Goal: Task Accomplishment & Management: Manage account settings

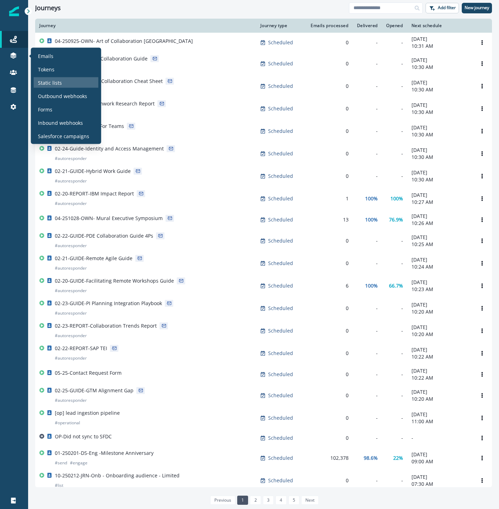
click at [57, 77] on div "Static lists" at bounding box center [66, 82] width 65 height 11
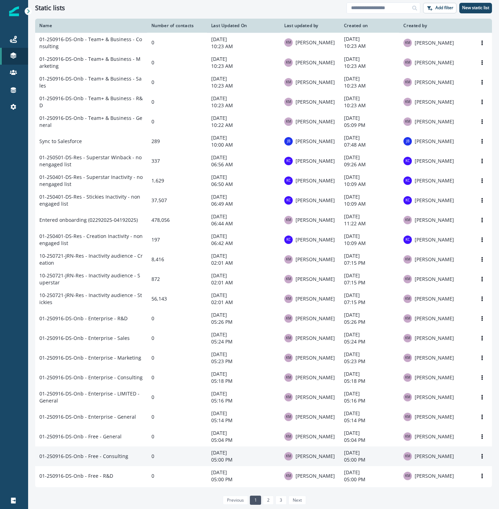
click at [113, 466] on td "01-250916-DS-Onb - Free - Consulting" at bounding box center [91, 456] width 112 height 20
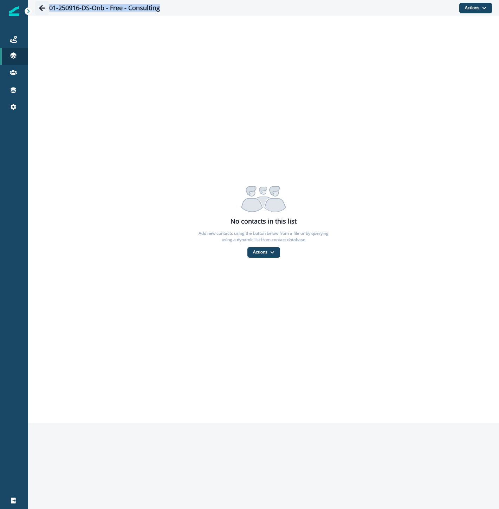
drag, startPoint x: 130, startPoint y: 15, endPoint x: 45, endPoint y: 7, distance: 85.8
click at [45, 7] on div "01-250916-DS-Onb - Free - Consulting" at bounding box center [247, 8] width 424 height 14
click at [40, 7] on icon "Go back" at bounding box center [42, 8] width 6 height 6
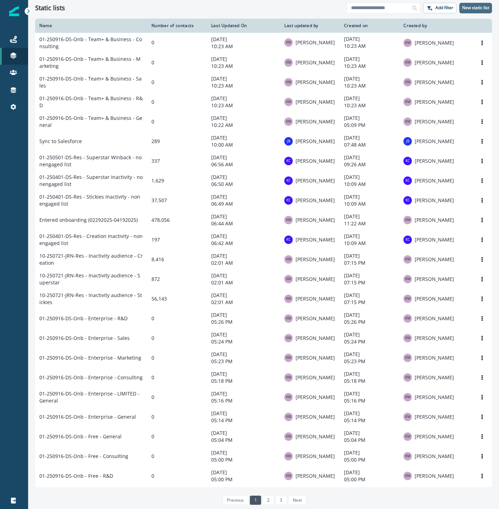
click at [473, 9] on p "New static list" at bounding box center [475, 7] width 27 height 5
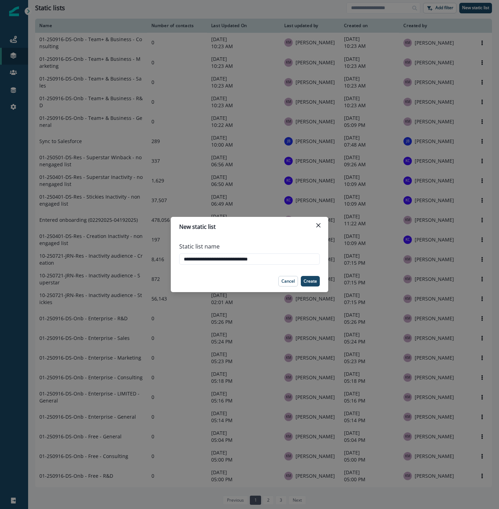
drag, startPoint x: 247, startPoint y: 258, endPoint x: 395, endPoint y: 271, distance: 149.3
click at [356, 267] on div "**********" at bounding box center [249, 254] width 499 height 509
type input "**********"
click at [317, 281] on p "Create" at bounding box center [310, 281] width 13 height 5
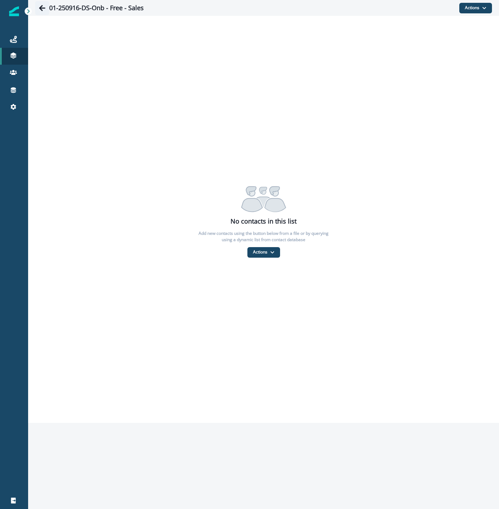
click at [41, 10] on icon "Go back" at bounding box center [42, 8] width 7 height 7
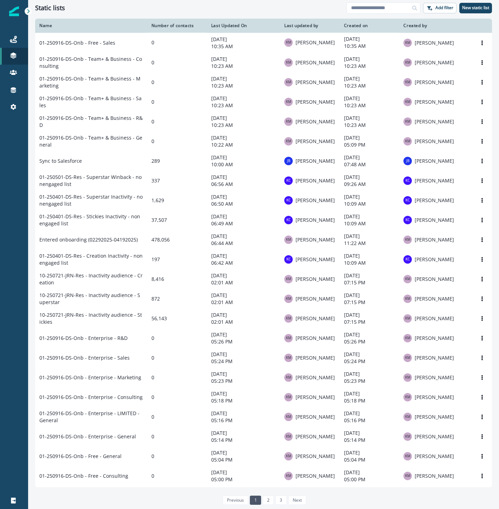
click at [106, 13] on div "Static lists Add filter New static list" at bounding box center [263, 8] width 471 height 16
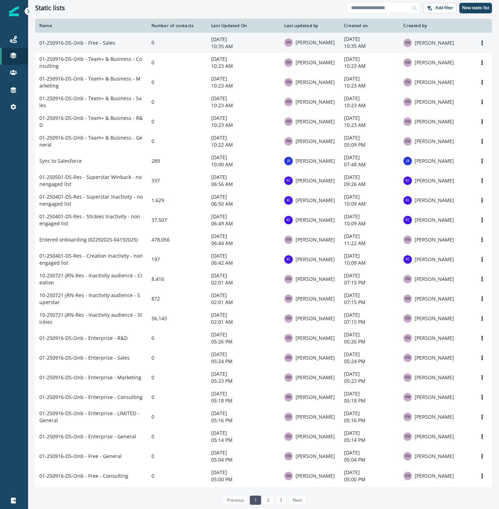
click at [131, 43] on td "01-250916-DS-Onb - Free - Sales" at bounding box center [91, 43] width 112 height 20
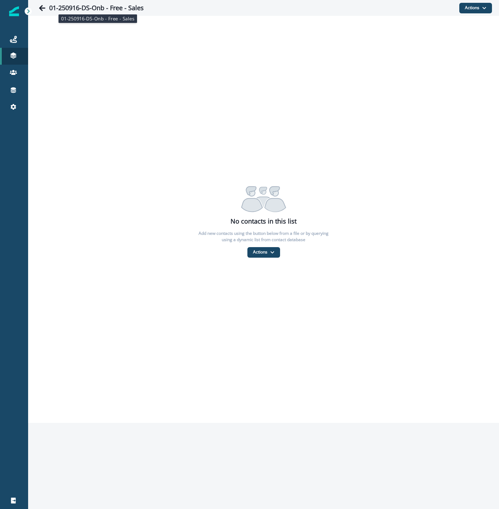
click at [95, 6] on h1 "01-250916-DS-Onb - Free - Sales" at bounding box center [96, 8] width 95 height 8
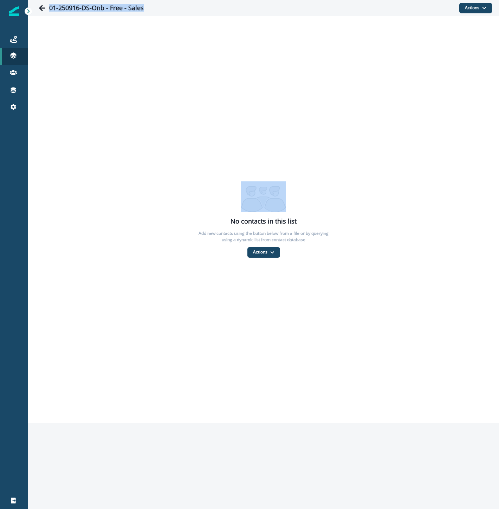
click at [95, 6] on h1 "01-250916-DS-Onb - Free - Sales" at bounding box center [96, 8] width 95 height 8
copy div "01-250916-DS-Onb - Free - Sales Actions Add contacts From a CSV file From a dyn…"
click at [43, 9] on icon "Go back" at bounding box center [42, 8] width 7 height 7
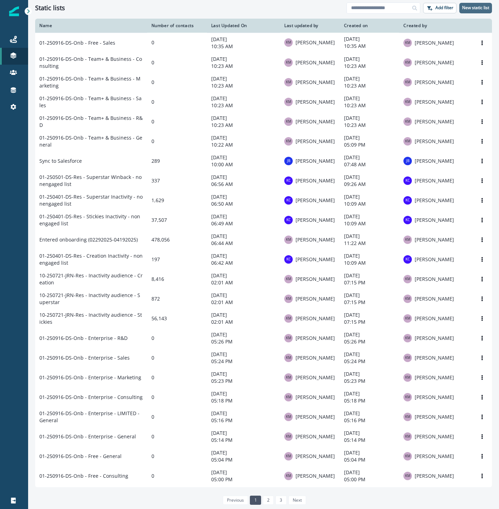
click at [481, 8] on p "New static list" at bounding box center [475, 7] width 27 height 5
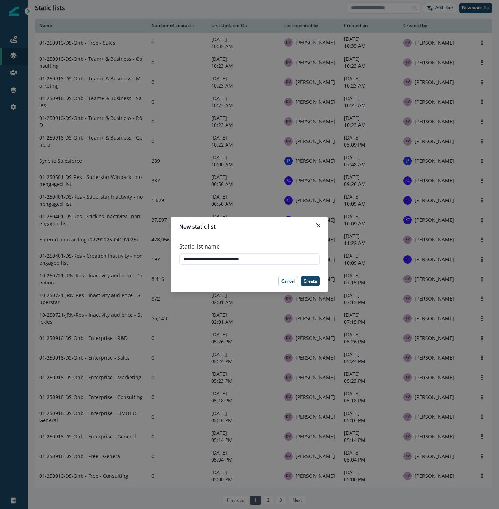
drag, startPoint x: 232, startPoint y: 260, endPoint x: 416, endPoint y: 256, distance: 183.9
click at [405, 257] on div "**********" at bounding box center [249, 254] width 499 height 509
type input "**********"
click at [311, 284] on button "Create" at bounding box center [310, 281] width 19 height 11
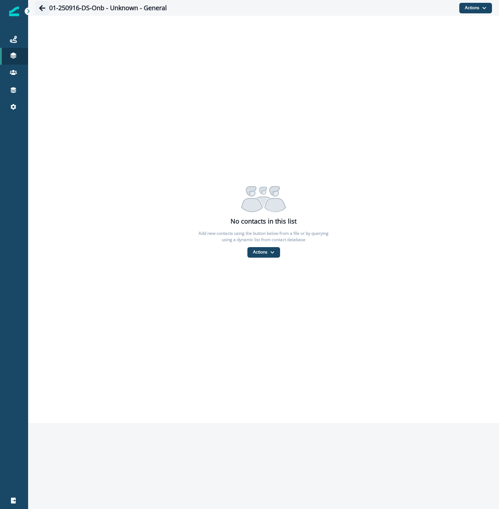
click at [44, 11] on icon "Go back" at bounding box center [42, 8] width 7 height 7
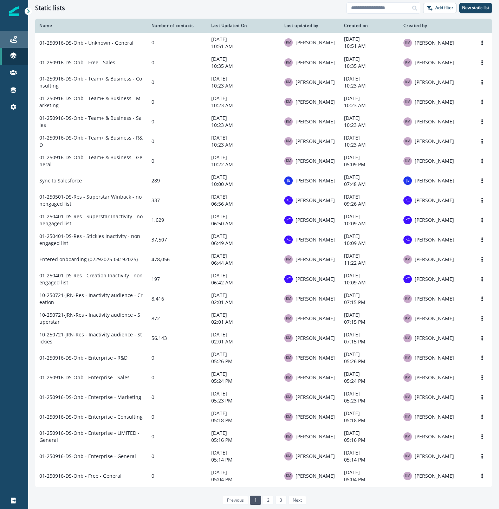
click at [13, 40] on icon at bounding box center [13, 39] width 7 height 7
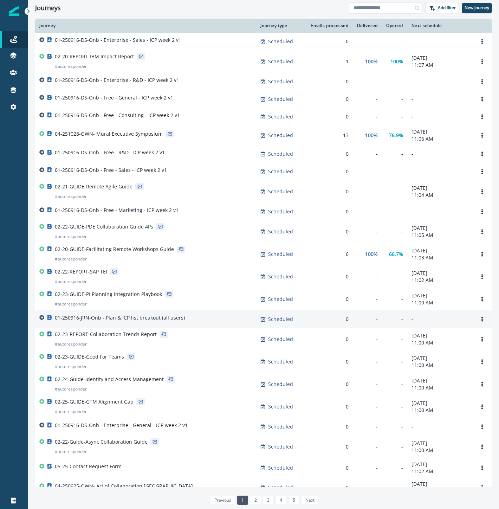
click at [197, 322] on div "01-250916-JRN-Onb - Plan & ICP list breakout (all users)" at bounding box center [145, 319] width 213 height 10
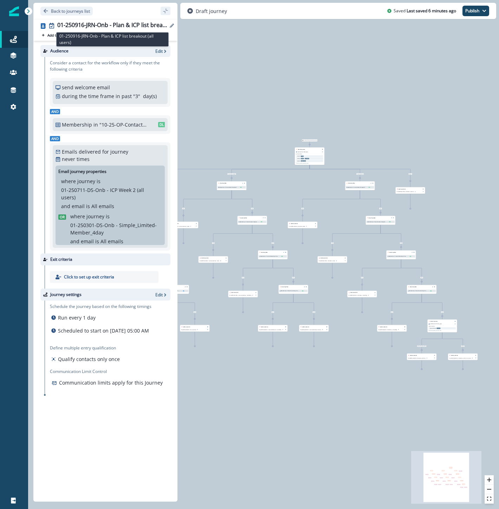
click at [142, 22] on div "01-250916-JRN-Onb - Plan & ICP list breakout (all users)" at bounding box center [112, 26] width 110 height 8
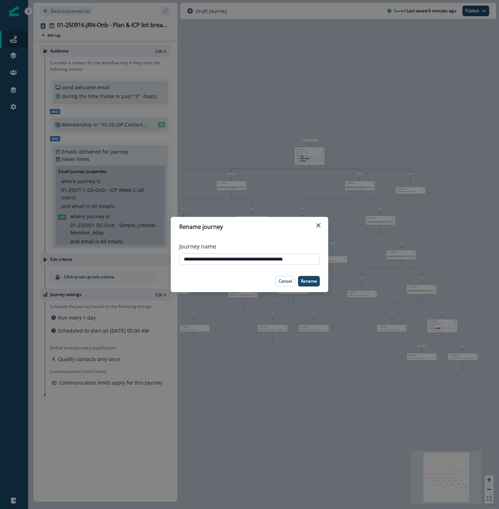
click at [233, 258] on input "**********" at bounding box center [249, 258] width 141 height 11
click at [292, 258] on input "**********" at bounding box center [249, 258] width 141 height 11
drag, startPoint x: 313, startPoint y: 259, endPoint x: 47, endPoint y: 266, distance: 266.2
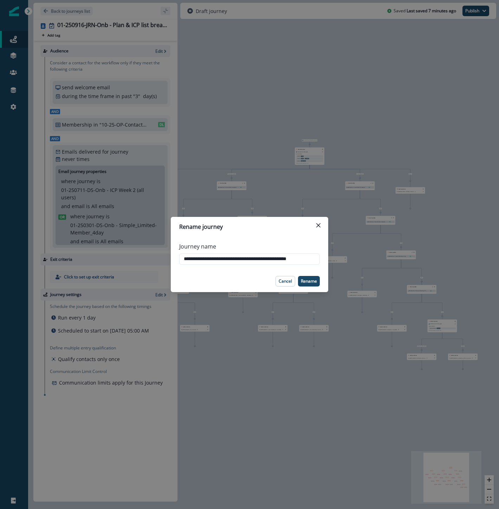
click at [52, 269] on div "**********" at bounding box center [249, 254] width 499 height 509
type input "**********"
click at [306, 282] on p "Rename" at bounding box center [309, 281] width 16 height 5
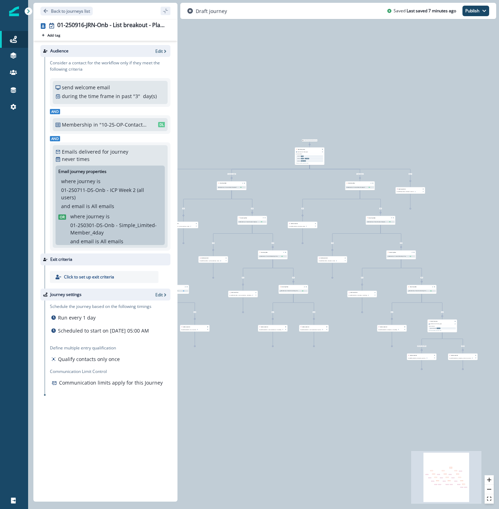
drag, startPoint x: 317, startPoint y: 102, endPoint x: 320, endPoint y: 100, distance: 4.0
click at [317, 102] on div "0 contact has entered the journey Branch by value product user.plan_type with c…" at bounding box center [263, 254] width 471 height 509
click at [252, 74] on div "0 contact has entered the journey Branch by value product user.plan_type with c…" at bounding box center [263, 254] width 471 height 509
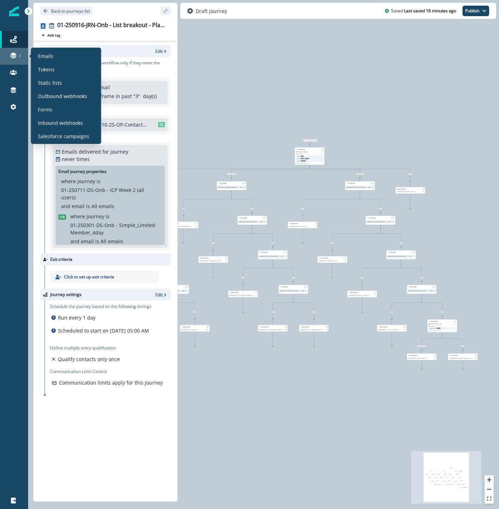
click at [8, 55] on div at bounding box center [14, 55] width 22 height 7
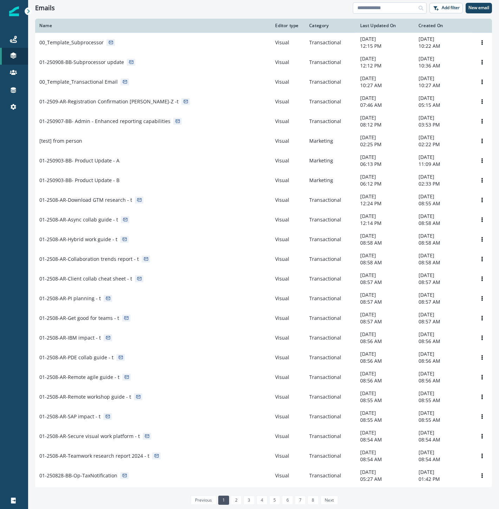
click at [372, 8] on input at bounding box center [390, 7] width 74 height 11
type input "**********"
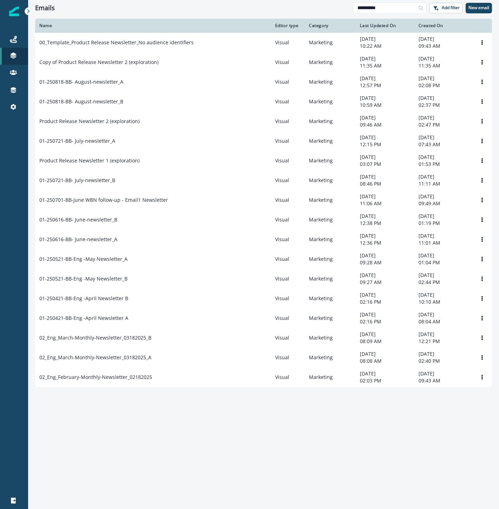
click at [311, 451] on div "Name Editor type Category Last Updated On Created On 00_Template_Product Releas…" at bounding box center [263, 264] width 471 height 490
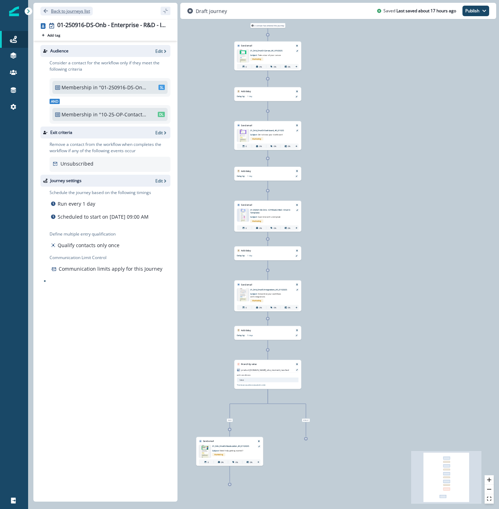
click at [71, 10] on p "Back to journeys list" at bounding box center [70, 11] width 39 height 6
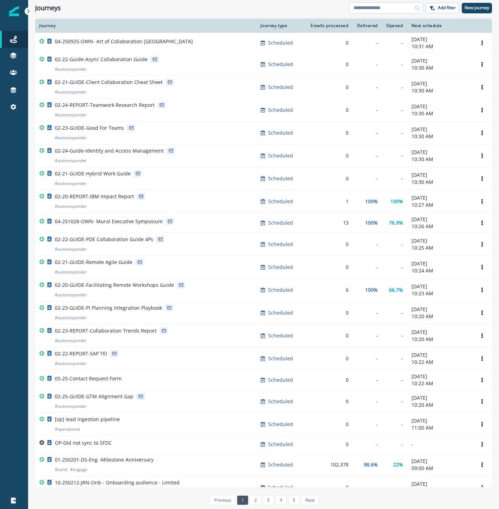
click at [379, 9] on input at bounding box center [386, 7] width 74 height 11
type input "*"
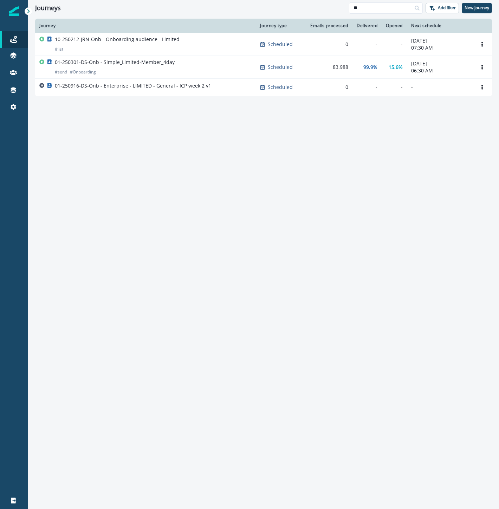
type input "*"
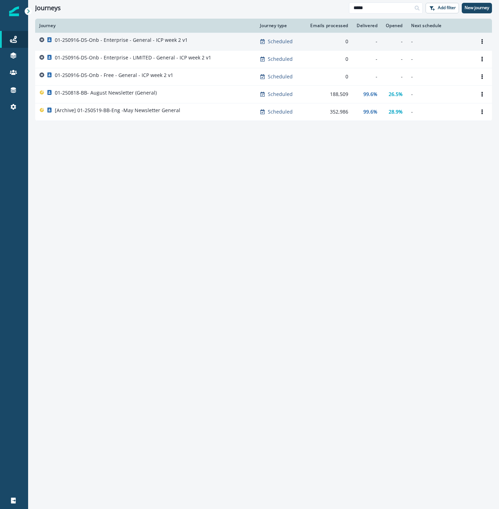
type input "*****"
drag, startPoint x: 197, startPoint y: 36, endPoint x: 201, endPoint y: 41, distance: 7.1
click at [201, 41] on div "01-250916-DS-Onb - Enterprise - General - ICP week 2 v1" at bounding box center [145, 42] width 212 height 10
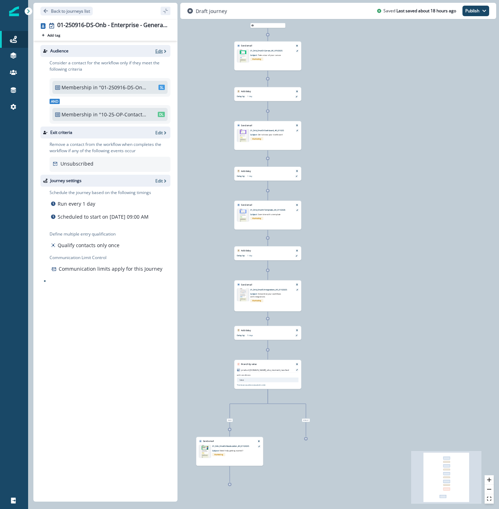
click at [160, 51] on p "Edit" at bounding box center [158, 51] width 7 height 6
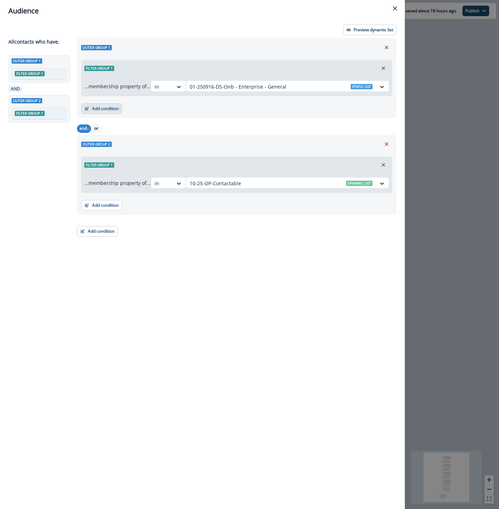
click at [99, 110] on button "Add condition" at bounding box center [101, 108] width 41 height 11
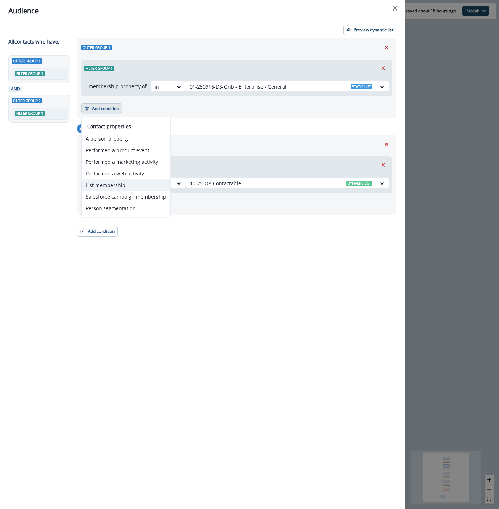
click at [115, 186] on button "List membership" at bounding box center [126, 185] width 89 height 12
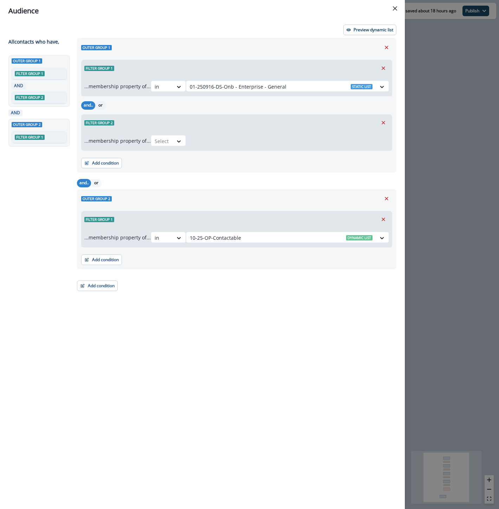
click at [100, 105] on button "or" at bounding box center [100, 105] width 11 height 8
click at [167, 141] on div at bounding box center [162, 141] width 15 height 9
click at [169, 159] on div "in" at bounding box center [170, 156] width 35 height 13
click at [212, 139] on div at bounding box center [281, 141] width 183 height 9
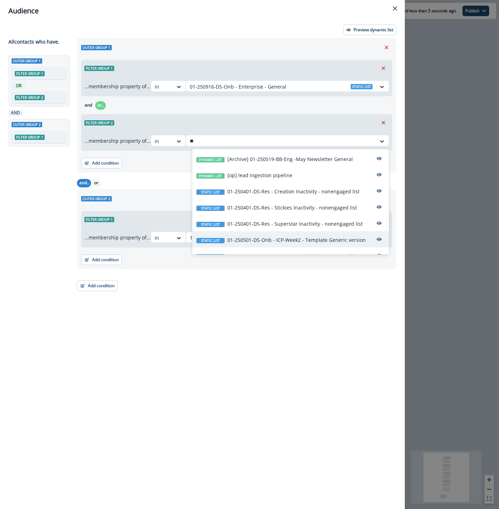
type input "*"
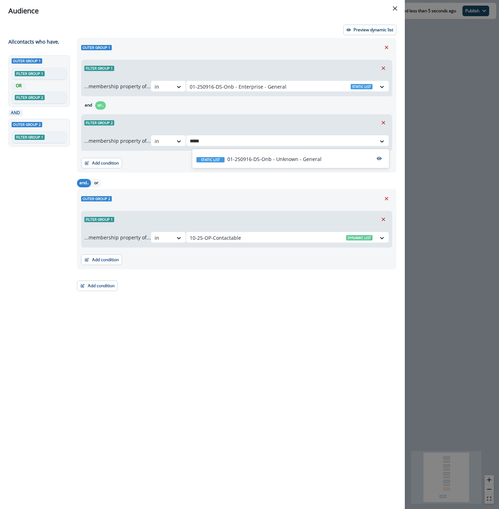
type input "******"
click at [268, 160] on p "01-250916-DS-Onb - Unknown - General" at bounding box center [274, 158] width 94 height 7
click at [466, 128] on div "Audience Preview dynamic list All contact s who have, Outer group 1 Filter grou…" at bounding box center [249, 254] width 499 height 509
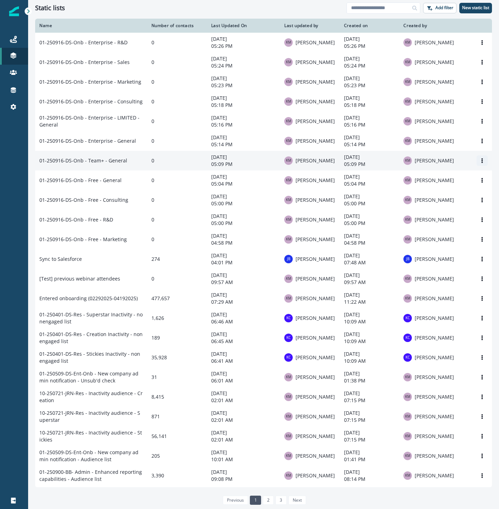
click at [480, 163] on icon "Options" at bounding box center [482, 160] width 5 height 5
click at [416, 181] on button "Rename" at bounding box center [443, 179] width 78 height 11
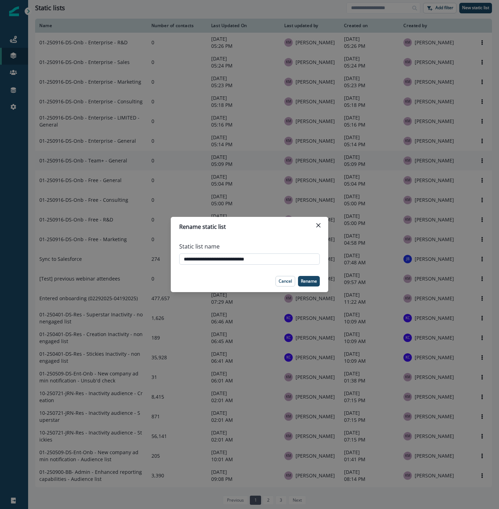
drag, startPoint x: 247, startPoint y: 258, endPoint x: 231, endPoint y: 257, distance: 15.8
click at [231, 257] on input "**********" at bounding box center [249, 258] width 141 height 11
drag, startPoint x: 307, startPoint y: 283, endPoint x: 251, endPoint y: 269, distance: 58.4
click at [251, 275] on footer "Cancel Rename" at bounding box center [249, 281] width 157 height 22
drag, startPoint x: 241, startPoint y: 259, endPoint x: 232, endPoint y: 258, distance: 8.4
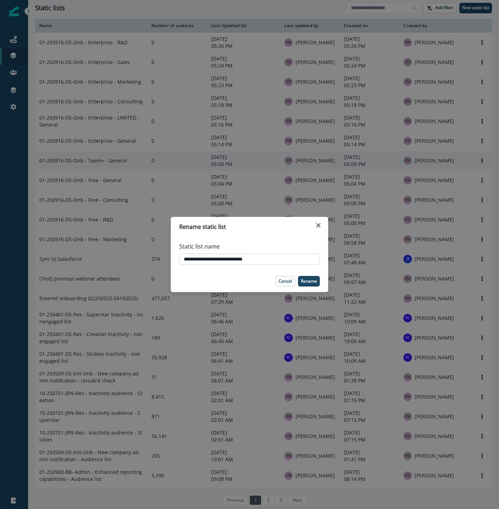
click at [232, 258] on input "**********" at bounding box center [249, 258] width 141 height 11
click at [249, 259] on input "**********" at bounding box center [249, 258] width 141 height 11
click at [272, 258] on input "**********" at bounding box center [249, 258] width 141 height 11
drag, startPoint x: 278, startPoint y: 259, endPoint x: 127, endPoint y: 265, distance: 151.3
click at [127, 265] on div "**********" at bounding box center [249, 254] width 499 height 509
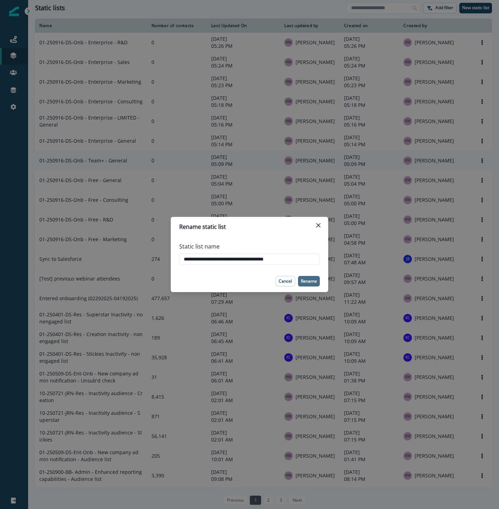
type input "**********"
click at [307, 281] on p "Rename" at bounding box center [309, 281] width 16 height 5
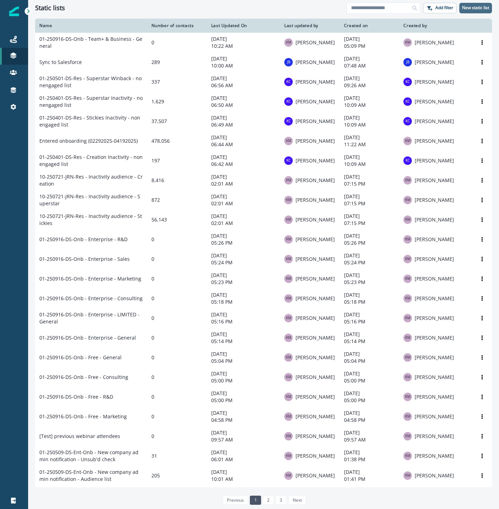
click at [480, 9] on p "New static list" at bounding box center [475, 7] width 27 height 5
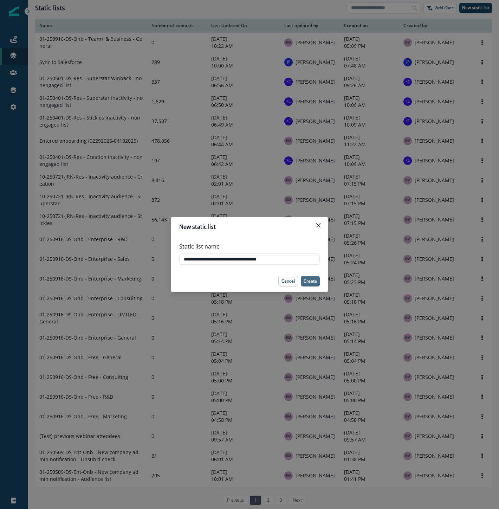
type input "**********"
click at [313, 279] on p "Create" at bounding box center [310, 281] width 13 height 5
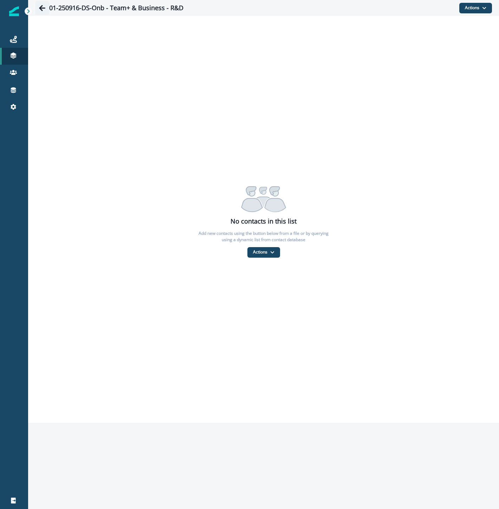
click at [44, 10] on icon "Go back" at bounding box center [42, 8] width 7 height 7
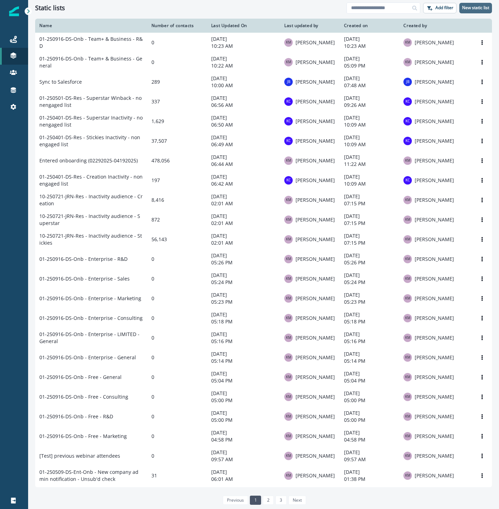
click at [483, 7] on p "New static list" at bounding box center [475, 7] width 27 height 5
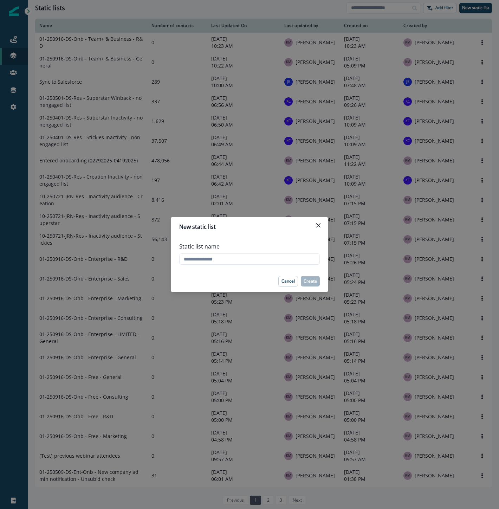
type input "*"
type input "**********"
drag, startPoint x: 308, startPoint y: 279, endPoint x: 306, endPoint y: 275, distance: 4.2
click at [308, 279] on p "Create" at bounding box center [310, 281] width 13 height 5
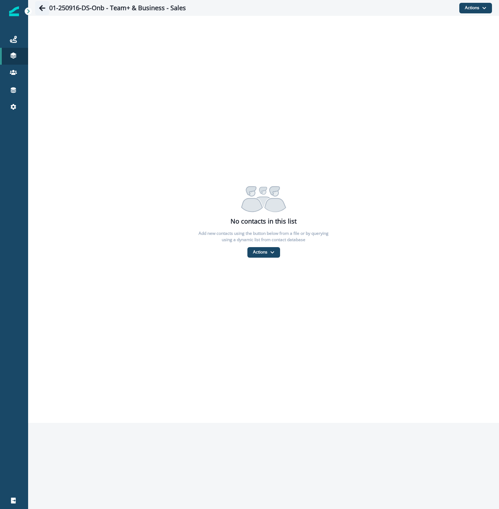
click at [37, 8] on button "Go back" at bounding box center [42, 8] width 14 height 14
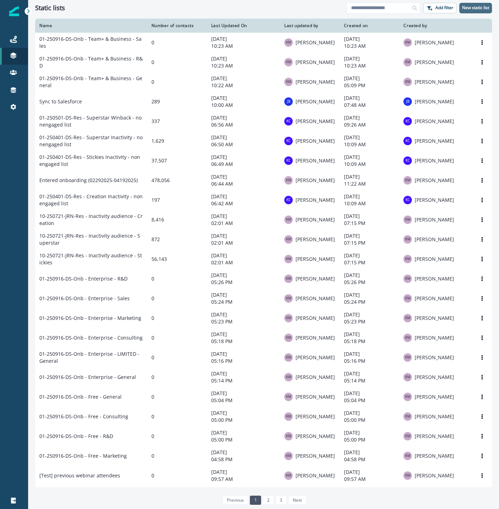
click at [489, 9] on p "New static list" at bounding box center [475, 7] width 27 height 5
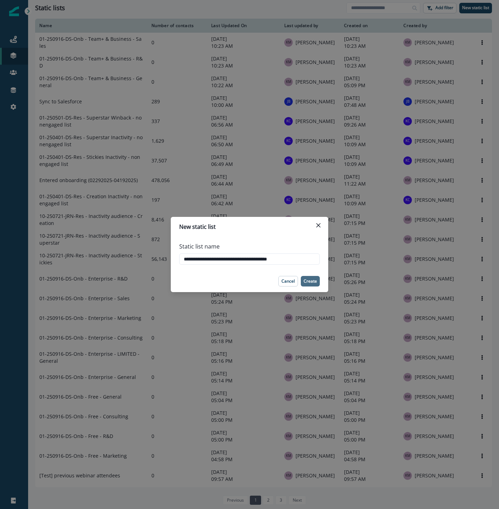
type input "**********"
click at [314, 279] on p "Create" at bounding box center [310, 281] width 13 height 5
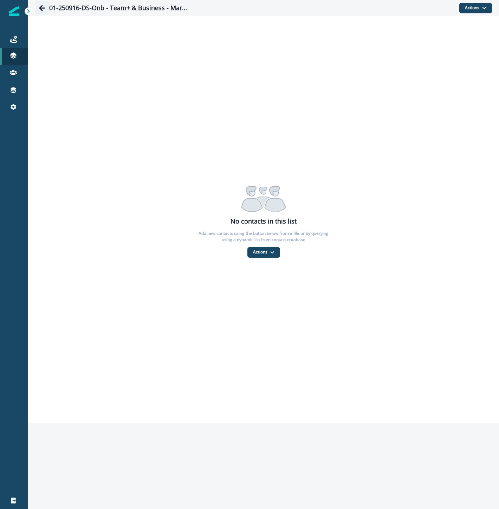
click at [45, 8] on icon "Go back" at bounding box center [42, 8] width 7 height 7
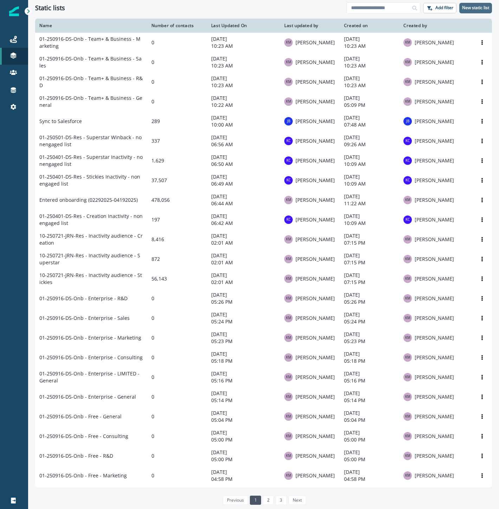
click at [476, 9] on p "New static list" at bounding box center [475, 7] width 27 height 5
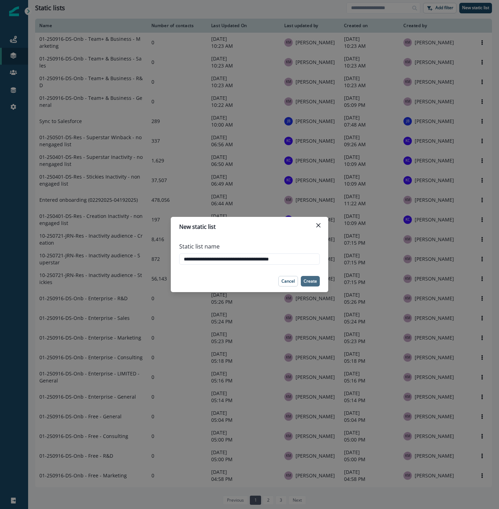
type input "**********"
click at [311, 279] on p "Create" at bounding box center [310, 281] width 13 height 5
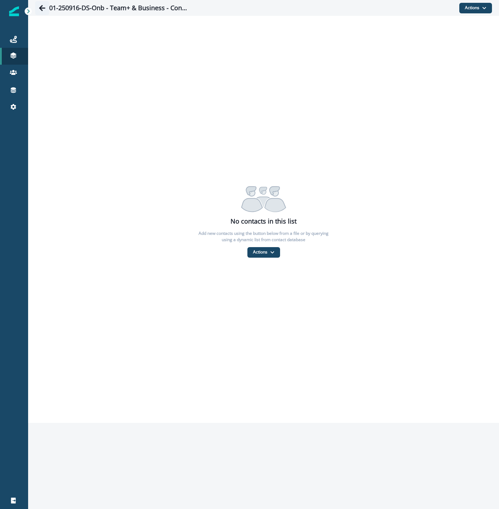
click at [37, 11] on button "Go back" at bounding box center [42, 8] width 14 height 14
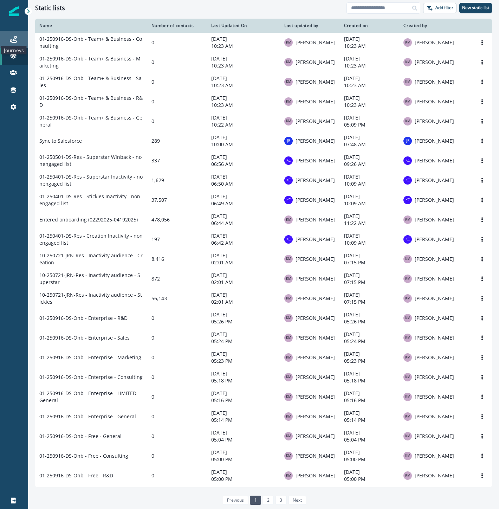
click at [15, 37] on icon at bounding box center [13, 39] width 7 height 7
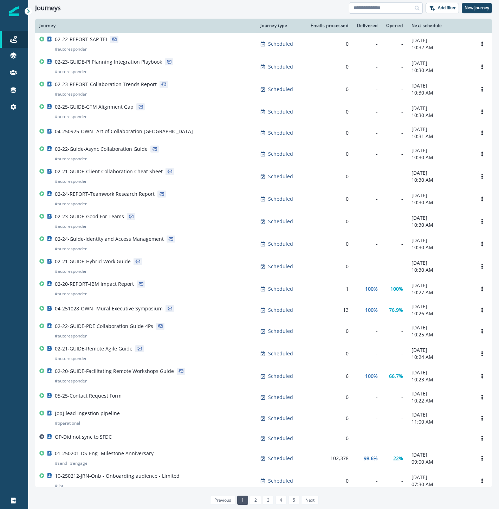
click at [394, 9] on input at bounding box center [386, 7] width 74 height 11
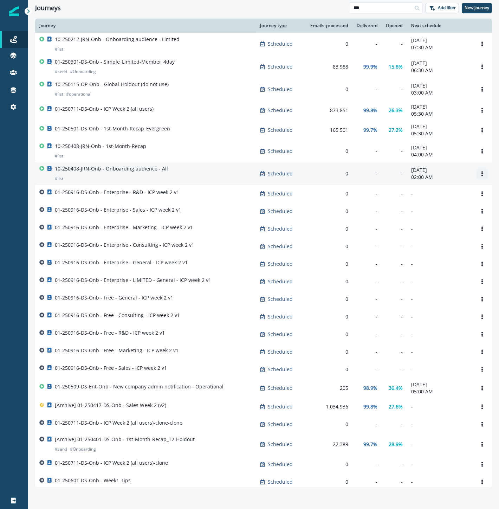
type input "***"
click at [480, 176] on icon "Options" at bounding box center [482, 173] width 5 height 5
click at [435, 193] on button "Clone" at bounding box center [443, 192] width 78 height 11
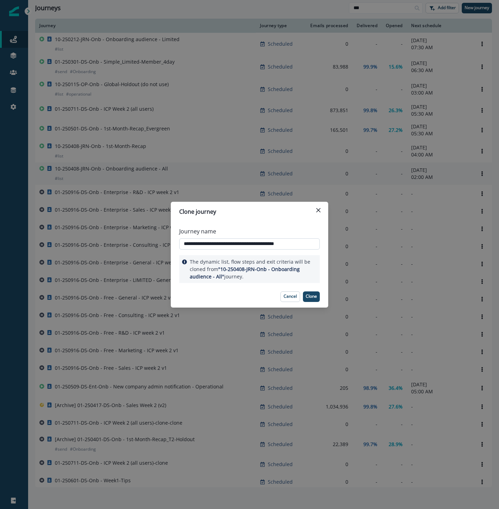
click at [205, 240] on input "**********" at bounding box center [249, 243] width 141 height 11
drag, startPoint x: 216, startPoint y: 243, endPoint x: 210, endPoint y: 243, distance: 6.3
click at [210, 243] on input "**********" at bounding box center [249, 243] width 141 height 11
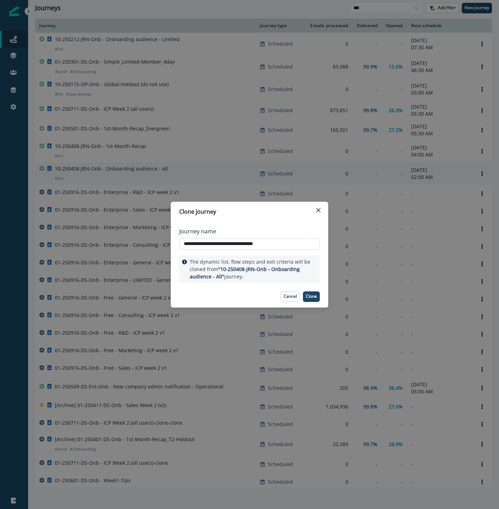
drag, startPoint x: 290, startPoint y: 245, endPoint x: 233, endPoint y: 242, distance: 57.0
click at [233, 242] on input "**********" at bounding box center [249, 243] width 141 height 11
type input "**********"
click at [317, 296] on button "Clone" at bounding box center [311, 296] width 17 height 11
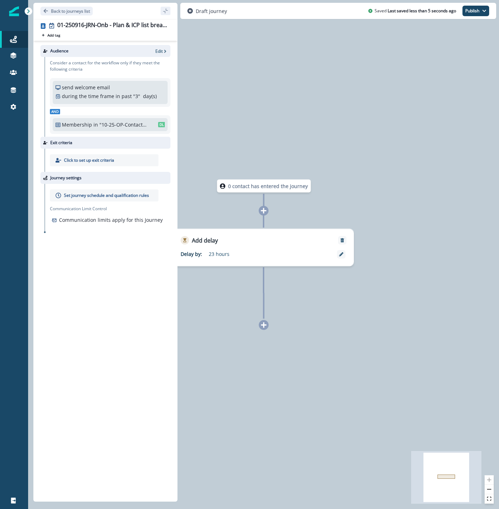
click at [100, 162] on p "Click to set up exit criteria" at bounding box center [89, 160] width 50 height 6
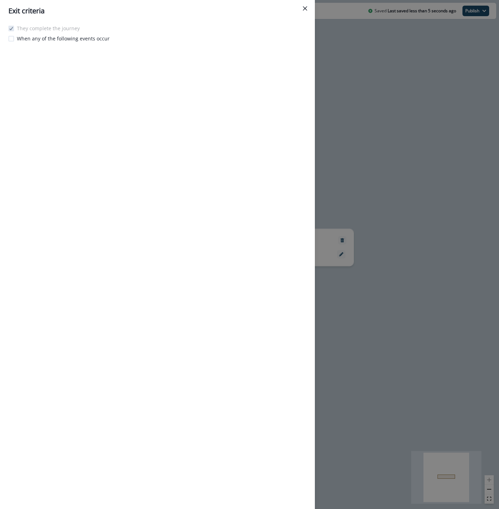
click at [438, 38] on div "Exit criteria They complete the journey When any of the following events occur" at bounding box center [249, 254] width 499 height 509
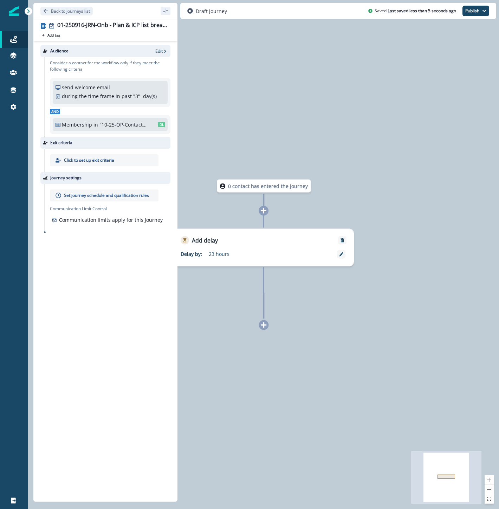
click at [117, 195] on p "Set journey schedule and qualification rules" at bounding box center [106, 195] width 85 height 6
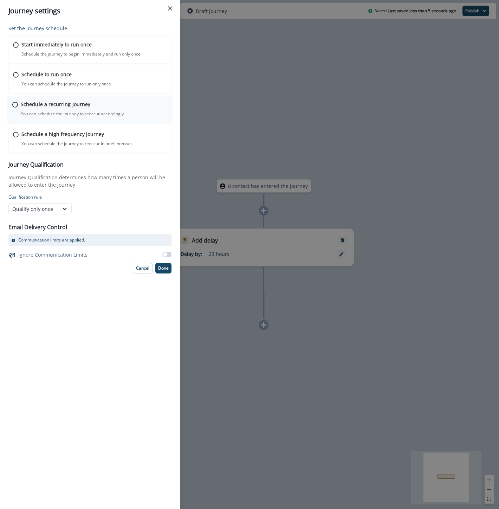
click at [40, 108] on p "Schedule a recurring journey" at bounding box center [56, 104] width 70 height 7
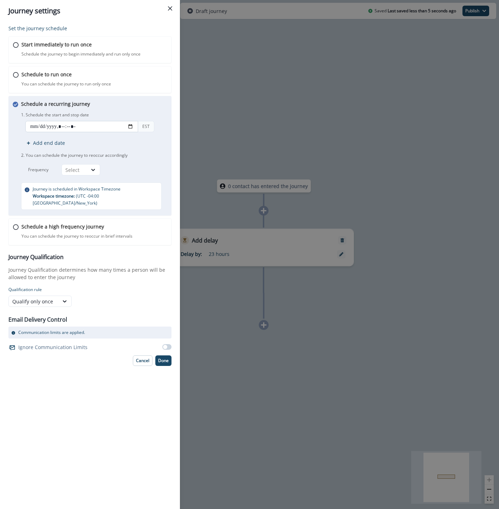
click at [129, 127] on input "datetime-local" at bounding box center [81, 126] width 113 height 11
type input "**********"
click at [162, 87] on div "Schedule to run once You can schedule the journey to run only once Journey is s…" at bounding box center [90, 79] width 165 height 27
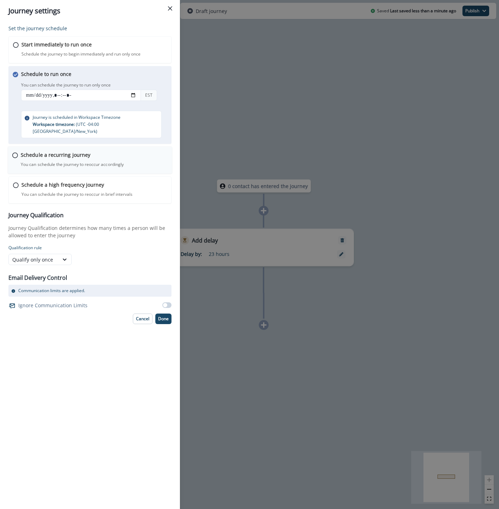
click at [82, 161] on p "You can schedule the journey to reoccur accordingly" at bounding box center [72, 164] width 103 height 6
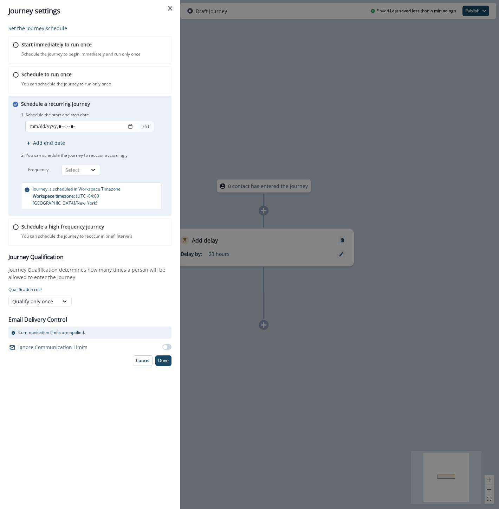
click at [129, 127] on input "datetime-local" at bounding box center [81, 126] width 113 height 11
type input "**********"
click at [162, 358] on p "Done" at bounding box center [163, 360] width 11 height 5
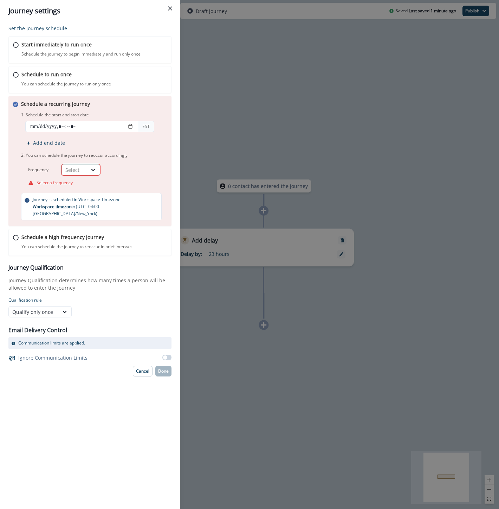
click at [85, 173] on div "Select" at bounding box center [74, 170] width 25 height 9
click at [83, 186] on div "Day" at bounding box center [81, 186] width 39 height 13
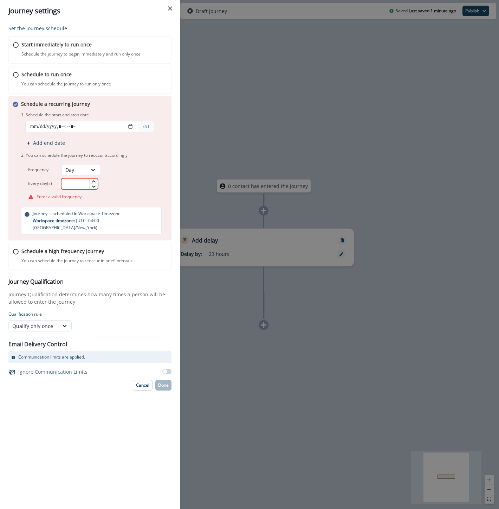
click at [83, 186] on input "text" at bounding box center [79, 183] width 37 height 11
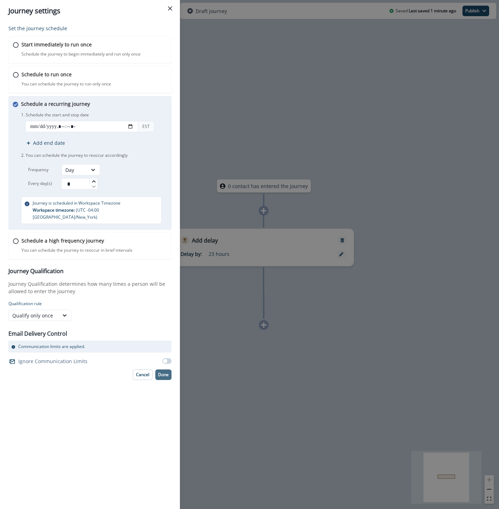
type input "*"
click at [162, 372] on p "Done" at bounding box center [163, 374] width 11 height 5
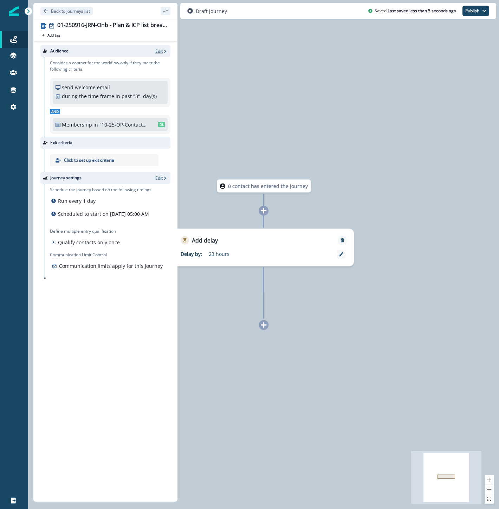
click at [163, 51] on icon "button" at bounding box center [165, 51] width 5 height 5
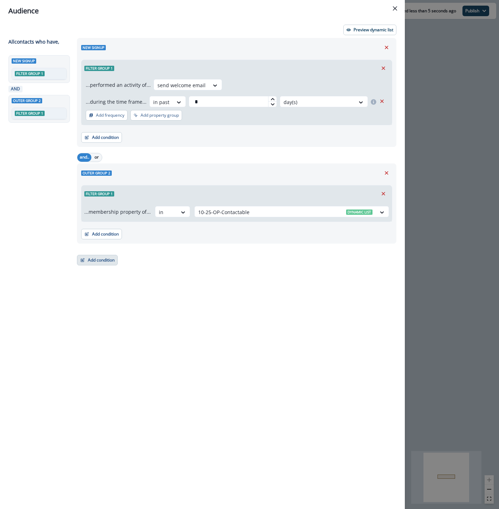
click at [95, 259] on button "Add condition" at bounding box center [97, 260] width 41 height 11
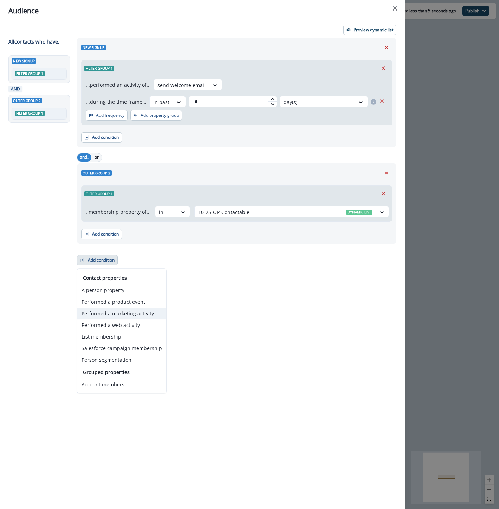
click at [128, 315] on button "Performed a marketing activity" at bounding box center [121, 314] width 89 height 12
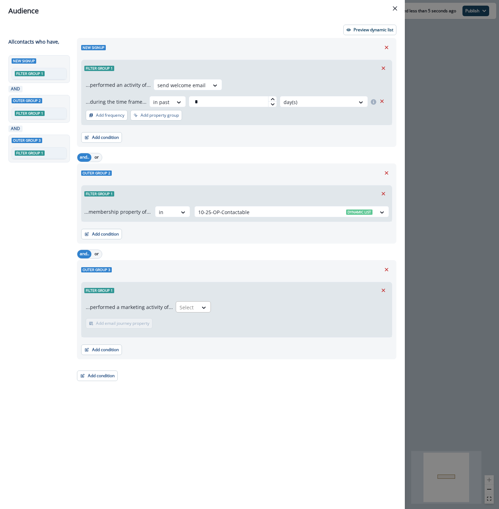
click at [188, 310] on div at bounding box center [187, 307] width 15 height 9
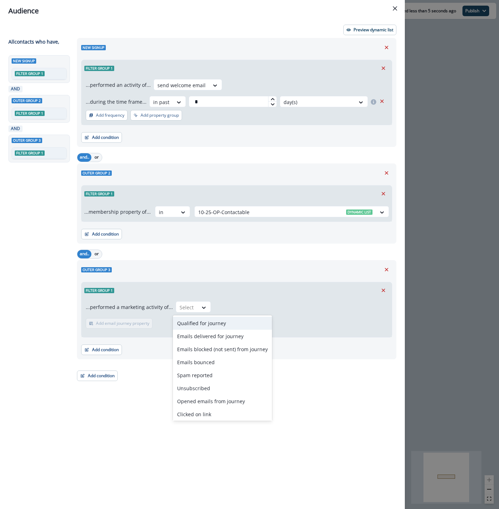
click at [187, 323] on div "Qualified for journey" at bounding box center [222, 323] width 99 height 13
click at [227, 307] on div "Qualified for journey" at bounding box center [204, 308] width 56 height 12
click at [236, 333] on div "Emails delivered for journey" at bounding box center [222, 336] width 99 height 13
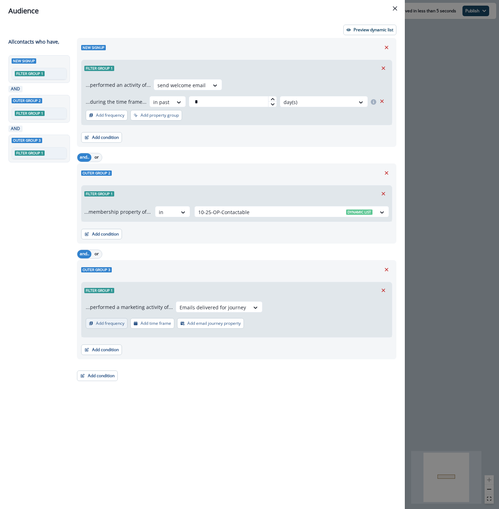
click at [114, 324] on p "Add frequency" at bounding box center [110, 323] width 28 height 5
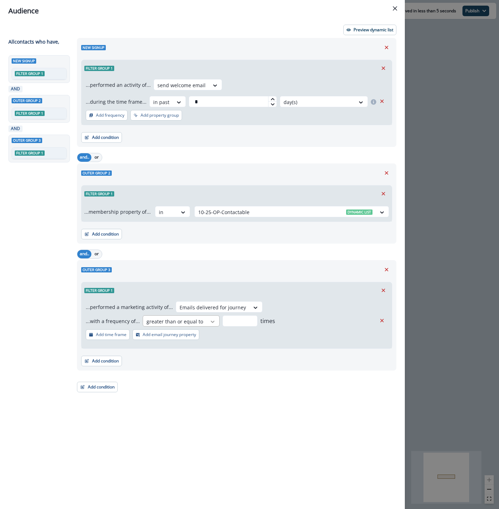
click at [210, 322] on icon at bounding box center [213, 321] width 6 height 7
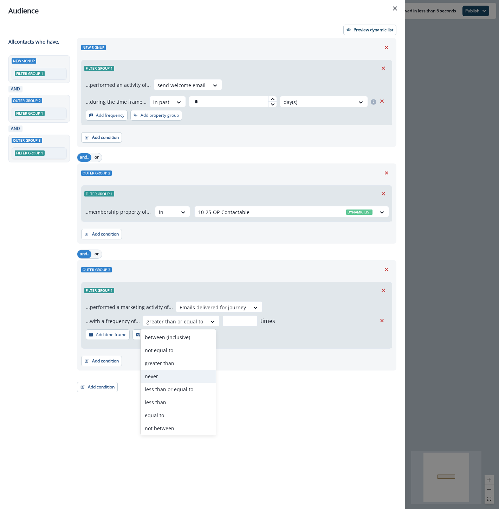
click at [185, 373] on div "never" at bounding box center [178, 376] width 75 height 13
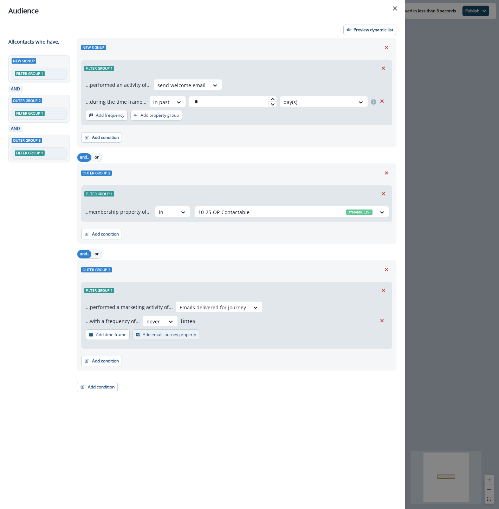
click at [176, 334] on p "Add email journey property" at bounding box center [169, 334] width 53 height 5
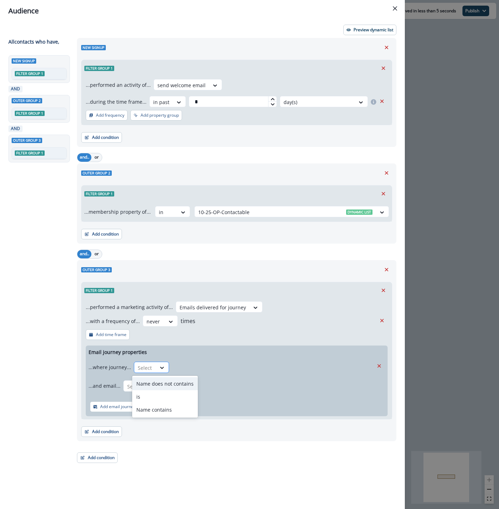
click at [152, 366] on div "Select" at bounding box center [145, 368] width 22 height 12
click at [149, 392] on div "is" at bounding box center [165, 396] width 66 height 13
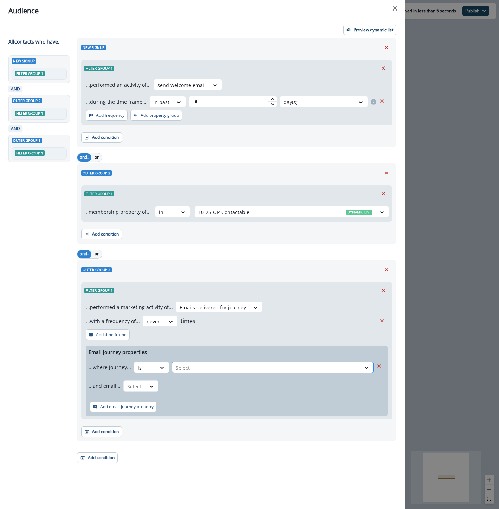
click at [213, 368] on div at bounding box center [266, 367] width 181 height 9
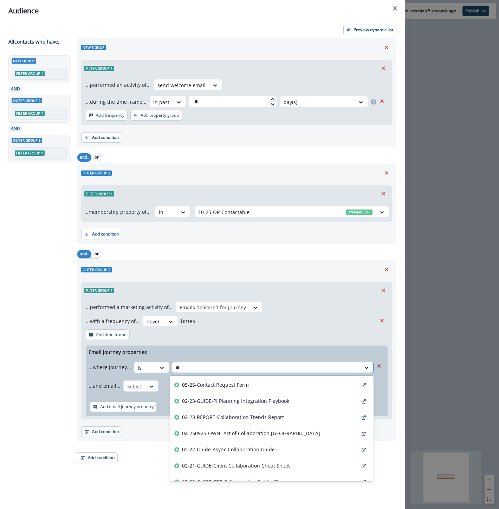
type input "*"
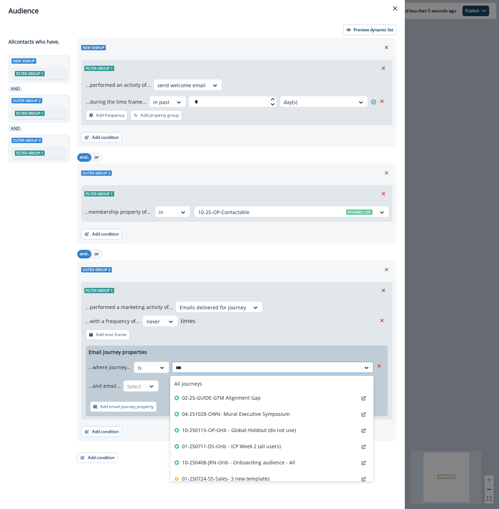
type input "***"
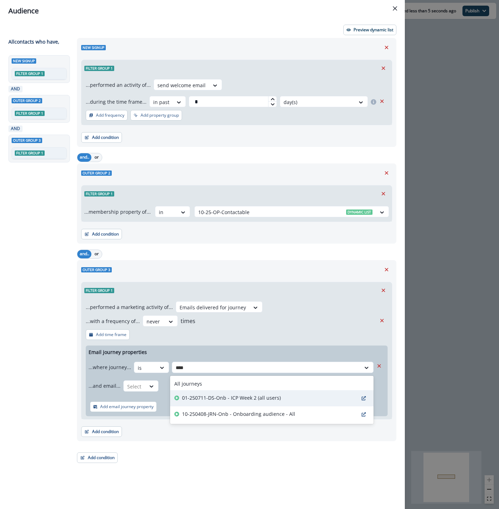
click at [212, 402] on div "01-250711-DS-Onb - ICP Week 2 (all users)" at bounding box center [271, 398] width 203 height 16
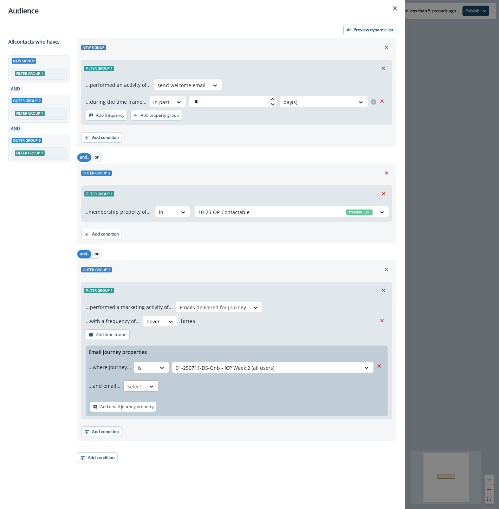
click at [128, 388] on div at bounding box center [134, 386] width 15 height 9
click at [136, 412] on div "is" at bounding box center [155, 415] width 66 height 13
click at [182, 387] on div at bounding box center [253, 386] width 176 height 9
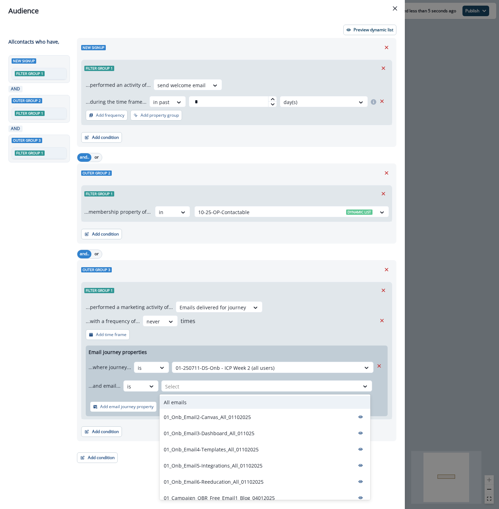
click at [187, 404] on div "All emails" at bounding box center [265, 402] width 211 height 13
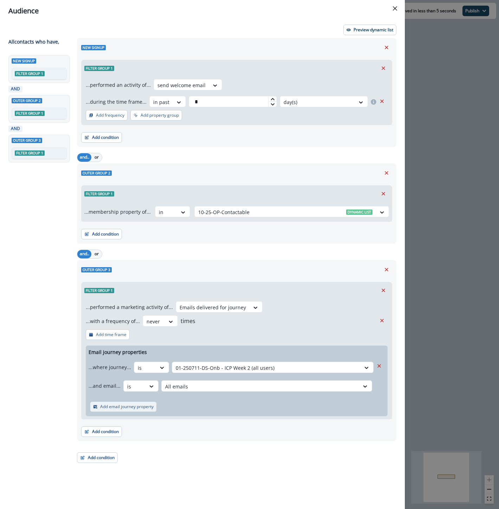
click at [118, 410] on button "Add email journey property" at bounding box center [123, 406] width 67 height 11
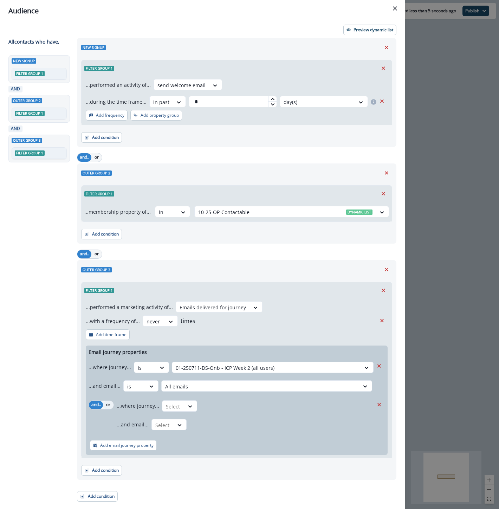
click at [111, 405] on button "or" at bounding box center [108, 405] width 11 height 8
click at [176, 405] on div at bounding box center [173, 406] width 15 height 9
click at [181, 434] on div "is" at bounding box center [194, 435] width 66 height 13
click at [214, 406] on div at bounding box center [280, 406] width 153 height 9
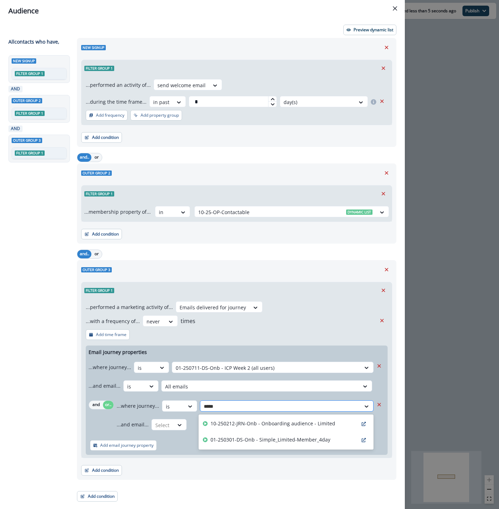
type input "******"
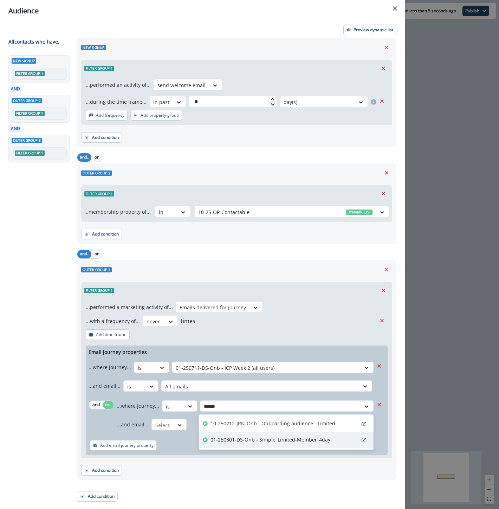
click at [247, 439] on p "01-250301-DS-Onb - Simple_Limited-Member_4day" at bounding box center [271, 439] width 120 height 7
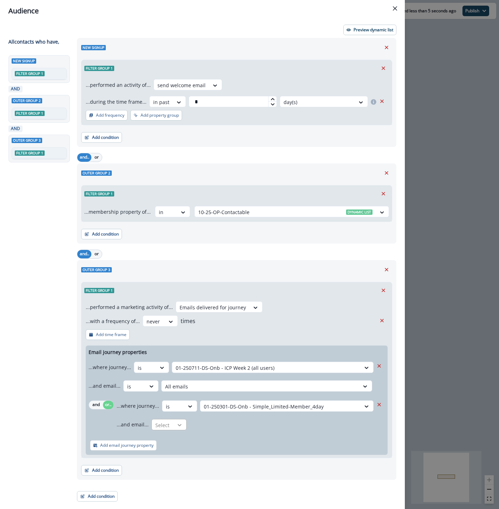
click at [174, 424] on div at bounding box center [180, 424] width 12 height 7
click at [175, 456] on div "is" at bounding box center [183, 453] width 66 height 13
click at [212, 427] on div at bounding box center [275, 425] width 164 height 9
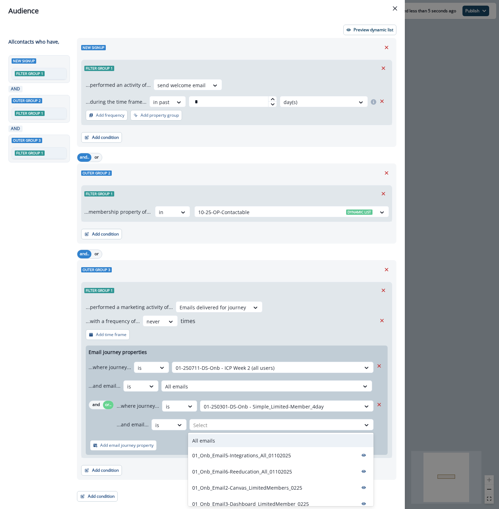
click at [212, 443] on p "All emails" at bounding box center [203, 440] width 23 height 7
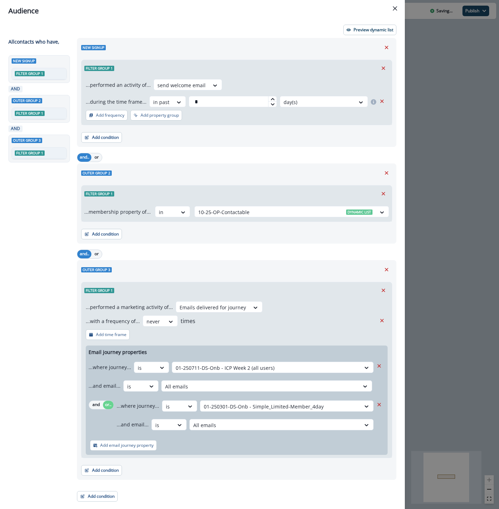
click at [225, 472] on div "Add condition Contact properties A person property Performed a product event Pe…" at bounding box center [236, 467] width 311 height 18
click at [393, 10] on icon "Close" at bounding box center [395, 8] width 4 height 4
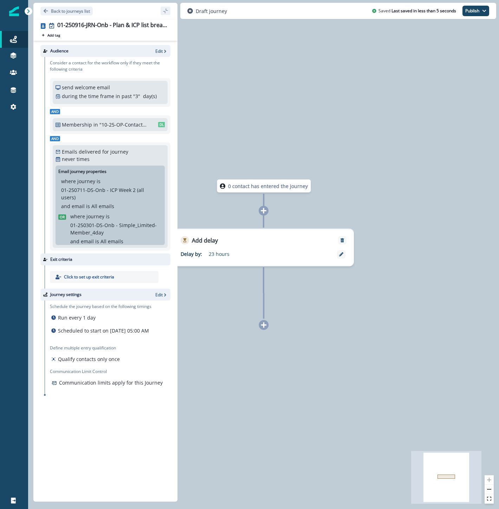
click at [262, 210] on icon at bounding box center [263, 210] width 6 height 6
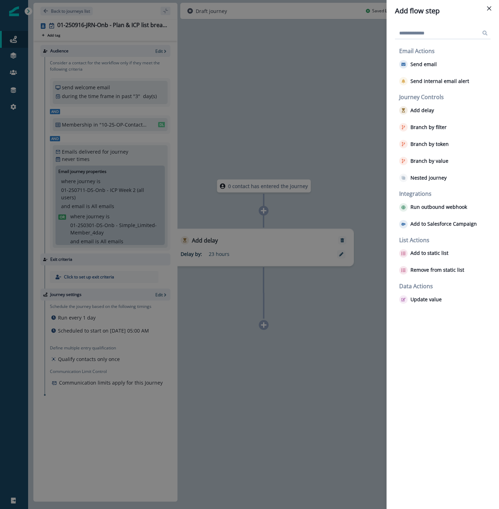
click at [338, 222] on div "Add flow step Email Actions Send email Send internal email alert Journey Contro…" at bounding box center [249, 254] width 499 height 509
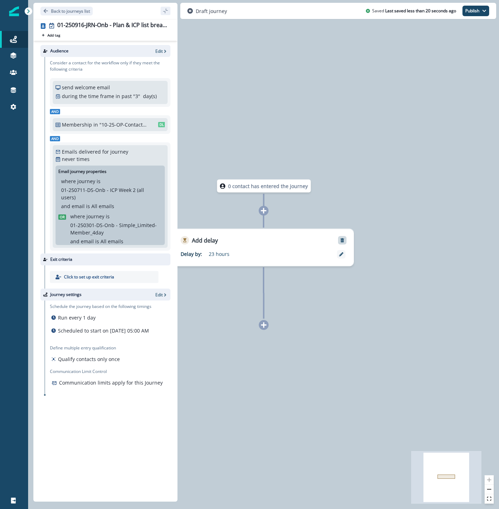
click at [343, 239] on icon "Remove" at bounding box center [343, 240] width 4 height 4
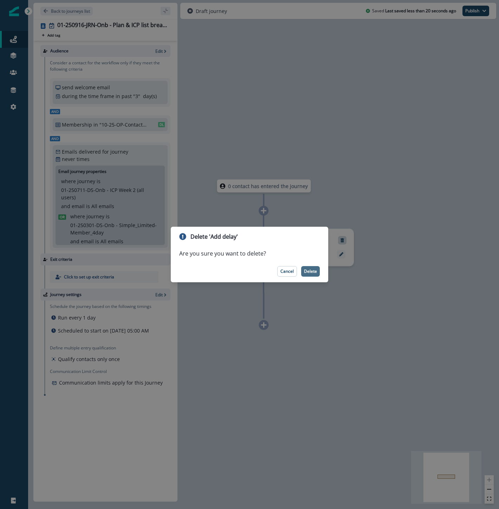
click at [314, 272] on p "Delete" at bounding box center [310, 271] width 13 height 5
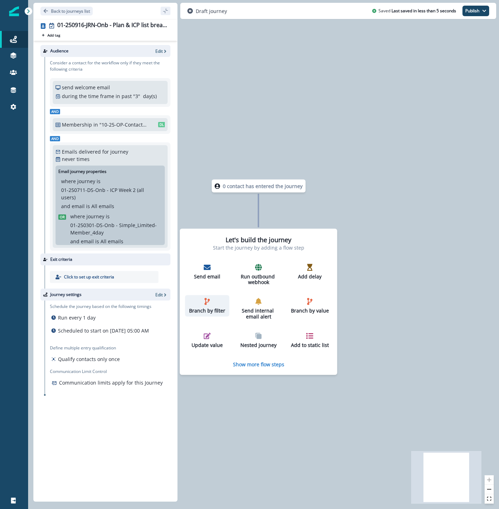
click at [207, 301] on icon "button" at bounding box center [207, 301] width 7 height 7
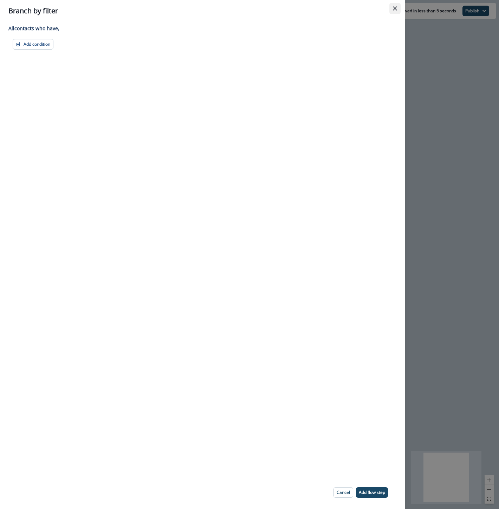
click at [392, 5] on button "Close" at bounding box center [394, 8] width 11 height 11
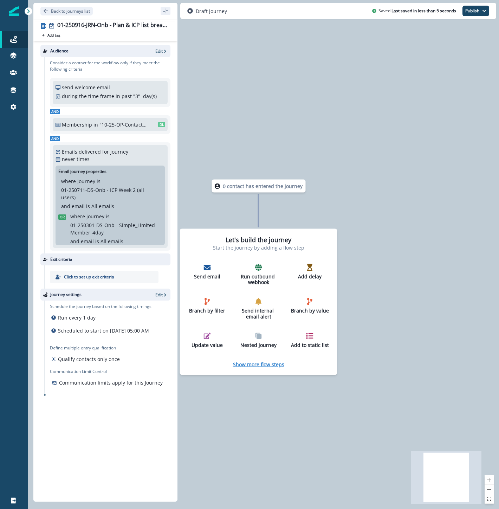
click at [269, 366] on p "Show more flow steps" at bounding box center [258, 364] width 51 height 7
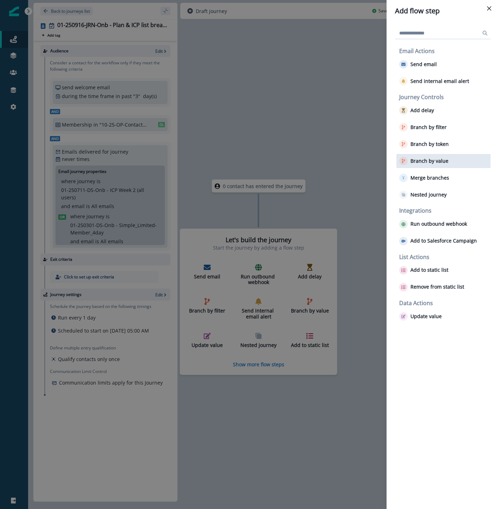
click at [431, 160] on p "Branch by value" at bounding box center [430, 161] width 38 height 6
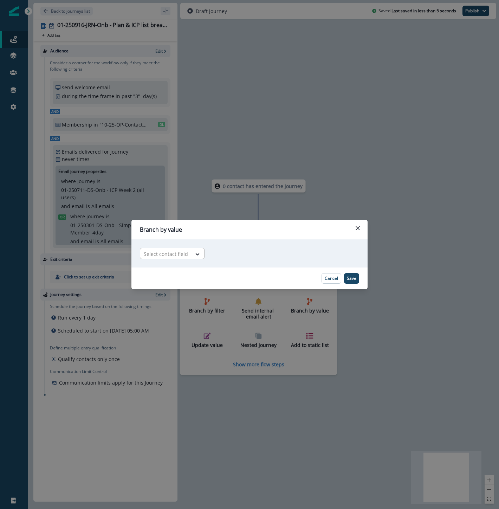
click at [185, 256] on div at bounding box center [166, 254] width 44 height 9
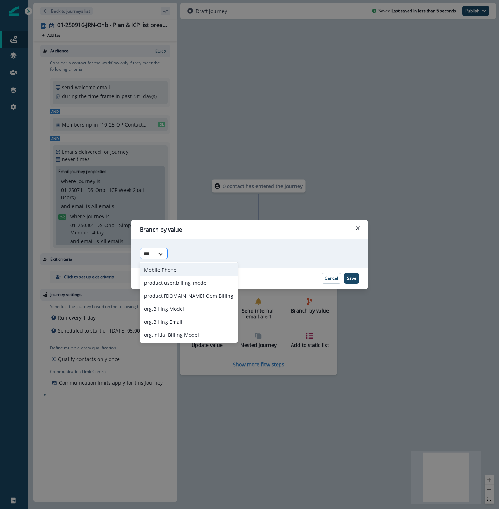
type input "****"
click at [195, 269] on div "product user.billing_model" at bounding box center [189, 269] width 98 height 13
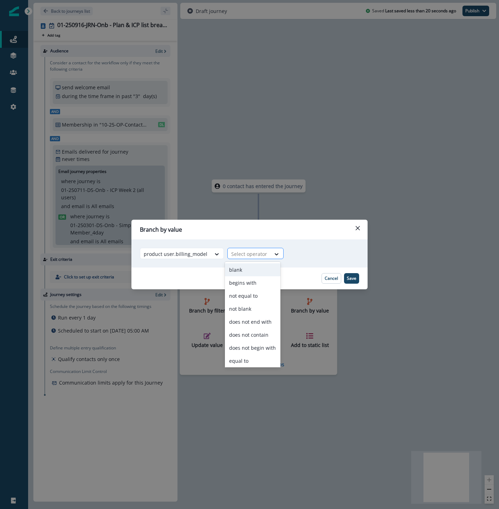
click at [257, 252] on div at bounding box center [249, 254] width 36 height 9
click at [257, 254] on div at bounding box center [249, 254] width 36 height 9
click at [317, 254] on div "Adding Branch by value flow step in the middle will add the succeeding flow ste…" at bounding box center [249, 253] width 236 height 28
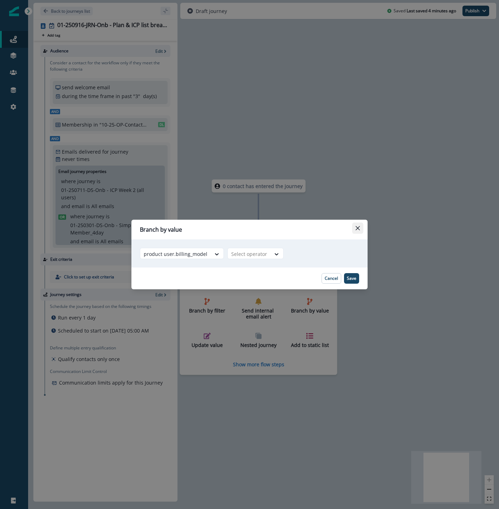
click at [357, 230] on icon "Close" at bounding box center [358, 228] width 4 height 4
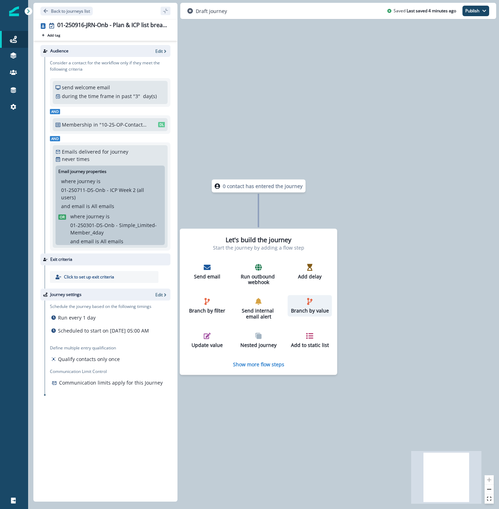
click at [314, 297] on button "Branch by value" at bounding box center [310, 305] width 44 height 21
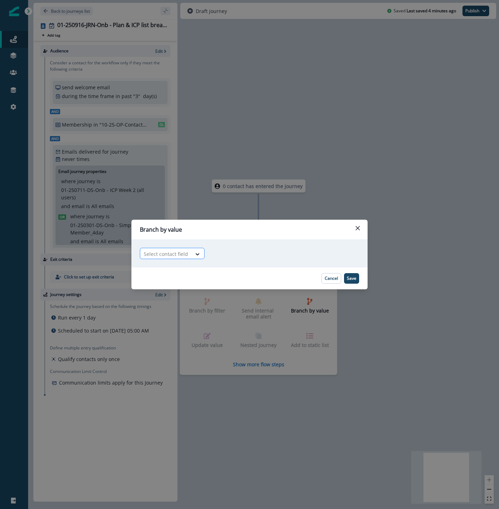
click at [180, 254] on div at bounding box center [166, 254] width 44 height 9
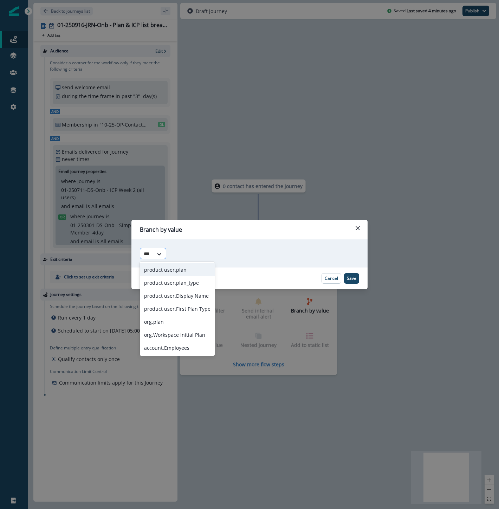
type input "****"
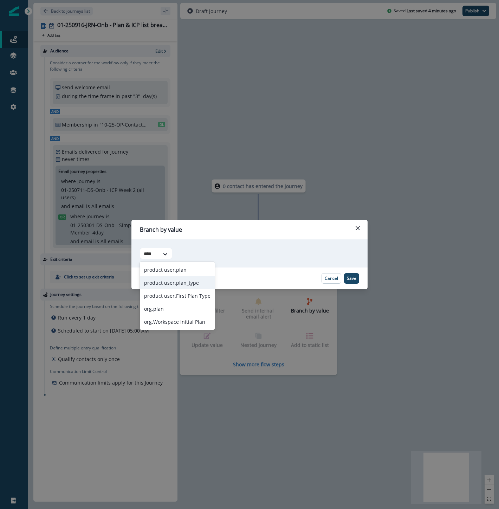
click at [196, 285] on div "product user.plan_type" at bounding box center [177, 282] width 75 height 13
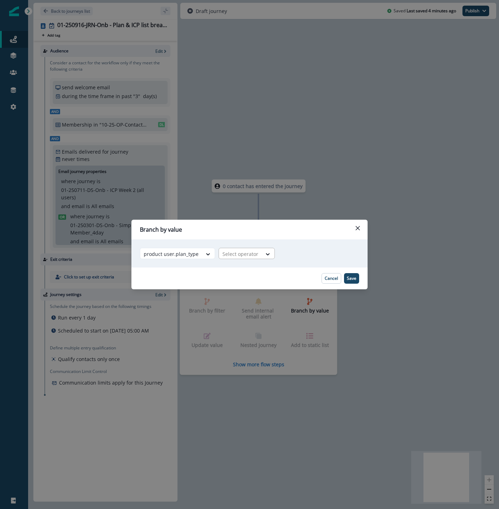
click at [239, 257] on div at bounding box center [241, 254] width 36 height 9
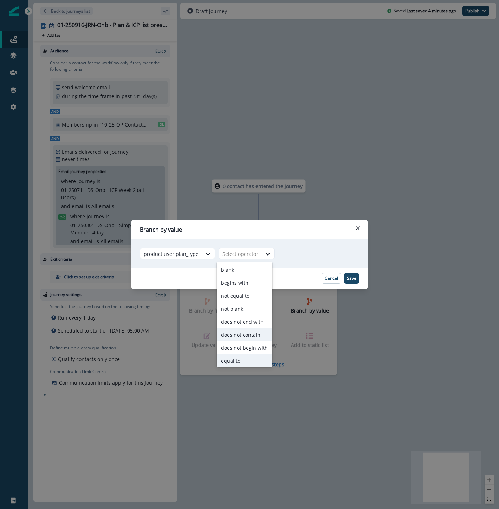
scroll to position [27, 0]
click at [245, 360] on div "contains" at bounding box center [245, 359] width 56 height 13
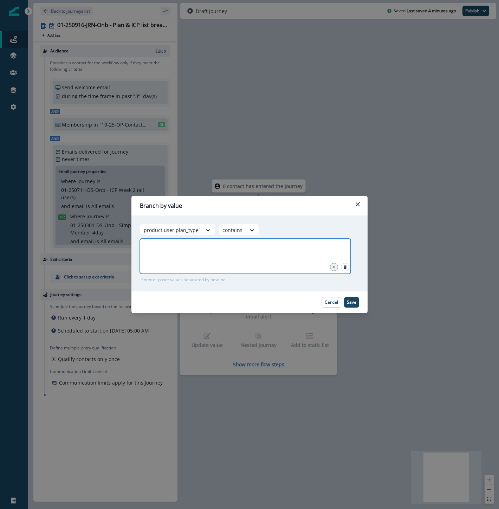
click at [273, 246] on input "text" at bounding box center [245, 247] width 209 height 14
type input "****"
type input "********"
type input "*****"
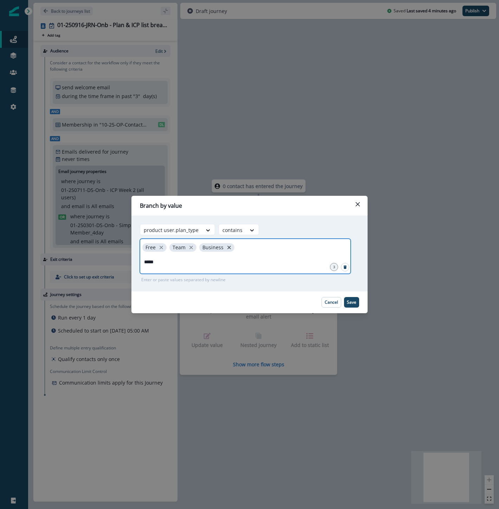
click at [227, 245] on icon "close" at bounding box center [229, 247] width 6 height 6
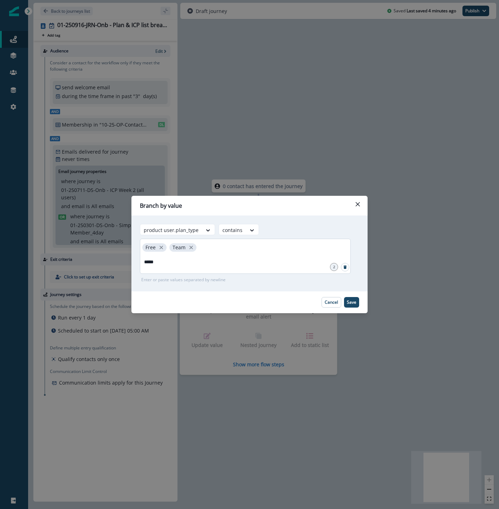
click at [187, 248] on span "Team" at bounding box center [182, 247] width 27 height 8
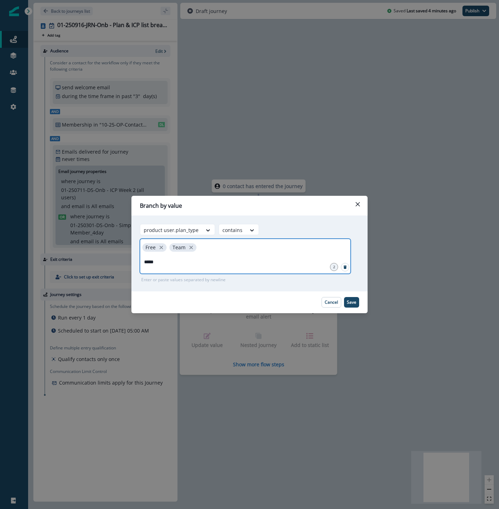
drag, startPoint x: 192, startPoint y: 248, endPoint x: 188, endPoint y: 249, distance: 3.7
click at [192, 247] on icon "close" at bounding box center [191, 247] width 6 height 6
drag, startPoint x: 157, startPoint y: 262, endPoint x: 124, endPoint y: 262, distance: 33.0
click at [124, 262] on div "Branch by value Adding Branch by value flow step in the middle will add the suc…" at bounding box center [249, 254] width 499 height 509
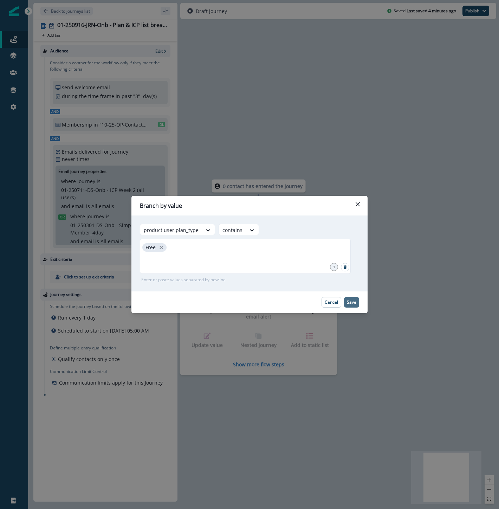
click at [351, 304] on p "Save" at bounding box center [351, 302] width 9 height 5
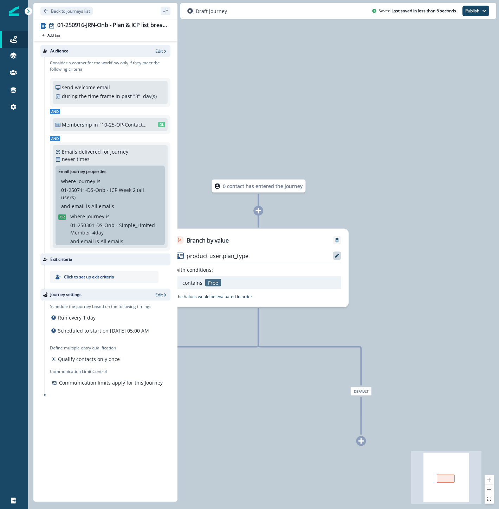
click at [336, 257] on icon at bounding box center [337, 256] width 4 height 4
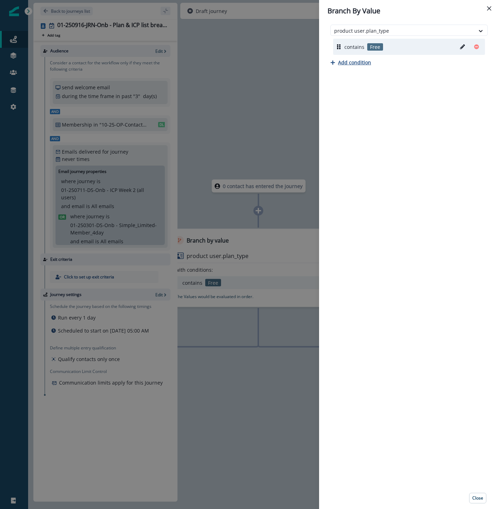
click at [358, 62] on p "Add condition" at bounding box center [354, 62] width 33 height 7
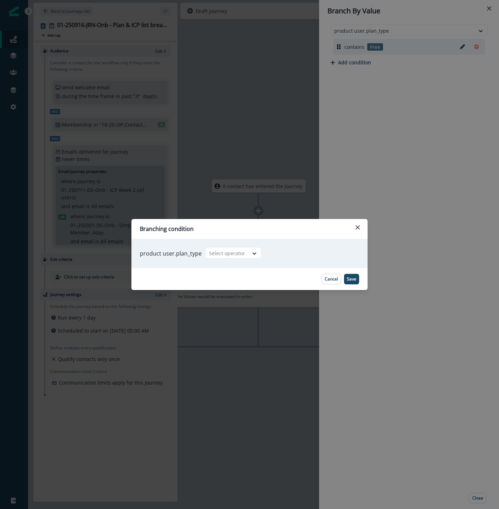
click at [244, 259] on div "product user.plan_type Select operator" at bounding box center [249, 254] width 236 height 30
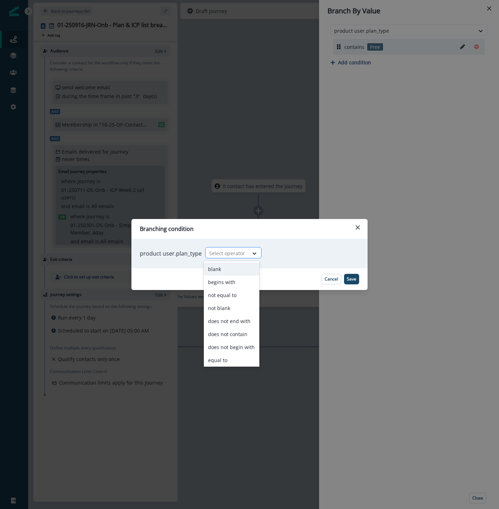
click at [244, 258] on div "Select operator" at bounding box center [227, 253] width 43 height 12
click at [230, 360] on div "contains" at bounding box center [232, 359] width 56 height 13
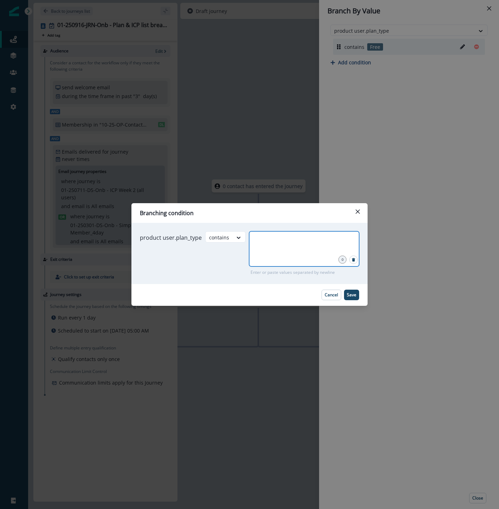
click at [267, 244] on input "text" at bounding box center [304, 240] width 108 height 14
type input "*"
type input "****"
type input "********"
click at [355, 295] on p "Save" at bounding box center [351, 294] width 9 height 5
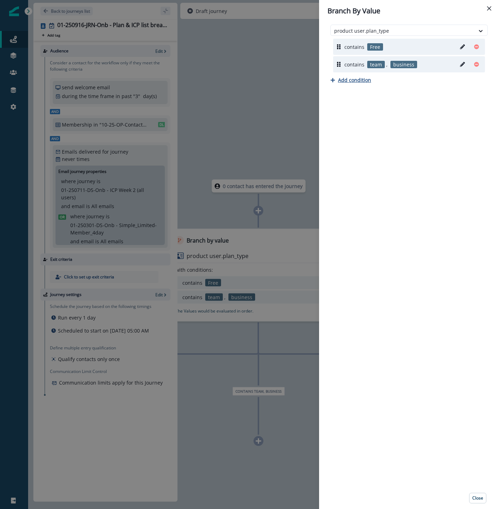
click at [355, 82] on p "Add condition" at bounding box center [354, 80] width 33 height 7
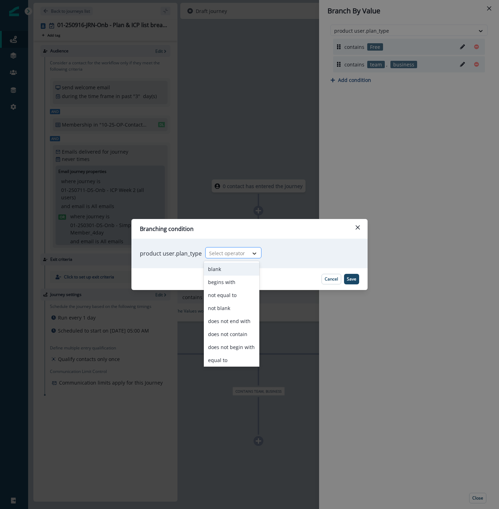
click at [249, 250] on div at bounding box center [255, 253] width 12 height 7
click at [233, 356] on div "contains" at bounding box center [232, 359] width 56 height 13
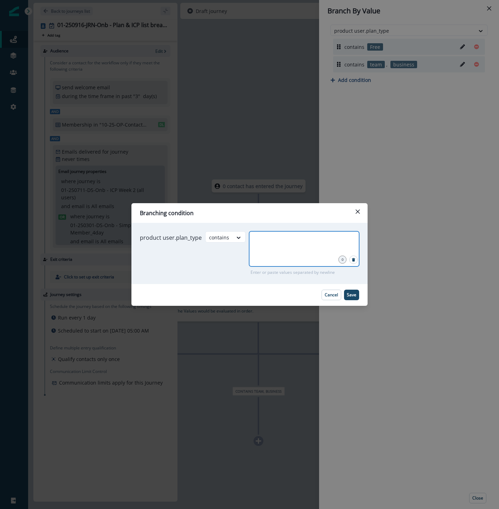
click at [264, 244] on input "text" at bounding box center [304, 240] width 108 height 14
type input "**********"
click at [356, 296] on button "Save" at bounding box center [351, 295] width 15 height 11
click at [287, 247] on input "**********" at bounding box center [304, 240] width 108 height 14
click at [352, 292] on p "Save" at bounding box center [351, 294] width 9 height 5
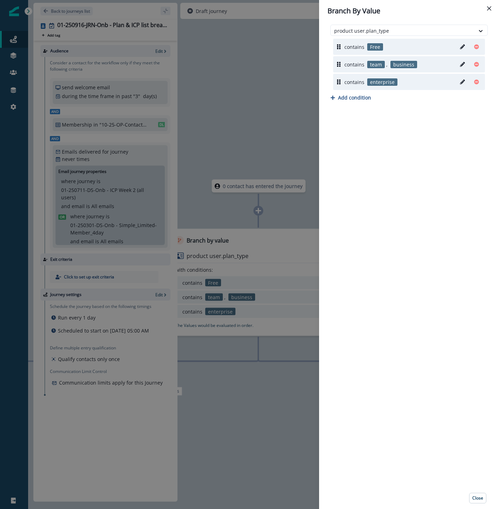
click at [281, 245] on div "Branch By Value product user.plan_type contains Free contains team , business c…" at bounding box center [249, 254] width 499 height 509
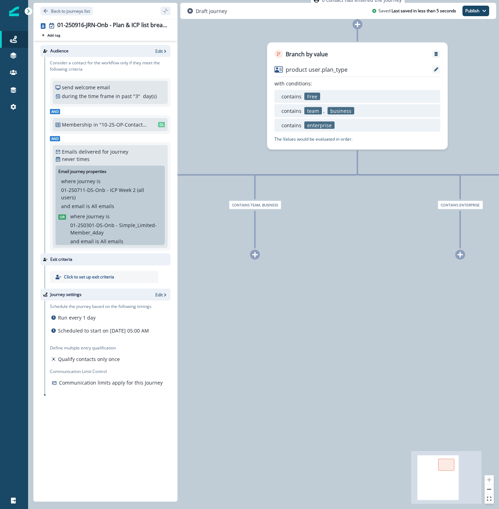
drag, startPoint x: 400, startPoint y: 317, endPoint x: 499, endPoint y: 120, distance: 220.7
click at [499, 120] on html "A newer version of Inflection.io is available. Refresh your page to load the la…" at bounding box center [249, 254] width 499 height 509
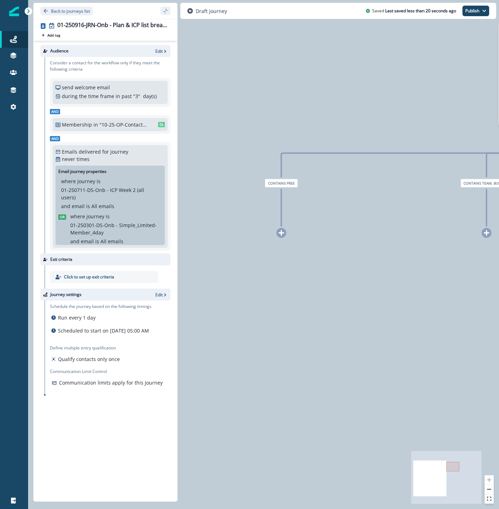
drag, startPoint x: 206, startPoint y: 417, endPoint x: 438, endPoint y: 406, distance: 231.5
click at [438, 406] on div "0 contact has entered the journey Branch by value product user.plan_type with c…" at bounding box center [263, 254] width 471 height 509
click at [280, 232] on icon at bounding box center [282, 233] width 6 height 6
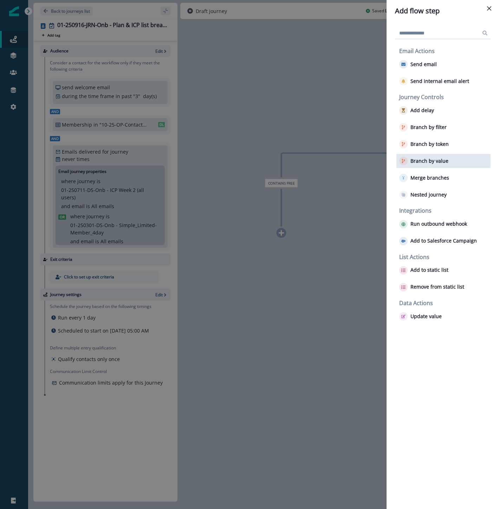
click at [428, 159] on p "Branch by value" at bounding box center [430, 161] width 38 height 6
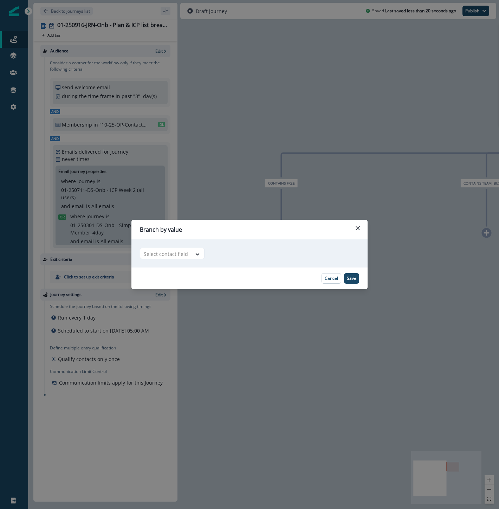
click at [171, 260] on div "Adding Branch by value flow step in the middle will add the succeeding flow ste…" at bounding box center [249, 253] width 236 height 28
click at [175, 256] on div at bounding box center [166, 254] width 44 height 9
click at [329, 277] on p "Cancel" at bounding box center [331, 278] width 13 height 5
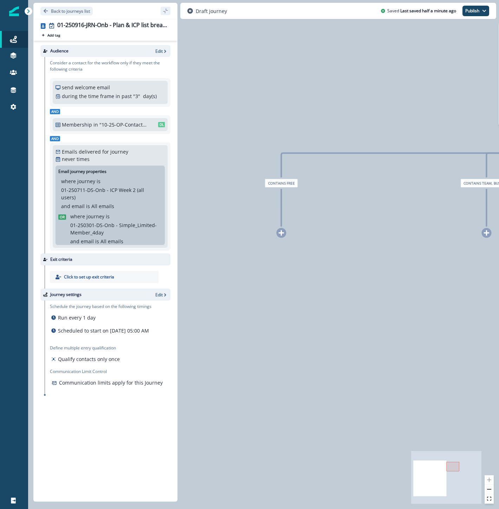
click at [282, 231] on icon at bounding box center [281, 233] width 6 height 6
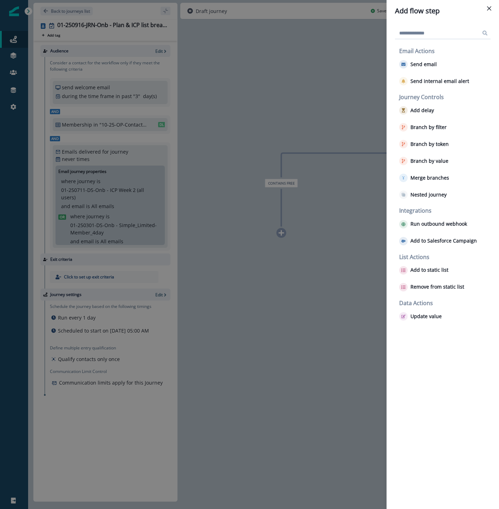
click at [242, 387] on div "Add flow step Email Actions Send email Send internal email alert Journey Contro…" at bounding box center [249, 254] width 499 height 509
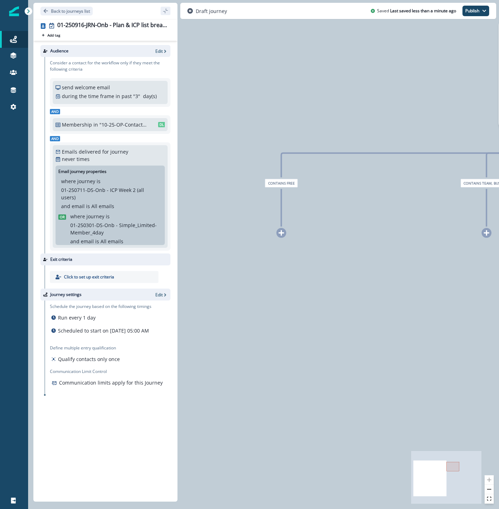
click at [281, 234] on icon at bounding box center [282, 233] width 6 height 6
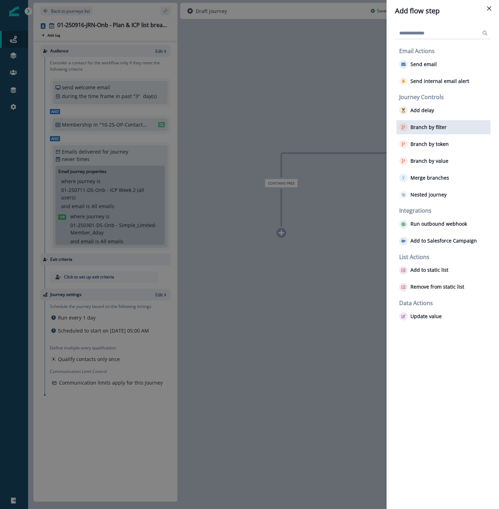
click at [431, 132] on div "Branch by filter" at bounding box center [444, 127] width 94 height 14
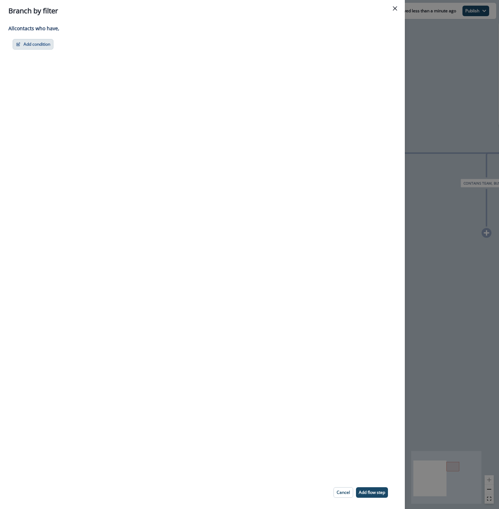
click at [27, 46] on button "Add condition" at bounding box center [33, 44] width 41 height 11
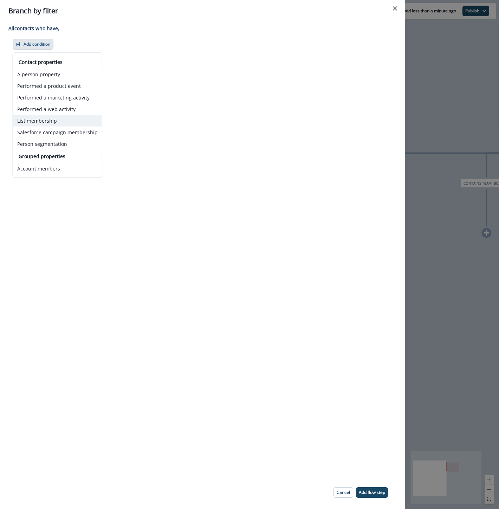
click at [53, 120] on button "List membership" at bounding box center [57, 121] width 89 height 12
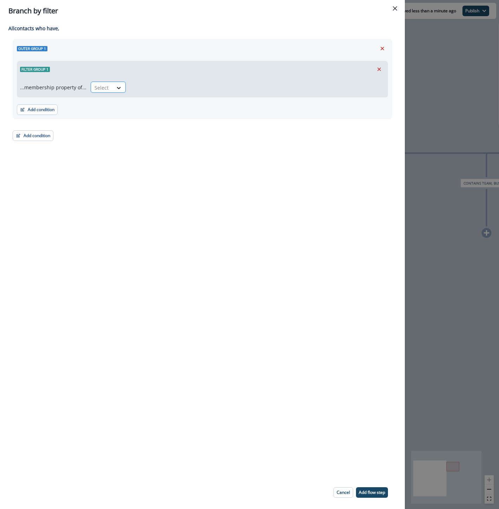
click at [102, 91] on div at bounding box center [102, 87] width 15 height 9
click at [107, 107] on div "in" at bounding box center [106, 103] width 35 height 13
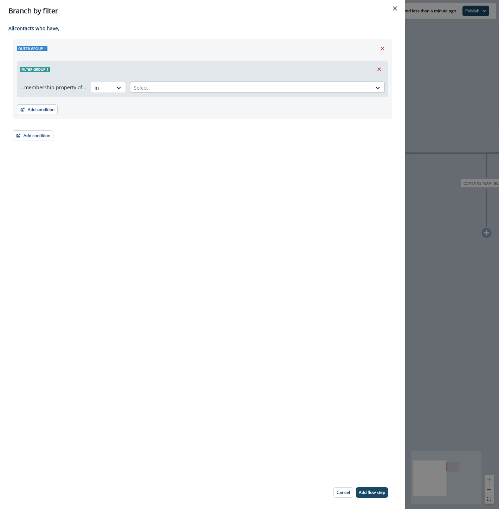
click at [163, 89] on div at bounding box center [251, 87] width 234 height 9
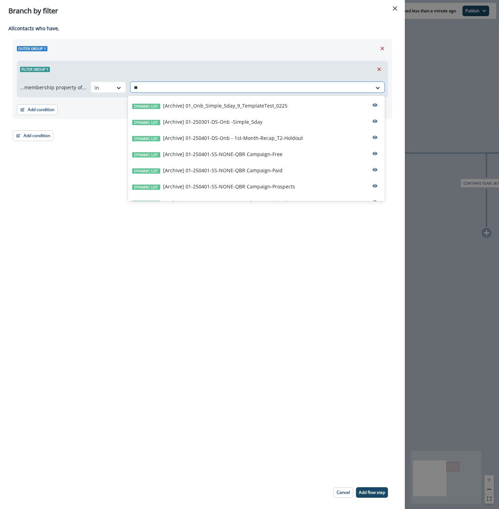
type input "***"
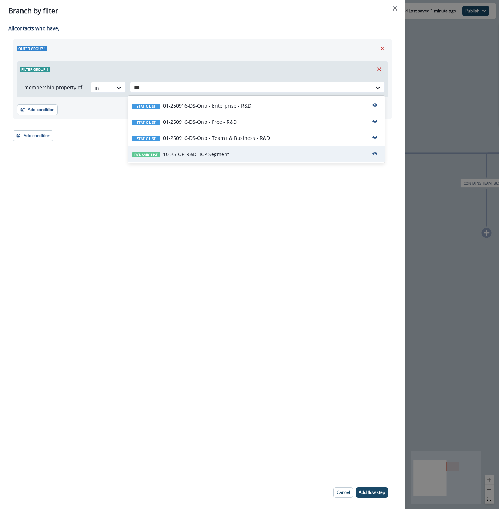
click at [203, 156] on p "10-25-OP-R&D- ICP Segment" at bounding box center [196, 153] width 66 height 7
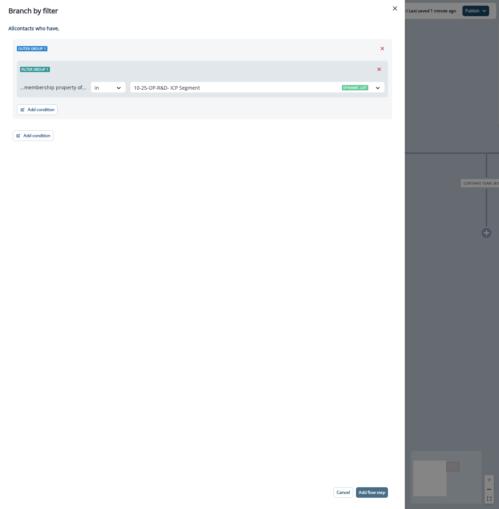
click at [375, 490] on p "Add flow step" at bounding box center [372, 492] width 26 height 5
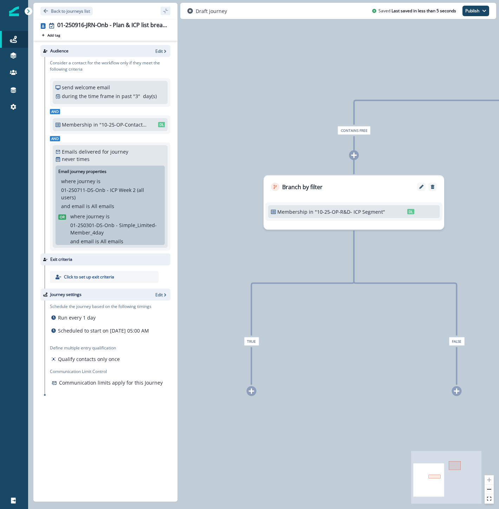
drag, startPoint x: 280, startPoint y: 427, endPoint x: 353, endPoint y: 374, distance: 89.9
click at [353, 374] on div "0 contact has entered the journey Branch by value product user.plan_type with c…" at bounding box center [263, 254] width 471 height 509
click at [456, 392] on icon at bounding box center [457, 391] width 6 height 6
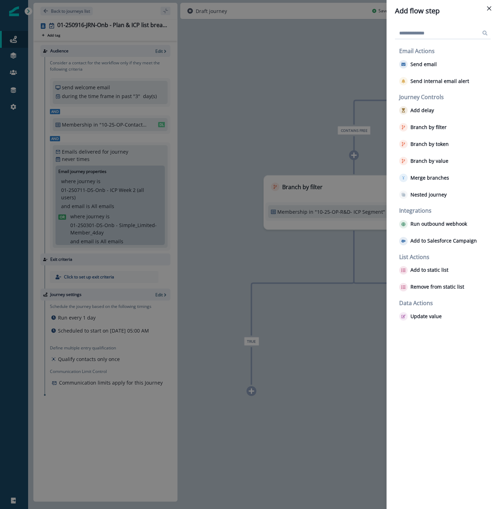
click at [250, 392] on div "Add flow step Email Actions Send email Send internal email alert Journey Contro…" at bounding box center [249, 254] width 499 height 509
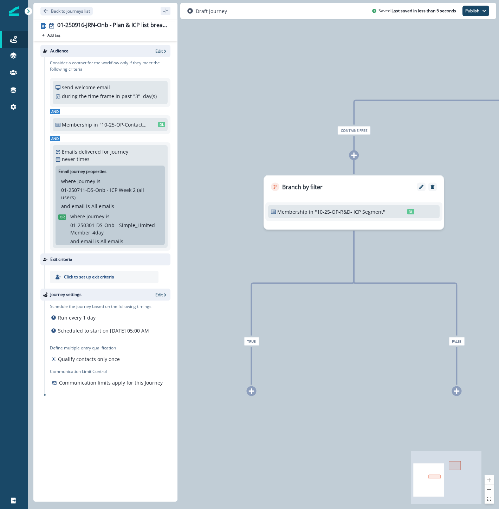
click at [251, 390] on icon at bounding box center [252, 391] width 6 height 6
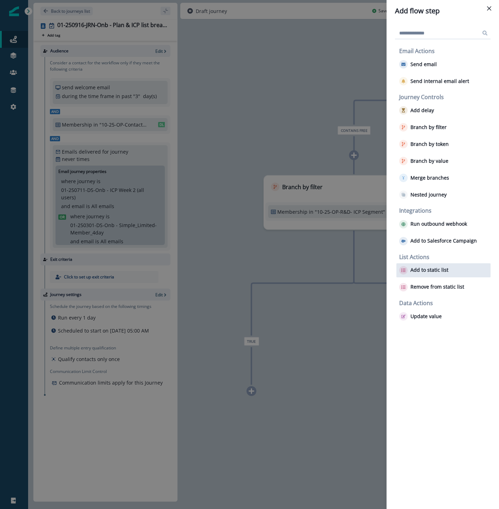
click at [436, 269] on p "Add to static list" at bounding box center [430, 270] width 38 height 6
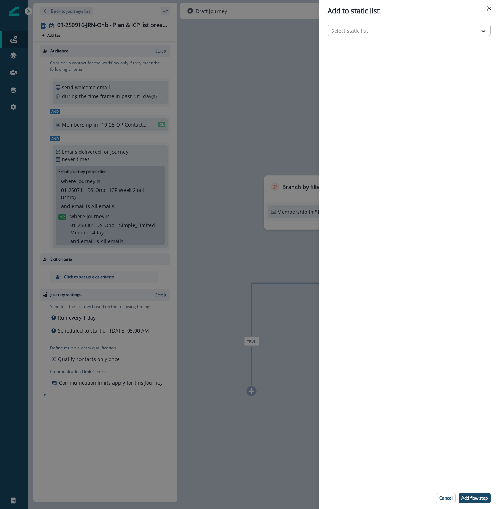
click at [363, 29] on div at bounding box center [402, 30] width 143 height 9
type input "***"
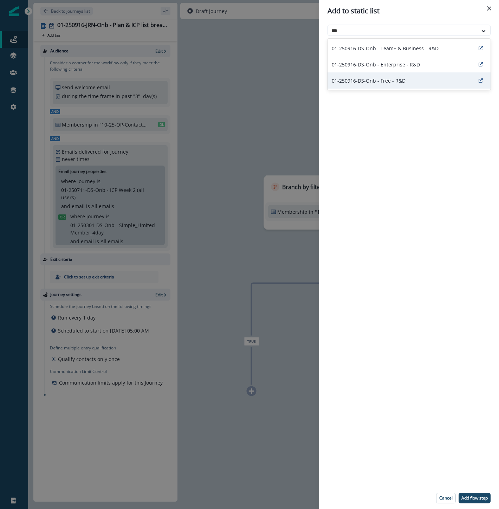
click at [403, 81] on p "01-250916-DS-Onb - Free - R&D" at bounding box center [369, 80] width 74 height 7
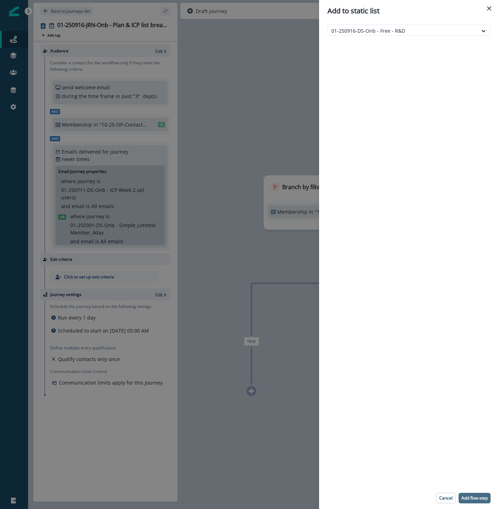
click at [472, 500] on p "Add flow step" at bounding box center [475, 498] width 26 height 5
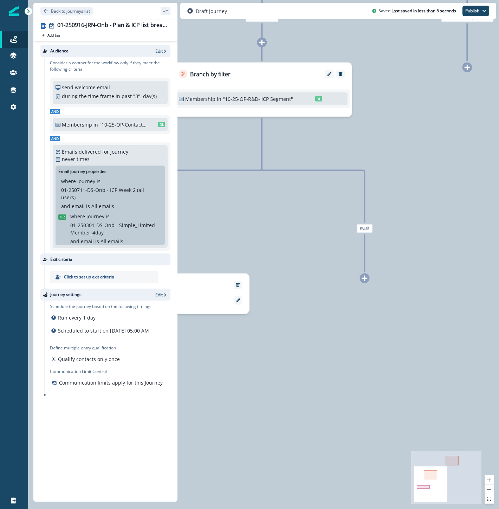
drag, startPoint x: 387, startPoint y: 414, endPoint x: 265, endPoint y: 264, distance: 193.7
click at [260, 268] on div "0 contact has entered the journey Branch by value product user.plan_type with c…" at bounding box center [263, 254] width 471 height 509
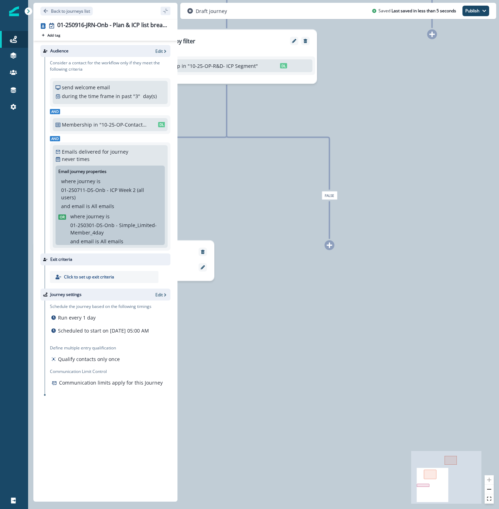
click at [328, 243] on icon at bounding box center [330, 245] width 6 height 6
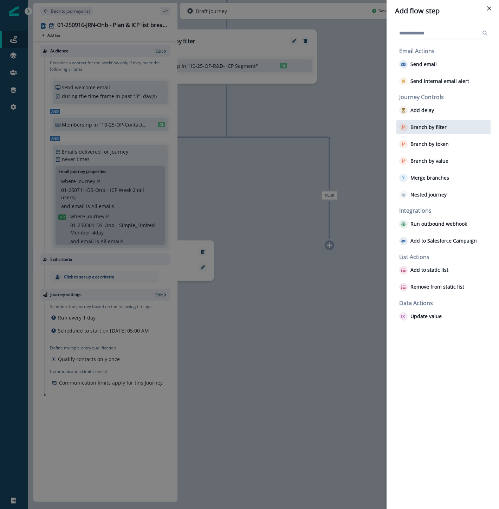
click at [416, 129] on p "Branch by filter" at bounding box center [429, 127] width 36 height 6
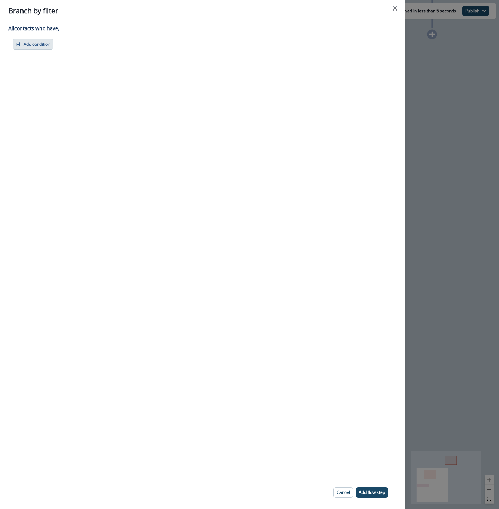
click at [33, 49] on button "Add condition" at bounding box center [33, 44] width 41 height 11
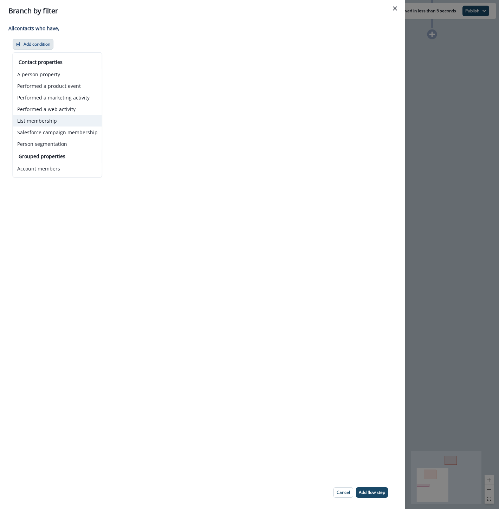
click at [58, 124] on button "List membership" at bounding box center [57, 121] width 89 height 12
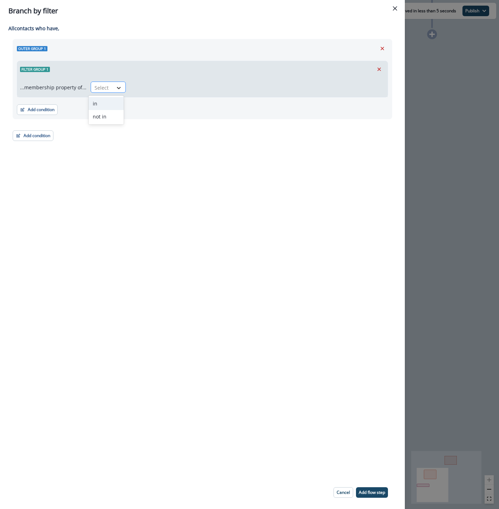
click at [113, 89] on div at bounding box center [119, 87] width 12 height 7
click at [111, 104] on div "in" at bounding box center [106, 103] width 35 height 13
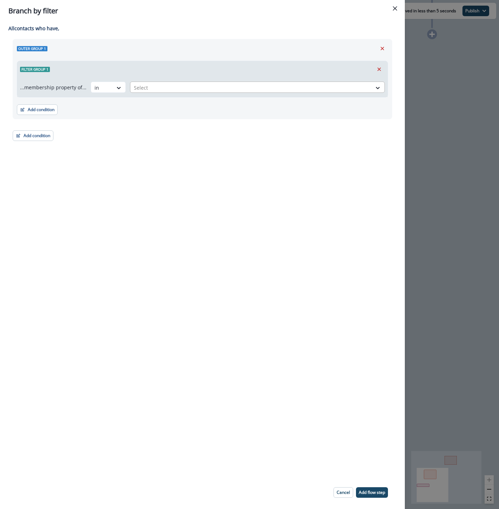
click at [139, 87] on div at bounding box center [251, 87] width 234 height 9
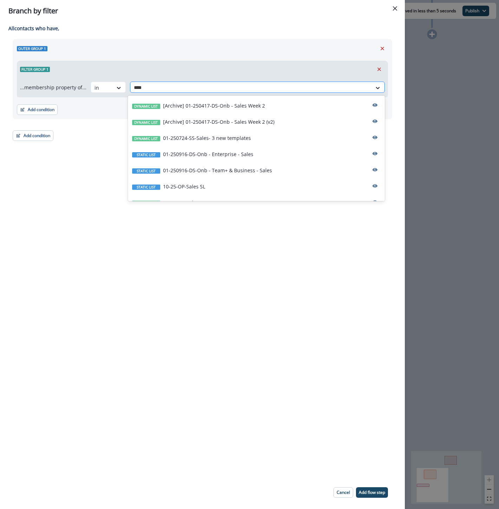
type input "*****"
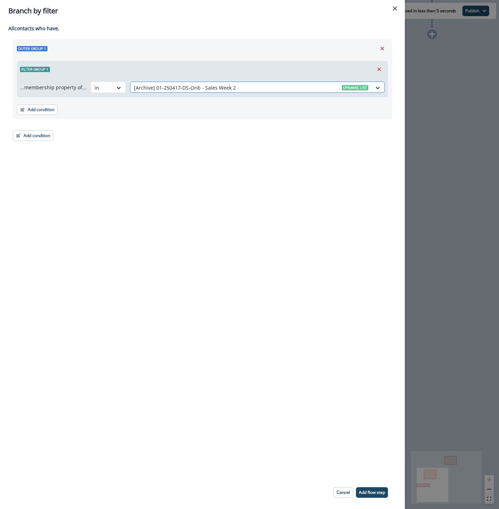
click at [370, 88] on div "[Archive] 01-250417-DS-Onb - Sales Week 2 Dynamic list" at bounding box center [251, 88] width 242 height 12
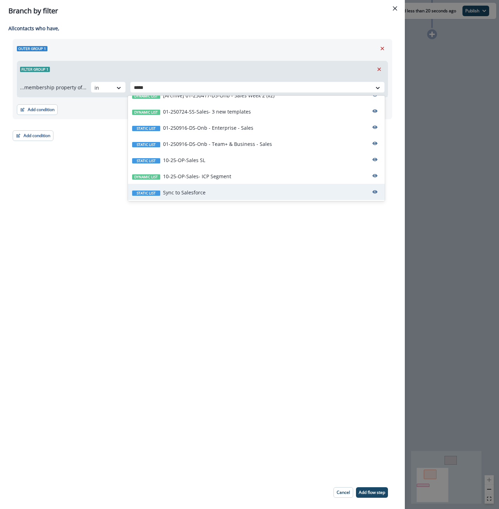
scroll to position [0, 0]
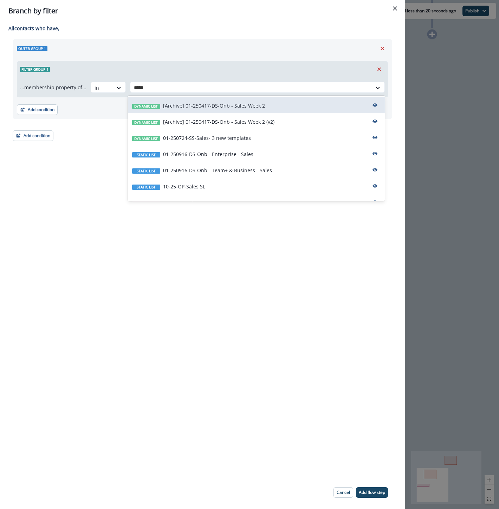
type input "*****"
click at [253, 292] on div "Adding Branch by filter flow step in the middle will add the succeeding flow st…" at bounding box center [202, 249] width 405 height 454
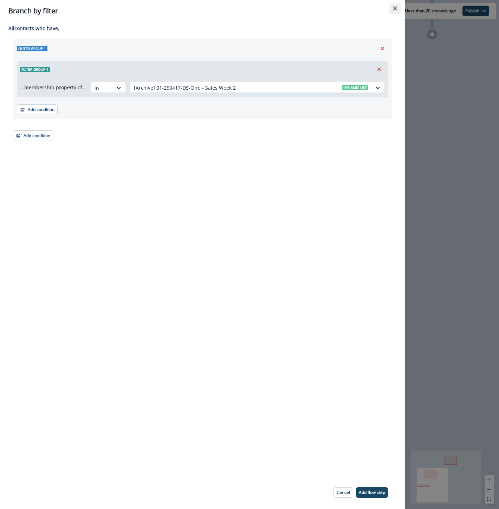
click at [395, 8] on icon "Close" at bounding box center [395, 8] width 4 height 4
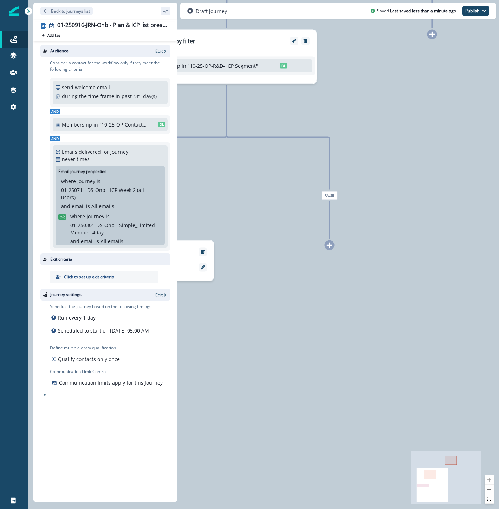
click at [131, 430] on div "Audience Edit Consider a contact for the workflow only if they meet the followi…" at bounding box center [105, 270] width 144 height 458
click at [329, 247] on icon at bounding box center [330, 246] width 6 height 6
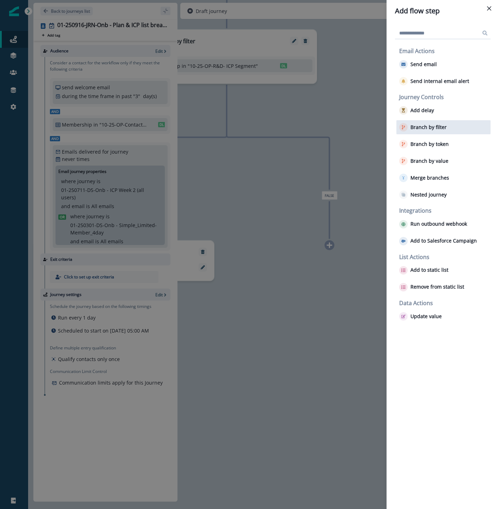
click at [442, 125] on p "Branch by filter" at bounding box center [429, 127] width 36 height 6
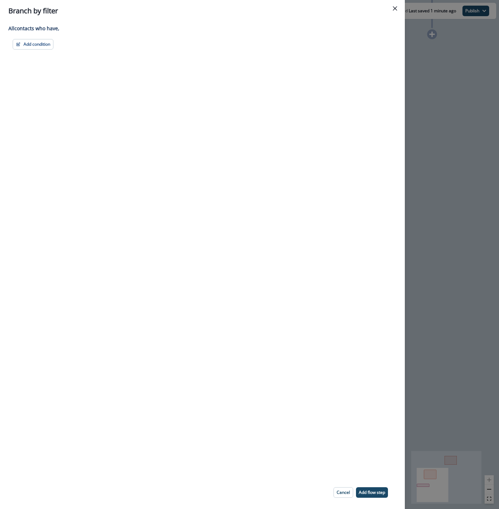
click at [40, 37] on div "Adding Branch by filter flow step in the middle will add the succeeding flow st…" at bounding box center [202, 249] width 405 height 454
click at [38, 41] on button "Add condition" at bounding box center [33, 44] width 41 height 11
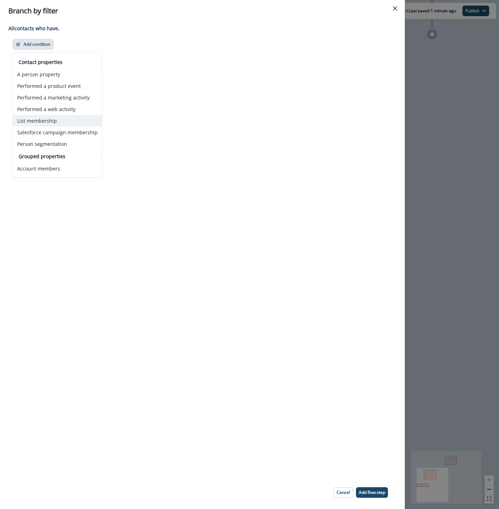
click at [49, 121] on button "List membership" at bounding box center [57, 121] width 89 height 12
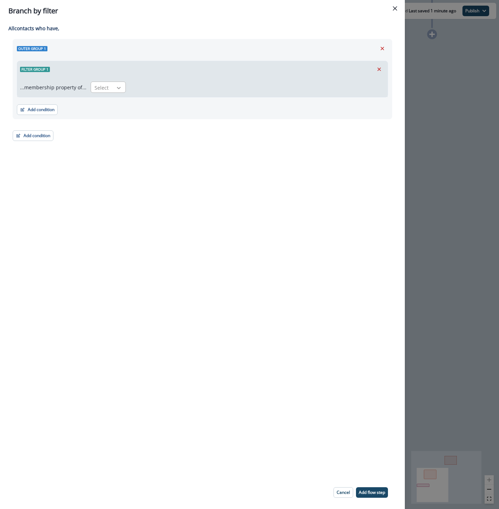
click at [113, 86] on div at bounding box center [119, 87] width 12 height 7
click at [110, 103] on div "in" at bounding box center [106, 103] width 35 height 13
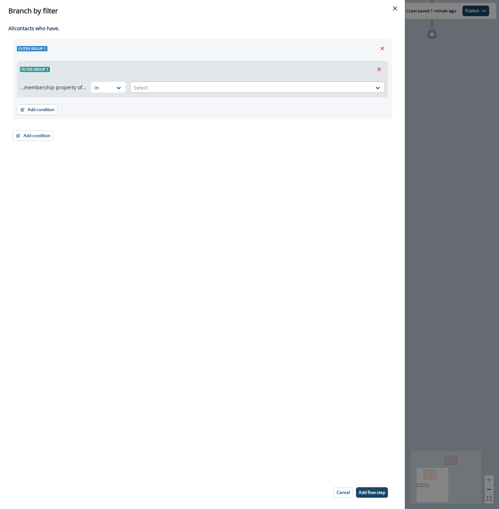
click at [158, 88] on div at bounding box center [251, 87] width 234 height 9
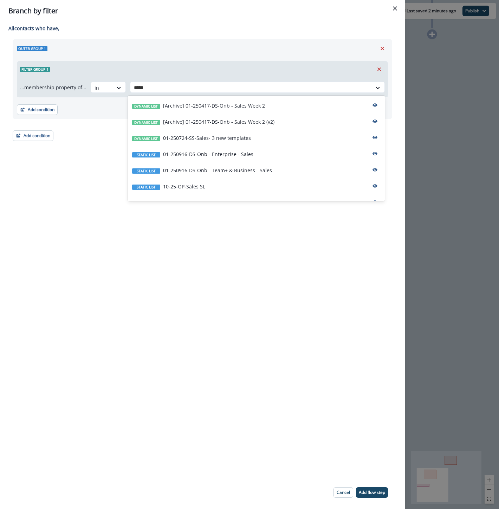
type input "*****"
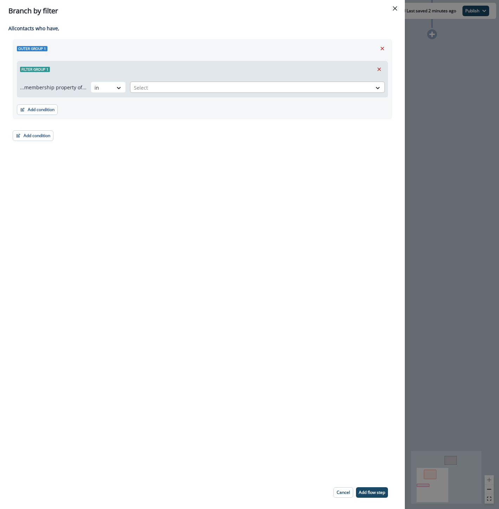
click at [174, 89] on div at bounding box center [251, 87] width 234 height 9
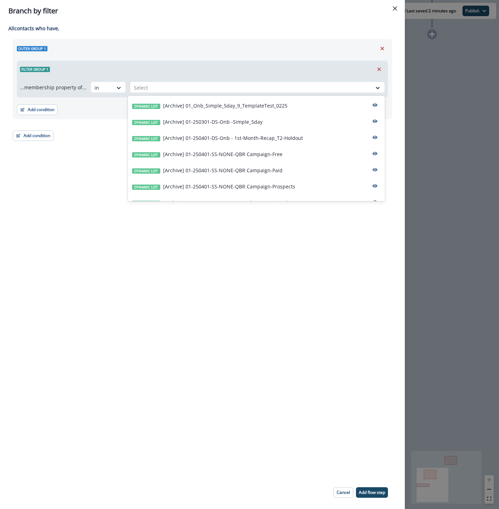
click at [109, 14] on div "Branch by filter" at bounding box center [202, 11] width 388 height 11
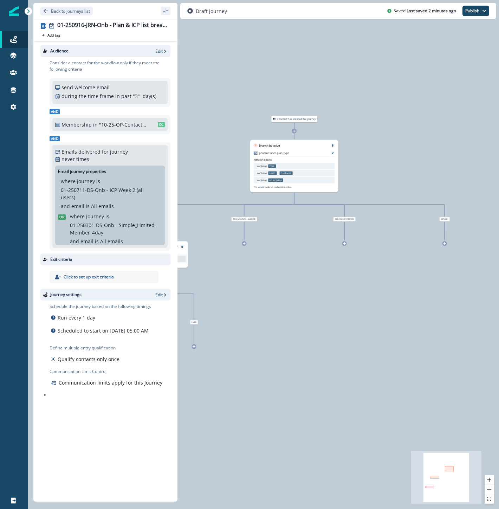
click at [195, 346] on icon at bounding box center [194, 346] width 3 height 3
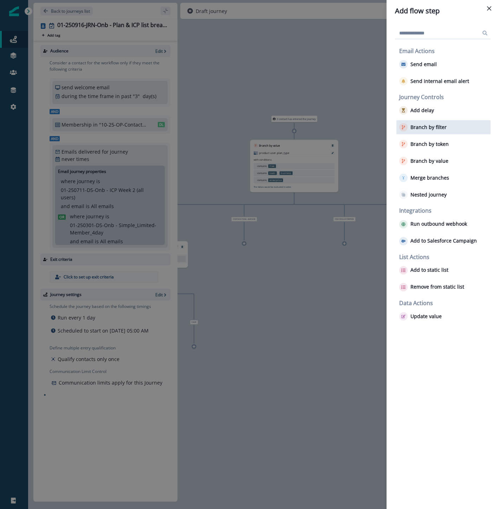
click at [437, 131] on button "Branch by filter" at bounding box center [422, 127] width 47 height 8
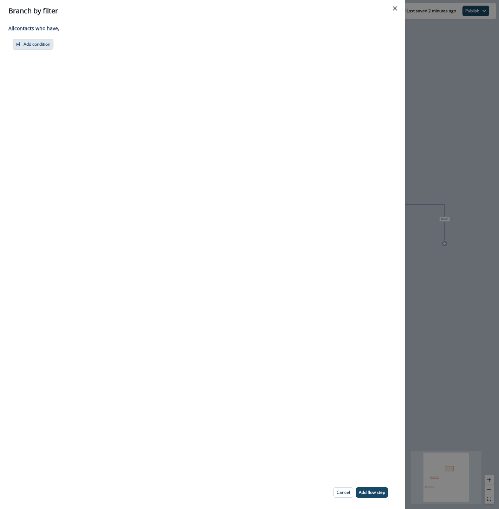
click at [39, 48] on button "Add condition" at bounding box center [33, 44] width 41 height 11
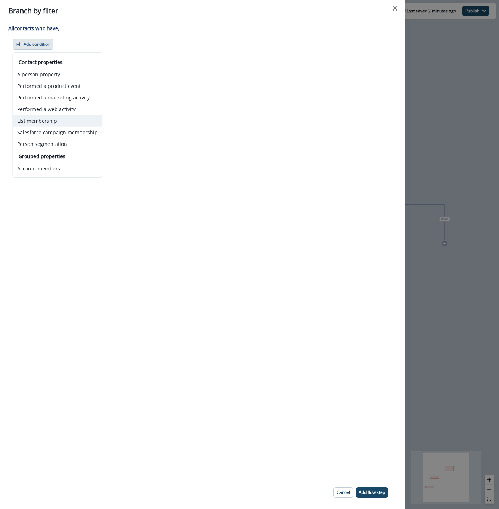
click at [43, 122] on button "List membership" at bounding box center [57, 121] width 89 height 12
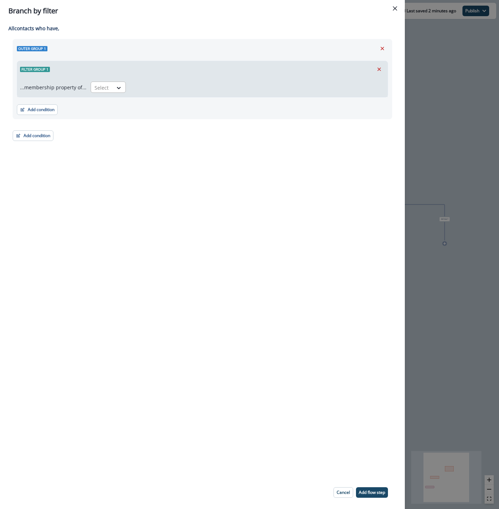
click at [104, 92] on div at bounding box center [102, 87] width 15 height 9
click at [102, 114] on div "in" at bounding box center [106, 116] width 35 height 13
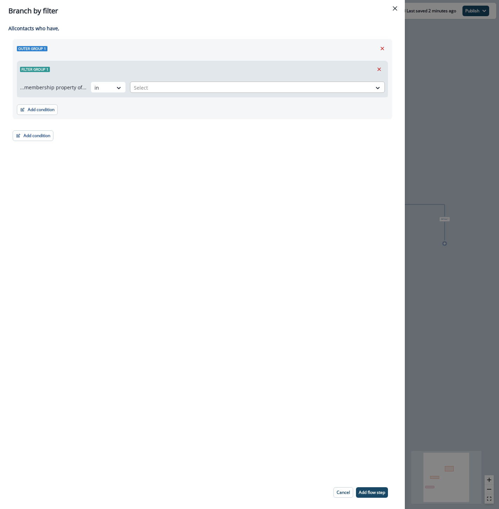
click at [148, 86] on div at bounding box center [251, 87] width 234 height 9
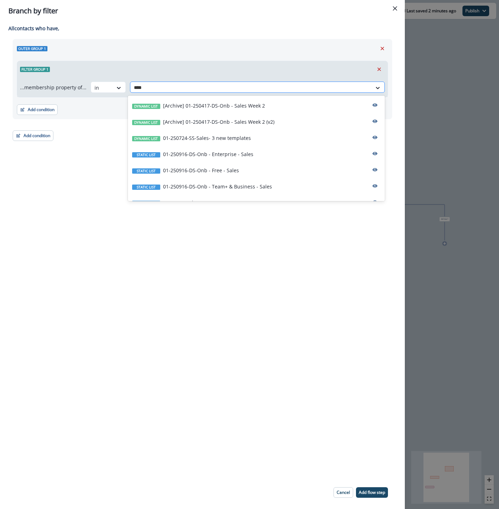
type input "*****"
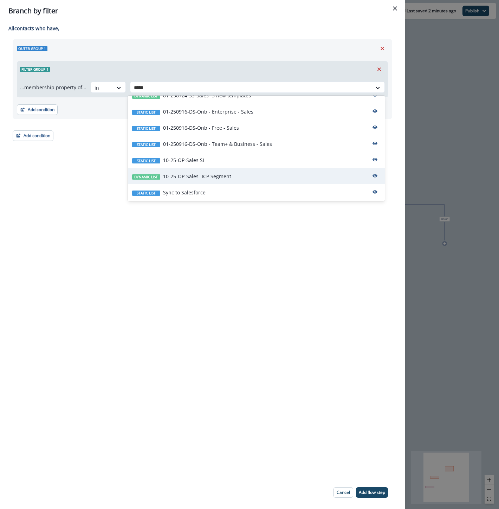
click at [263, 178] on div "Dynamic list 10-25-OP-Sales- ICP Segment" at bounding box center [256, 176] width 257 height 16
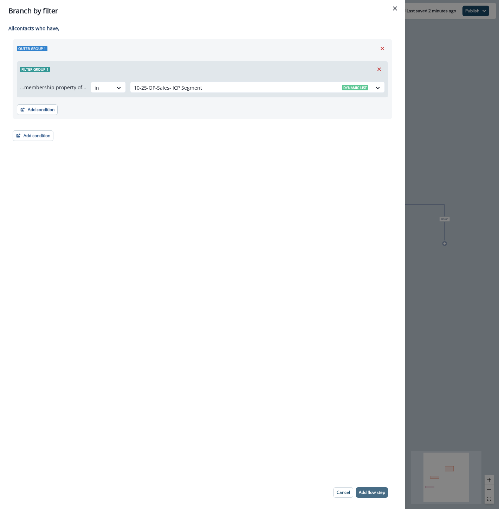
click at [368, 495] on p "Add flow step" at bounding box center [372, 492] width 26 height 5
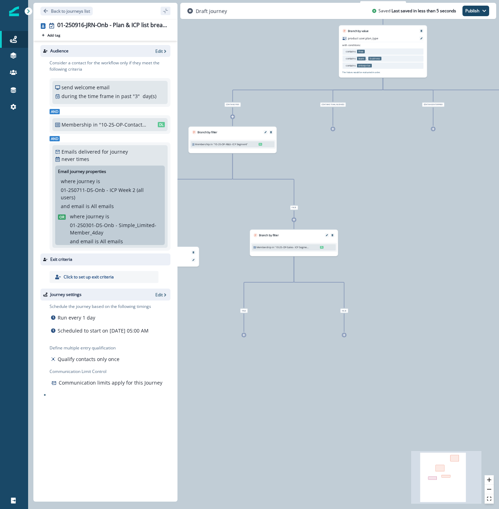
drag, startPoint x: 314, startPoint y: 411, endPoint x: 406, endPoint y: 296, distance: 146.6
click at [406, 296] on div "0 contact has entered the journey Branch by value product user.plan_type with c…" at bounding box center [263, 254] width 471 height 509
click at [244, 337] on div "0 contact has entered the journey Branch by value product user.plan_type with c…" at bounding box center [263, 254] width 471 height 509
click at [244, 334] on icon at bounding box center [244, 335] width 3 height 3
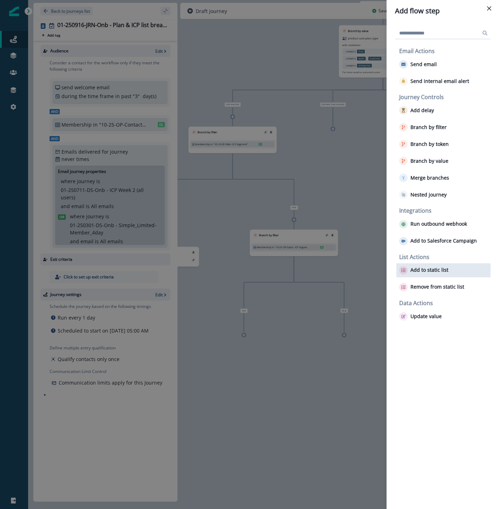
click at [420, 272] on p "Add to static list" at bounding box center [430, 270] width 38 height 6
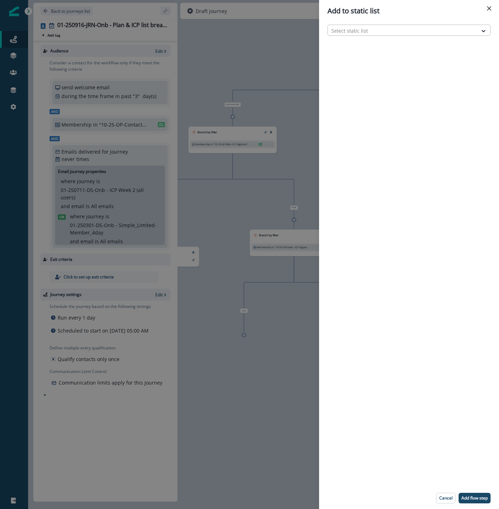
click at [342, 33] on div at bounding box center [402, 30] width 143 height 9
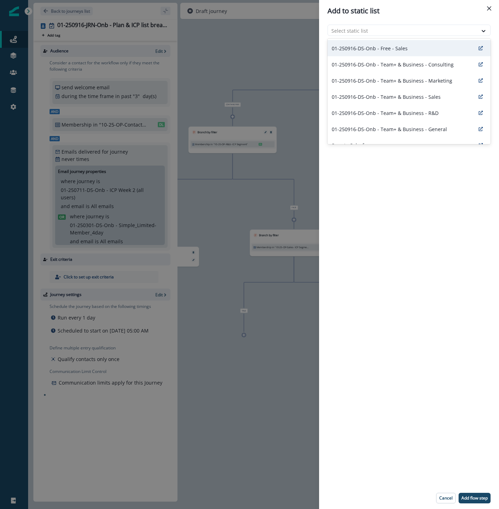
click at [342, 47] on p "01-250916-DS-Onb - Free - Sales" at bounding box center [370, 48] width 76 height 7
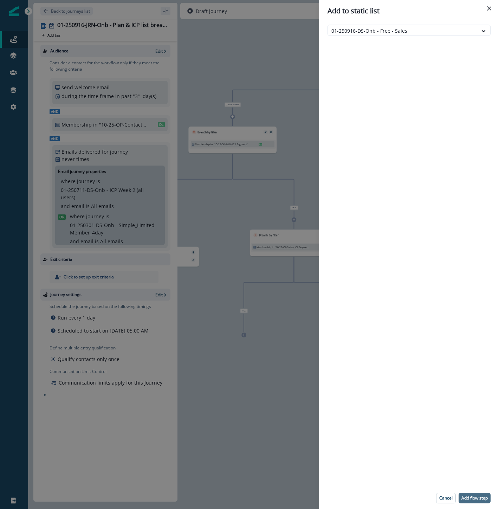
click at [475, 500] on p "Add flow step" at bounding box center [475, 498] width 26 height 5
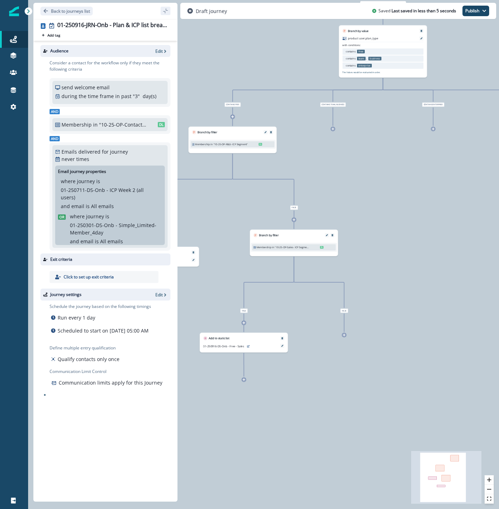
click at [343, 334] on icon at bounding box center [344, 335] width 3 height 3
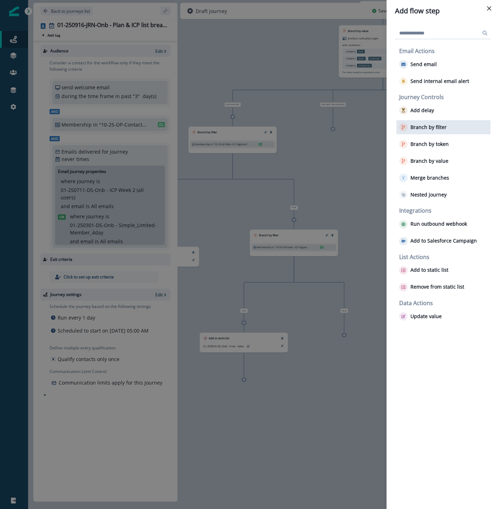
click at [427, 130] on button "Branch by filter" at bounding box center [422, 127] width 47 height 8
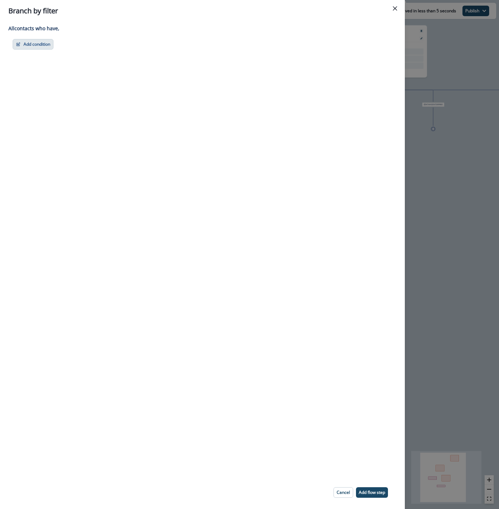
click at [22, 40] on button "Add condition" at bounding box center [33, 44] width 41 height 11
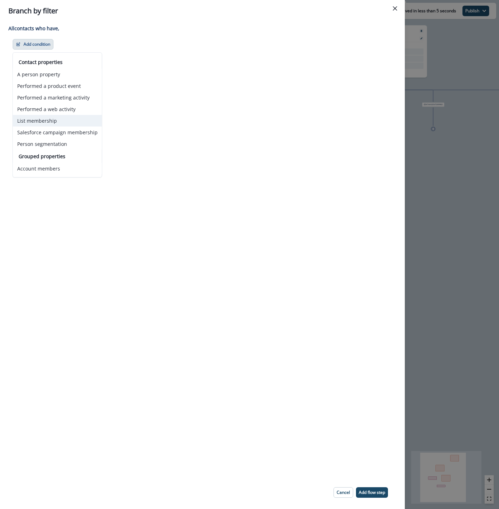
click at [42, 122] on button "List membership" at bounding box center [57, 121] width 89 height 12
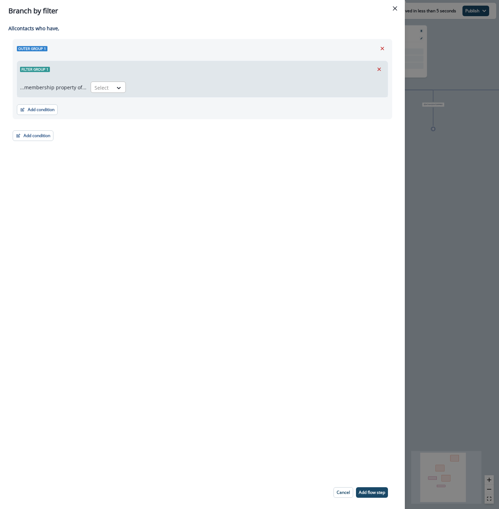
click at [106, 88] on div at bounding box center [102, 87] width 15 height 9
click at [110, 114] on div "in" at bounding box center [106, 116] width 35 height 13
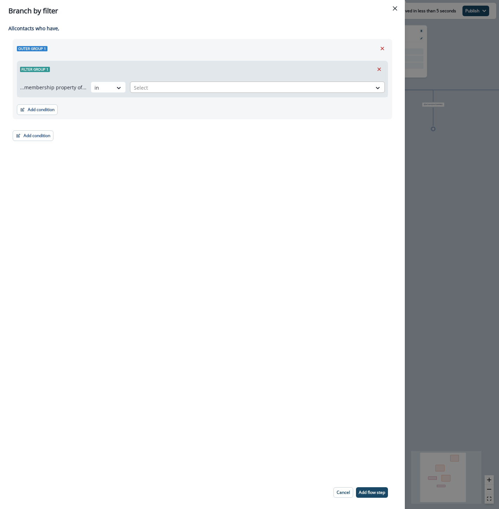
click at [139, 89] on div at bounding box center [251, 87] width 234 height 9
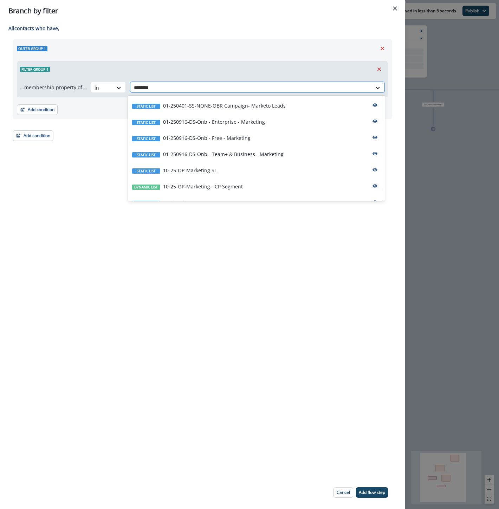
type input "*********"
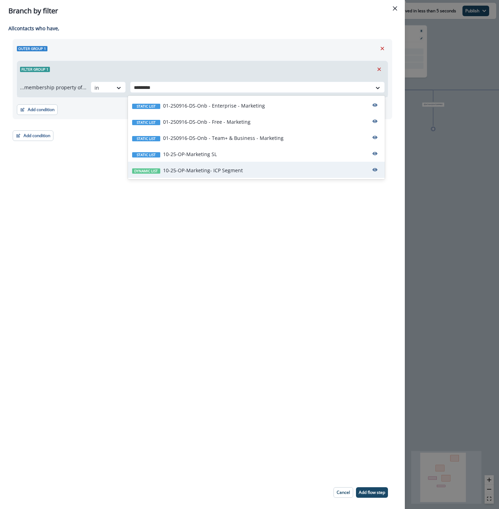
click at [201, 170] on p "10-25-OP-Marketing- ICP Segment" at bounding box center [203, 170] width 80 height 7
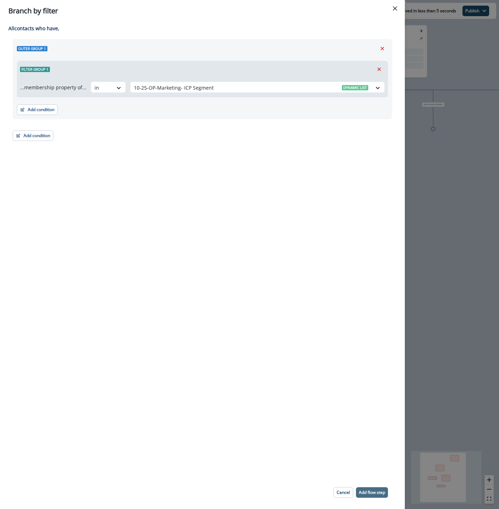
drag, startPoint x: 326, startPoint y: 493, endPoint x: 360, endPoint y: 491, distance: 33.8
click at [360, 491] on footer "Cancel Add flow step" at bounding box center [360, 493] width 71 height 22
click at [361, 491] on p "Add flow step" at bounding box center [372, 492] width 26 height 5
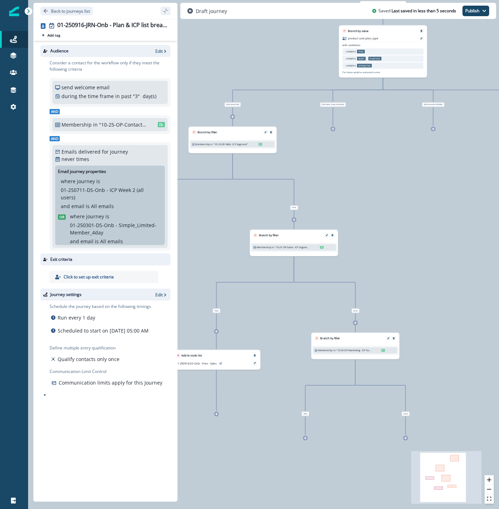
click at [304, 438] on icon at bounding box center [305, 438] width 3 height 3
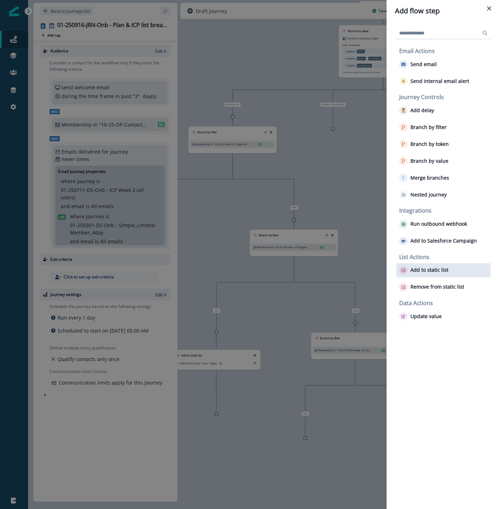
click at [438, 275] on div "Add to static list" at bounding box center [444, 270] width 94 height 14
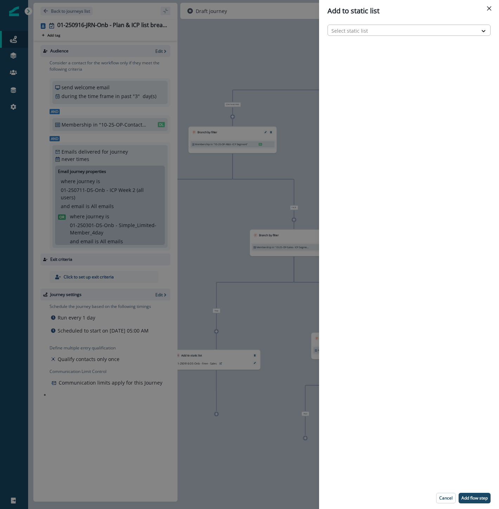
click at [358, 34] on div at bounding box center [402, 30] width 143 height 9
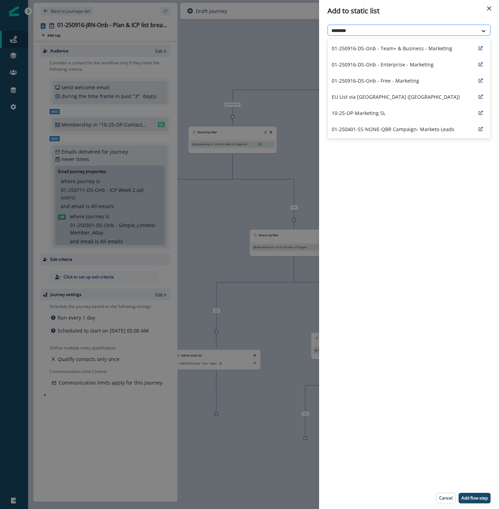
type input "*********"
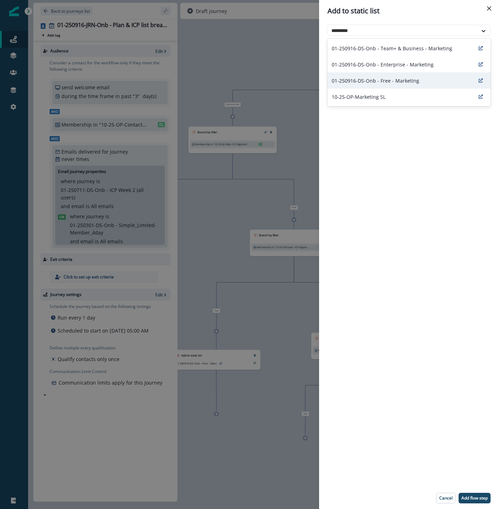
click at [366, 80] on p "01-250916-DS-Onb - Free - Marketing" at bounding box center [376, 80] width 88 height 7
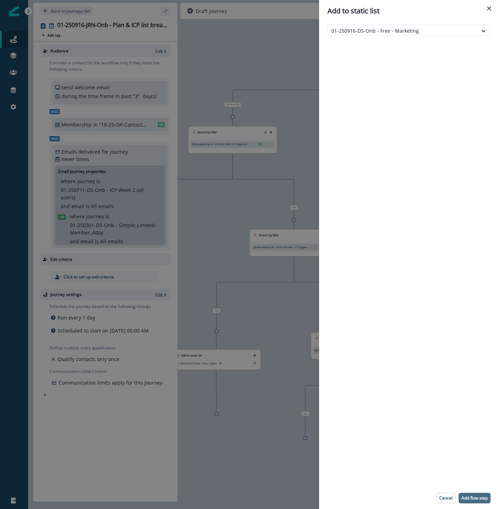
click at [470, 497] on p "Add flow step" at bounding box center [475, 498] width 26 height 5
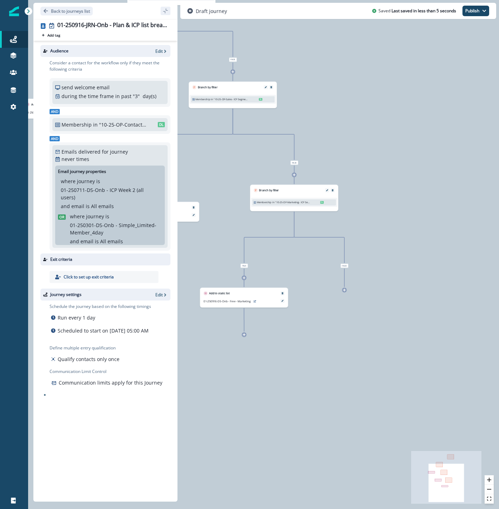
drag, startPoint x: 452, startPoint y: 416, endPoint x: 339, endPoint y: 187, distance: 256.1
click at [342, 189] on div "0 contact has entered the journey Branch by value product user.plan_type with c…" at bounding box center [263, 254] width 471 height 509
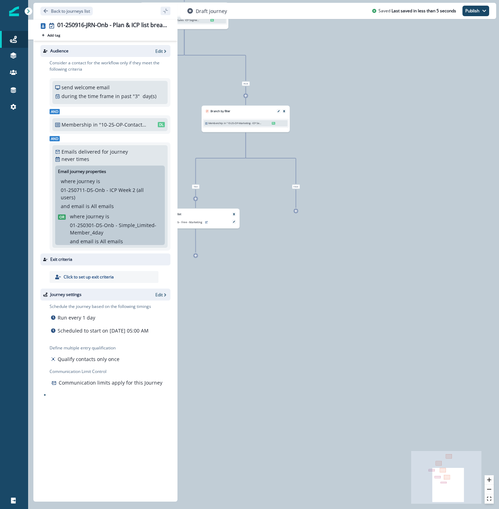
click at [296, 210] on icon at bounding box center [296, 211] width 3 height 3
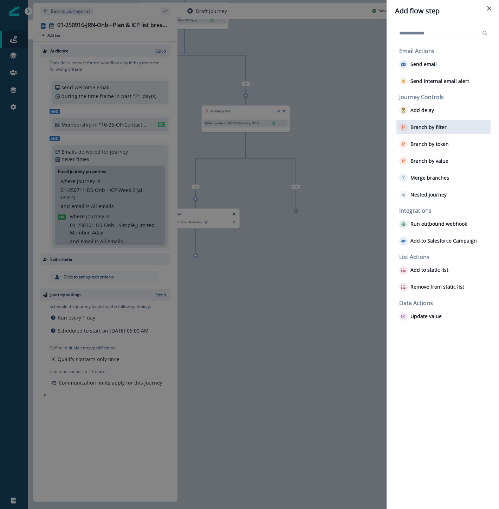
click at [419, 129] on p "Branch by filter" at bounding box center [429, 127] width 36 height 6
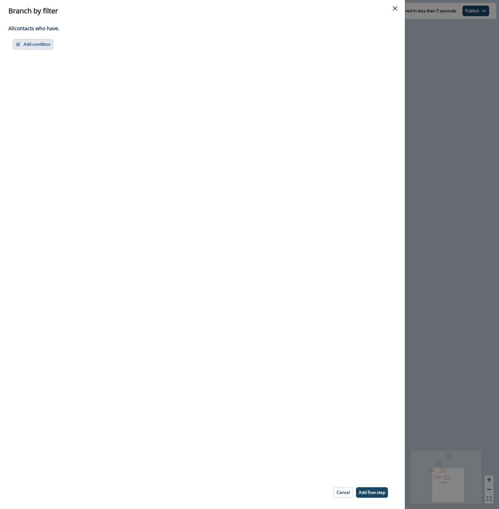
click at [38, 49] on button "Add condition" at bounding box center [33, 44] width 41 height 11
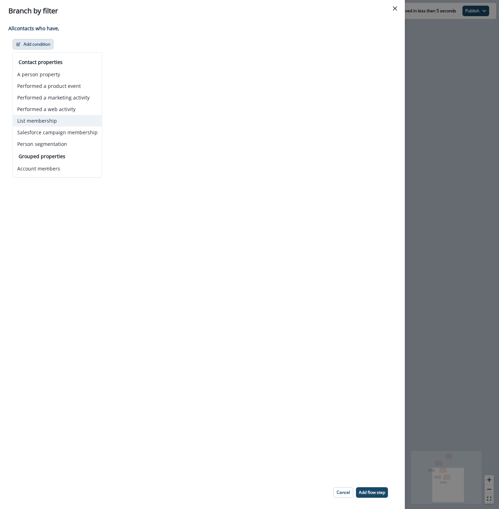
click at [53, 123] on button "List membership" at bounding box center [57, 121] width 89 height 12
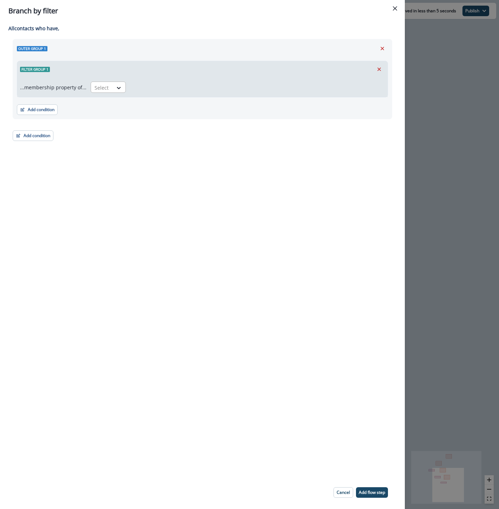
click at [103, 92] on div at bounding box center [102, 87] width 15 height 9
type input "*"
click at [91, 123] on div "not in in" at bounding box center [106, 110] width 35 height 29
click at [101, 116] on div "in" at bounding box center [106, 116] width 35 height 13
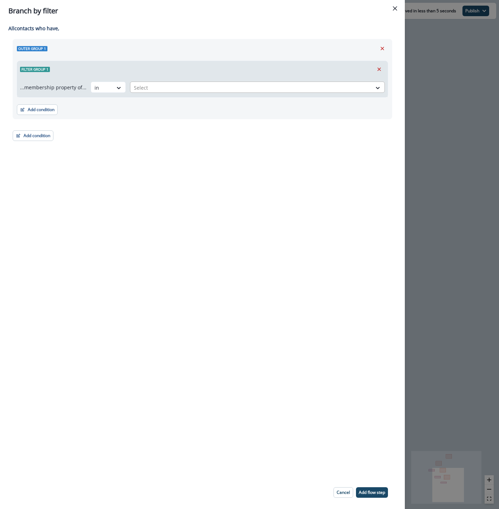
click at [157, 85] on div at bounding box center [251, 87] width 234 height 9
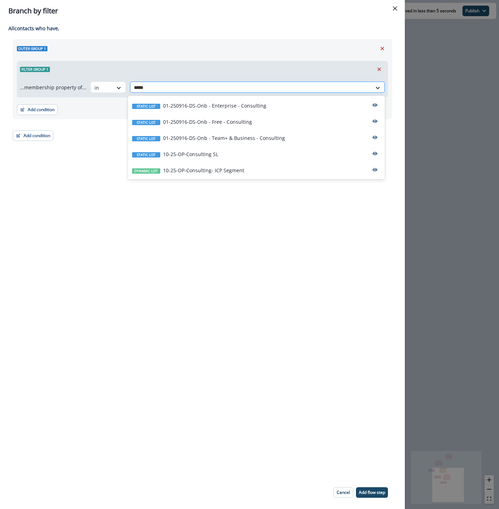
type input "******"
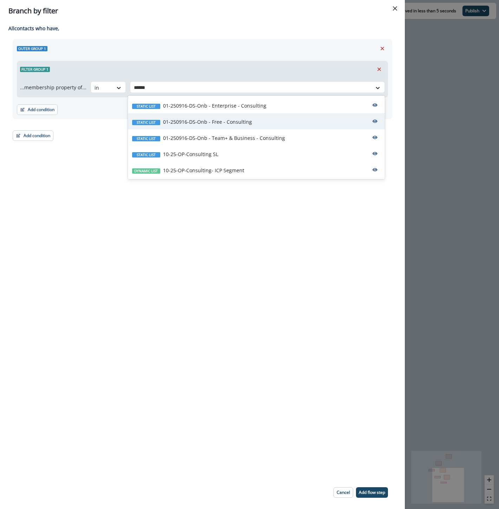
click at [187, 119] on p "01-250916-DS-Onb - Free - Consulting" at bounding box center [207, 121] width 89 height 7
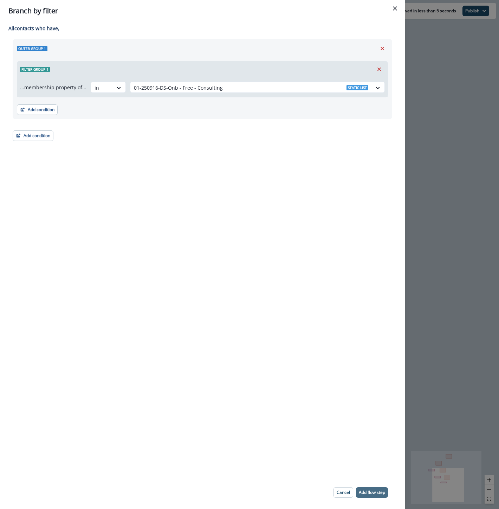
click at [380, 491] on p "Add flow step" at bounding box center [372, 492] width 26 height 5
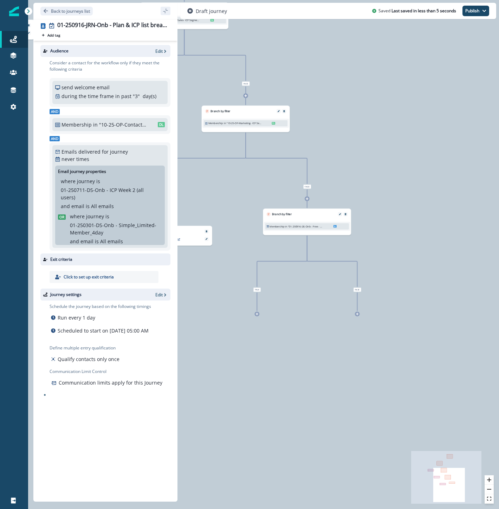
click at [258, 316] on div at bounding box center [257, 313] width 5 height 5
click at [256, 313] on icon at bounding box center [257, 314] width 3 height 3
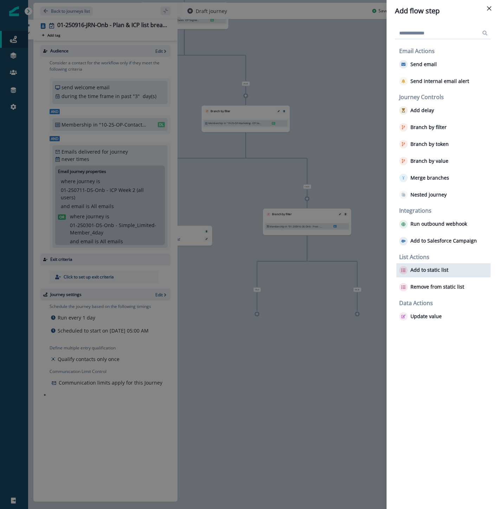
click at [427, 264] on div "Add to static list" at bounding box center [444, 270] width 94 height 14
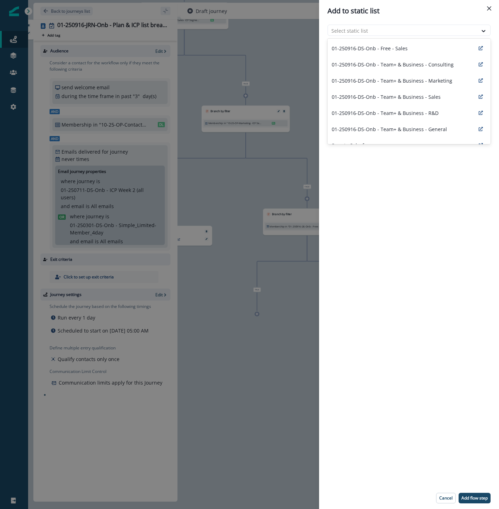
drag, startPoint x: 349, startPoint y: 29, endPoint x: 349, endPoint y: 43, distance: 13.7
click at [349, 43] on body "A newer version of Inflection.io is available. Refresh your page to load the la…" at bounding box center [249, 254] width 499 height 509
type input "***"
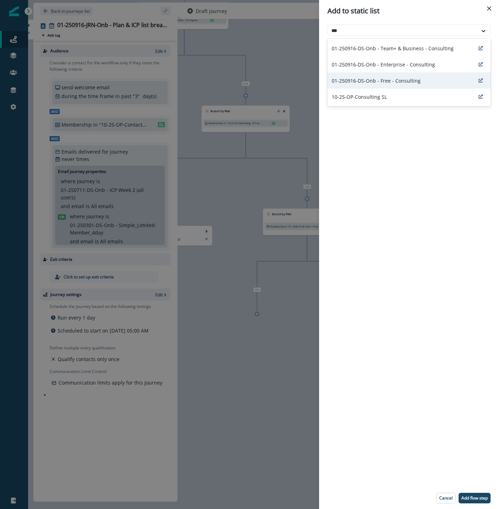
click at [364, 77] on div "01-250916-DS-Onb - Free - Consulting" at bounding box center [409, 80] width 163 height 16
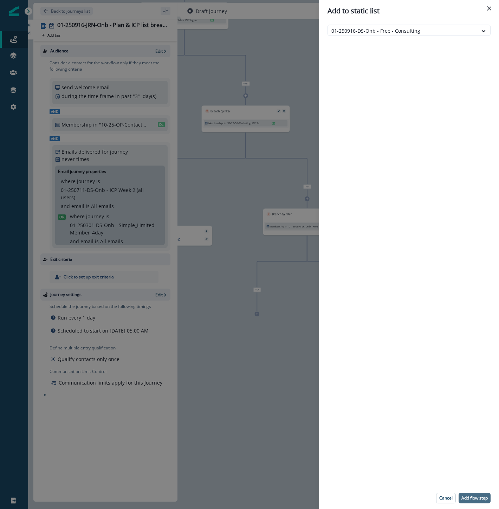
click at [476, 498] on p "Add flow step" at bounding box center [475, 498] width 26 height 5
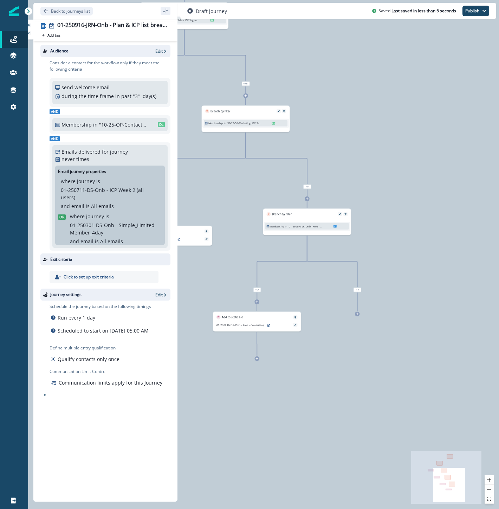
click at [357, 315] on icon at bounding box center [357, 314] width 3 height 3
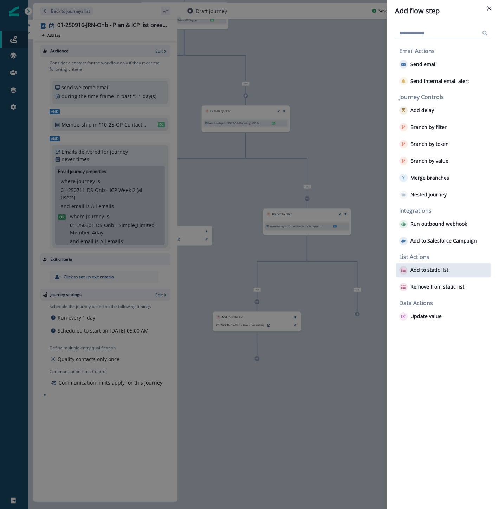
click at [430, 268] on p "Add to static list" at bounding box center [430, 270] width 38 height 6
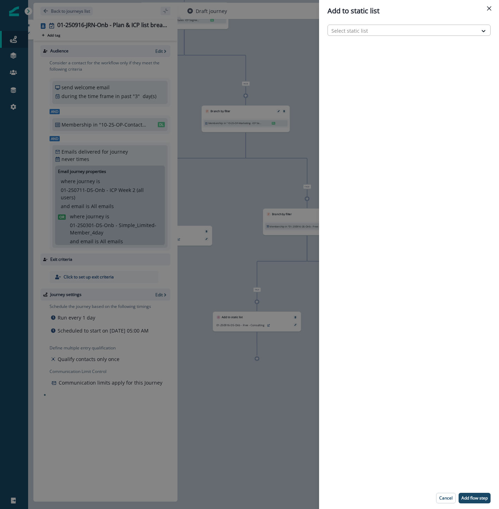
click at [340, 28] on div at bounding box center [402, 30] width 143 height 9
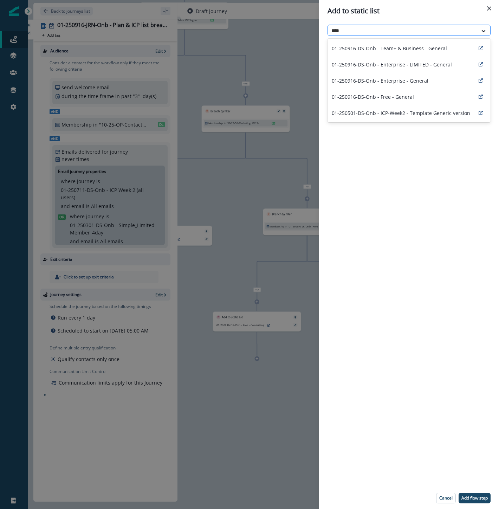
type input "*****"
click at [383, 99] on p "01-250916-DS-Onb - Free - General" at bounding box center [373, 96] width 82 height 7
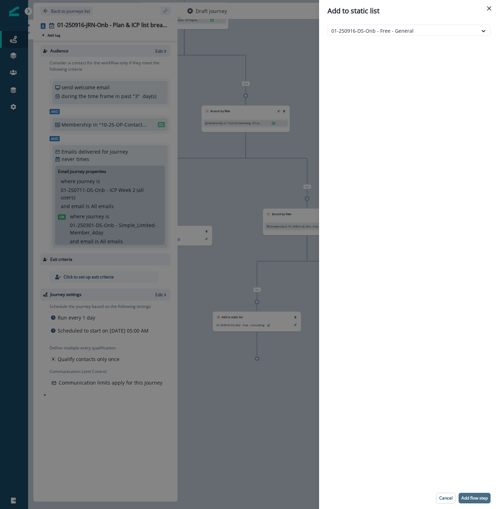
click at [469, 496] on p "Add flow step" at bounding box center [475, 498] width 26 height 5
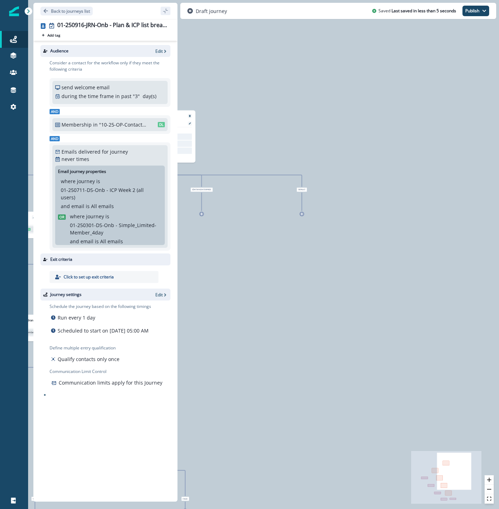
drag, startPoint x: 401, startPoint y: 216, endPoint x: 279, endPoint y: 528, distance: 335.1
click at [279, 509] on html "A newer version of Inflection.io is available. Refresh your page to load the la…" at bounding box center [249, 254] width 499 height 509
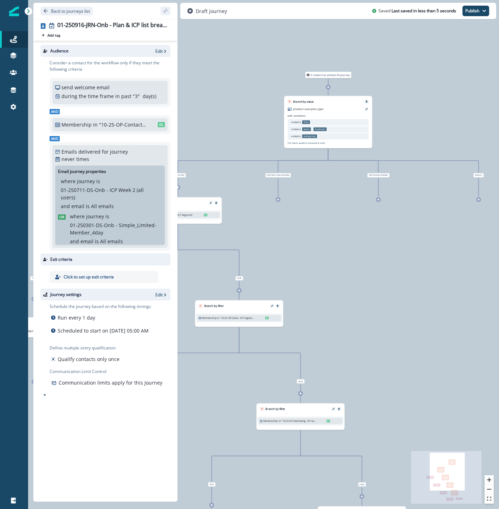
drag, startPoint x: 247, startPoint y: 373, endPoint x: 424, endPoint y: 359, distance: 177.4
click at [424, 359] on div "0 contact has entered the journey Branch by value product user.plan_type with c…" at bounding box center [263, 254] width 471 height 509
click at [380, 200] on icon at bounding box center [378, 199] width 3 height 3
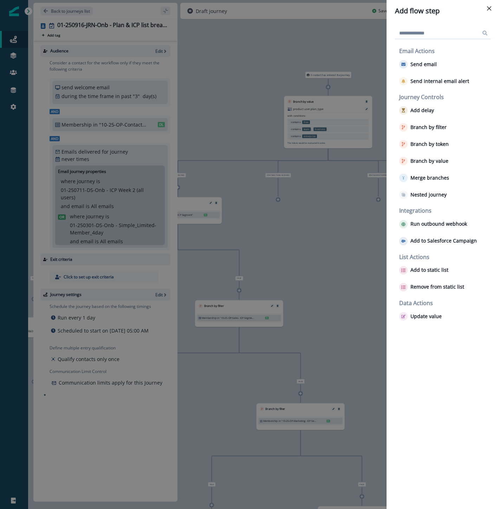
click at [326, 231] on div "Add flow step Email Actions Send email Send internal email alert Journey Contro…" at bounding box center [249, 254] width 499 height 509
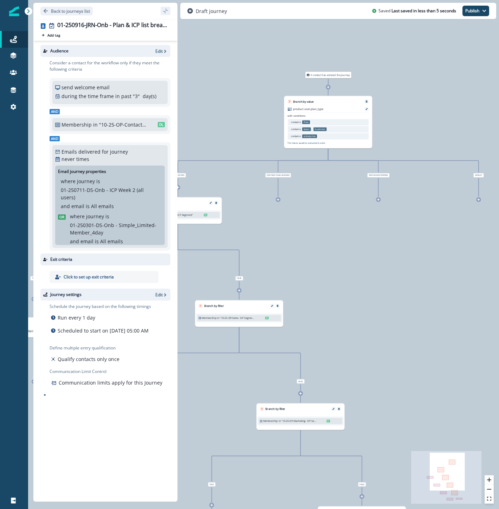
click at [279, 200] on icon at bounding box center [278, 199] width 3 height 3
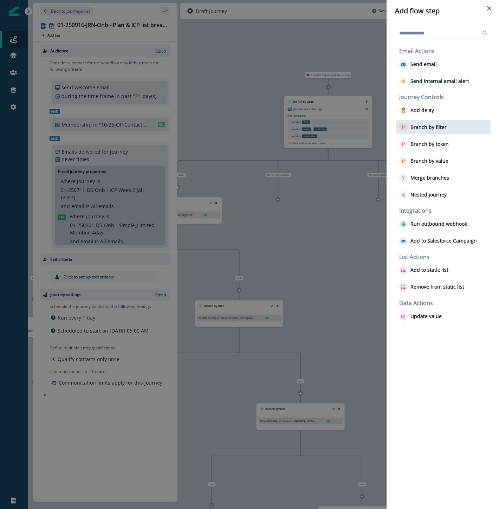
click at [432, 129] on p "Branch by filter" at bounding box center [429, 127] width 36 height 6
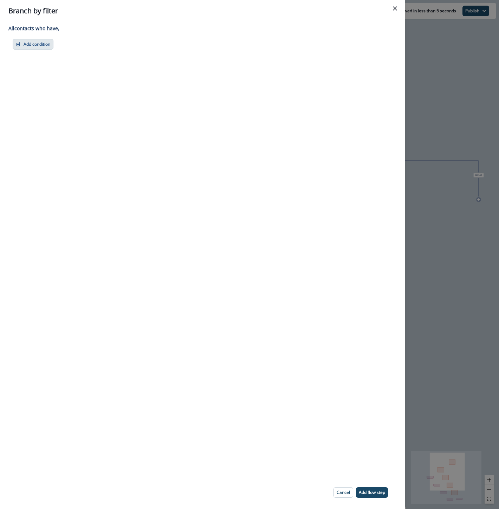
click at [46, 45] on button "Add condition" at bounding box center [33, 44] width 41 height 11
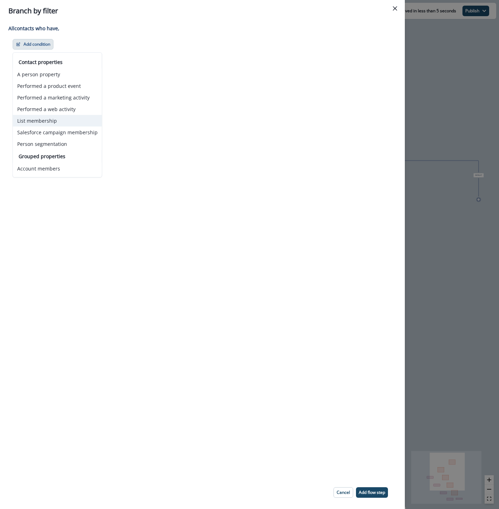
click at [41, 122] on button "List membership" at bounding box center [57, 121] width 89 height 12
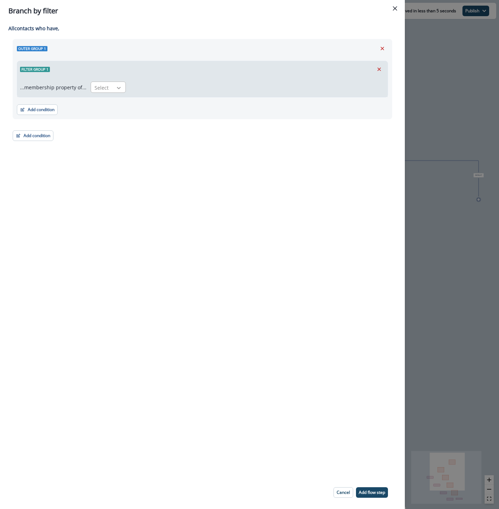
click at [113, 88] on div at bounding box center [119, 87] width 12 height 7
click at [108, 113] on div "in" at bounding box center [106, 116] width 35 height 13
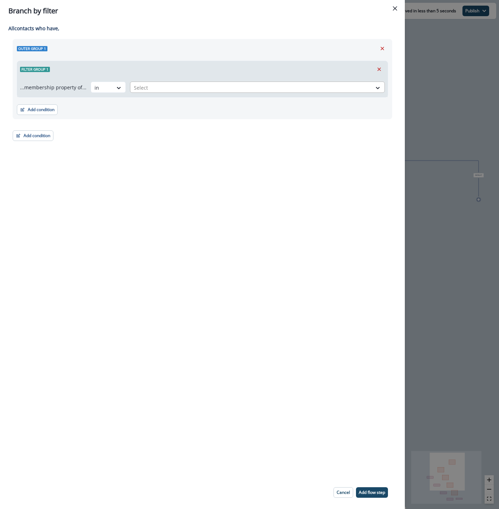
click at [148, 92] on div "Select" at bounding box center [251, 88] width 242 height 12
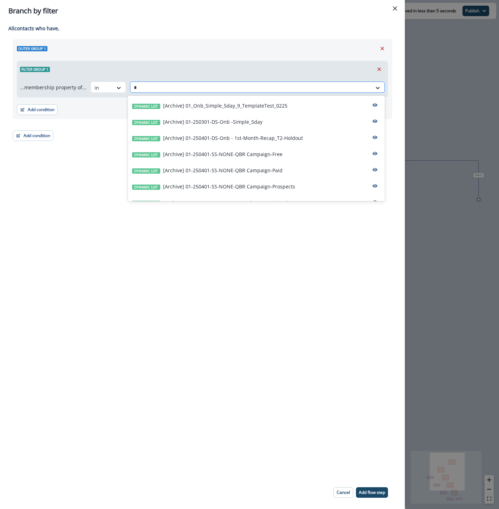
type input "**"
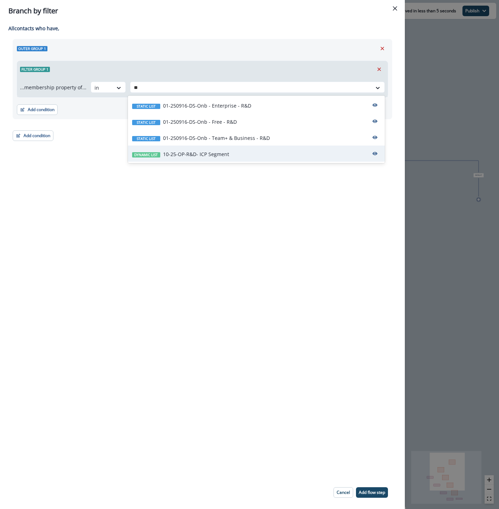
click at [171, 150] on div "Dynamic list 10-25-OP-R&D- ICP Segment" at bounding box center [256, 154] width 257 height 16
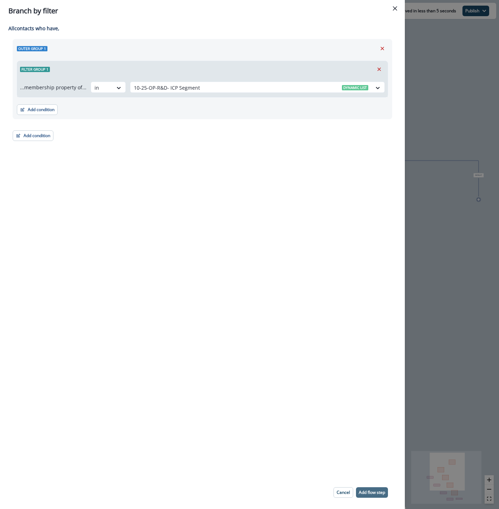
drag, startPoint x: 362, startPoint y: 490, endPoint x: 378, endPoint y: 443, distance: 49.7
click at [362, 490] on p "Add flow step" at bounding box center [372, 492] width 26 height 5
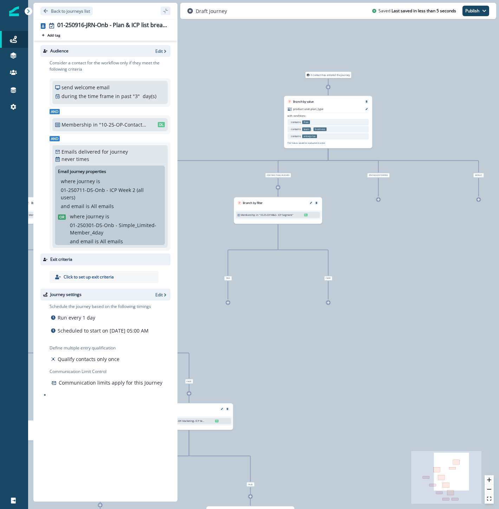
click at [229, 304] on div at bounding box center [228, 302] width 5 height 5
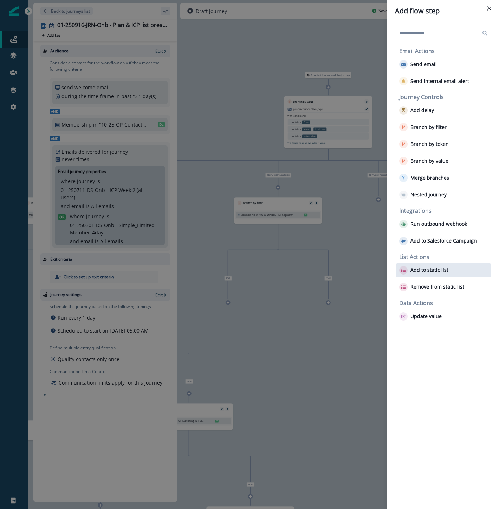
click at [415, 270] on p "Add to static list" at bounding box center [430, 270] width 38 height 6
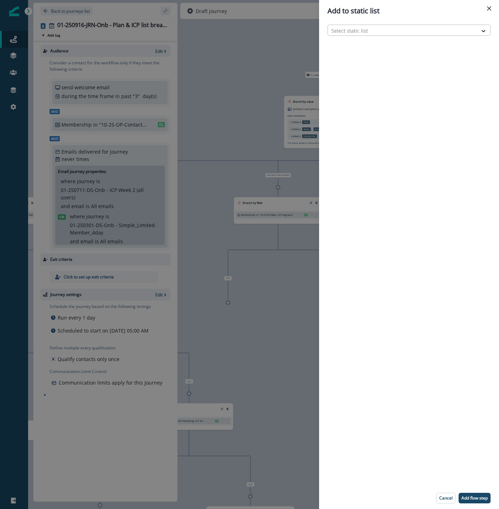
click at [367, 28] on div at bounding box center [402, 30] width 143 height 9
click at [366, 27] on div "*" at bounding box center [402, 30] width 143 height 9
type input "***"
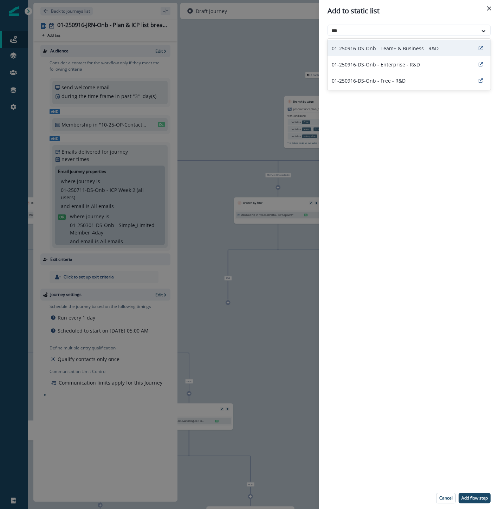
click at [374, 50] on p "01-250916-DS-Onb - Team+ & Business - R&D" at bounding box center [385, 48] width 107 height 7
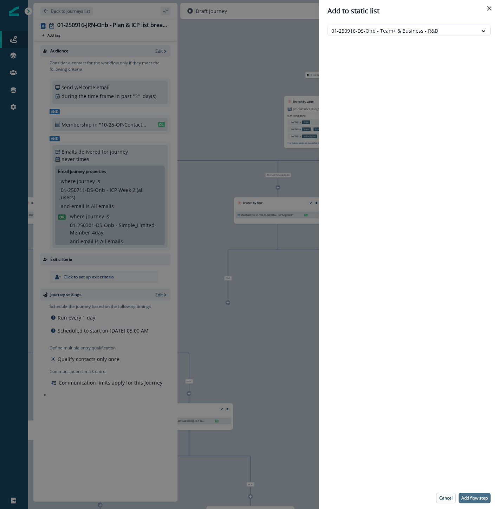
click at [480, 498] on p "Add flow step" at bounding box center [475, 498] width 26 height 5
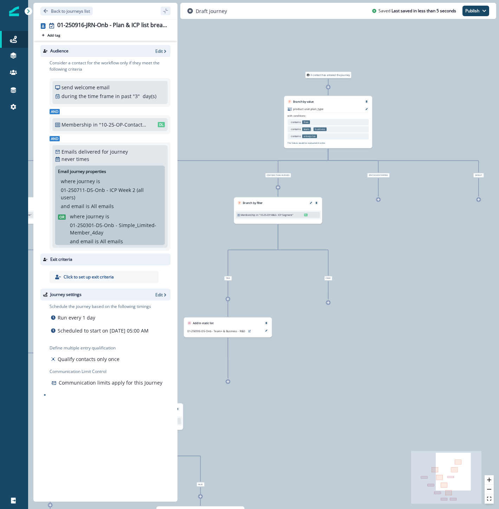
click at [327, 304] on icon at bounding box center [328, 302] width 3 height 3
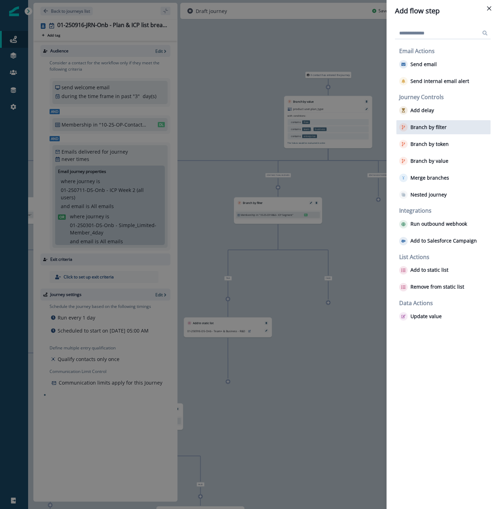
click at [447, 129] on div "Branch by filter" at bounding box center [444, 127] width 94 height 14
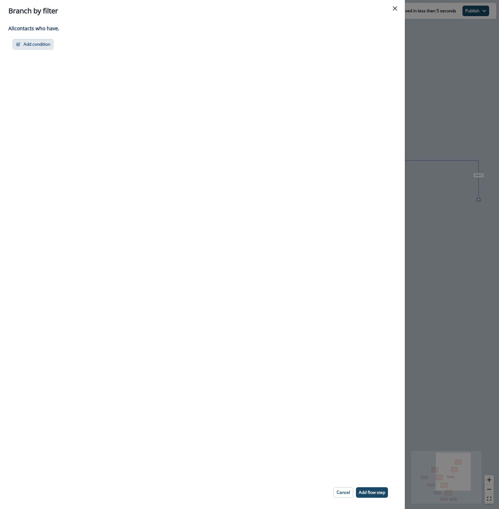
click at [42, 46] on button "Add condition" at bounding box center [33, 44] width 41 height 11
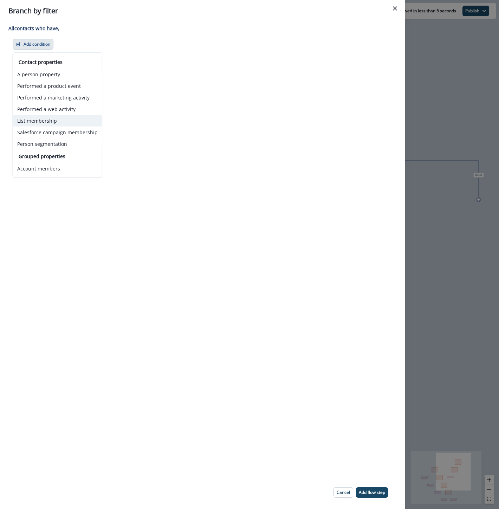
click at [40, 123] on button "List membership" at bounding box center [57, 121] width 89 height 12
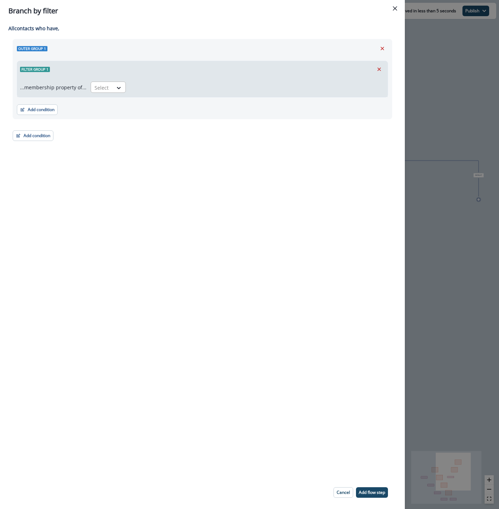
click at [109, 91] on div "Select" at bounding box center [102, 88] width 22 height 12
click at [105, 115] on div "in" at bounding box center [106, 116] width 35 height 13
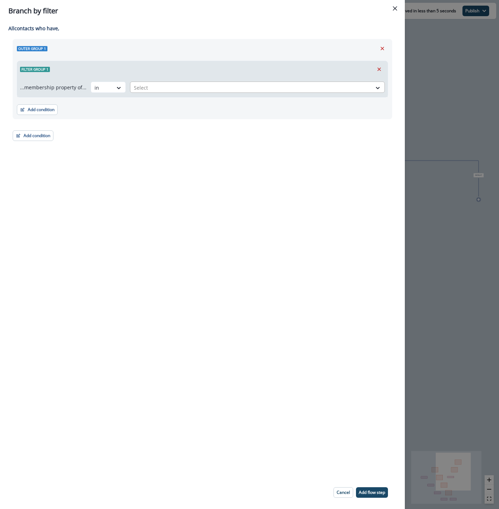
click at [161, 88] on div at bounding box center [251, 87] width 234 height 9
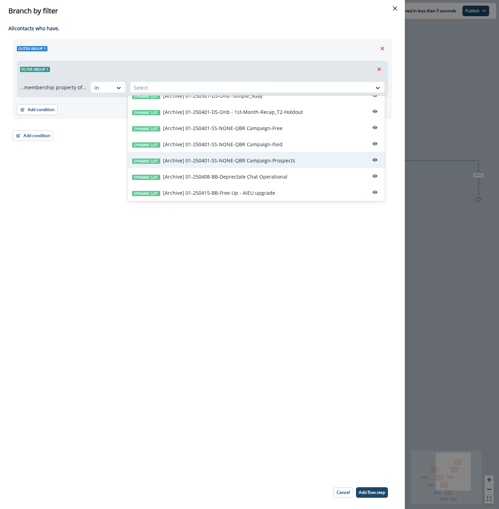
scroll to position [39, 0]
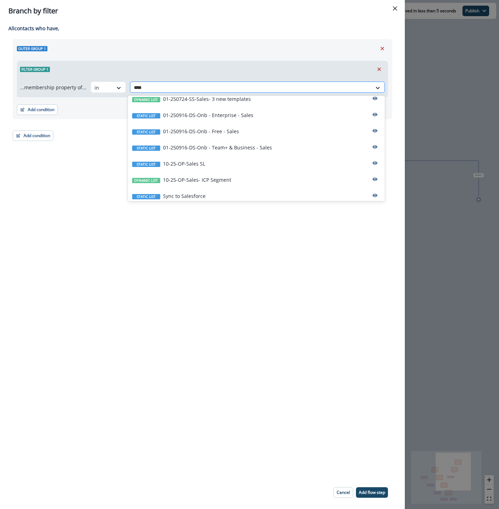
type input "*****"
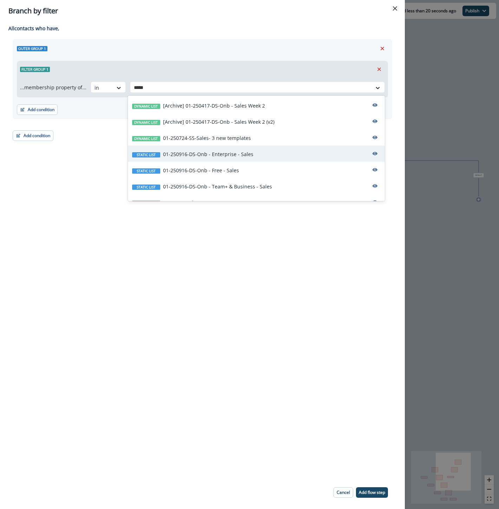
scroll to position [43, 0]
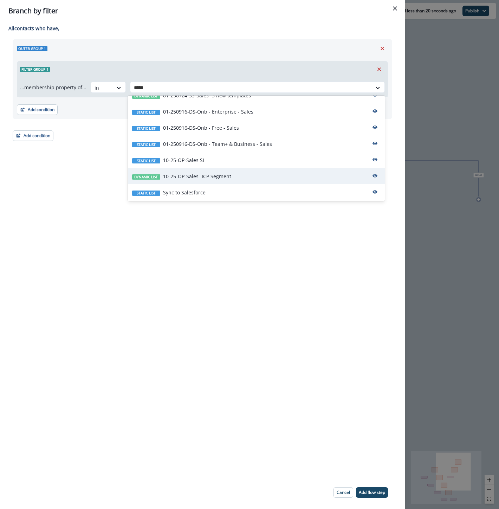
click at [209, 178] on p "10-25-OP-Sales- ICP Segment" at bounding box center [197, 176] width 68 height 7
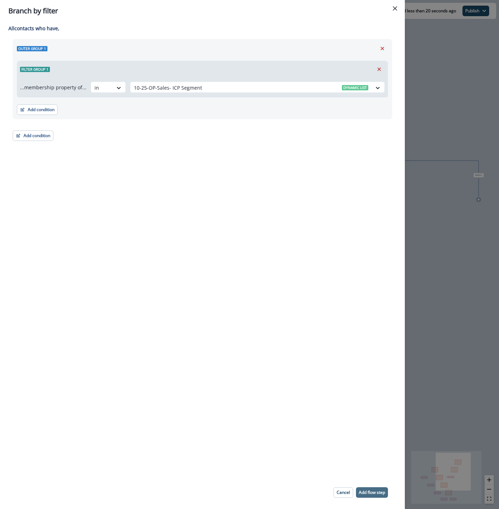
click at [373, 491] on p "Add flow step" at bounding box center [372, 492] width 26 height 5
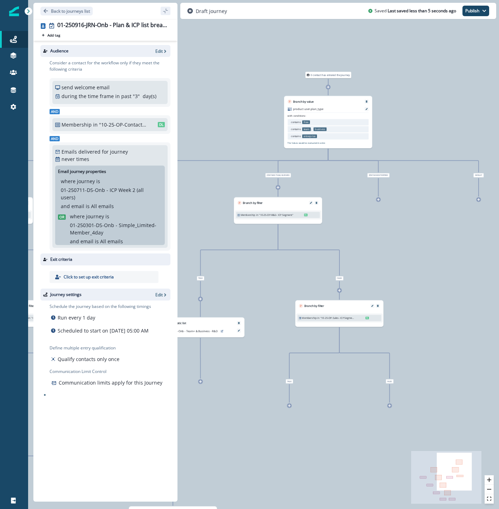
click at [290, 405] on icon at bounding box center [289, 405] width 3 height 3
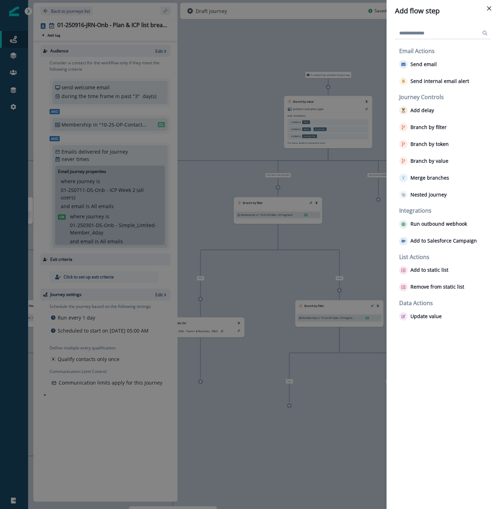
click at [422, 33] on input at bounding box center [443, 32] width 96 height 11
click at [421, 128] on p "Branch by filter" at bounding box center [429, 127] width 36 height 6
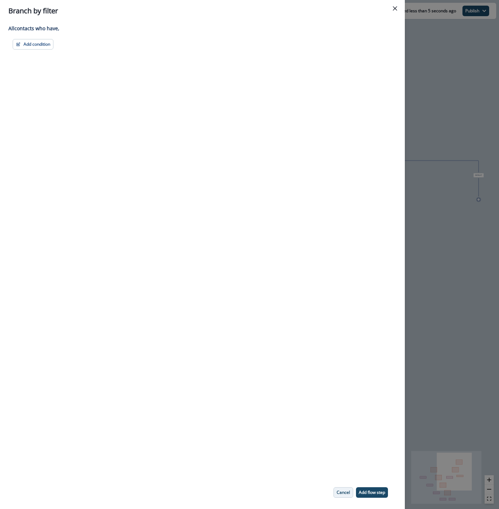
click at [343, 497] on button "Cancel" at bounding box center [344, 492] width 20 height 11
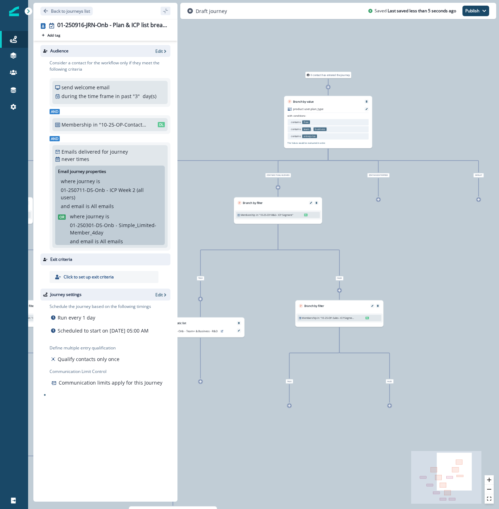
click at [291, 405] on div at bounding box center [289, 405] width 5 height 5
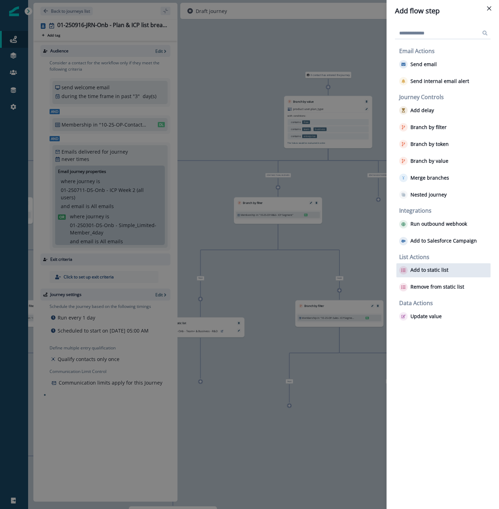
click at [419, 273] on button "Add to static list" at bounding box center [423, 270] width 49 height 8
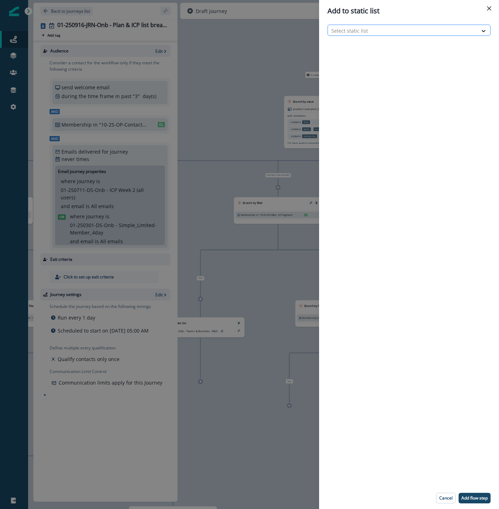
click at [375, 27] on div at bounding box center [402, 30] width 143 height 9
type input "*****"
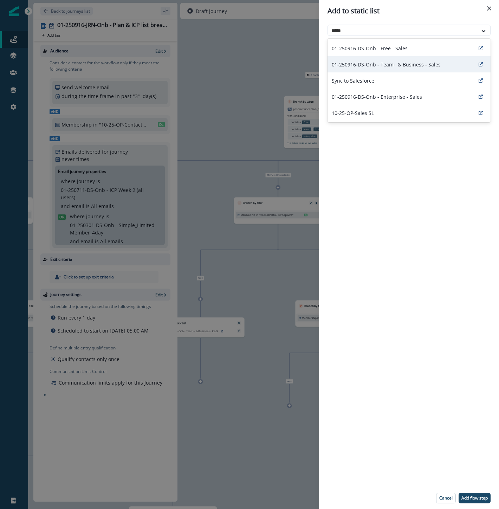
click at [417, 56] on div "01-250916-DS-Onb - Team+ & Business - Sales" at bounding box center [409, 64] width 163 height 16
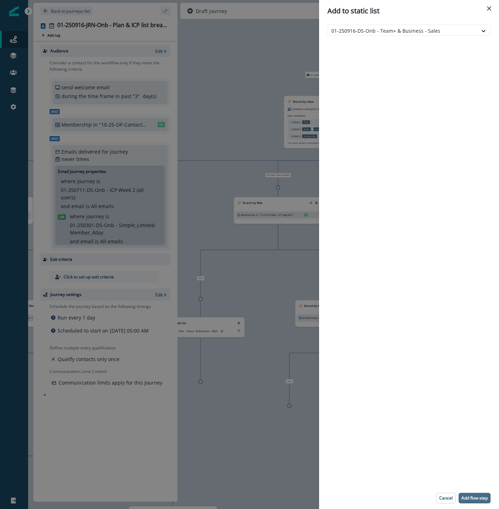
click at [474, 499] on p "Add flow step" at bounding box center [475, 498] width 26 height 5
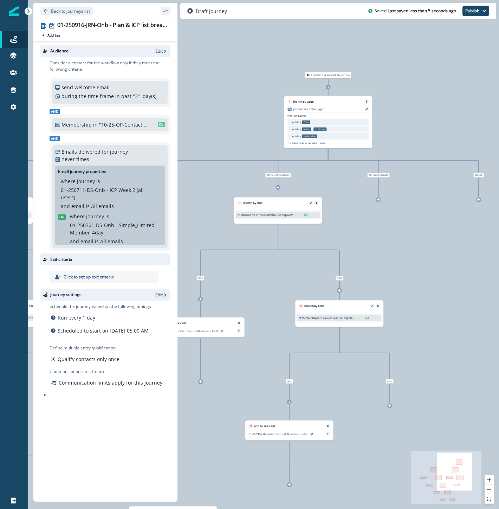
click at [391, 407] on div at bounding box center [389, 405] width 5 height 5
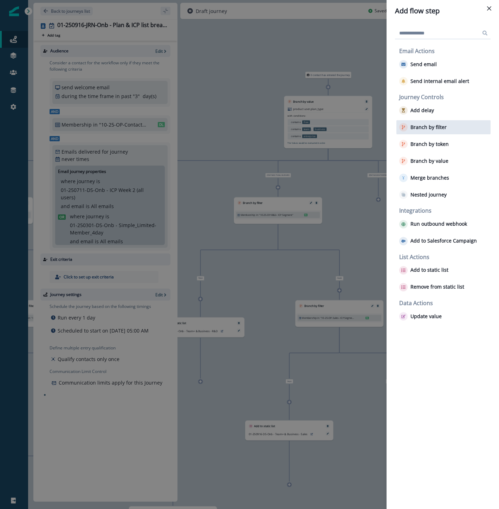
click at [442, 129] on p "Branch by filter" at bounding box center [429, 127] width 36 height 6
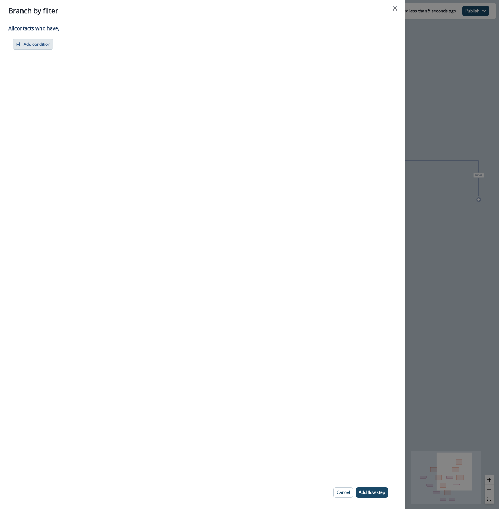
click at [37, 43] on button "Add condition" at bounding box center [33, 44] width 41 height 11
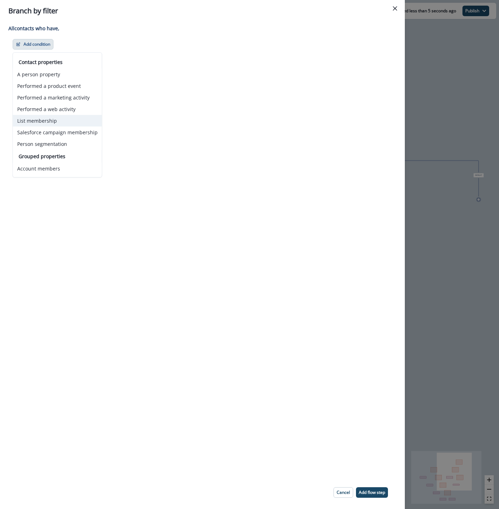
click at [46, 121] on button "List membership" at bounding box center [57, 121] width 89 height 12
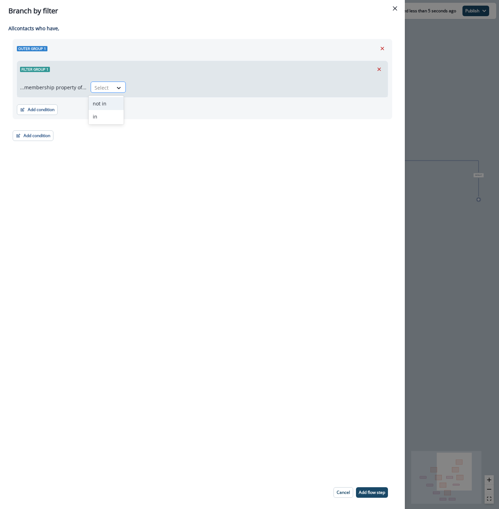
click at [105, 90] on div at bounding box center [102, 87] width 15 height 9
click at [105, 121] on div "in" at bounding box center [106, 116] width 35 height 13
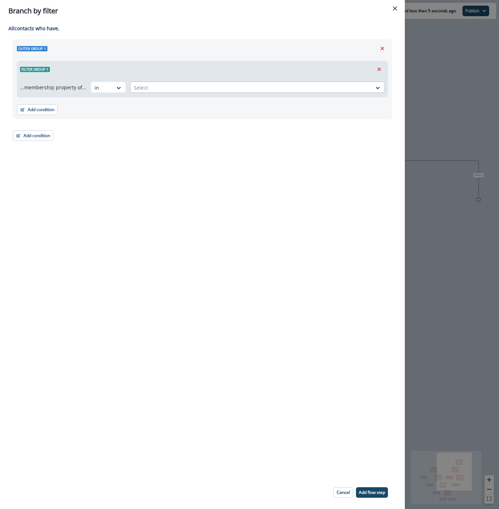
click at [155, 89] on div at bounding box center [251, 87] width 234 height 9
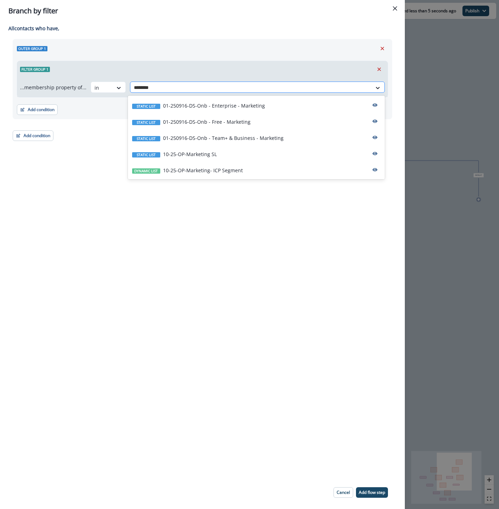
type input "*********"
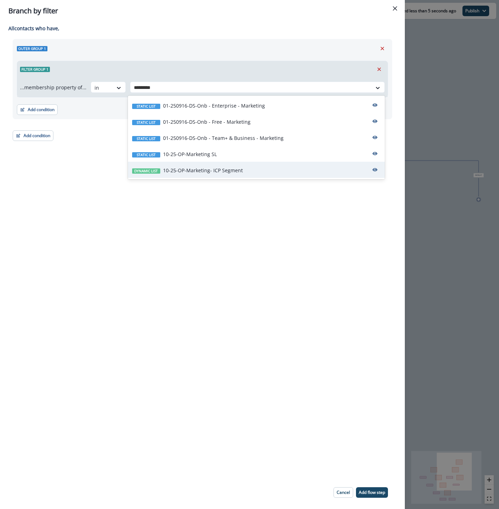
click at [195, 173] on p "10-25-OP-Marketing- ICP Segment" at bounding box center [203, 170] width 80 height 7
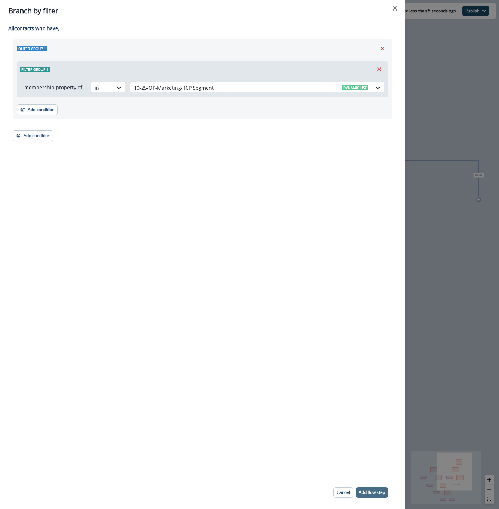
click at [380, 492] on p "Add flow step" at bounding box center [372, 492] width 26 height 5
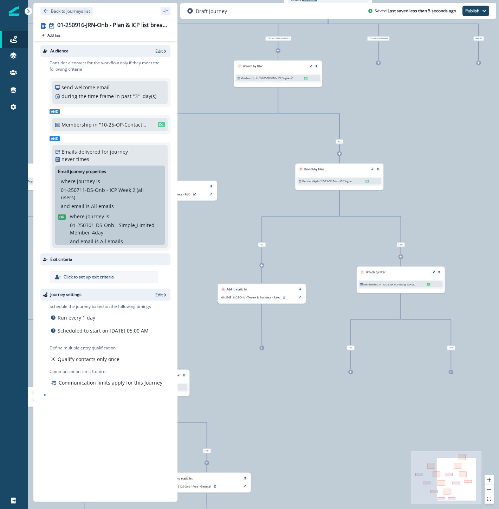
click at [352, 373] on icon at bounding box center [350, 372] width 3 height 3
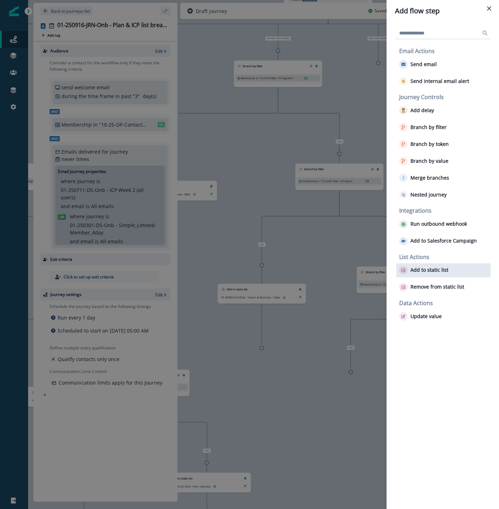
click at [442, 272] on p "Add to static list" at bounding box center [430, 270] width 38 height 6
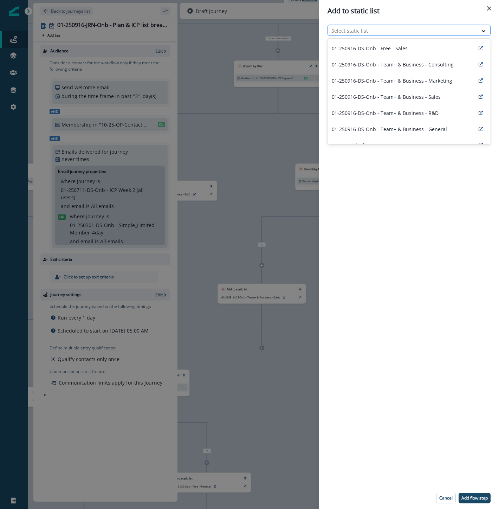
click at [354, 30] on div at bounding box center [402, 30] width 143 height 9
type input "*********"
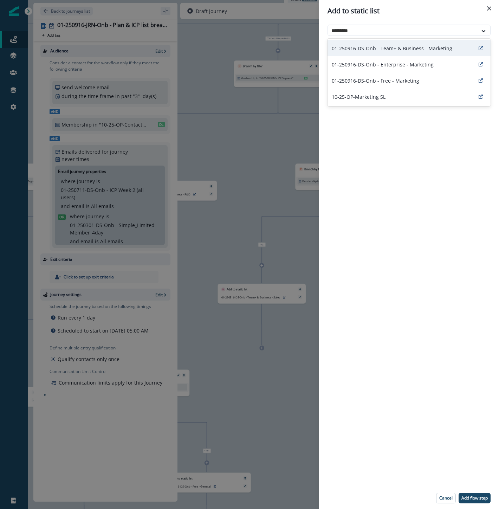
click at [364, 49] on p "01-250916-DS-Onb - Team+ & Business - Marketing" at bounding box center [392, 48] width 121 height 7
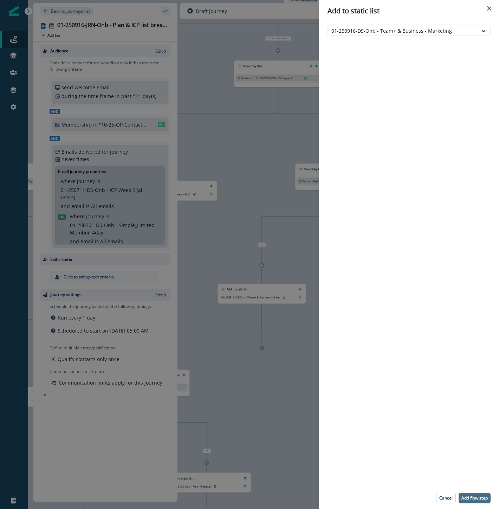
click at [471, 494] on button "Add flow step" at bounding box center [475, 498] width 32 height 11
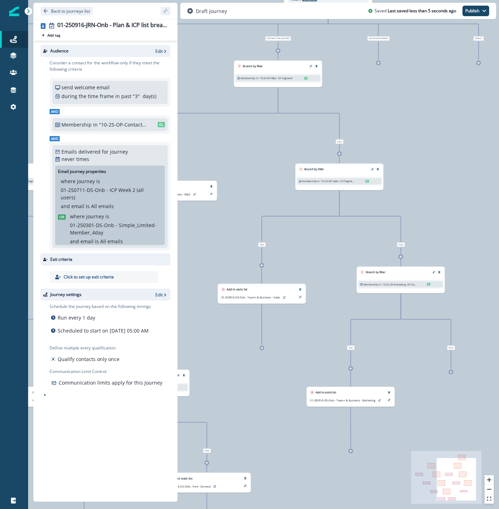
click at [452, 373] on icon at bounding box center [451, 372] width 3 height 3
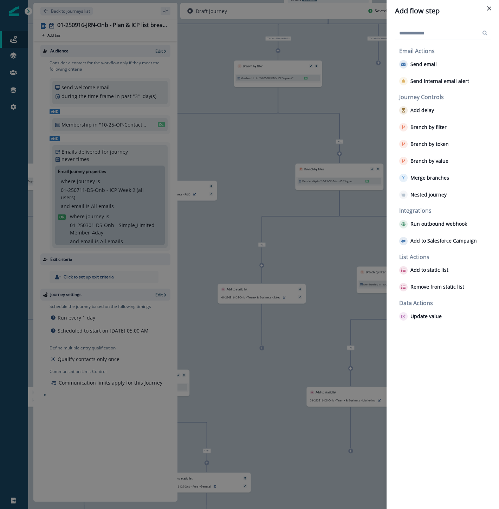
drag, startPoint x: 307, startPoint y: 341, endPoint x: 141, endPoint y: 292, distance: 173.0
click at [141, 292] on div "Add flow step Email Actions Send email Send internal email alert Journey Contro…" at bounding box center [249, 254] width 499 height 509
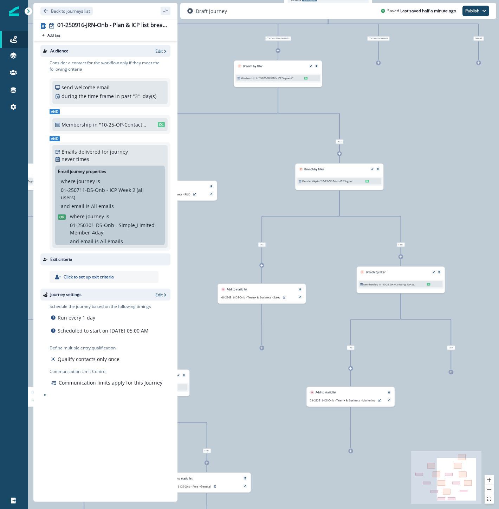
click at [452, 373] on icon at bounding box center [451, 372] width 3 height 3
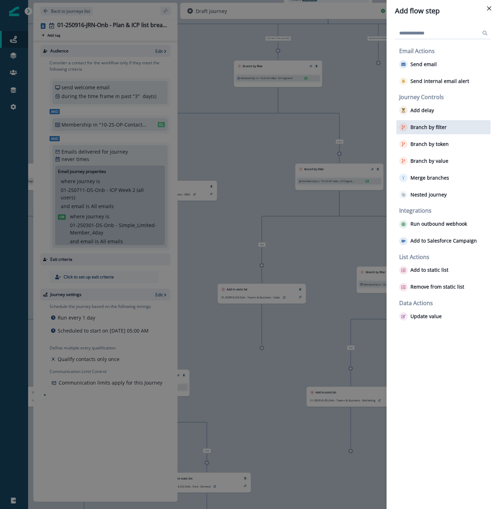
click at [420, 124] on p "Branch by filter" at bounding box center [429, 127] width 36 height 6
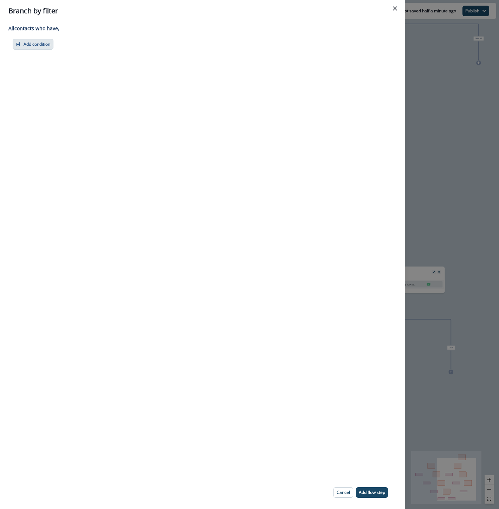
click at [37, 43] on button "Add condition" at bounding box center [33, 44] width 41 height 11
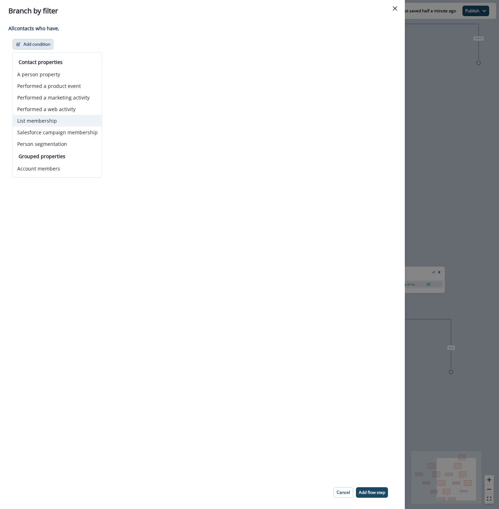
click at [39, 118] on button "List membership" at bounding box center [57, 121] width 89 height 12
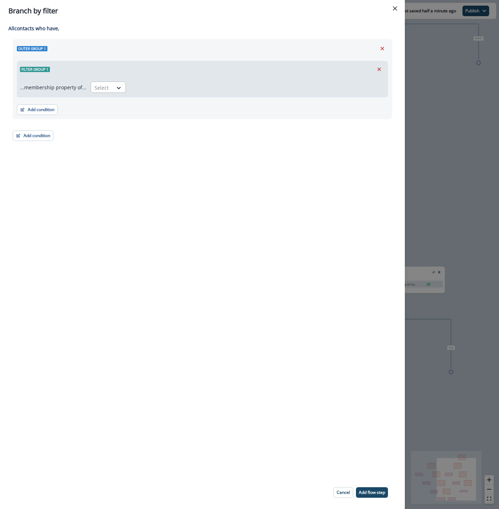
click at [110, 86] on div "Select" at bounding box center [102, 88] width 22 height 12
click at [104, 116] on div "in" at bounding box center [106, 116] width 35 height 13
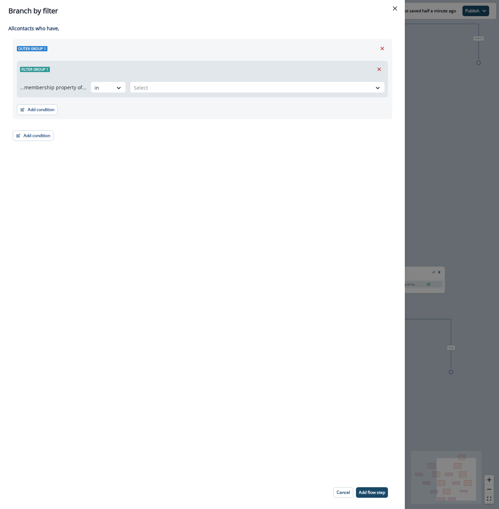
click at [136, 85] on div at bounding box center [251, 87] width 234 height 9
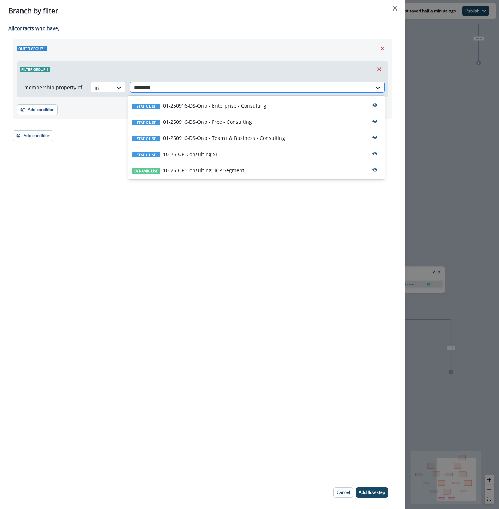
type input "**********"
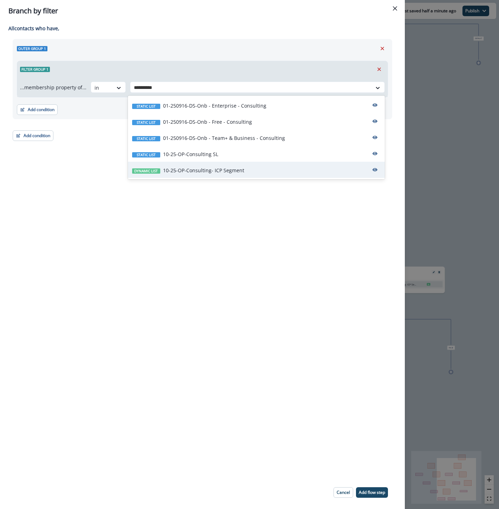
click at [179, 173] on p "10-25-OP-Consulting- ICP Segment" at bounding box center [203, 170] width 81 height 7
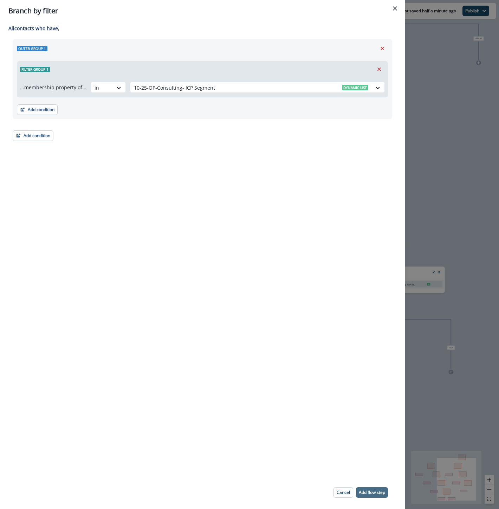
click at [364, 493] on p "Add flow step" at bounding box center [372, 492] width 26 height 5
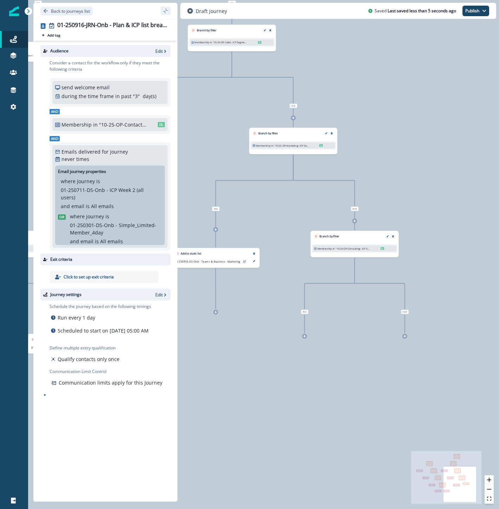
drag, startPoint x: 423, startPoint y: 366, endPoint x: 294, endPoint y: 193, distance: 216.0
click at [294, 193] on div "0 contact has entered the journey Branch by value product user.plan_type with c…" at bounding box center [263, 254] width 471 height 509
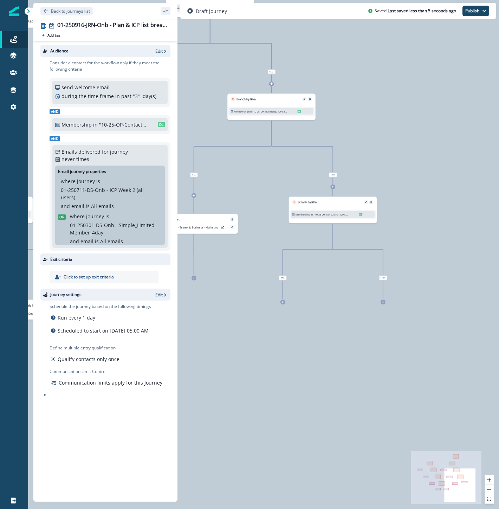
click at [284, 303] on icon at bounding box center [282, 302] width 3 height 3
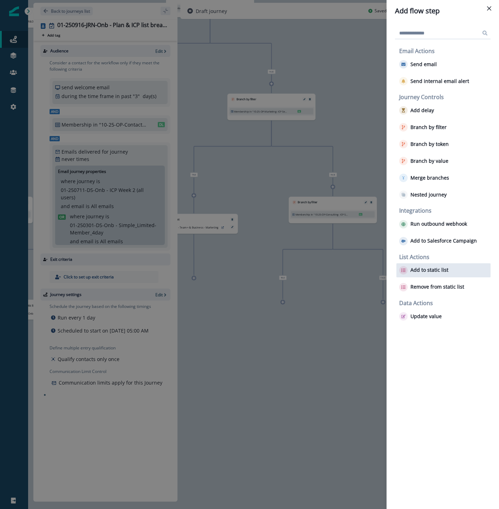
click at [434, 273] on button "Add to static list" at bounding box center [423, 270] width 49 height 8
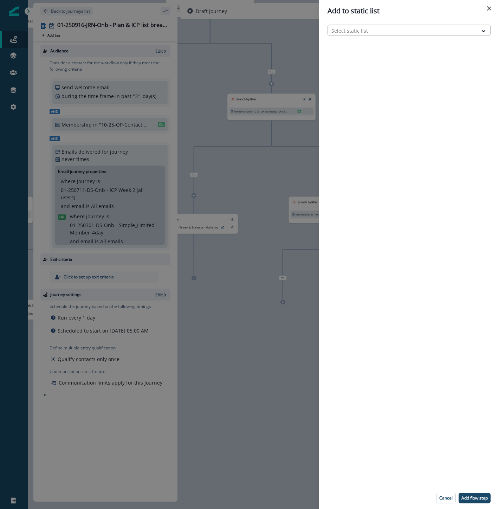
click at [365, 29] on div at bounding box center [402, 30] width 143 height 9
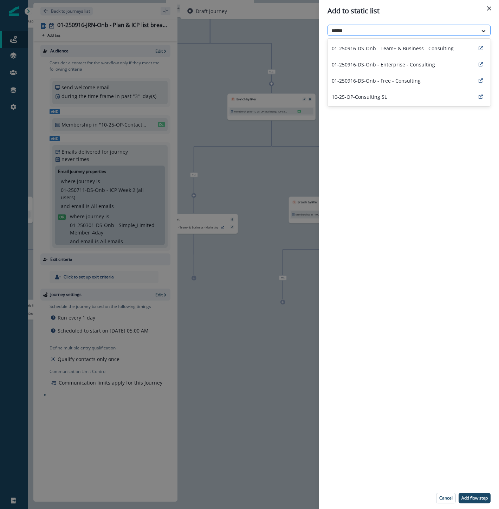
type input "*******"
click at [374, 41] on div "01-250916-DS-Onb - Team+ & Business - Consulting" at bounding box center [409, 48] width 163 height 16
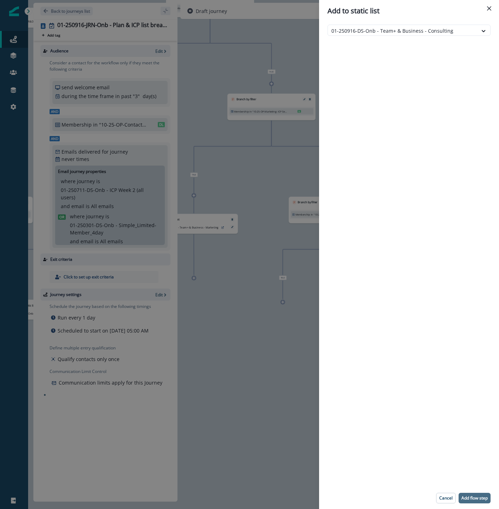
click at [473, 497] on p "Add flow step" at bounding box center [475, 498] width 26 height 5
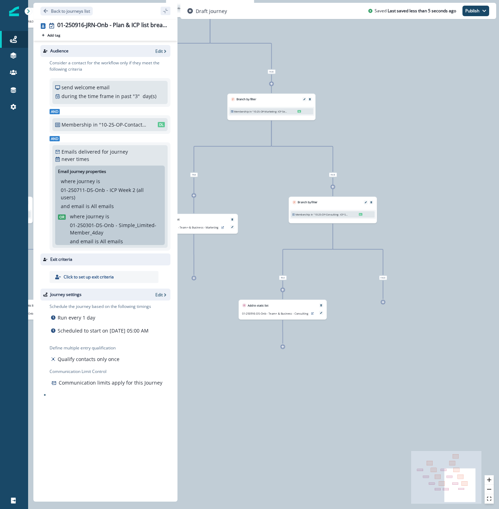
click at [385, 302] on div at bounding box center [383, 302] width 5 height 5
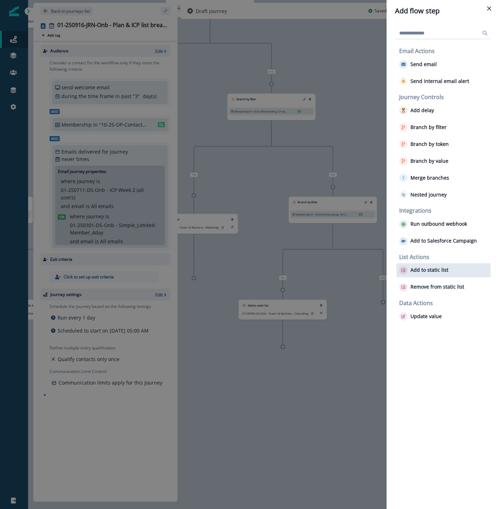
click at [442, 269] on p "Add to static list" at bounding box center [430, 270] width 38 height 6
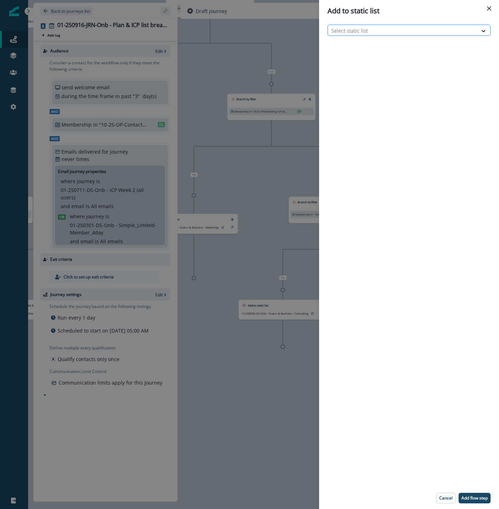
click at [343, 30] on div at bounding box center [402, 30] width 143 height 9
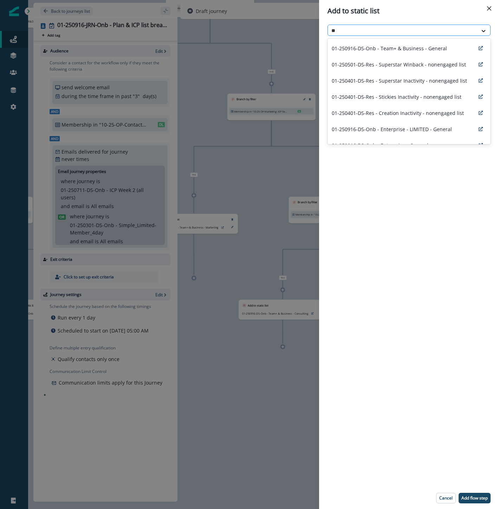
type input "***"
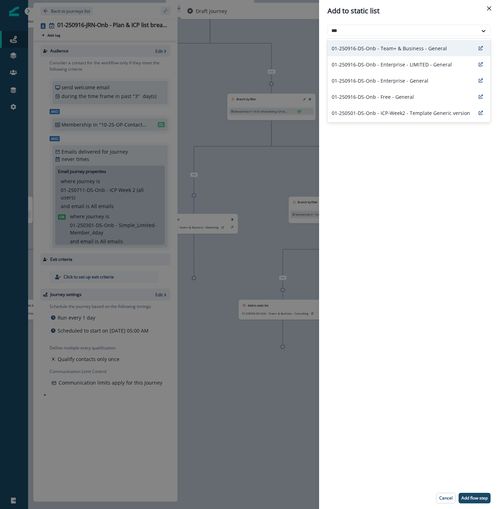
click at [371, 43] on div "01-250916-DS-Onb - Team+ & Business - General" at bounding box center [409, 48] width 163 height 16
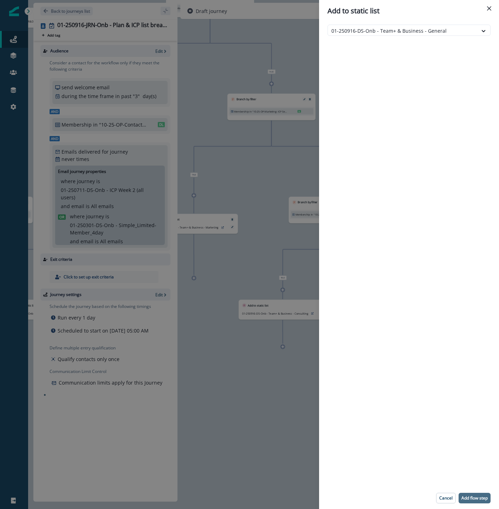
click at [477, 496] on p "Add flow step" at bounding box center [475, 498] width 26 height 5
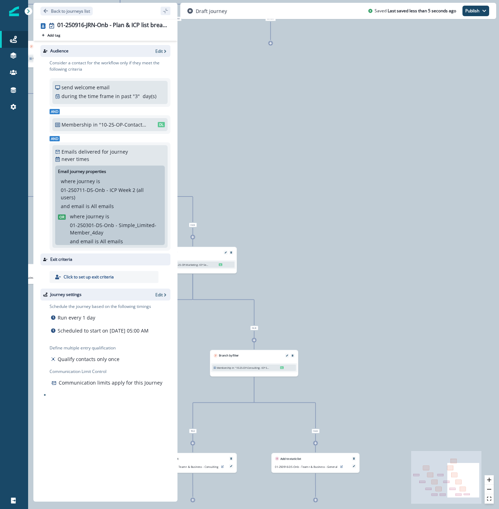
drag, startPoint x: 461, startPoint y: 375, endPoint x: 405, endPoint y: 437, distance: 83.9
click at [396, 509] on html "A newer version of Inflection.io is available. Refresh your page to load the la…" at bounding box center [249, 254] width 499 height 509
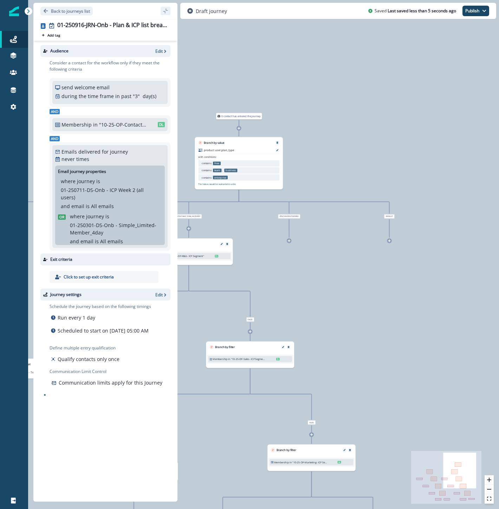
drag, startPoint x: 387, startPoint y: 109, endPoint x: 492, endPoint y: 315, distance: 230.6
click at [492, 315] on div "0 contact has entered the journey Branch by value product user.plan_type with c…" at bounding box center [263, 254] width 471 height 509
click at [290, 241] on icon at bounding box center [289, 240] width 3 height 3
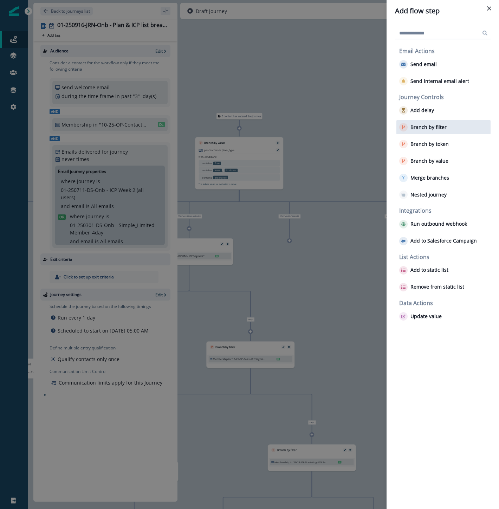
click at [433, 129] on p "Branch by filter" at bounding box center [429, 127] width 36 height 6
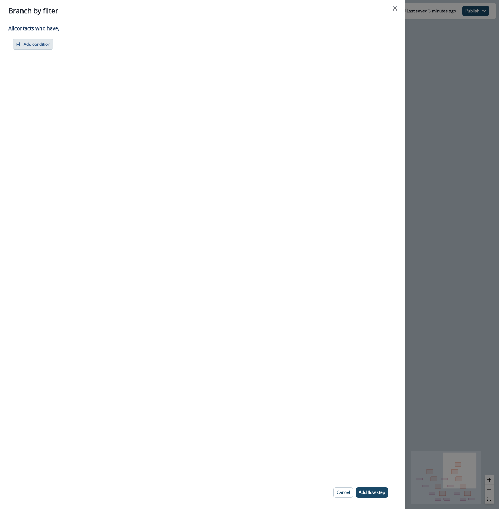
click at [40, 42] on button "Add condition" at bounding box center [33, 44] width 41 height 11
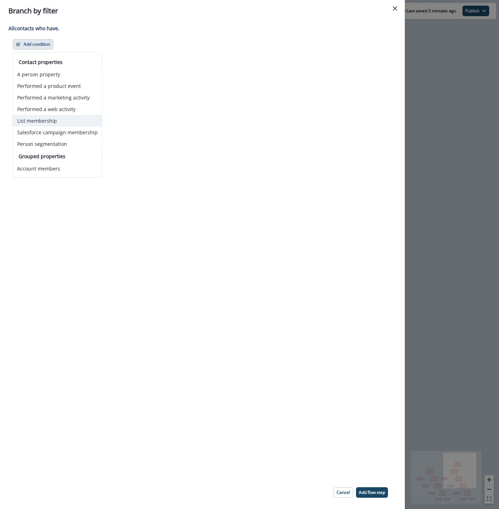
click at [41, 123] on button "List membership" at bounding box center [57, 121] width 89 height 12
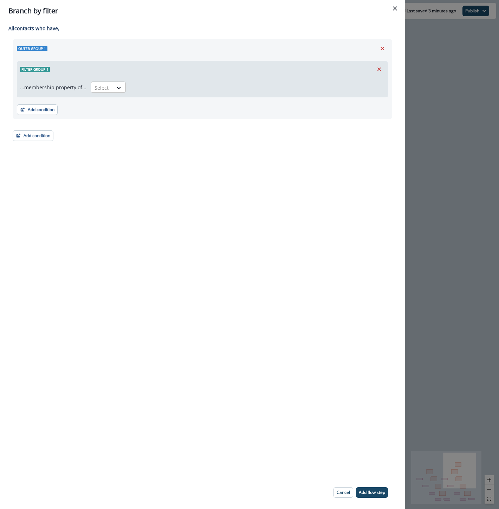
click at [98, 89] on div at bounding box center [102, 87] width 15 height 9
click at [110, 111] on div "in" at bounding box center [106, 116] width 35 height 13
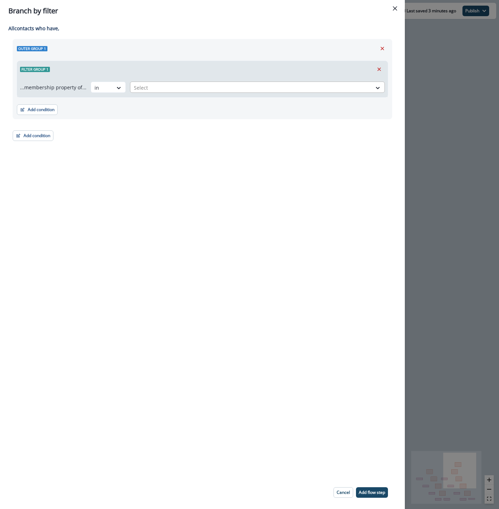
click at [162, 91] on div at bounding box center [251, 87] width 234 height 9
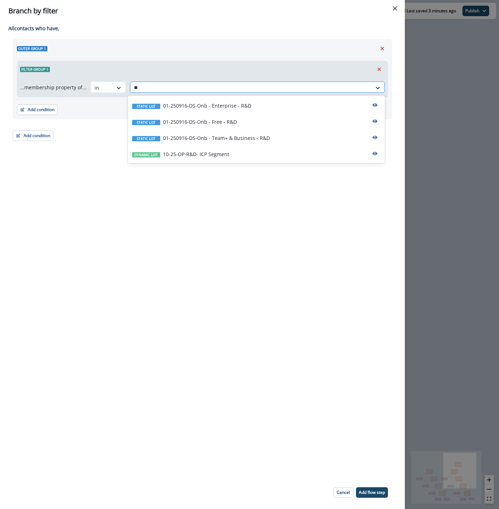
type input "***"
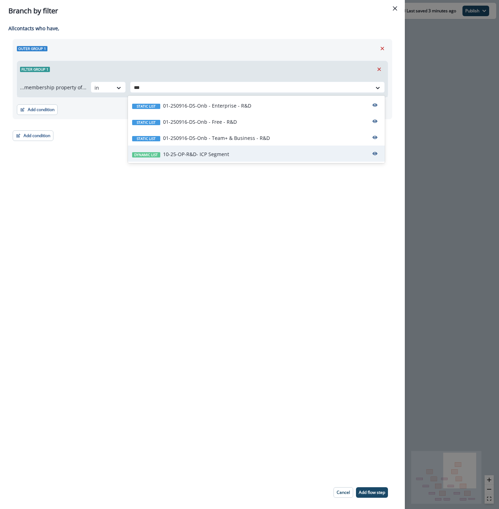
click at [228, 161] on div "Dynamic list 10-25-OP-R&D- ICP Segment" at bounding box center [256, 154] width 257 height 16
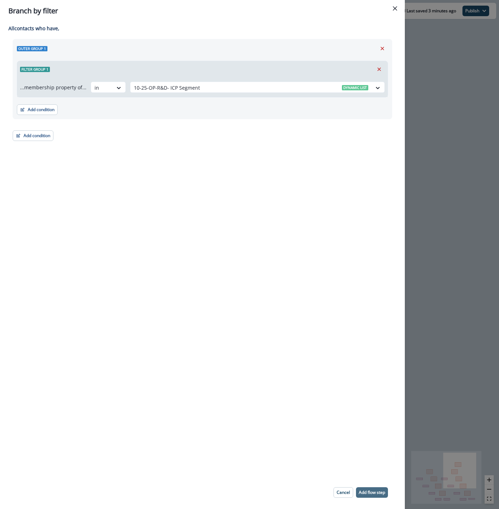
click at [374, 491] on p "Add flow step" at bounding box center [372, 492] width 26 height 5
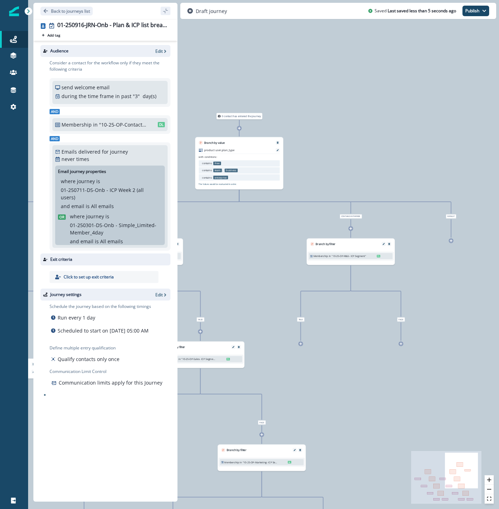
click at [301, 346] on div at bounding box center [300, 343] width 5 height 5
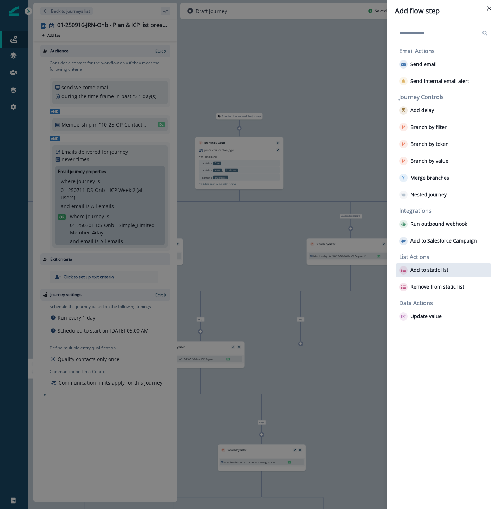
click at [421, 271] on p "Add to static list" at bounding box center [430, 270] width 38 height 6
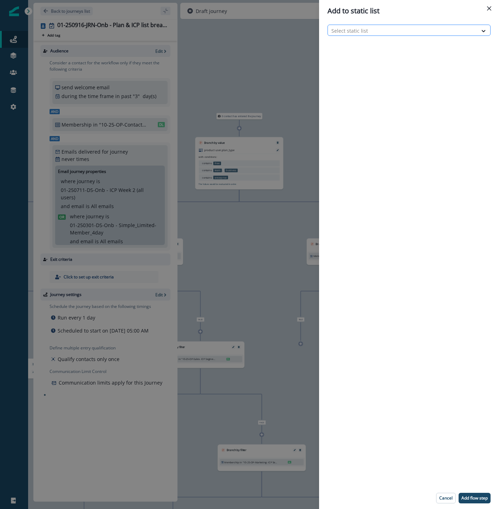
click at [354, 31] on div at bounding box center [402, 30] width 143 height 9
type input "***"
drag, startPoint x: 359, startPoint y: 64, endPoint x: 367, endPoint y: 72, distance: 11.9
click at [359, 64] on p "01-250916-DS-Onb - Enterprise - R&D" at bounding box center [376, 64] width 88 height 7
click at [472, 497] on p "Add flow step" at bounding box center [475, 498] width 26 height 5
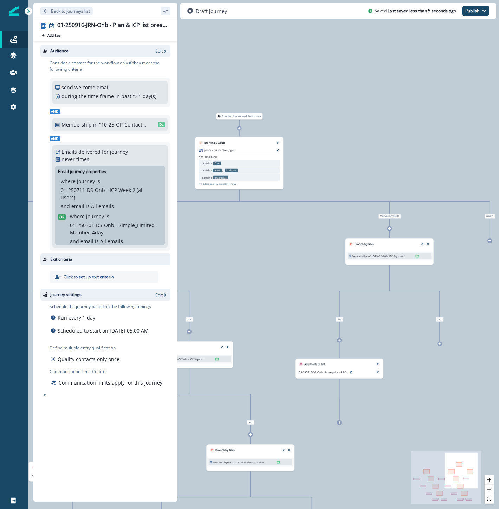
click at [441, 342] on icon at bounding box center [439, 343] width 3 height 3
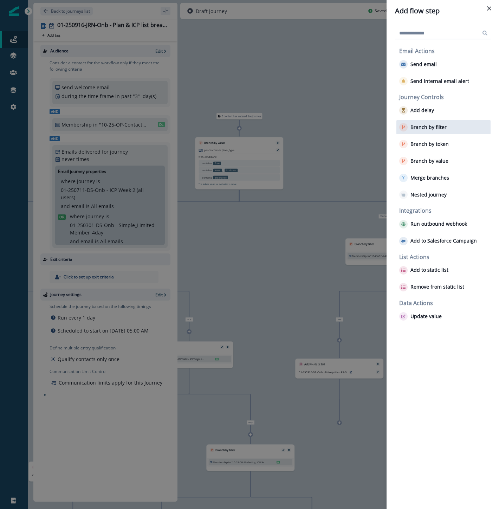
click at [439, 129] on p "Branch by filter" at bounding box center [429, 127] width 36 height 6
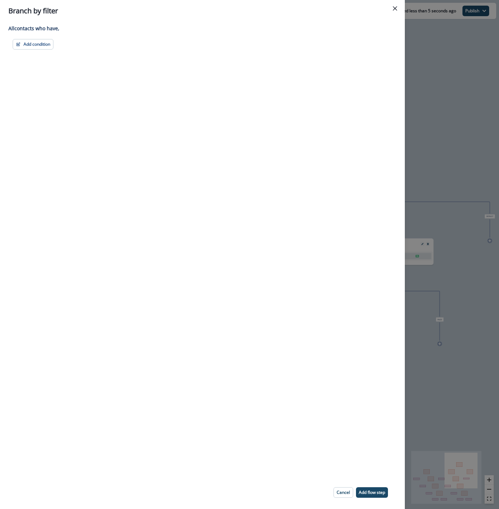
click at [44, 38] on div "Adding Branch by filter flow step in the middle will add the succeeding flow st…" at bounding box center [202, 249] width 405 height 454
click at [39, 43] on button "Add condition" at bounding box center [33, 44] width 41 height 11
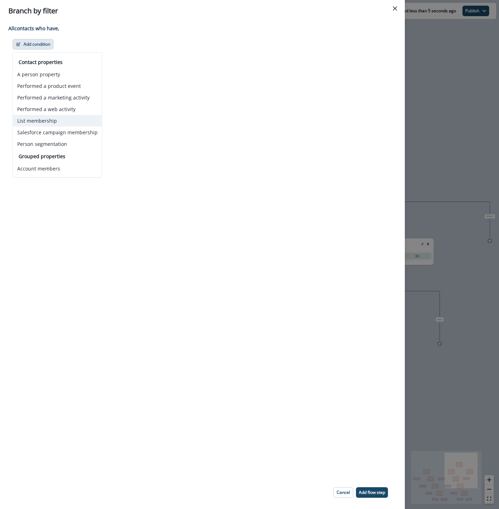
click at [42, 123] on button "List membership" at bounding box center [57, 121] width 89 height 12
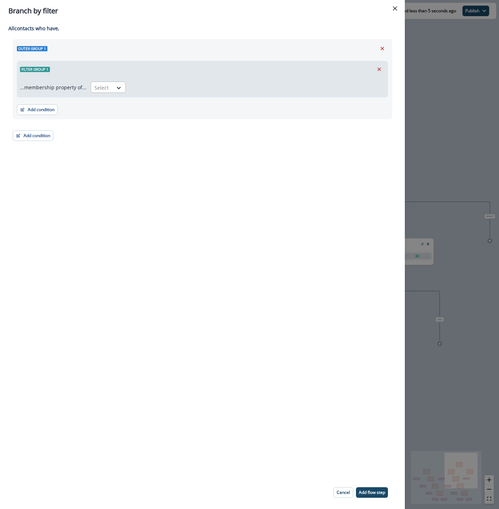
click at [102, 90] on div at bounding box center [102, 87] width 15 height 9
click at [102, 117] on div "in" at bounding box center [106, 116] width 35 height 13
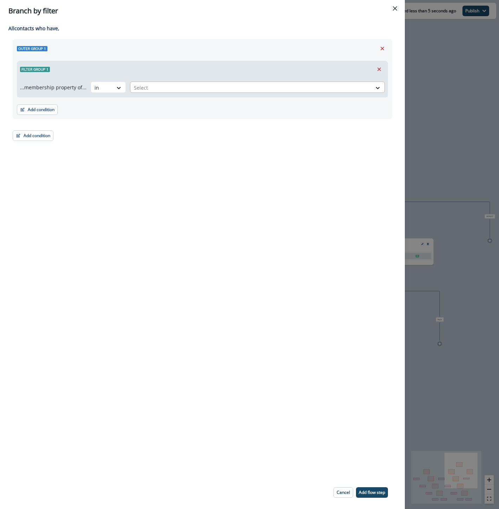
click at [151, 87] on div at bounding box center [251, 87] width 234 height 9
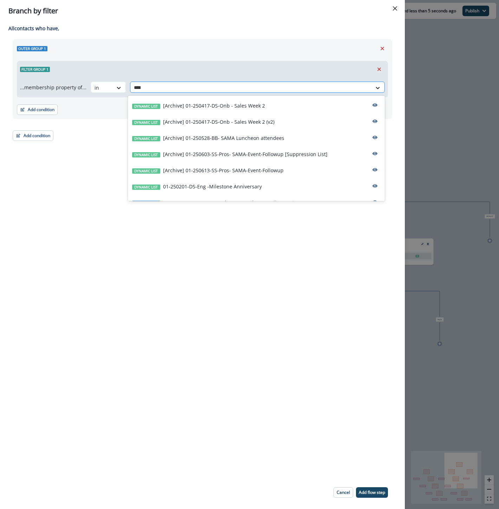
type input "*****"
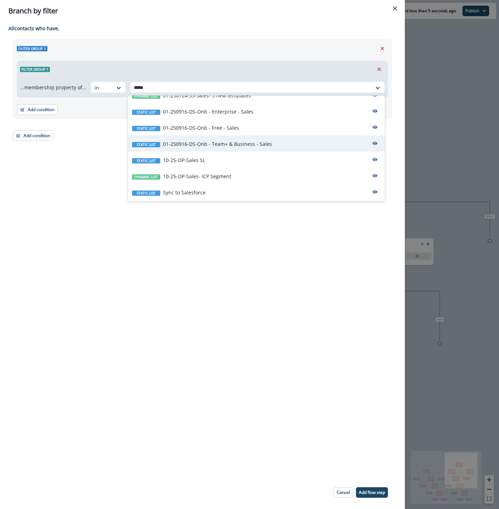
click at [204, 180] on div "Dynamic list 10-25-OP-Sales- ICP Segment" at bounding box center [256, 176] width 257 height 16
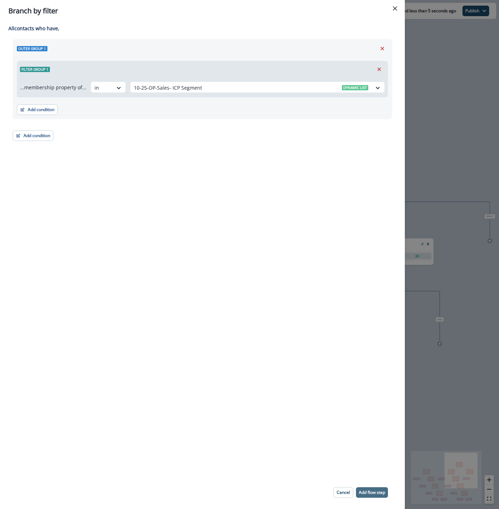
click at [366, 489] on button "Add flow step" at bounding box center [372, 492] width 32 height 11
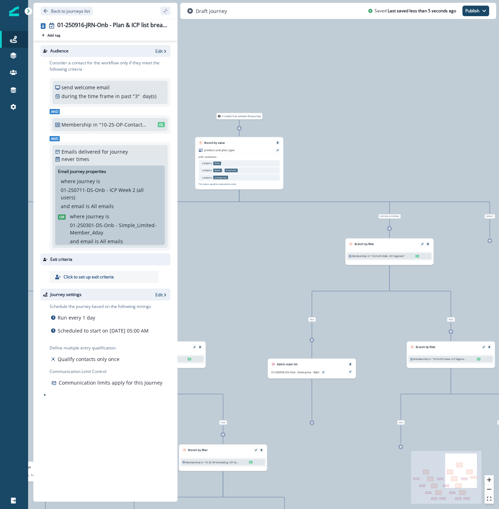
click at [400, 447] on icon at bounding box center [400, 446] width 3 height 3
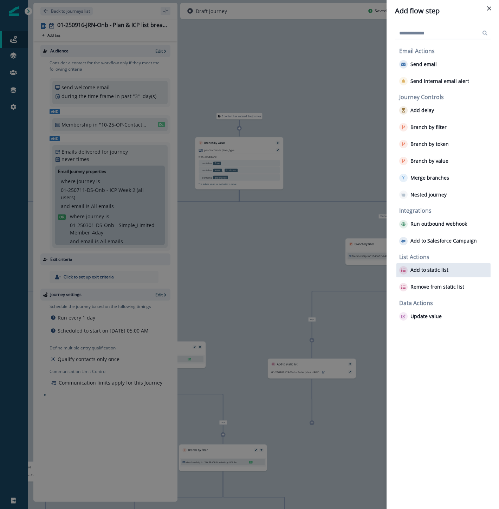
click at [429, 268] on p "Add to static list" at bounding box center [430, 270] width 38 height 6
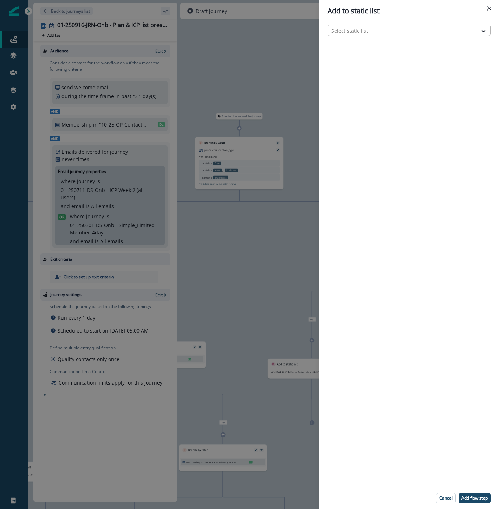
click at [352, 29] on div at bounding box center [402, 30] width 143 height 9
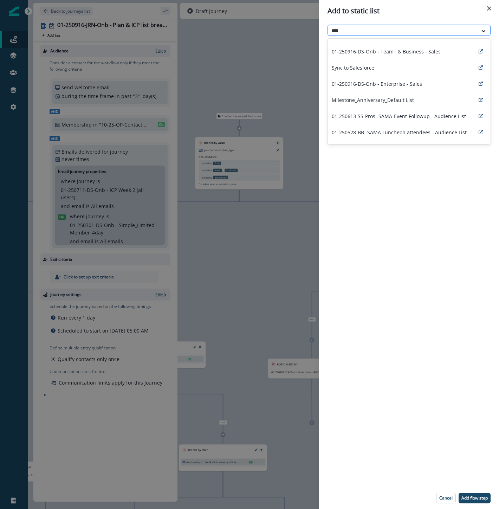
scroll to position [0, 0]
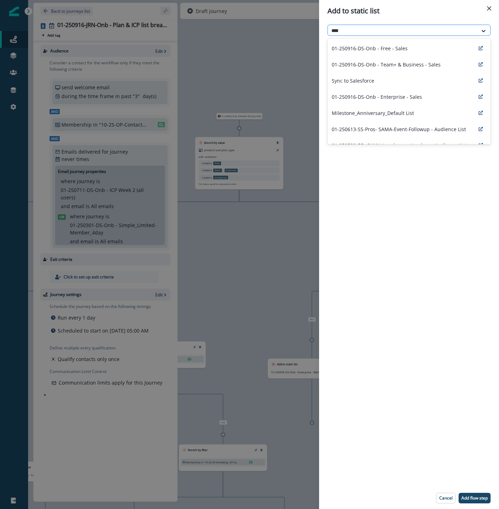
type input "*****"
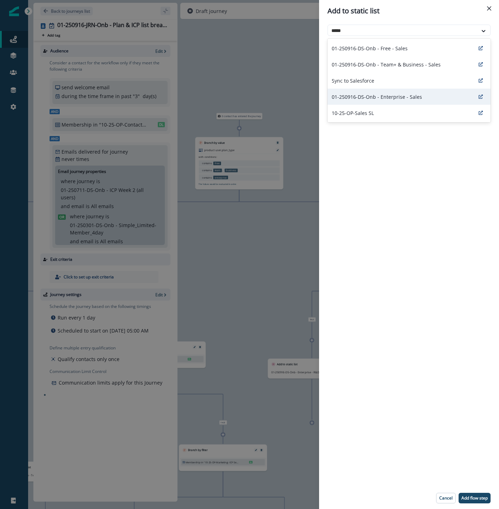
click at [392, 93] on p "01-250916-DS-Onb - Enterprise - Sales" at bounding box center [377, 96] width 90 height 7
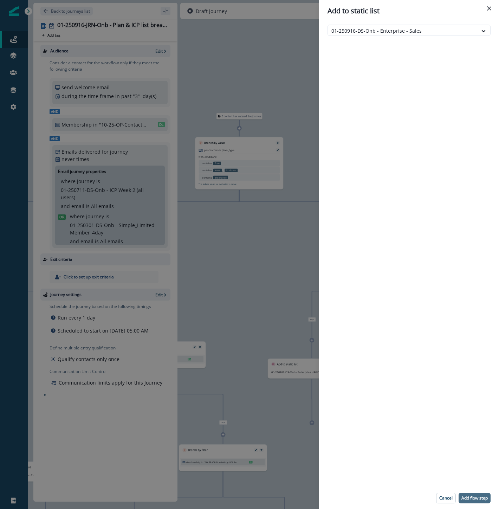
click at [484, 498] on p "Add flow step" at bounding box center [475, 498] width 26 height 5
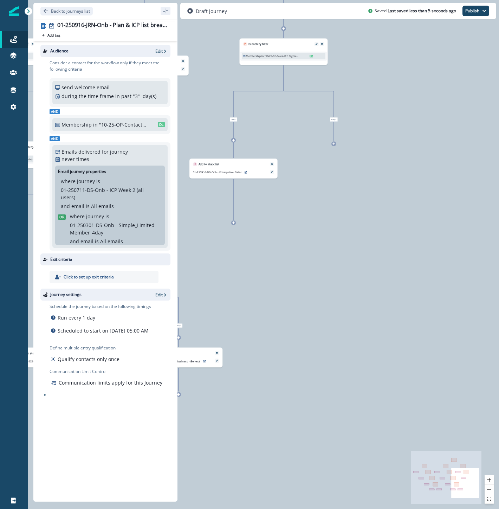
drag, startPoint x: 477, startPoint y: 430, endPoint x: 310, endPoint y: 127, distance: 346.2
click at [310, 127] on div "0 contact has entered the journey Branch by value product user.plan_type with c…" at bounding box center [263, 254] width 471 height 509
click at [335, 143] on icon at bounding box center [333, 143] width 3 height 3
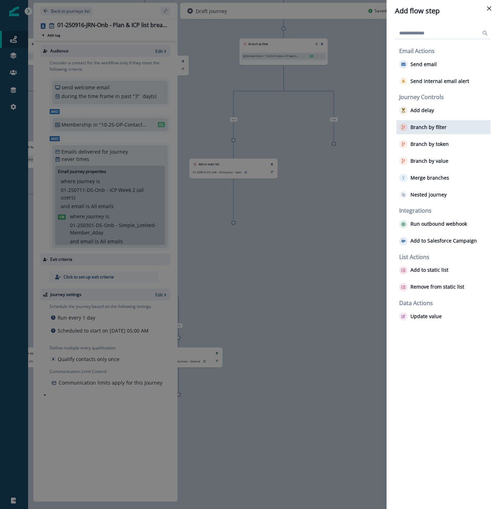
click at [423, 130] on p "Branch by filter" at bounding box center [429, 127] width 36 height 6
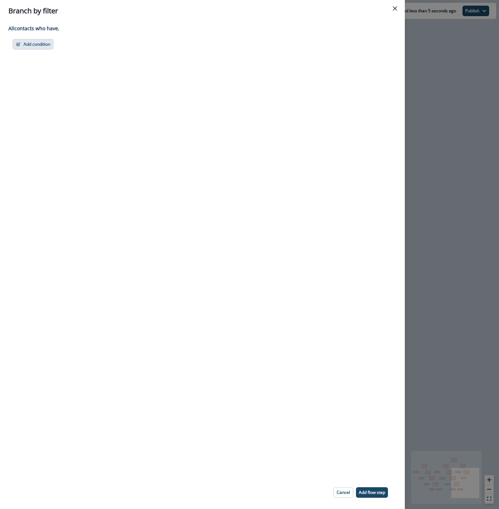
click at [37, 48] on button "Add condition" at bounding box center [33, 44] width 41 height 11
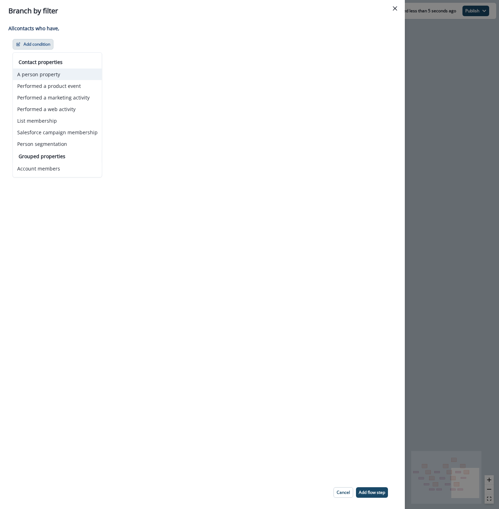
click at [36, 76] on button "A person property" at bounding box center [57, 75] width 89 height 12
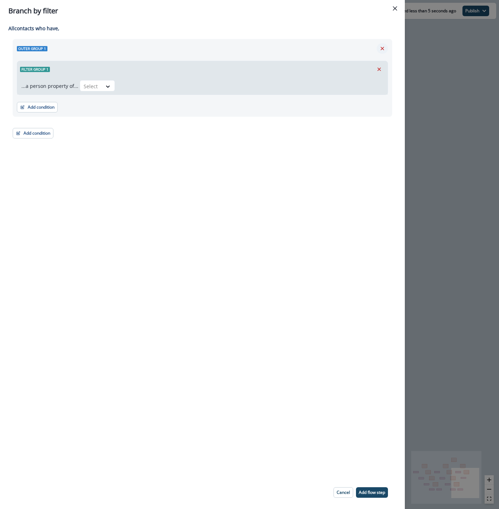
click at [379, 47] on button "Remove" at bounding box center [382, 48] width 11 height 11
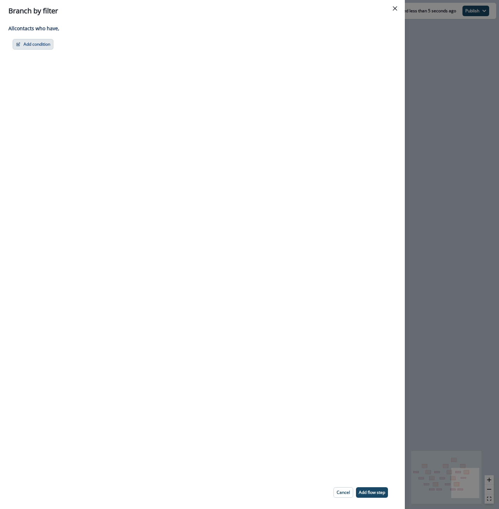
click at [41, 47] on button "Add condition" at bounding box center [33, 44] width 41 height 11
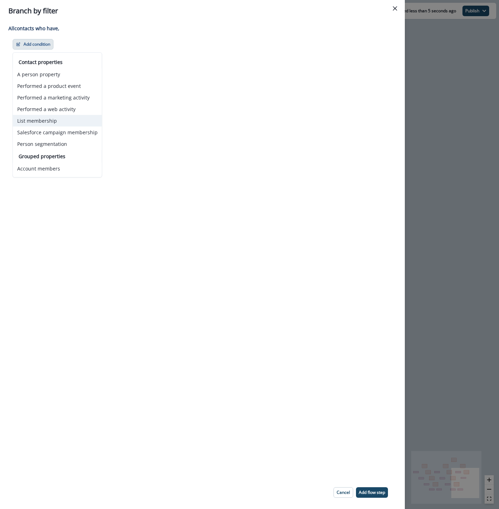
click at [46, 120] on button "List membership" at bounding box center [57, 121] width 89 height 12
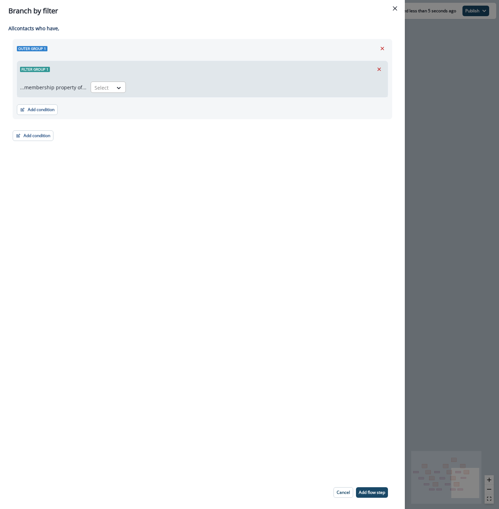
click at [101, 86] on div at bounding box center [102, 87] width 15 height 9
click at [95, 121] on div "in" at bounding box center [106, 116] width 35 height 13
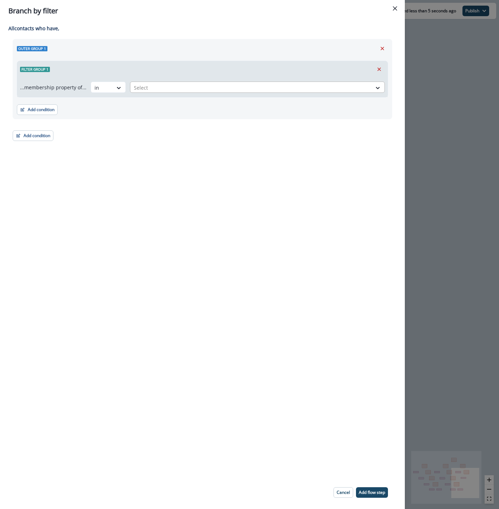
click at [154, 85] on div at bounding box center [251, 87] width 234 height 9
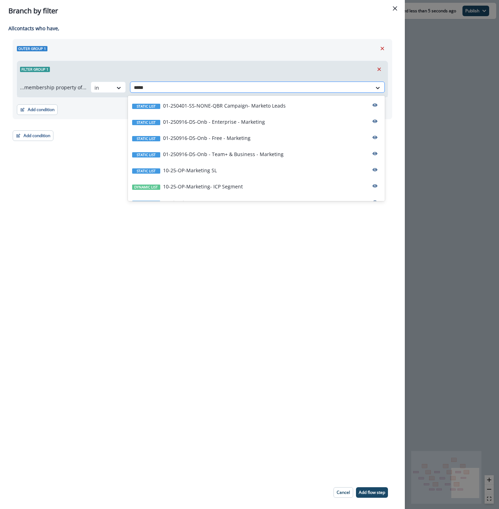
type input "******"
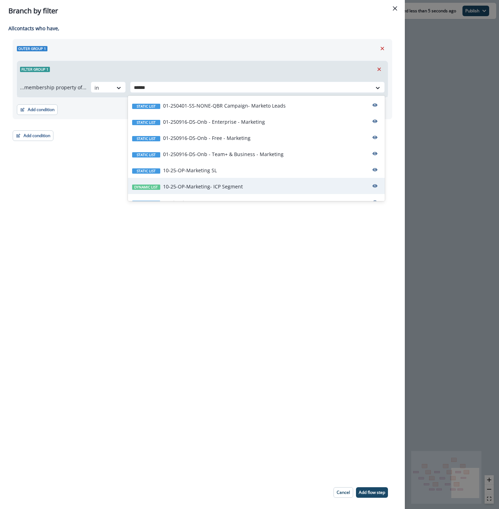
click at [183, 183] on p "10-25-OP-Marketing- ICP Segment" at bounding box center [203, 186] width 80 height 7
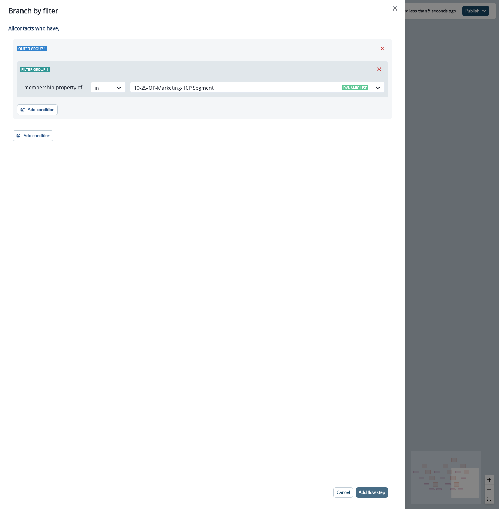
click at [381, 493] on p "Add flow step" at bounding box center [372, 492] width 26 height 5
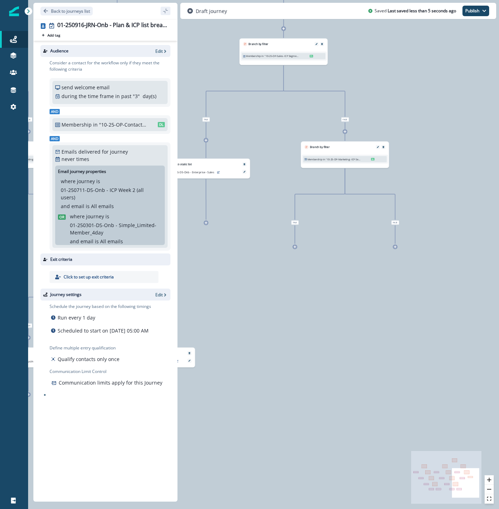
click at [296, 246] on icon at bounding box center [295, 246] width 3 height 3
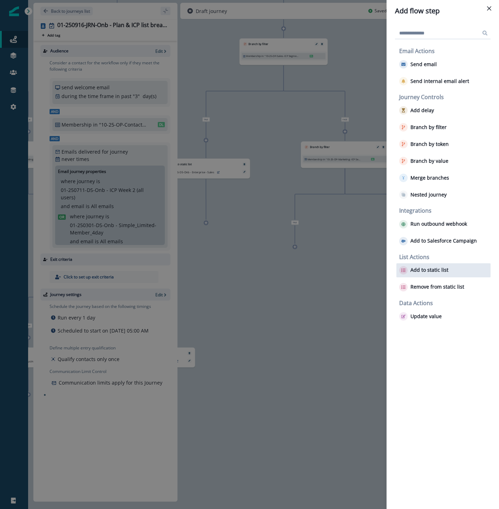
click at [422, 267] on p "Add to static list" at bounding box center [430, 270] width 38 height 6
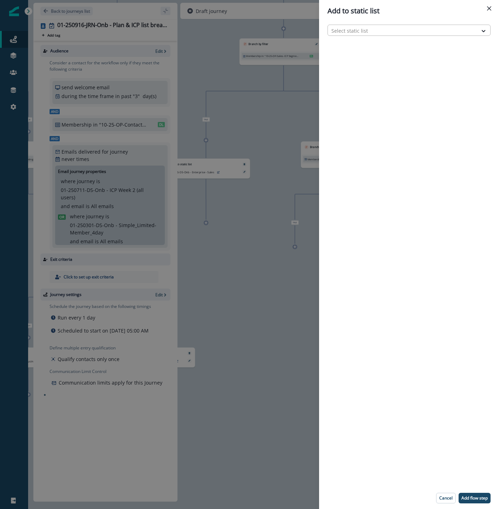
click at [342, 31] on div at bounding box center [402, 30] width 143 height 9
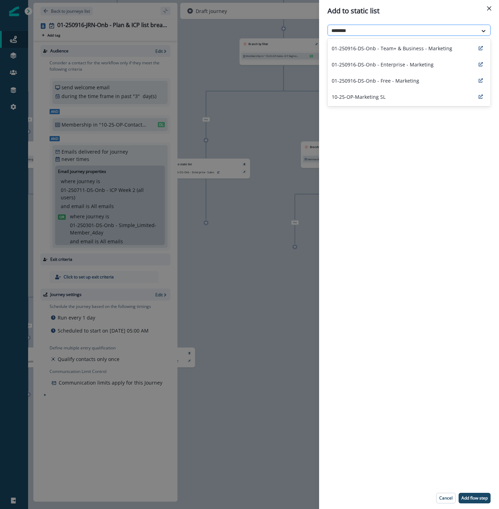
type input "*********"
click at [365, 59] on div "01-250916-DS-Onb - Enterprise - Marketing" at bounding box center [409, 64] width 163 height 16
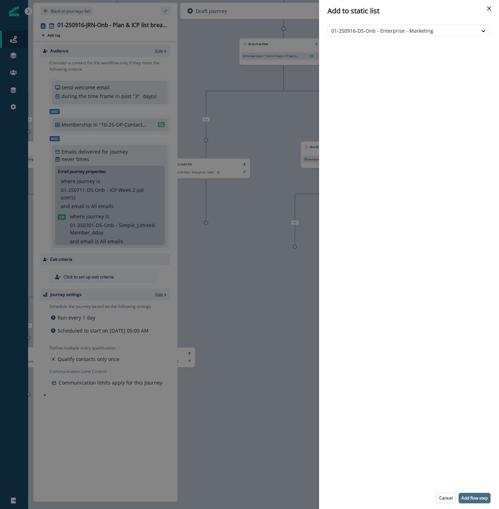
click at [472, 496] on p "Add flow step" at bounding box center [475, 498] width 26 height 5
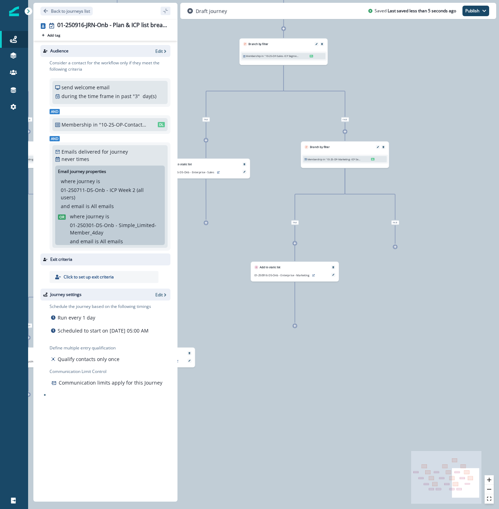
click at [395, 247] on icon at bounding box center [395, 246] width 3 height 3
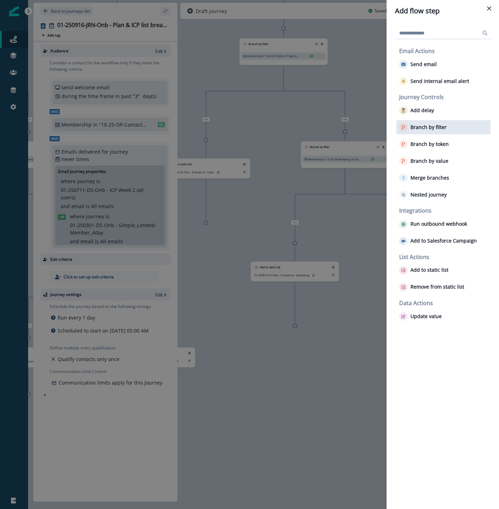
click at [447, 123] on div "Branch by filter" at bounding box center [444, 127] width 94 height 14
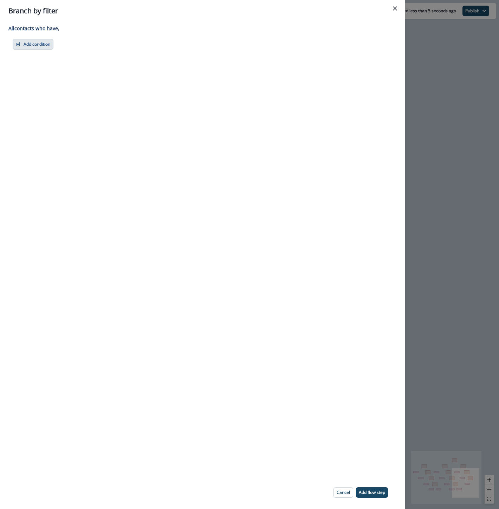
click at [51, 46] on button "Add condition" at bounding box center [33, 44] width 41 height 11
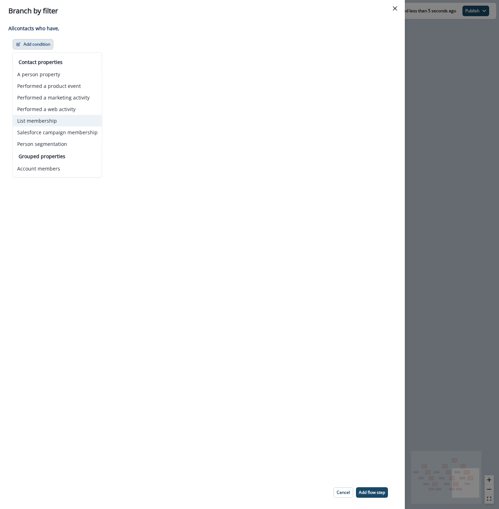
click at [49, 121] on button "List membership" at bounding box center [57, 121] width 89 height 12
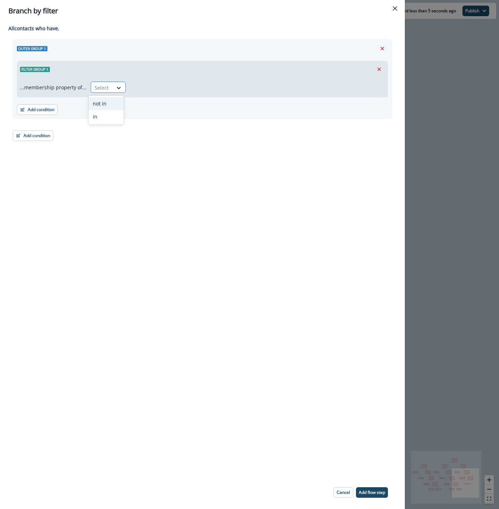
click at [110, 88] on div "Select" at bounding box center [102, 88] width 22 height 12
click at [107, 112] on div "in" at bounding box center [106, 116] width 35 height 13
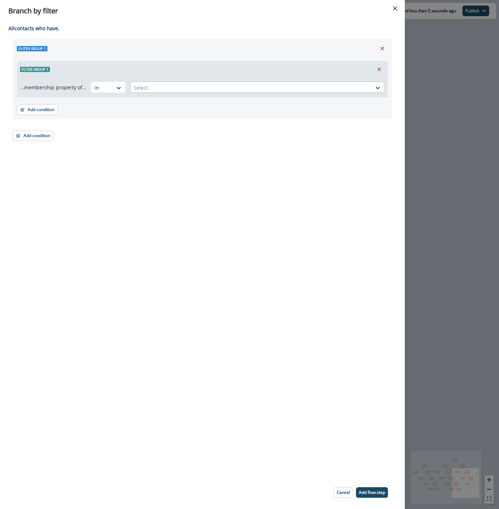
click at [145, 92] on div at bounding box center [251, 87] width 234 height 9
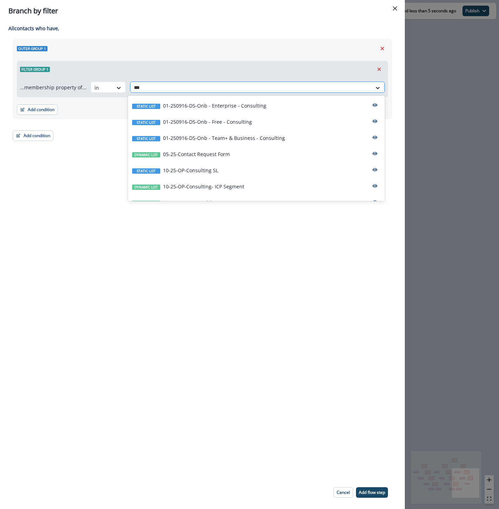
type input "****"
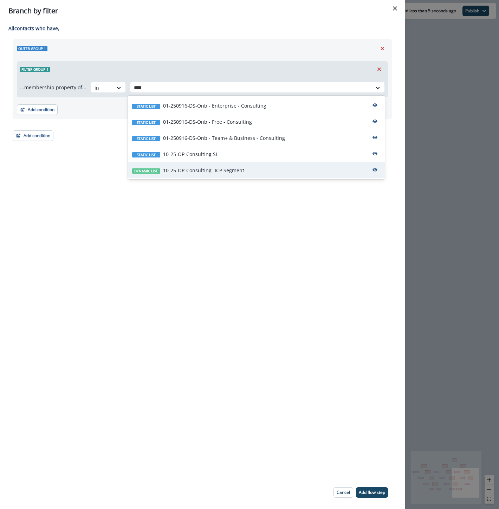
click at [186, 170] on p "10-25-OP-Consulting- ICP Segment" at bounding box center [203, 170] width 81 height 7
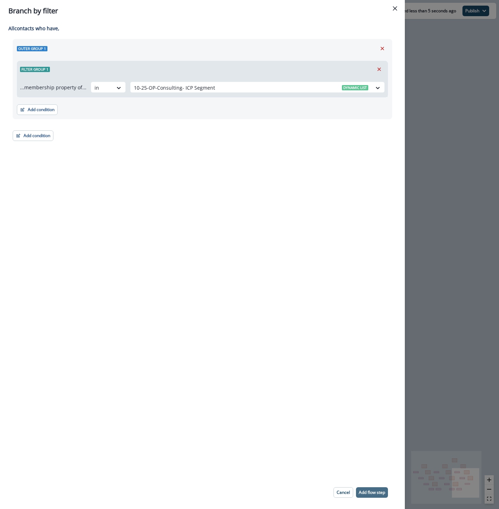
click at [368, 493] on p "Add flow step" at bounding box center [372, 492] width 26 height 5
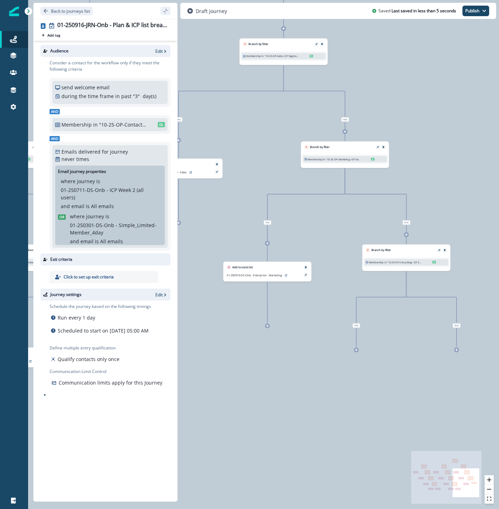
click at [357, 352] on div at bounding box center [356, 350] width 5 height 5
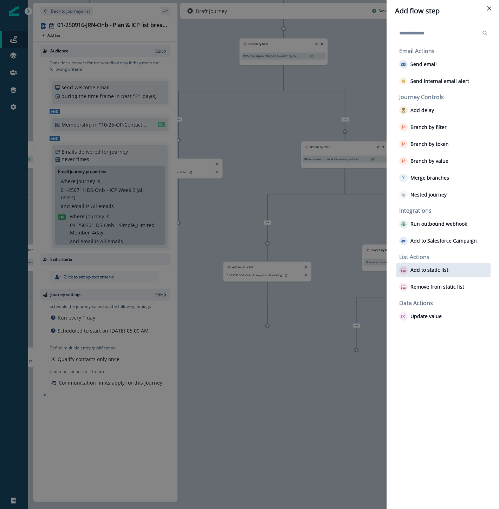
click at [434, 264] on div "Add to static list" at bounding box center [444, 270] width 94 height 14
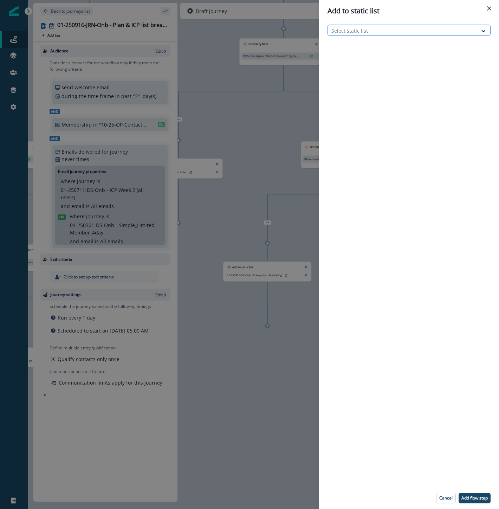
click at [363, 32] on div at bounding box center [402, 30] width 143 height 9
type input "******"
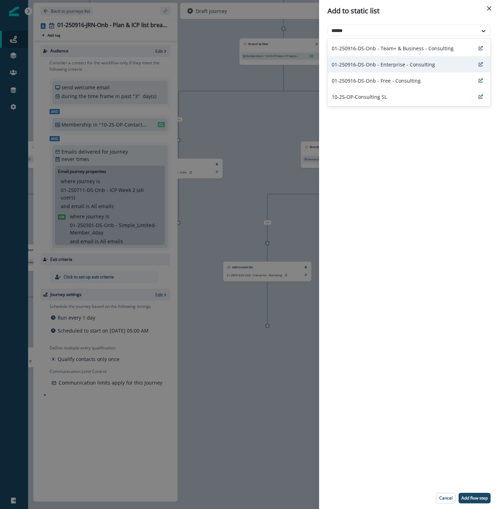
click at [375, 71] on div "01-250916-DS-Onb - Enterprise - Consulting" at bounding box center [409, 64] width 163 height 16
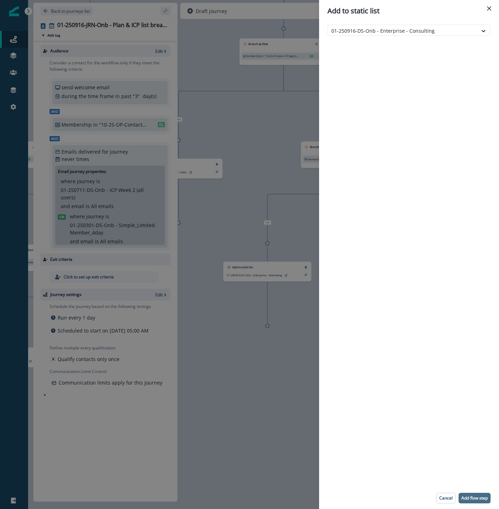
click at [469, 502] on button "Add flow step" at bounding box center [475, 498] width 32 height 11
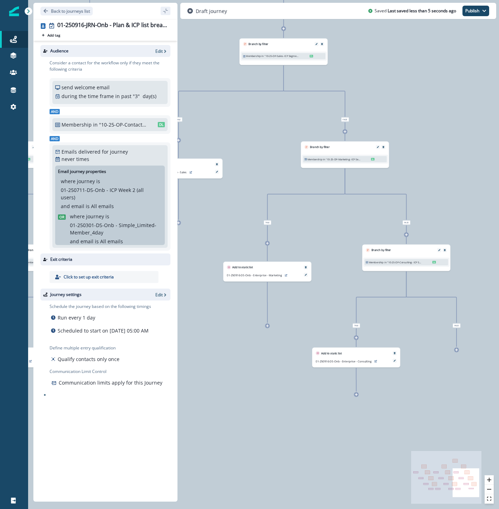
click at [470, 498] on icon "React Flow mini map" at bounding box center [446, 477] width 70 height 53
click at [471, 395] on div "0 contact has entered the journey Branch by value product user.plan_type with c…" at bounding box center [263, 254] width 471 height 509
click at [458, 349] on div at bounding box center [456, 350] width 5 height 5
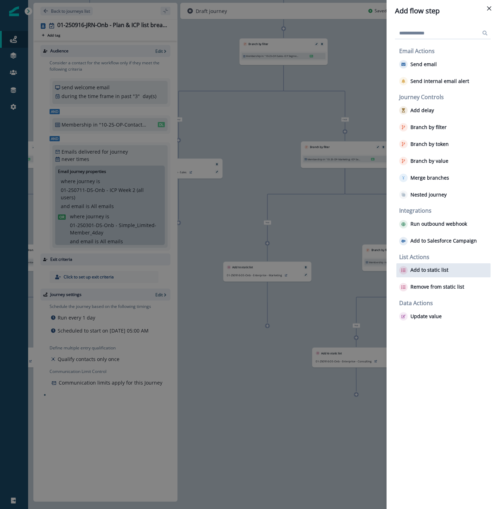
click at [425, 276] on div "Add to static list" at bounding box center [444, 270] width 94 height 14
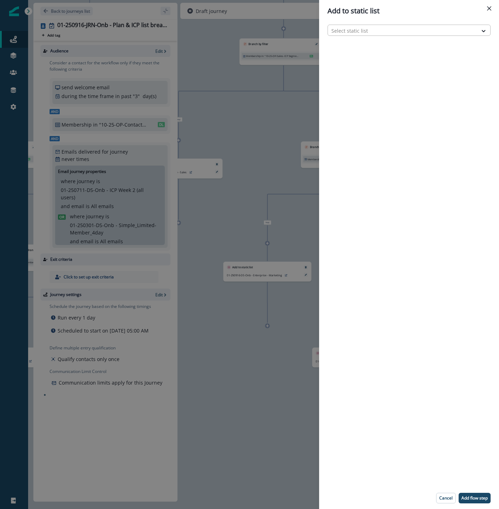
click at [397, 29] on div at bounding box center [402, 30] width 143 height 9
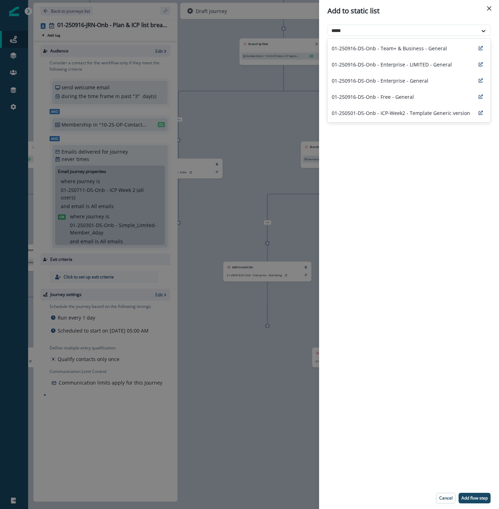
type input "*****"
click at [282, 438] on div "Add to static list 5 results available for search term gener. Use Up and Down t…" at bounding box center [249, 254] width 499 height 509
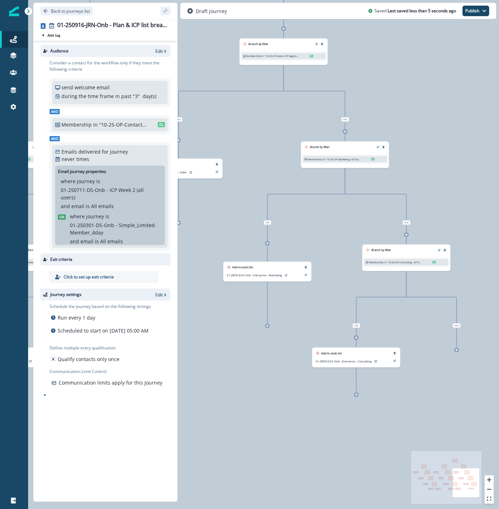
click at [458, 351] on icon at bounding box center [456, 349] width 3 height 3
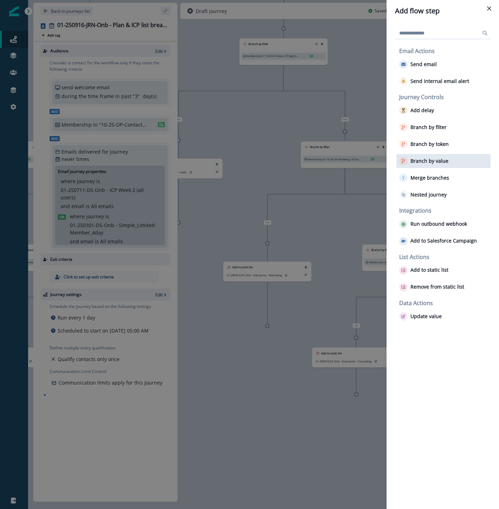
click at [430, 160] on p "Branch by value" at bounding box center [430, 161] width 38 height 6
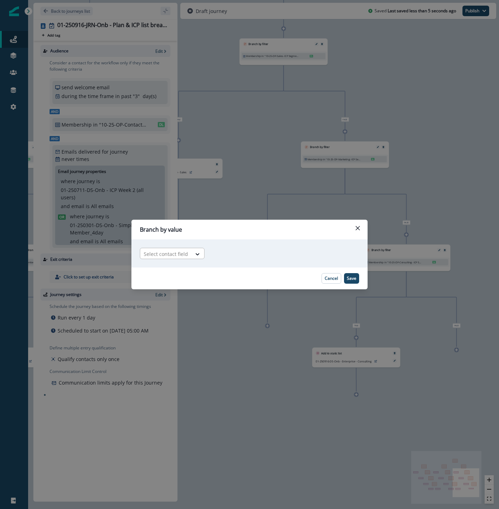
click at [156, 255] on div at bounding box center [166, 254] width 44 height 9
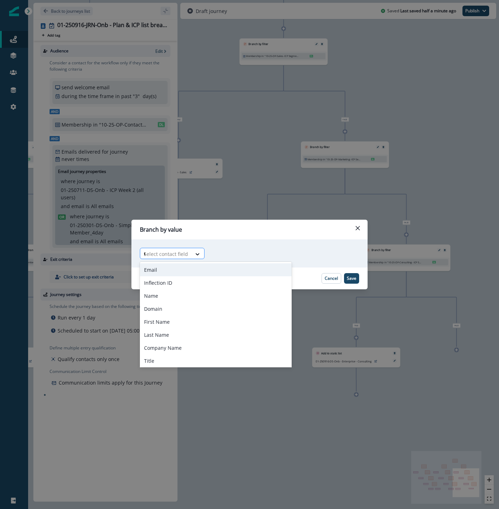
type input "****"
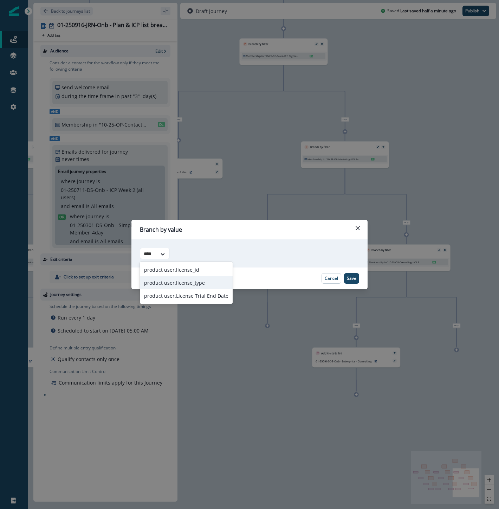
click at [159, 283] on div "product user.license_type" at bounding box center [186, 282] width 93 height 13
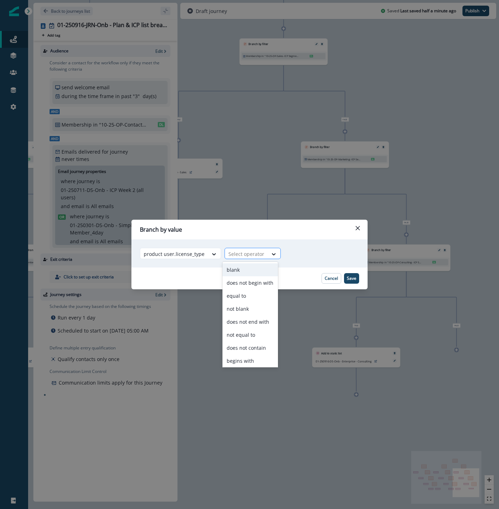
click at [240, 254] on div at bounding box center [246, 254] width 36 height 9
click at [245, 356] on div "contains" at bounding box center [251, 359] width 56 height 13
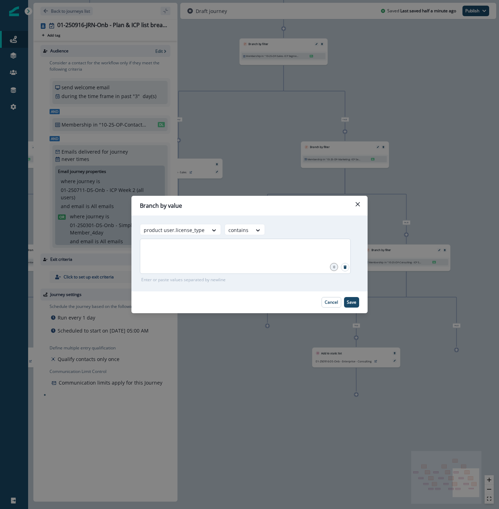
click at [286, 262] on div at bounding box center [245, 256] width 211 height 35
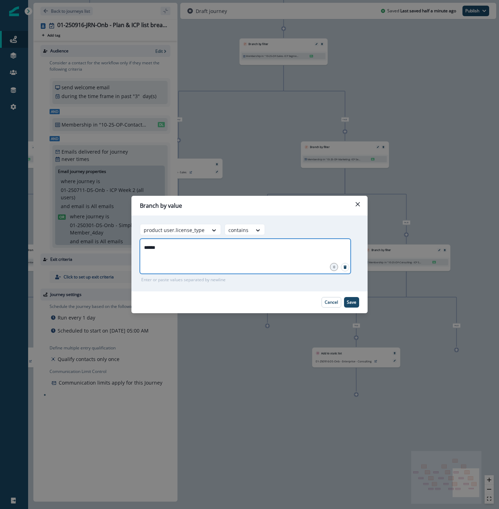
type input "*******"
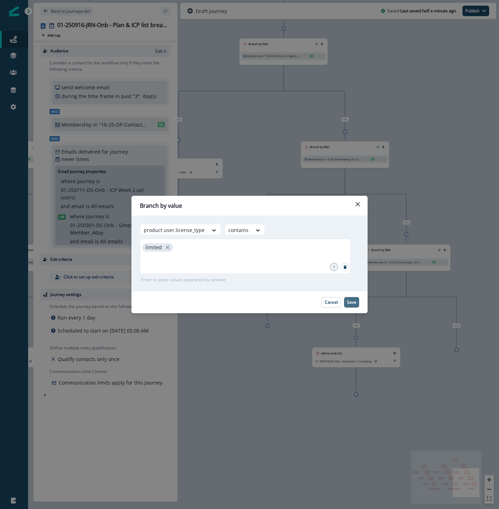
click at [354, 304] on p "Save" at bounding box center [351, 302] width 9 height 5
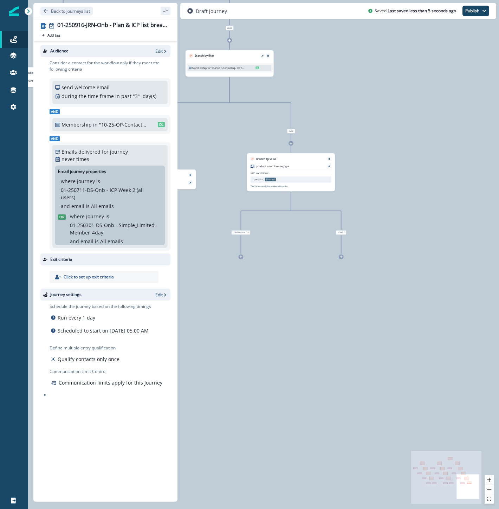
drag, startPoint x: 473, startPoint y: 434, endPoint x: 296, endPoint y: 240, distance: 262.8
click at [296, 240] on div "0 contact has entered the journey Branch by value product user.plan_type with c…" at bounding box center [263, 254] width 471 height 509
click at [329, 167] on icon at bounding box center [329, 166] width 2 height 2
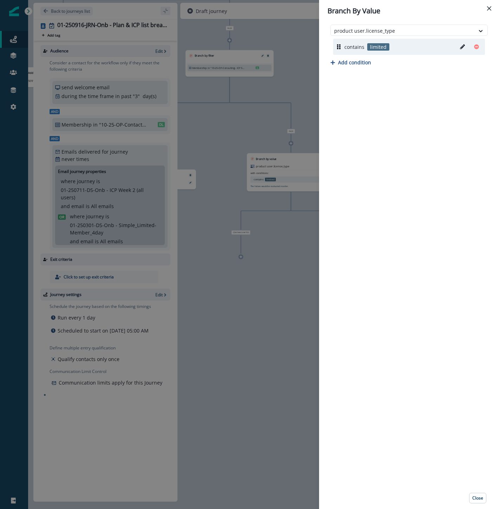
click at [462, 47] on icon "Edit" at bounding box center [462, 46] width 5 height 5
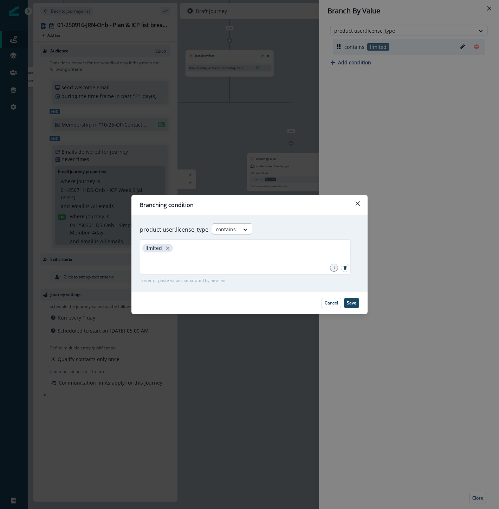
click at [231, 230] on div at bounding box center [226, 229] width 20 height 9
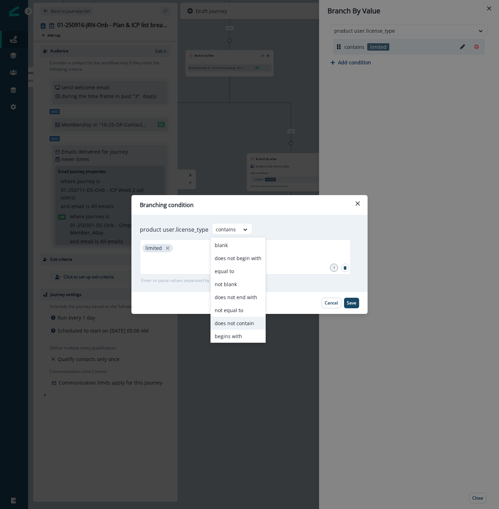
click at [251, 323] on div "does not contain" at bounding box center [238, 323] width 55 height 13
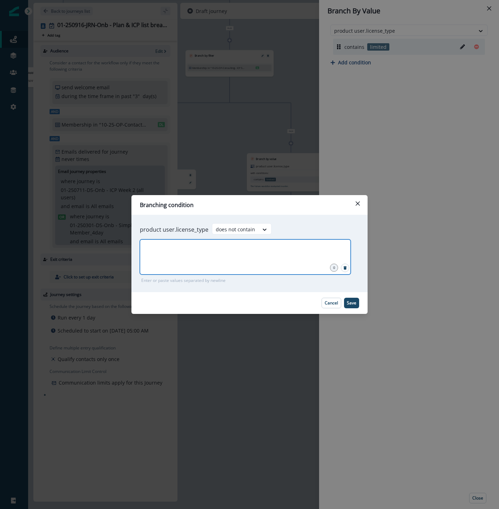
click at [255, 251] on input "text" at bounding box center [245, 248] width 209 height 14
type input "*******"
click at [346, 301] on button "Save" at bounding box center [351, 303] width 15 height 11
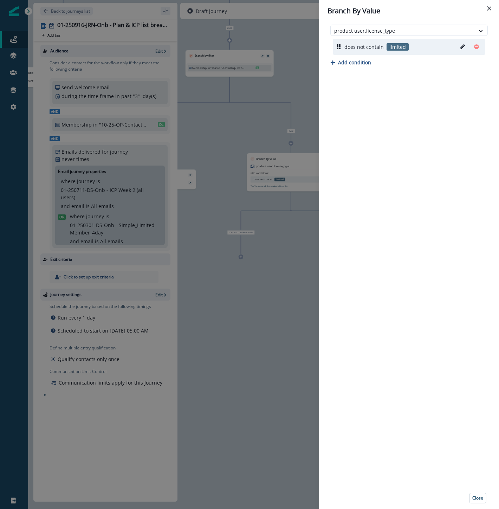
click at [264, 307] on div "Branch By Value product user.license_type does not contain limited Add conditio…" at bounding box center [249, 254] width 499 height 509
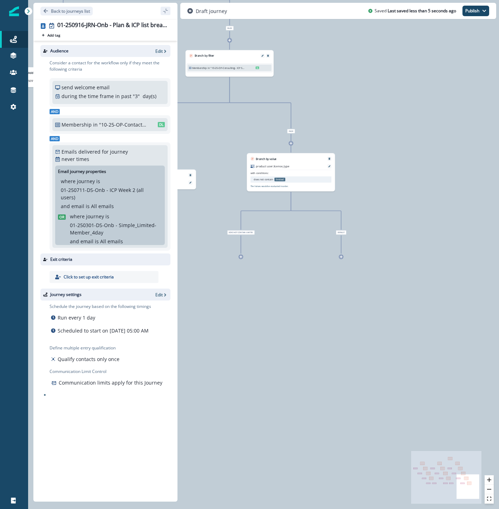
click at [243, 256] on div at bounding box center [241, 257] width 5 height 5
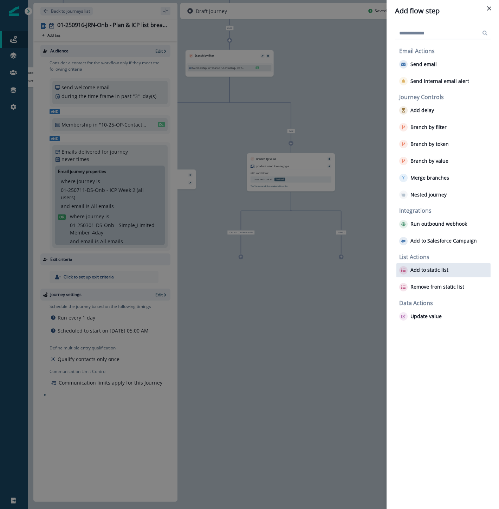
click at [405, 268] on icon "button" at bounding box center [403, 270] width 4 height 4
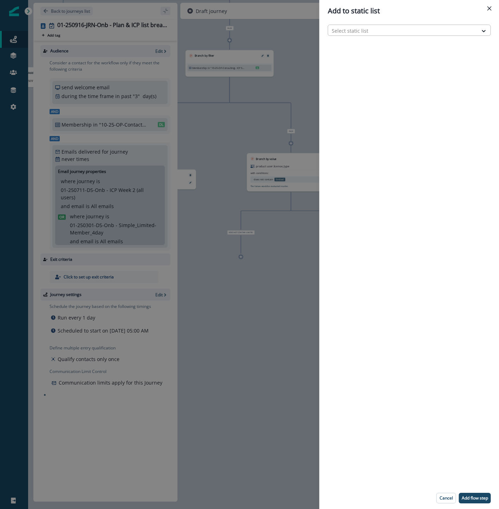
click at [350, 26] on div at bounding box center [403, 30] width 143 height 9
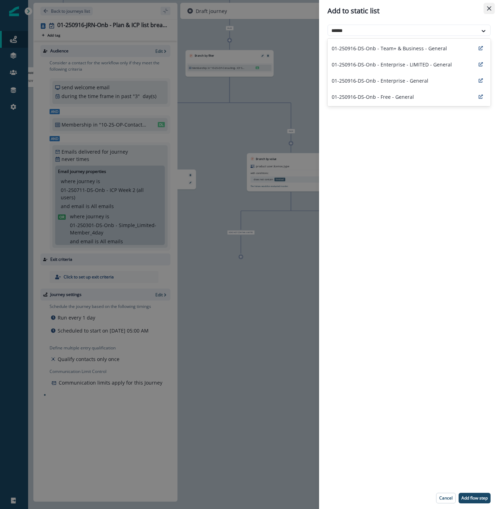
type input "*******"
click at [427, 85] on div "01-250916-DS-Onb - Enterprise - General" at bounding box center [409, 80] width 163 height 16
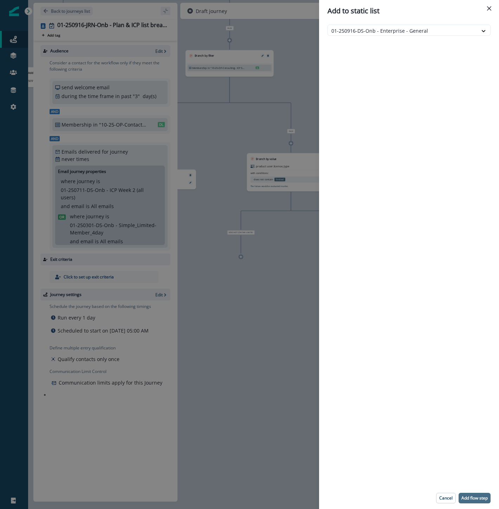
click at [468, 501] on p "Add flow step" at bounding box center [475, 498] width 26 height 5
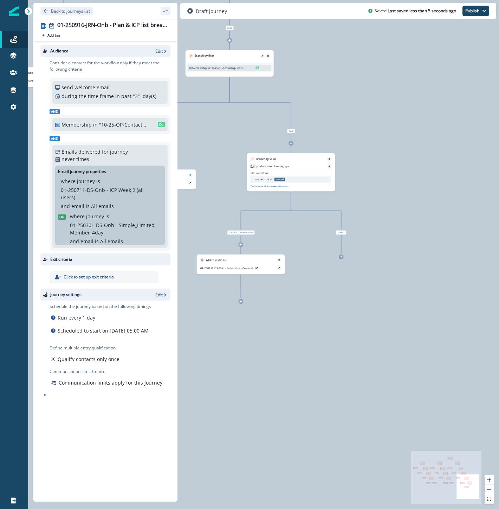
click at [340, 258] on icon at bounding box center [341, 256] width 3 height 3
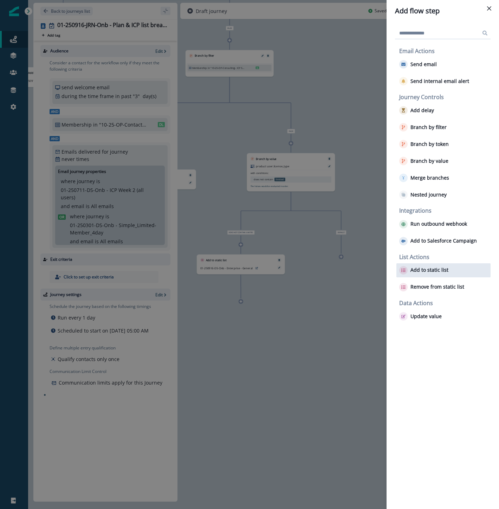
click at [420, 275] on div "Add to static list" at bounding box center [444, 270] width 94 height 14
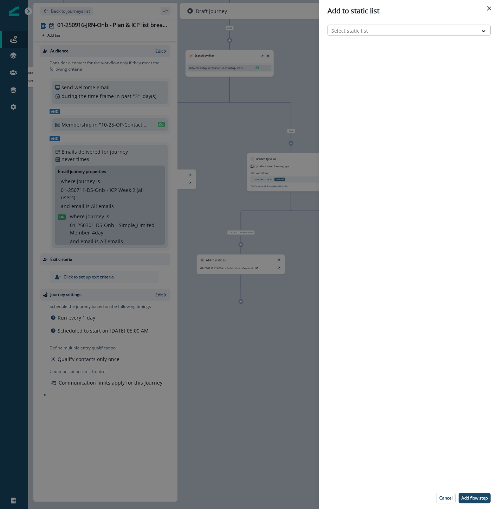
click at [361, 30] on div at bounding box center [402, 30] width 143 height 9
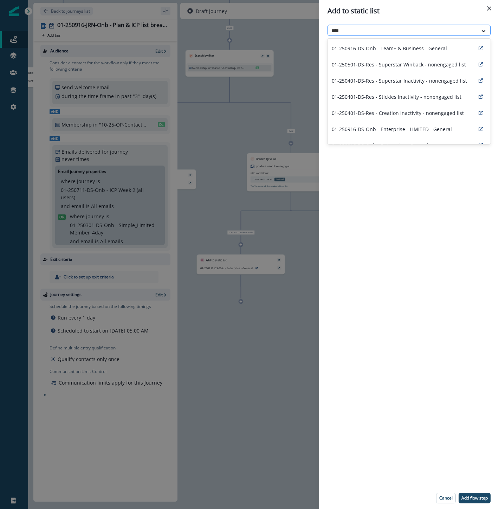
type input "*****"
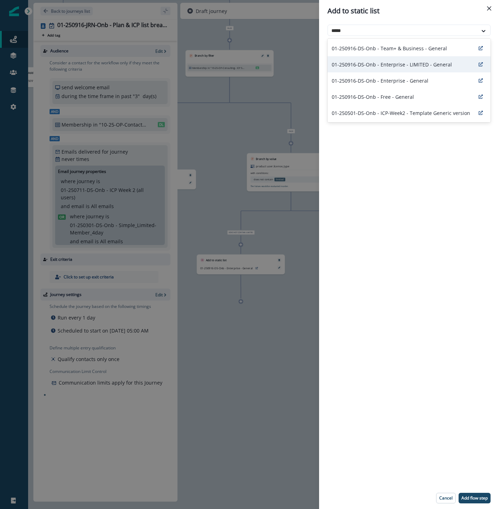
click at [391, 64] on p "01-250916-DS-Onb - Enterprise - LIMITED - General" at bounding box center [392, 64] width 120 height 7
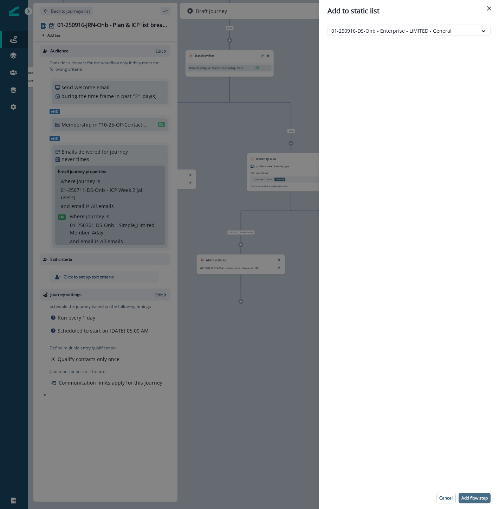
click at [472, 497] on p "Add flow step" at bounding box center [475, 498] width 26 height 5
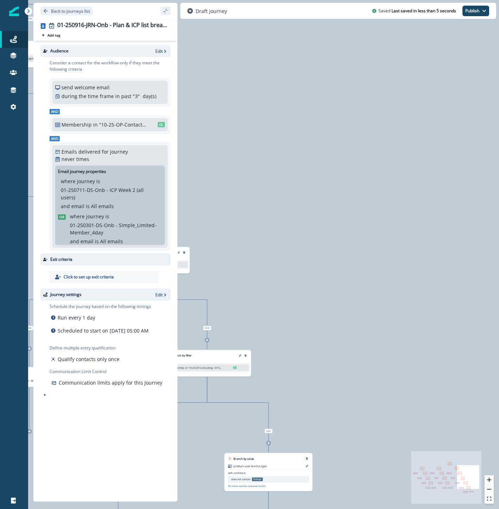
drag, startPoint x: 412, startPoint y: 186, endPoint x: 394, endPoint y: 454, distance: 268.1
click at [401, 495] on div "0 contact has entered the journey Branch by value product user.plan_type with c…" at bounding box center [263, 254] width 471 height 509
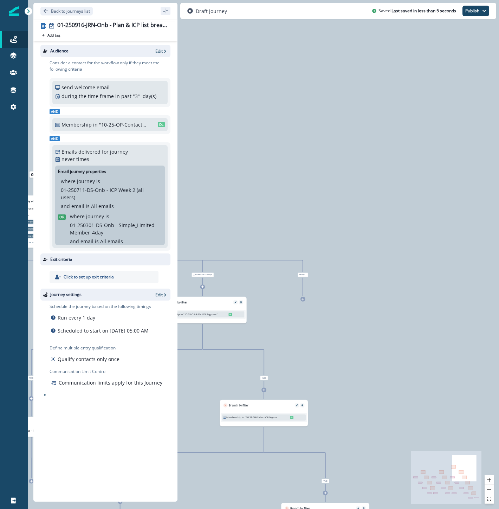
drag, startPoint x: 326, startPoint y: 171, endPoint x: 499, endPoint y: 426, distance: 307.9
click at [499, 426] on html "A newer version of Inflection.io is available. Refresh your page to load the la…" at bounding box center [249, 254] width 499 height 509
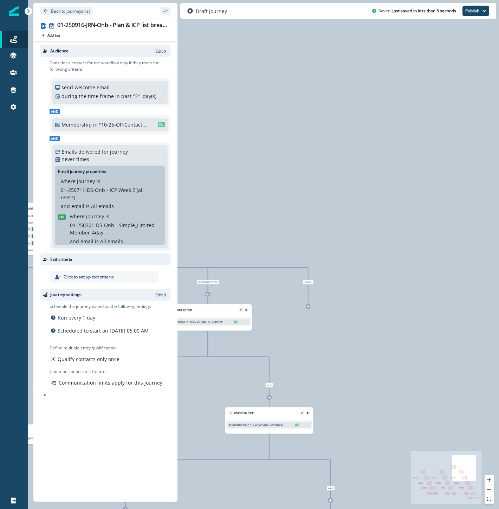
click at [308, 308] on icon at bounding box center [308, 306] width 3 height 3
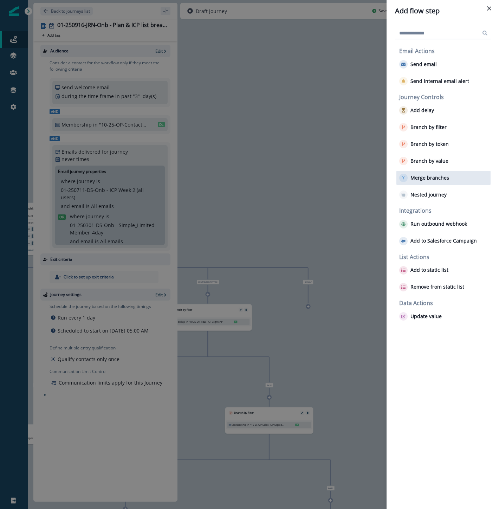
click at [428, 177] on p "Merge branches" at bounding box center [430, 178] width 39 height 6
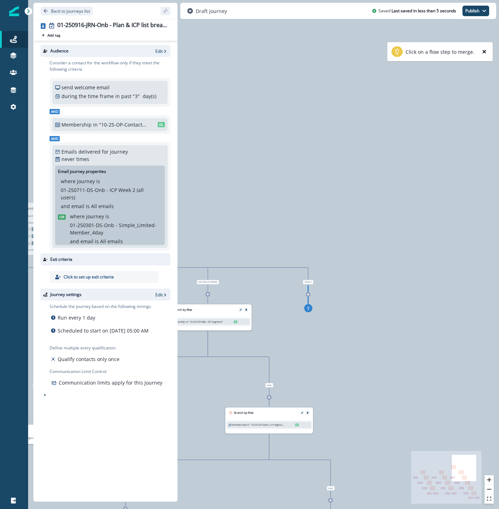
click at [363, 309] on div "0 contact has entered the journey Branch by value product user.plan_type with c…" at bounding box center [263, 254] width 471 height 509
click at [484, 54] on button "close-help" at bounding box center [484, 51] width 8 height 8
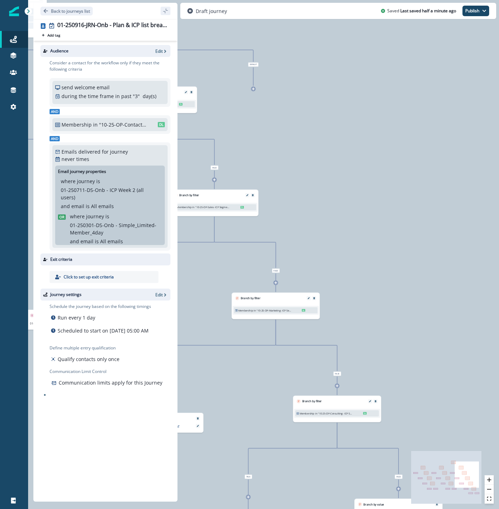
drag, startPoint x: 412, startPoint y: 331, endPoint x: 359, endPoint y: 127, distance: 211.0
click at [359, 127] on div "0 contact has entered the journey Branch by value product user.plan_type with c…" at bounding box center [263, 254] width 471 height 509
click at [254, 90] on div at bounding box center [253, 88] width 5 height 5
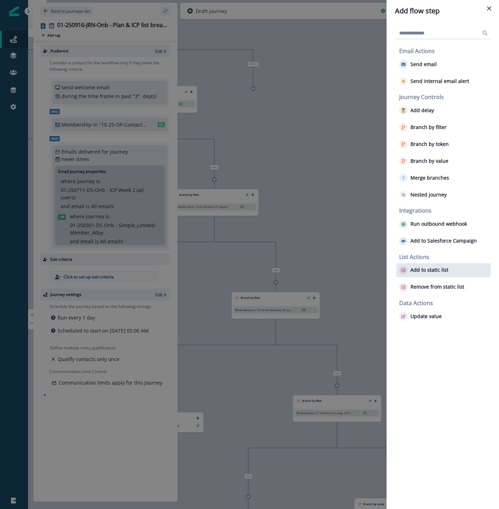
click at [455, 271] on div "Add to static list" at bounding box center [444, 270] width 94 height 14
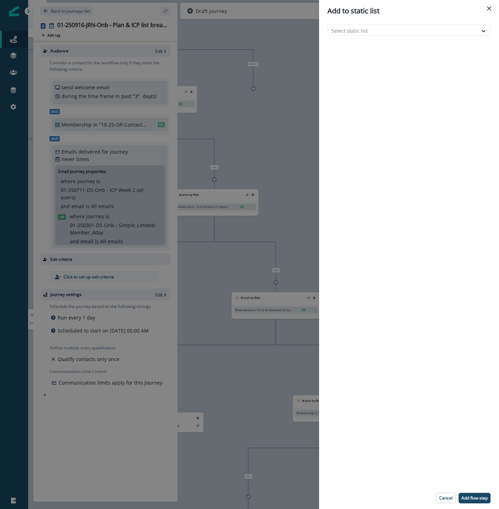
click at [300, 46] on div "Add to static list Select static list Cancel Add flow step" at bounding box center [249, 254] width 499 height 509
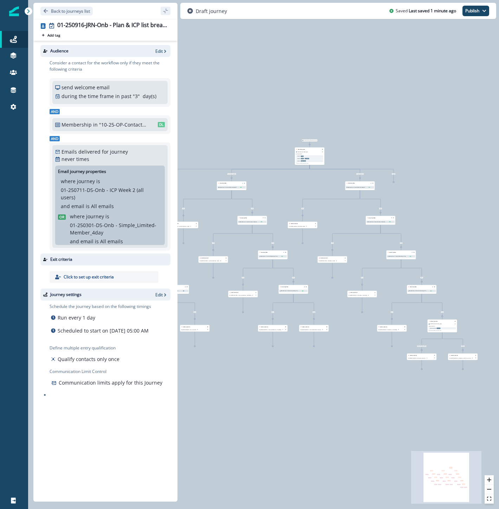
click at [394, 181] on div at bounding box center [394, 181] width 0 height 0
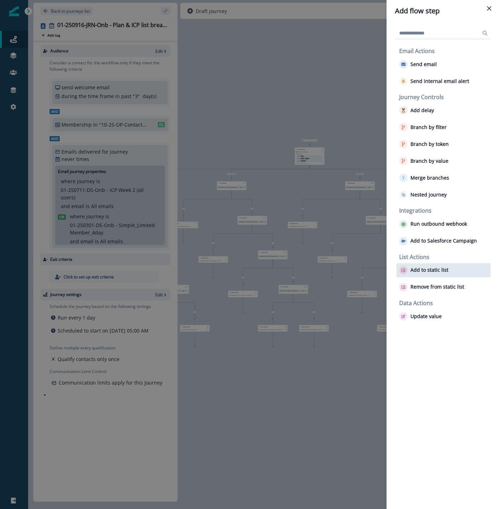
click at [436, 270] on p "Add to static list" at bounding box center [430, 270] width 38 height 6
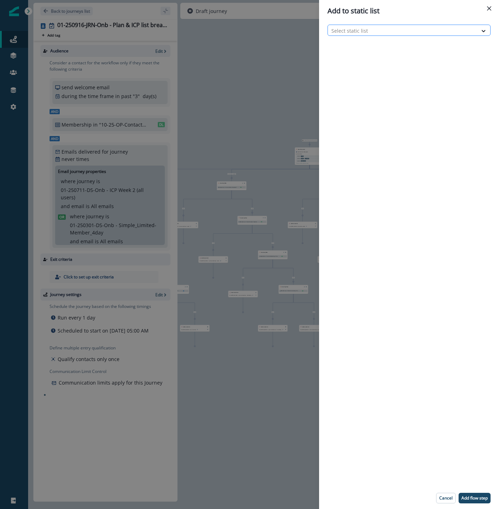
click at [389, 31] on div at bounding box center [402, 30] width 143 height 9
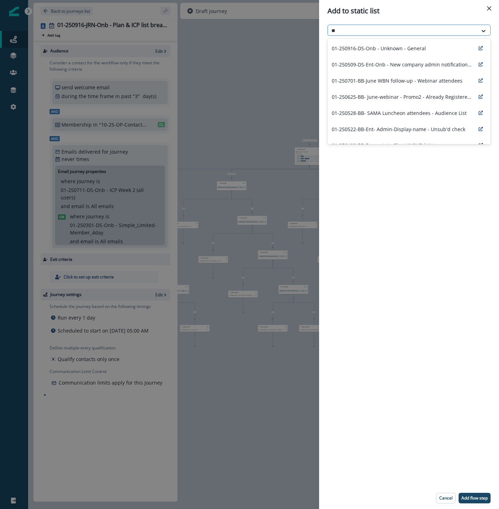
type input "***"
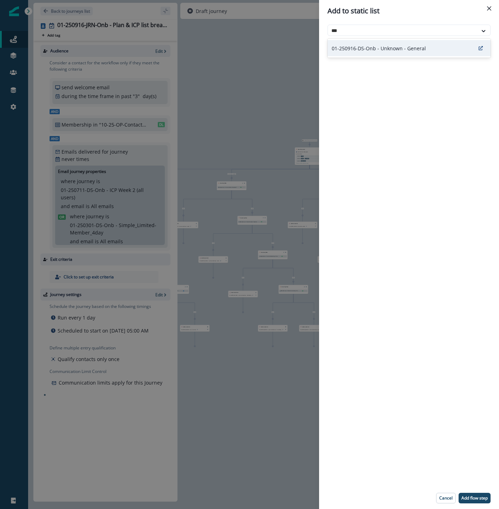
click at [383, 43] on div "01-250916-DS-Onb - Unknown - General" at bounding box center [409, 48] width 163 height 16
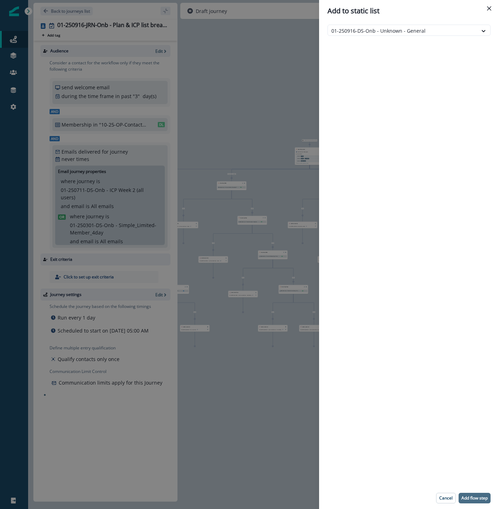
click at [469, 494] on button "Add flow step" at bounding box center [475, 498] width 32 height 11
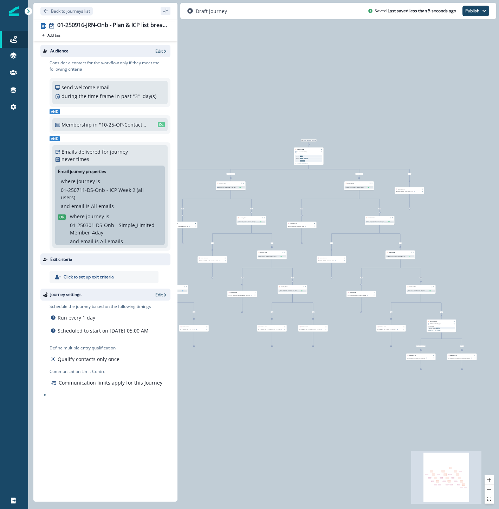
click at [287, 395] on div "0 contact has entered the journey Branch by value product user.plan_type with c…" at bounding box center [263, 254] width 471 height 509
click at [62, 11] on p "Back to journeys list" at bounding box center [70, 11] width 39 height 6
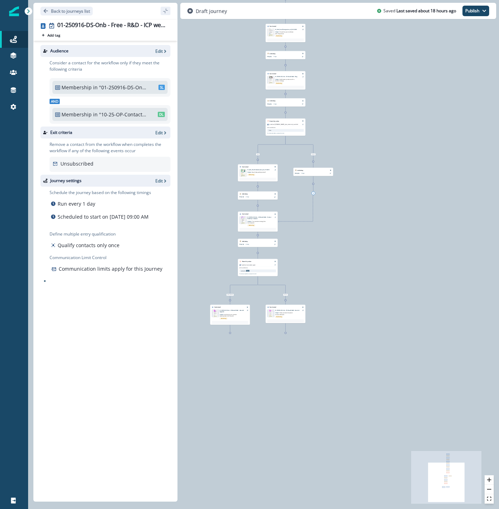
drag, startPoint x: 356, startPoint y: 466, endPoint x: 365, endPoint y: 314, distance: 152.4
click at [365, 314] on div "0 contact has entered the journey Send email Email asset changed, journey repor…" at bounding box center [263, 254] width 471 height 509
click at [286, 333] on icon at bounding box center [285, 332] width 1 height 1
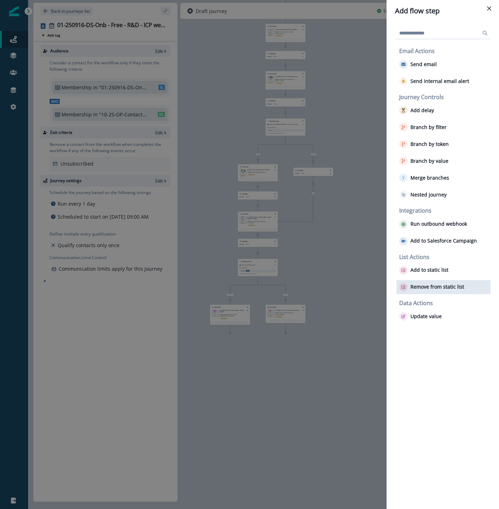
click at [435, 287] on p "Remove from static list" at bounding box center [438, 287] width 54 height 6
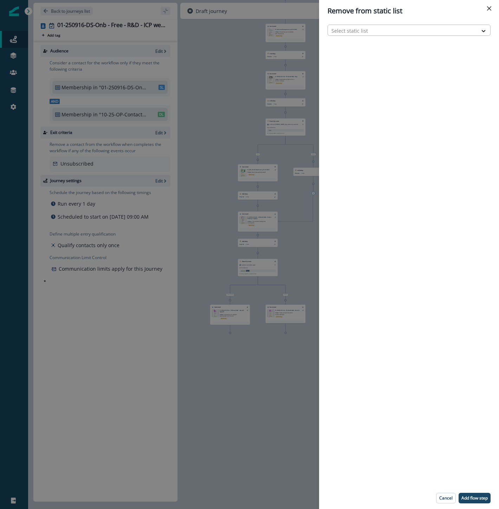
click at [396, 27] on div at bounding box center [402, 30] width 143 height 9
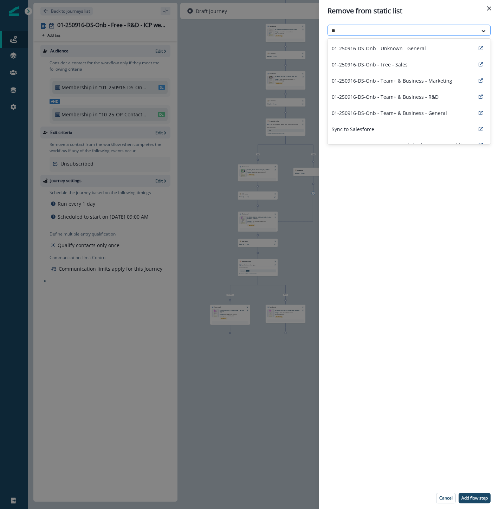
type input "***"
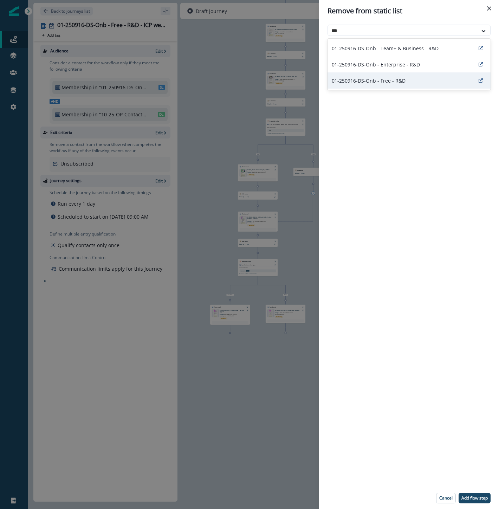
click at [380, 80] on p "01-250916-DS-Onb - Free - R&D" at bounding box center [369, 80] width 74 height 7
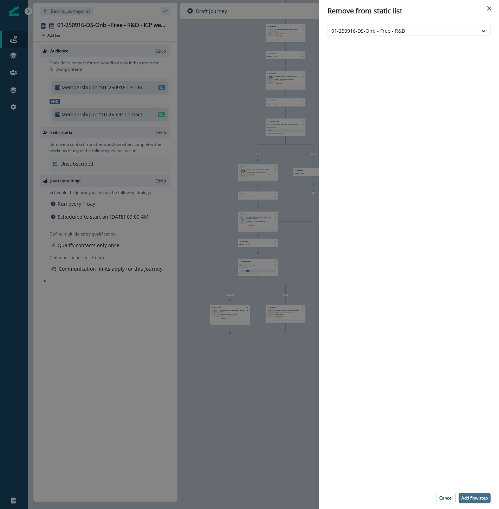
click at [472, 497] on p "Add flow step" at bounding box center [475, 498] width 26 height 5
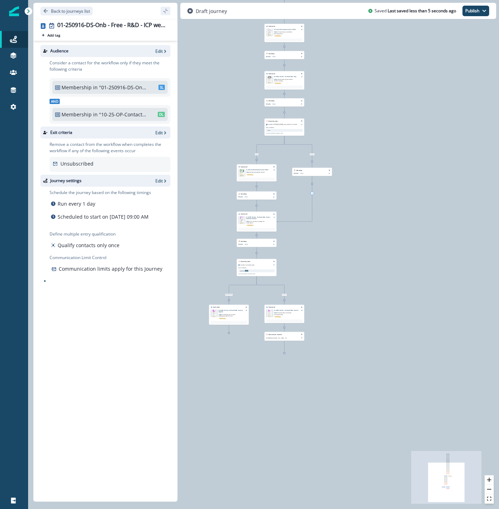
click at [229, 333] on icon at bounding box center [228, 332] width 1 height 1
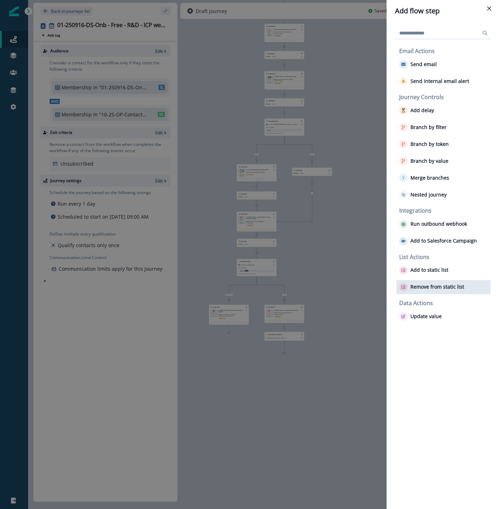
click at [412, 284] on p "Remove from static list" at bounding box center [438, 287] width 54 height 6
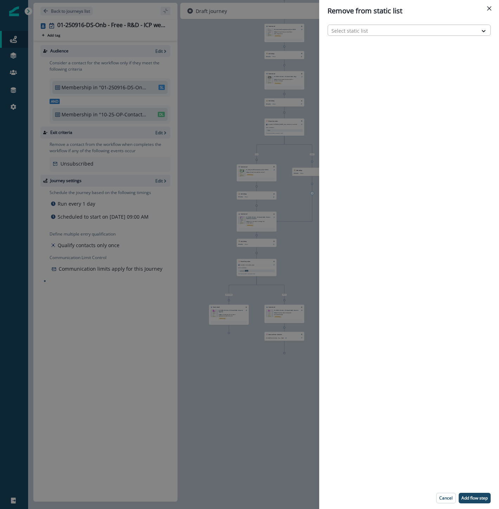
click at [380, 30] on div at bounding box center [402, 30] width 143 height 9
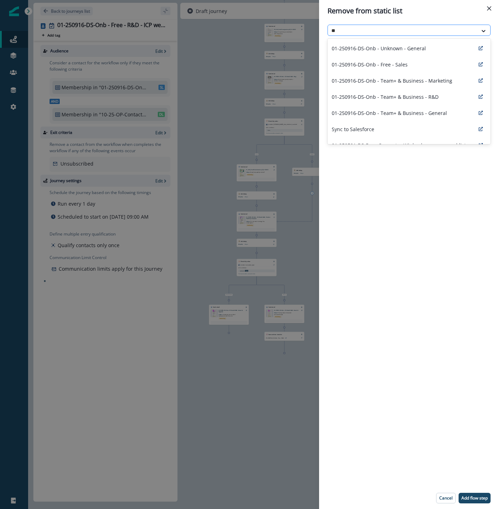
type input "***"
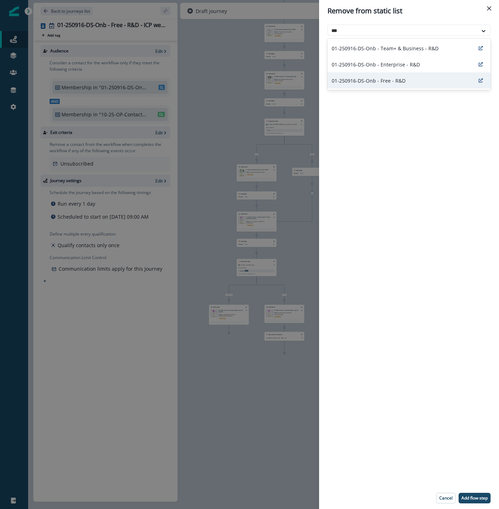
click at [376, 80] on p "01-250916-DS-Onb - Free - R&D" at bounding box center [369, 80] width 74 height 7
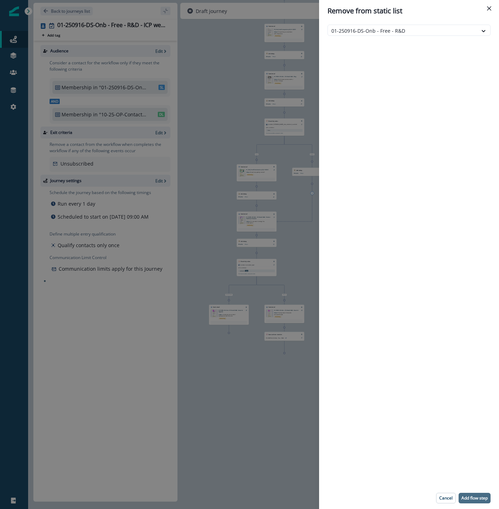
click at [473, 496] on p "Add flow step" at bounding box center [475, 498] width 26 height 5
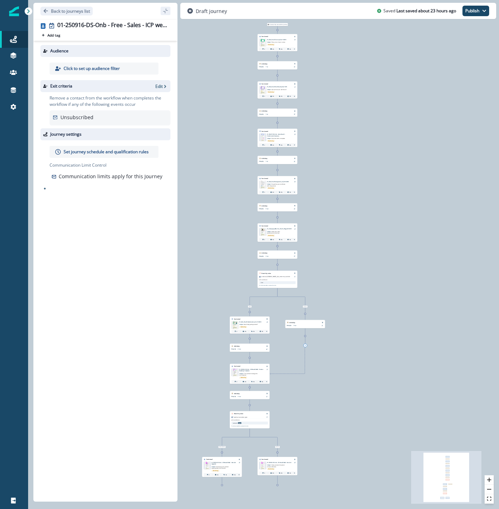
click at [223, 485] on div at bounding box center [222, 485] width 2 height 2
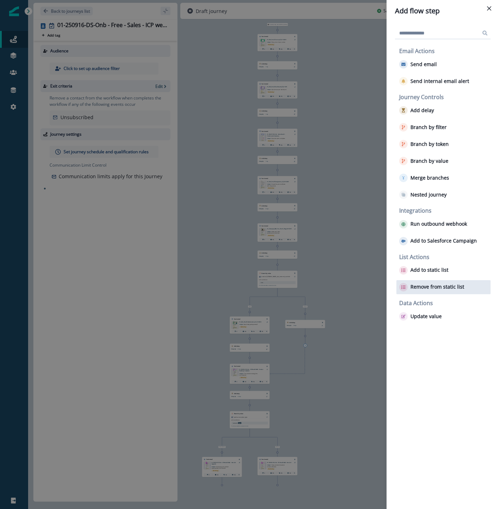
drag, startPoint x: 434, startPoint y: 269, endPoint x: 435, endPoint y: 288, distance: 19.7
click at [435, 288] on div "List Actions Add to static list Remove from static list" at bounding box center [444, 274] width 94 height 40
click at [438, 287] on p "Remove from static list" at bounding box center [438, 287] width 54 height 6
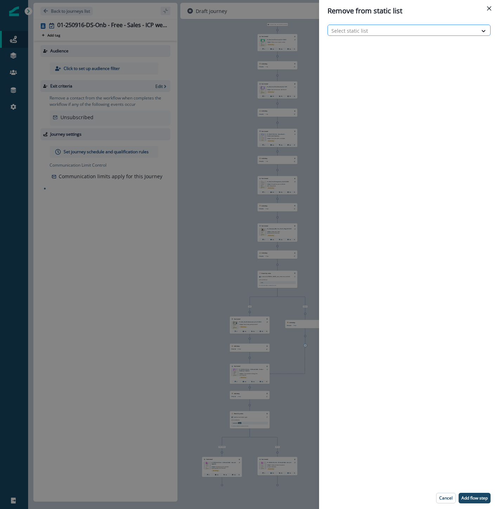
click at [386, 27] on div at bounding box center [402, 30] width 143 height 9
type input "*****"
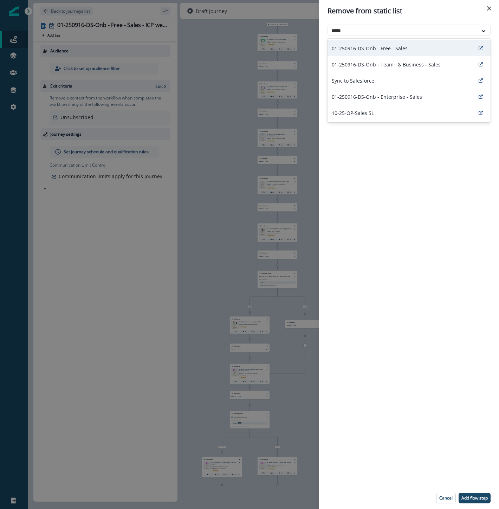
click at [387, 46] on p "01-250916-DS-Onb - Free - Sales" at bounding box center [370, 48] width 76 height 7
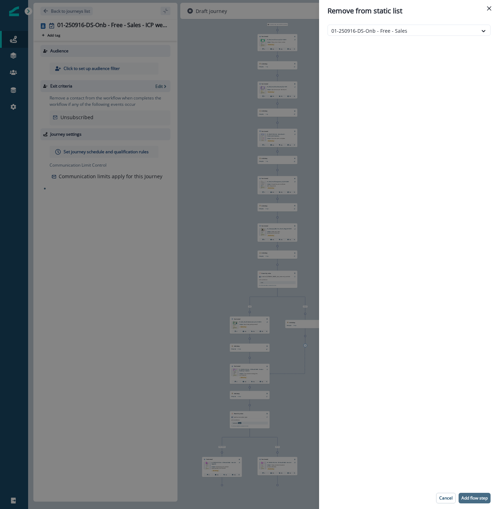
click at [481, 498] on p "Add flow step" at bounding box center [475, 498] width 26 height 5
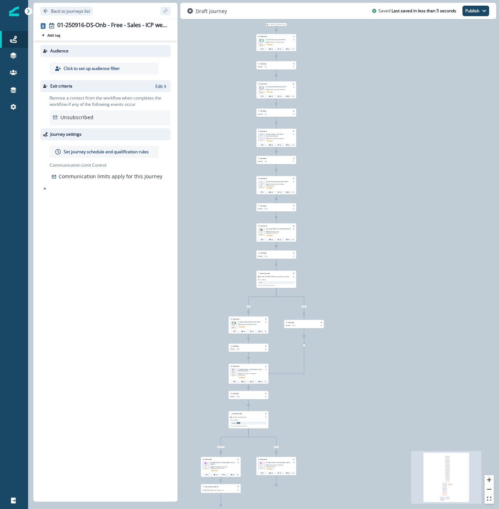
click at [277, 485] on div at bounding box center [276, 485] width 2 height 2
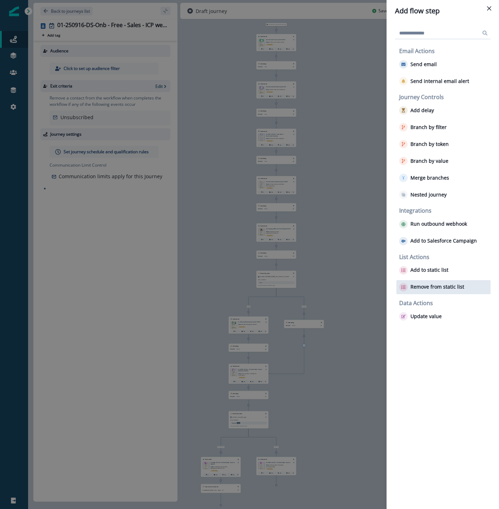
click at [439, 286] on p "Remove from static list" at bounding box center [438, 287] width 54 height 6
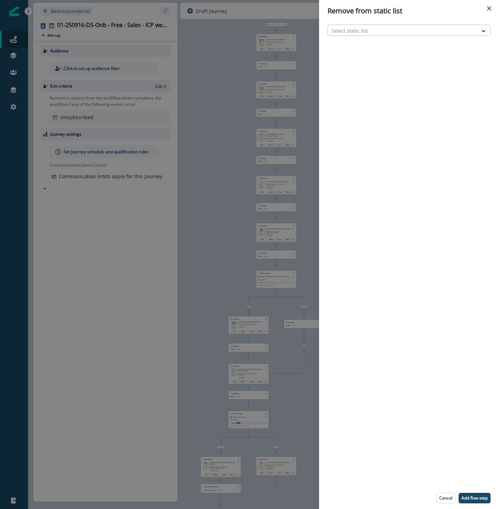
click at [357, 34] on div at bounding box center [402, 30] width 143 height 9
type input "*****"
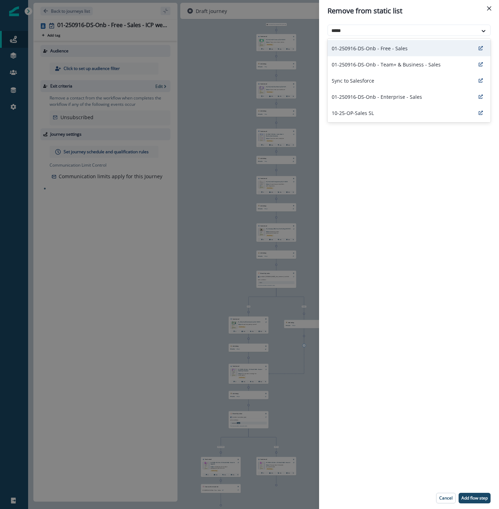
click at [387, 51] on p "01-250916-DS-Onb - Free - Sales" at bounding box center [370, 48] width 76 height 7
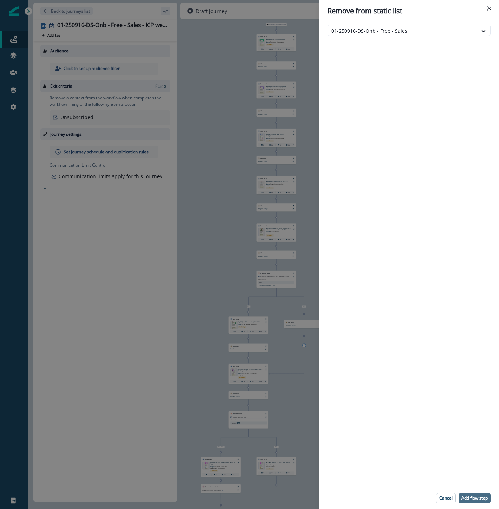
click at [479, 501] on p "Add flow step" at bounding box center [475, 498] width 26 height 5
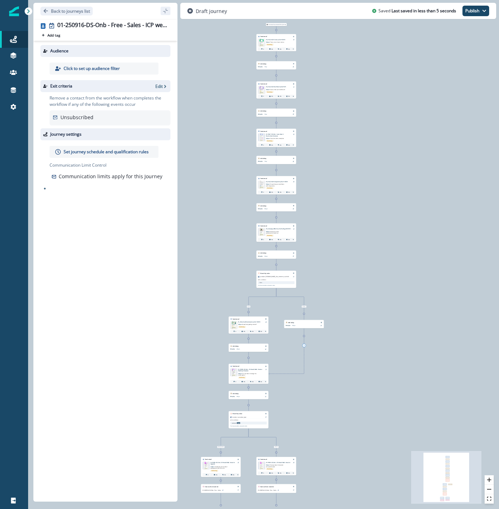
click at [94, 152] on p "Set journey schedule and qualification rules" at bounding box center [106, 152] width 85 height 6
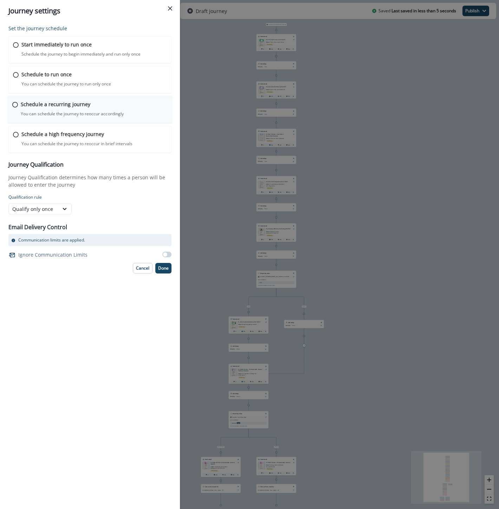
click at [34, 104] on p "Schedule a recurring journey" at bounding box center [56, 104] width 70 height 7
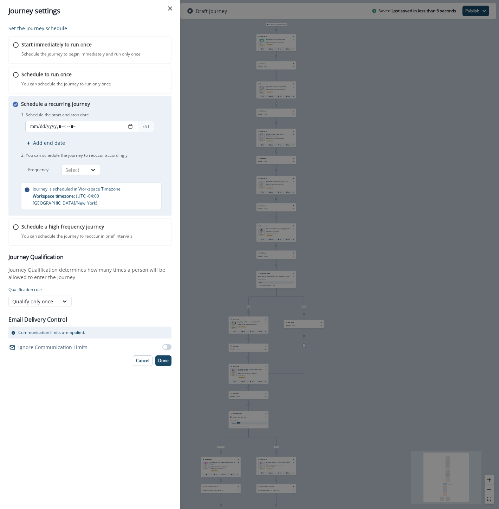
click at [129, 125] on input "datetime-local" at bounding box center [81, 126] width 113 height 11
type input "**********"
click at [135, 108] on div "Schedule a recurring journey You can schedule the journey to reoccur accordingl…" at bounding box center [95, 155] width 148 height 110
click at [73, 164] on div "Select" at bounding box center [81, 169] width 39 height 11
click at [80, 188] on div "Day" at bounding box center [81, 186] width 39 height 13
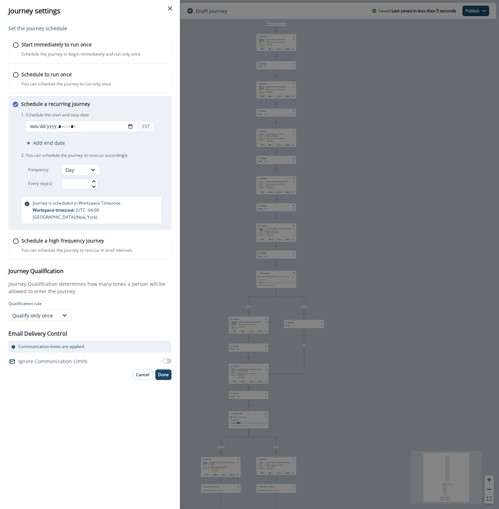
click at [79, 184] on input "text" at bounding box center [79, 183] width 37 height 11
type input "*"
click at [166, 371] on button "Done" at bounding box center [163, 374] width 16 height 11
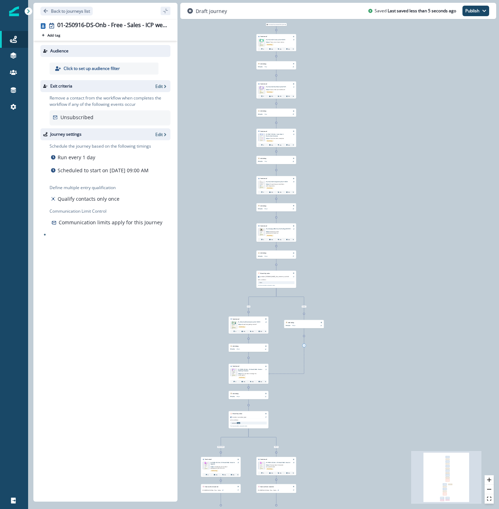
click at [84, 66] on p "Click to set up audience filter" at bounding box center [92, 68] width 56 height 6
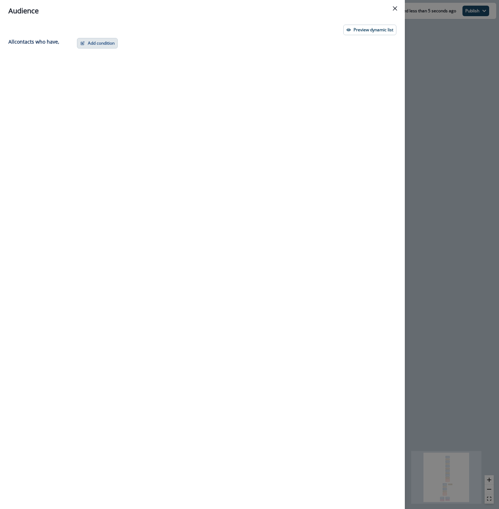
click at [99, 41] on button "Add condition" at bounding box center [97, 43] width 41 height 11
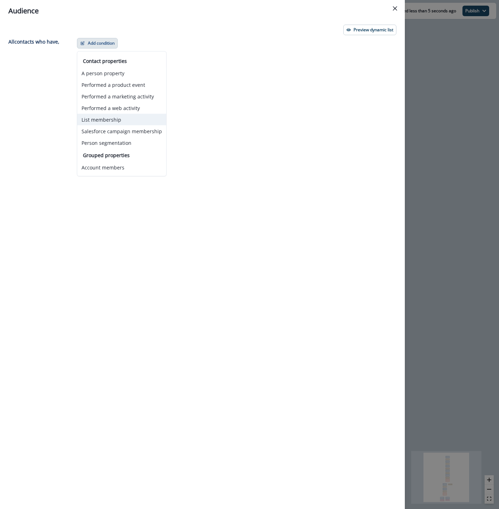
click at [103, 121] on button "List membership" at bounding box center [121, 120] width 89 height 12
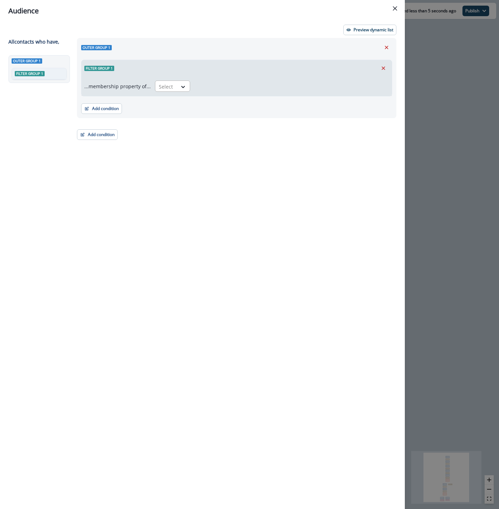
click at [172, 89] on div "Select" at bounding box center [166, 87] width 22 height 12
click at [163, 112] on div "in" at bounding box center [170, 115] width 35 height 13
click at [198, 87] on input "text" at bounding box center [198, 86] width 1 height 7
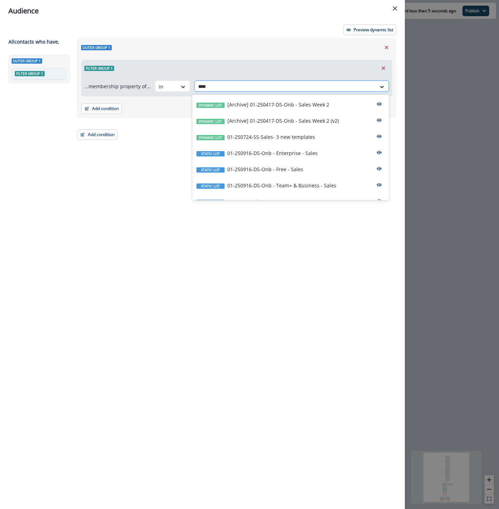
type input "*****"
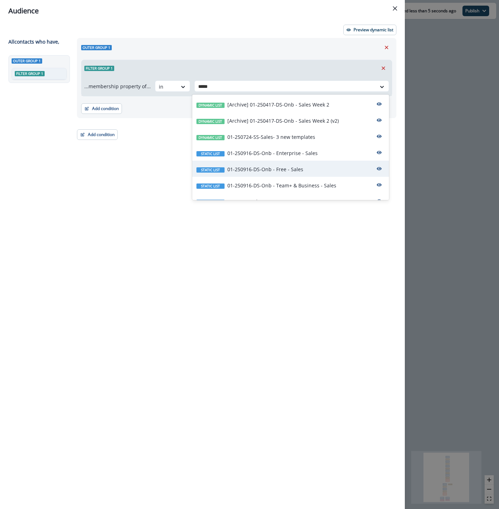
click at [318, 167] on div "Static list 01-250916-DS-Onb - Free - Sales" at bounding box center [290, 169] width 197 height 16
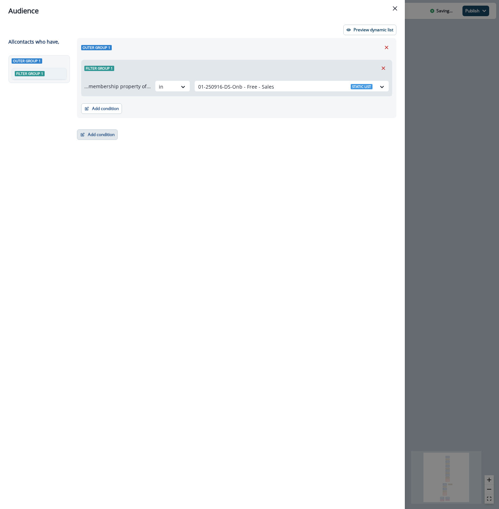
click at [90, 135] on button "Add condition" at bounding box center [97, 134] width 41 height 11
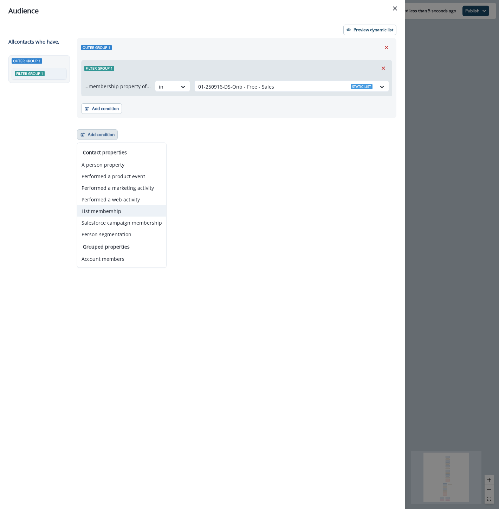
click at [104, 208] on button "List membership" at bounding box center [121, 211] width 89 height 12
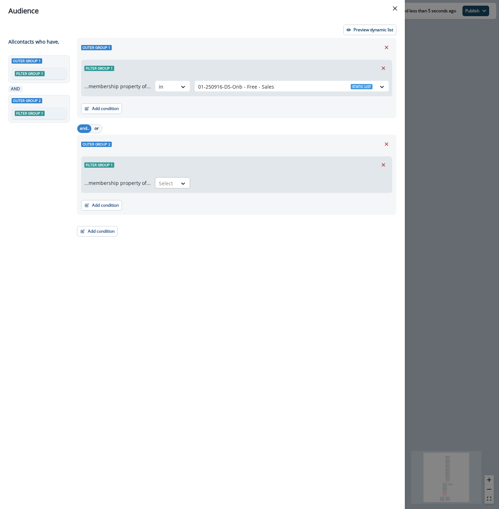
click at [166, 181] on div at bounding box center [166, 183] width 15 height 9
click at [167, 213] on div "in" at bounding box center [170, 212] width 35 height 13
click at [215, 183] on div at bounding box center [285, 183] width 174 height 9
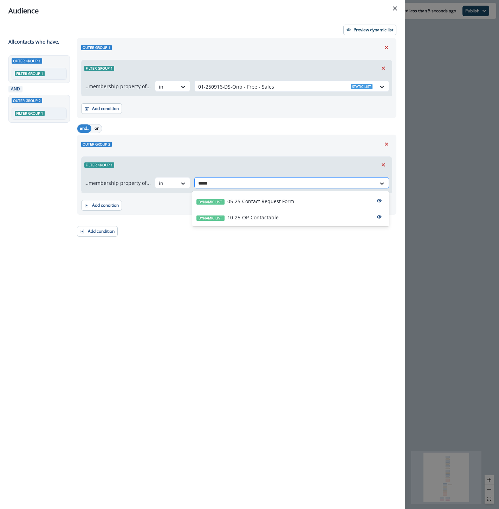
type input "******"
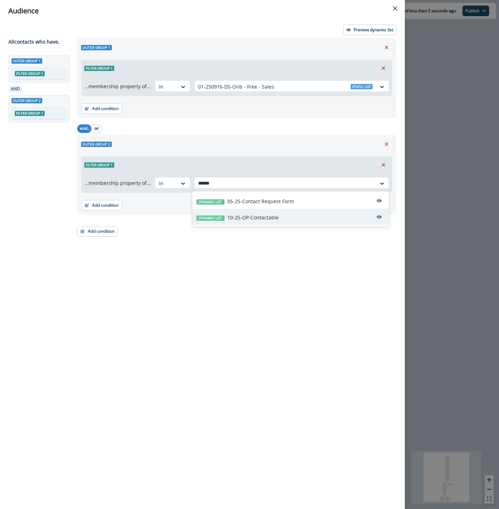
click at [226, 216] on div "Dynamic list 10-25-OP-Contactable" at bounding box center [238, 217] width 82 height 7
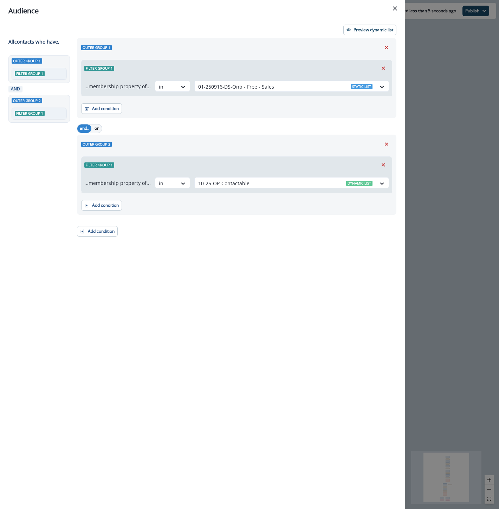
click at [445, 71] on div "Audience Preview dynamic list All contact s who have, Outer group 1 Filter grou…" at bounding box center [249, 254] width 499 height 509
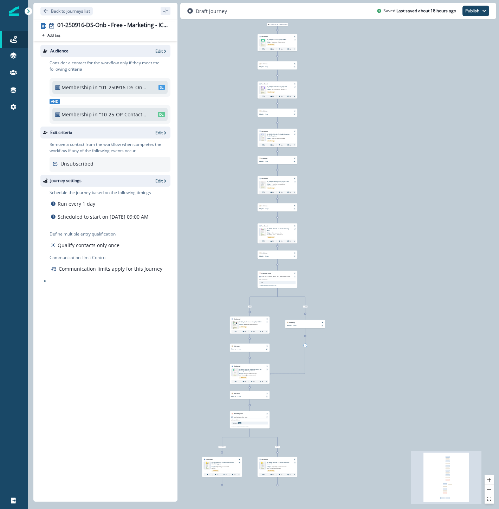
click at [278, 484] on icon at bounding box center [277, 484] width 1 height 1
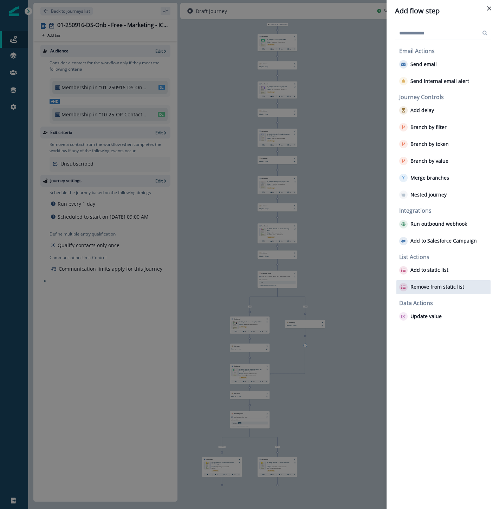
click at [447, 281] on div "Remove from static list" at bounding box center [444, 287] width 94 height 14
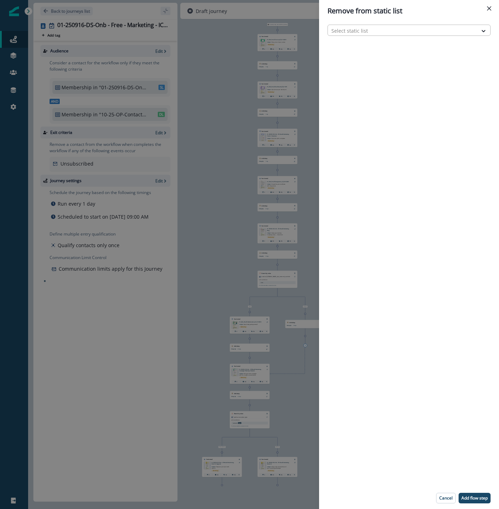
click at [365, 32] on div at bounding box center [402, 30] width 143 height 9
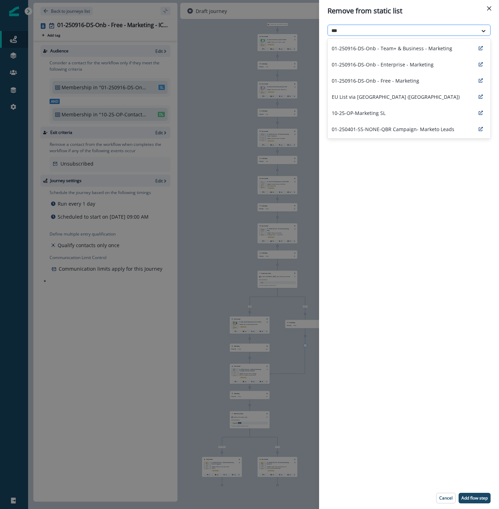
type input "****"
click at [411, 83] on p "01-250916-DS-Onb - Free - Marketing" at bounding box center [376, 80] width 88 height 7
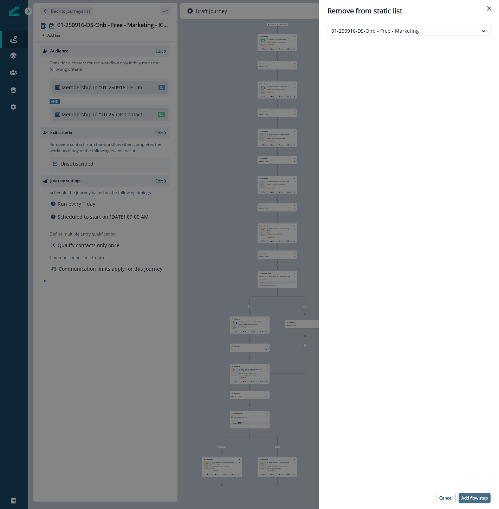
click at [480, 498] on p "Add flow step" at bounding box center [475, 498] width 26 height 5
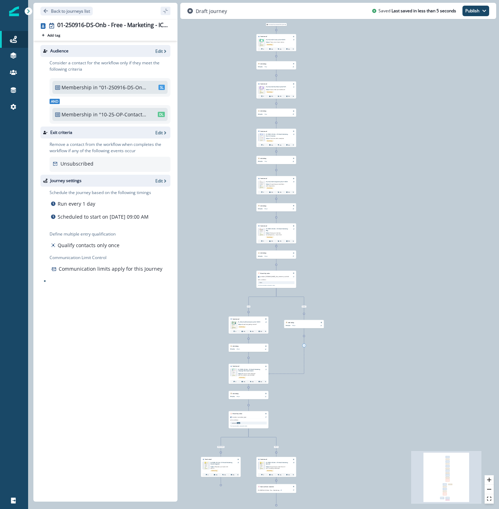
click at [220, 485] on icon at bounding box center [220, 484] width 1 height 1
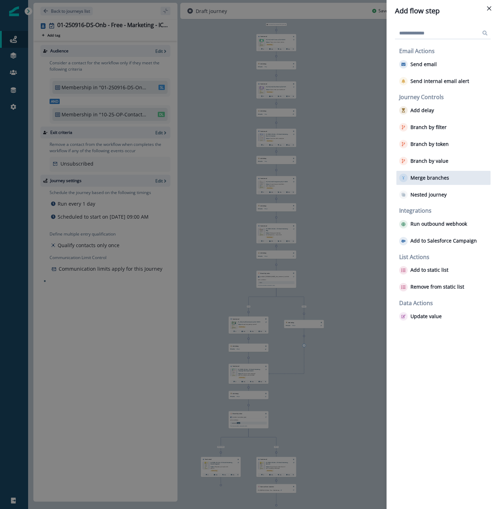
click at [440, 177] on p "Merge branches" at bounding box center [430, 178] width 39 height 6
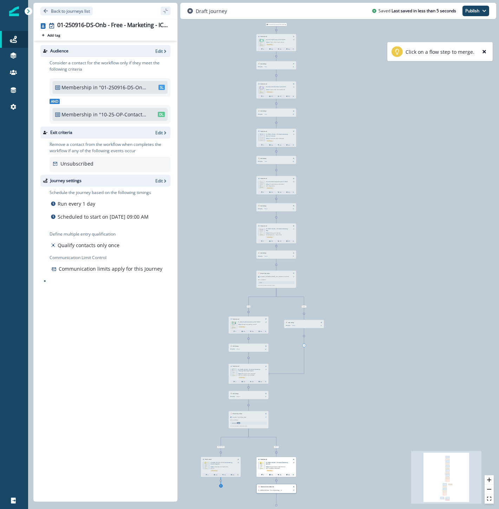
click at [264, 488] on div "Remove from static list 01-250916-DS-Onb - Free - Marketing" at bounding box center [276, 488] width 40 height 9
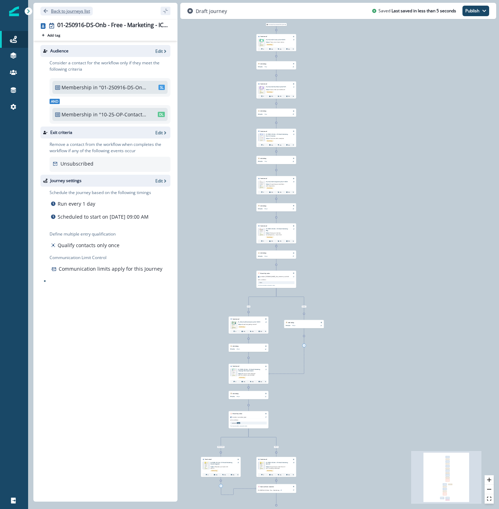
click at [66, 11] on p "Back to journeys list" at bounding box center [70, 11] width 39 height 6
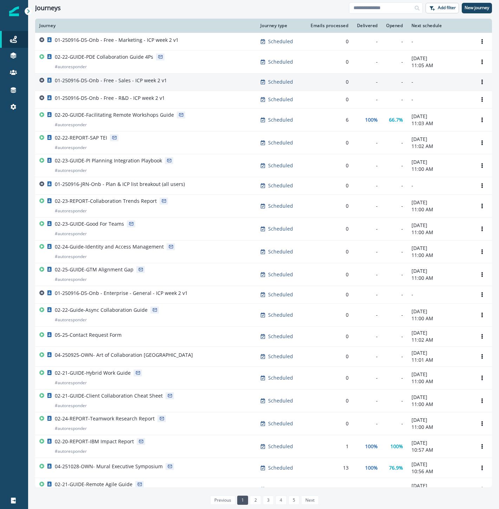
click at [175, 82] on div "01-250916-DS-Onb - Free - Sales - ICP week 2 v1" at bounding box center [145, 82] width 213 height 10
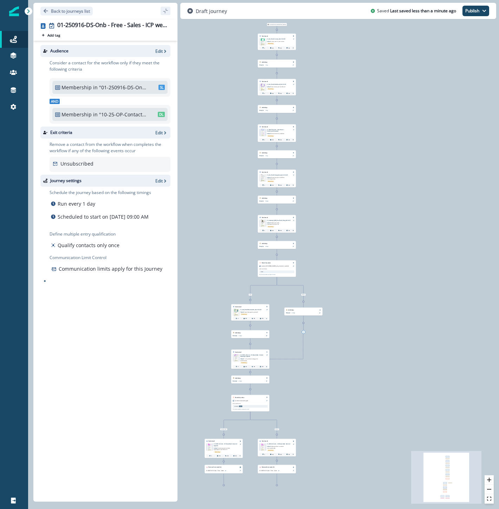
click at [240, 468] on icon "Remove" at bounding box center [240, 467] width 1 height 1
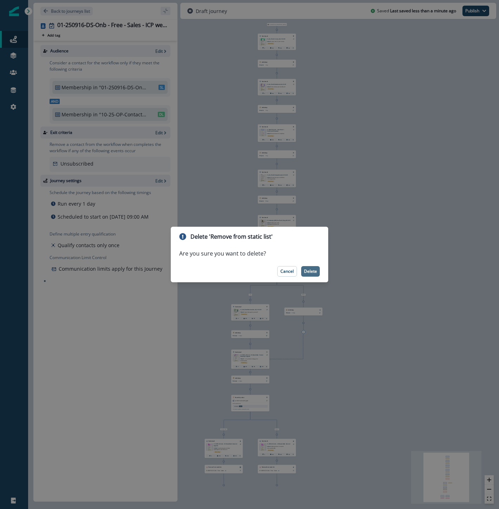
click at [317, 273] on p "Delete" at bounding box center [310, 271] width 13 height 5
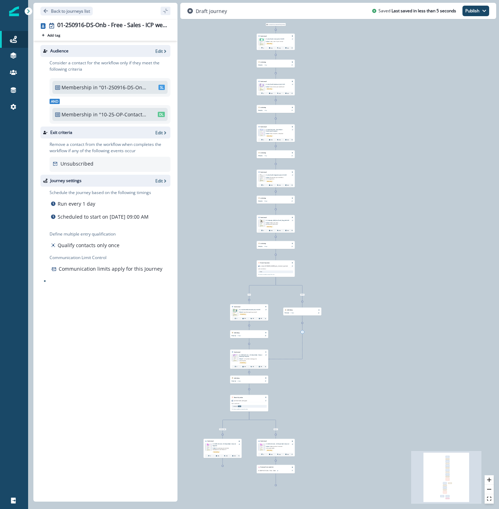
click at [223, 468] on div "0 contact has entered the journey Send email Email asset changed, journey repor…" at bounding box center [263, 254] width 471 height 509
click at [223, 467] on div "0 contact has entered the journey Send email Email asset changed, journey repor…" at bounding box center [263, 254] width 471 height 509
click at [223, 465] on icon at bounding box center [222, 465] width 1 height 1
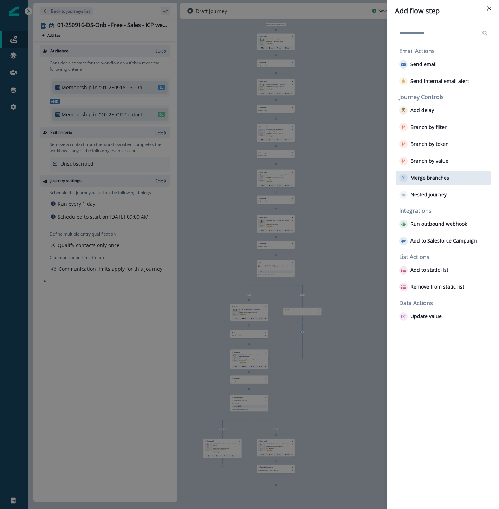
click at [430, 179] on p "Merge branches" at bounding box center [430, 178] width 39 height 6
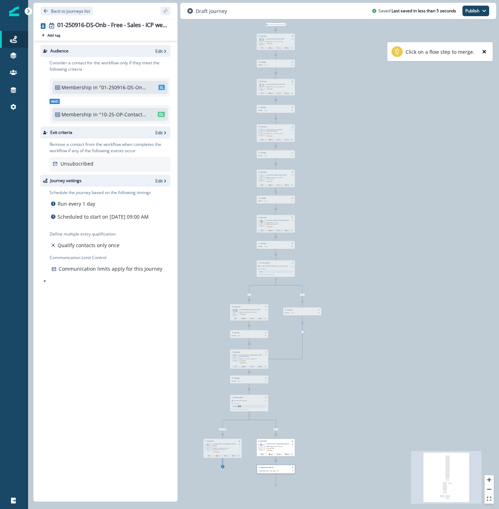
click at [271, 471] on div "Remove from static list 01-250916-DS-Onb - Free - Sales" at bounding box center [276, 469] width 39 height 9
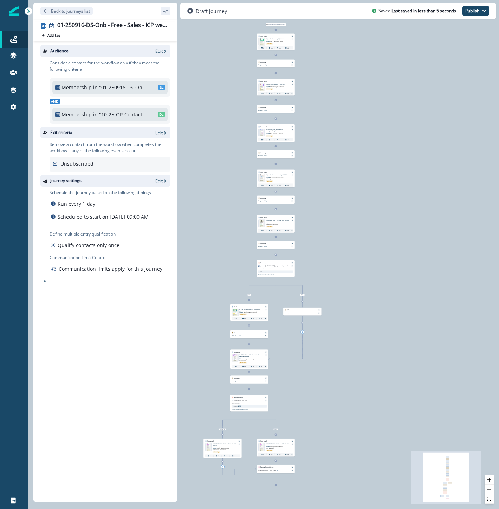
click at [78, 10] on p "Back to journeys list" at bounding box center [70, 11] width 39 height 6
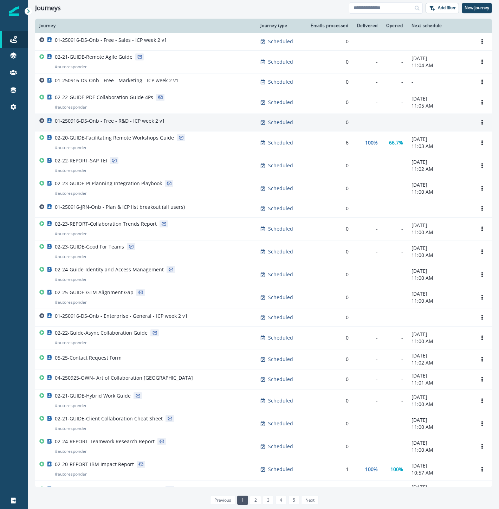
click at [175, 121] on div "01-250916-DS-Onb - Free - R&D - ICP week 2 v1" at bounding box center [145, 122] width 213 height 10
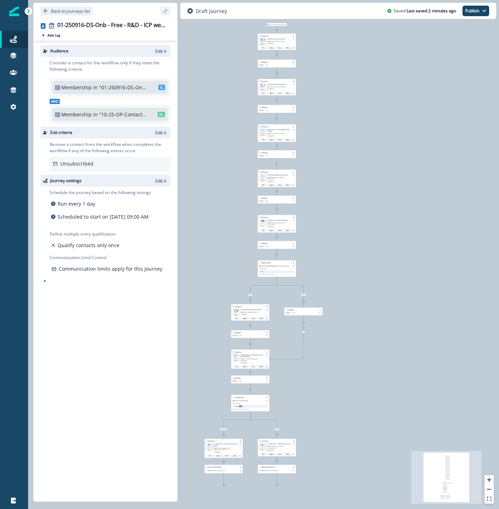
click at [240, 468] on div "01-250916-DS-Onb - Free - R&D" at bounding box center [224, 470] width 38 height 5
click at [240, 467] on icon "Remove" at bounding box center [240, 467] width 1 height 1
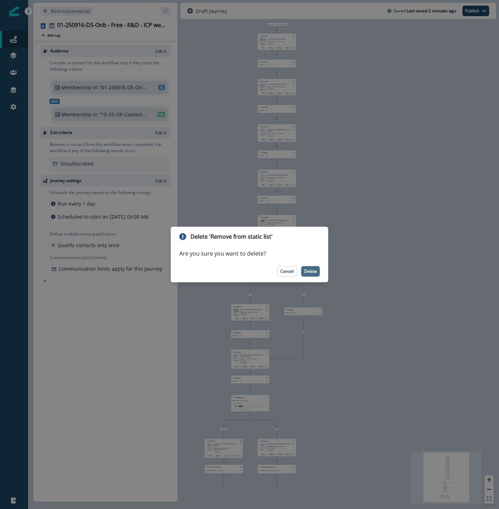
click at [317, 272] on p "Delete" at bounding box center [310, 271] width 13 height 5
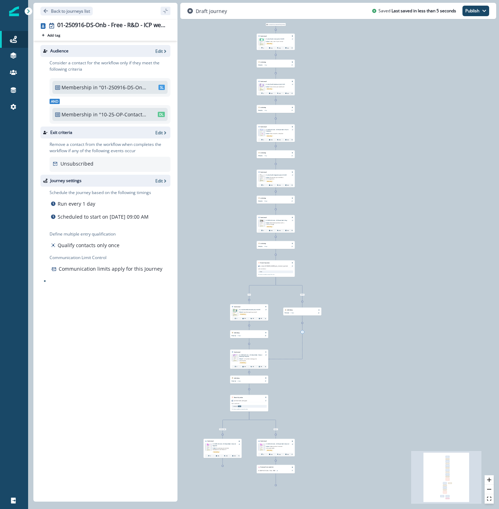
click at [223, 465] on div at bounding box center [223, 466] width 2 height 2
click at [223, 465] on icon at bounding box center [222, 465] width 1 height 1
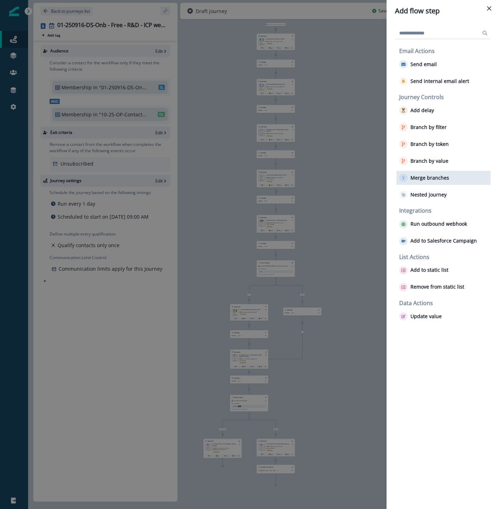
click at [448, 178] on div "Merge branches" at bounding box center [444, 178] width 94 height 14
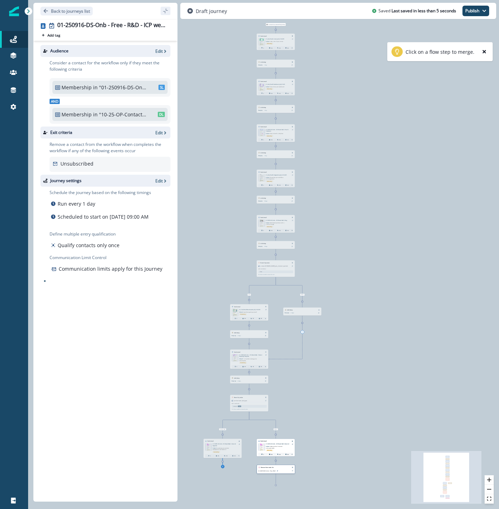
click at [273, 472] on div "Remove from static list 01-250916-DS-Onb - Free - R&D" at bounding box center [276, 469] width 39 height 9
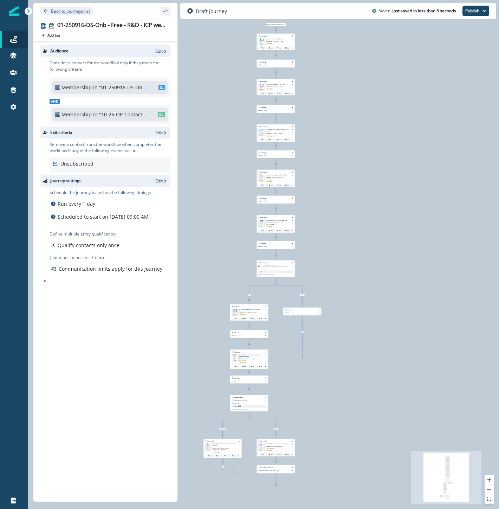
click at [85, 12] on p "Back to journeys list" at bounding box center [70, 11] width 39 height 6
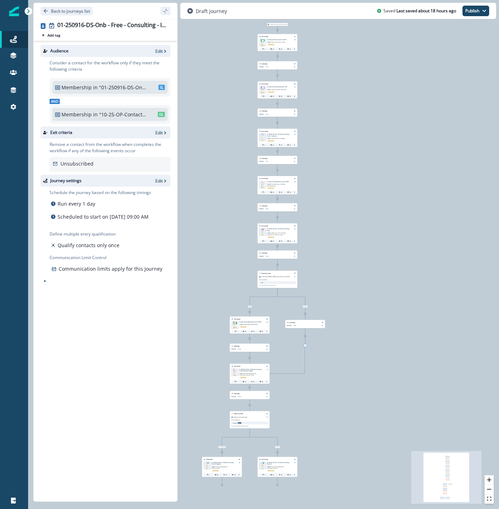
click at [278, 485] on icon at bounding box center [277, 484] width 1 height 1
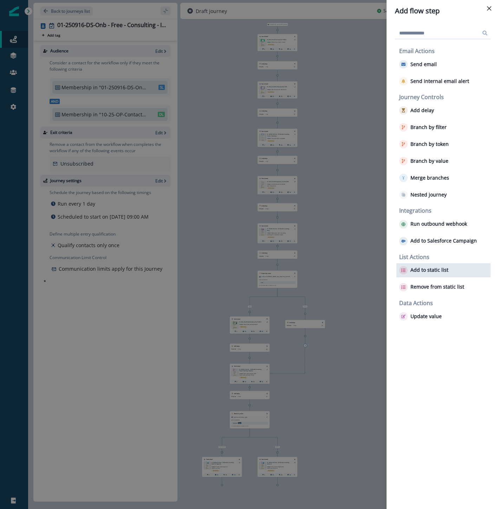
click at [432, 267] on p "Add to static list" at bounding box center [430, 270] width 38 height 6
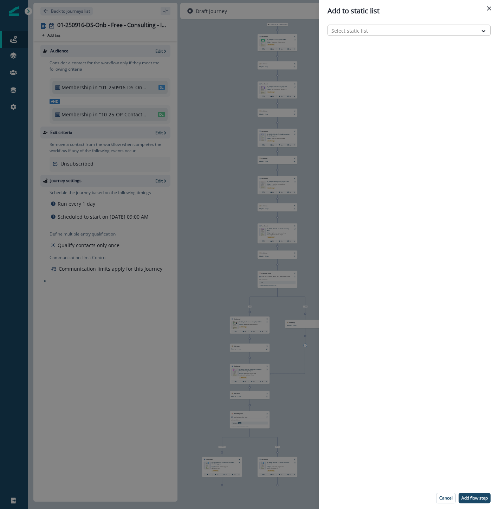
click at [371, 26] on div at bounding box center [402, 30] width 143 height 9
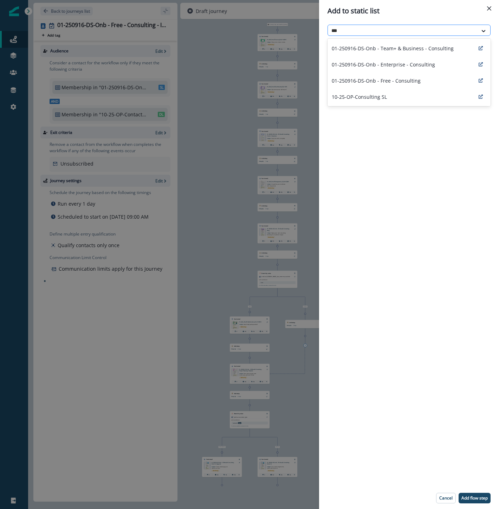
type input "****"
click at [397, 76] on div "01-250916-DS-Onb - Free - Consulting" at bounding box center [409, 80] width 163 height 16
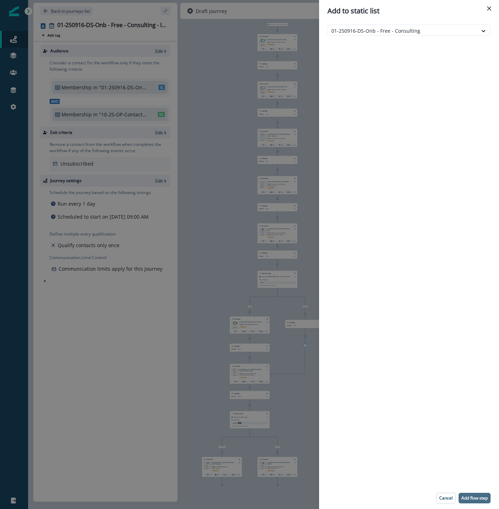
click at [481, 500] on p "Add flow step" at bounding box center [475, 498] width 26 height 5
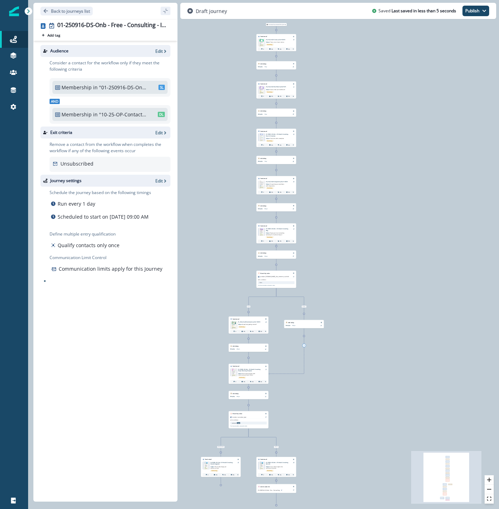
click at [222, 484] on div at bounding box center [221, 485] width 2 height 2
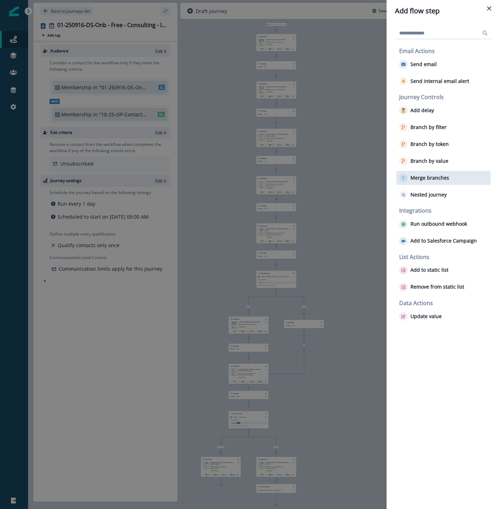
click at [434, 182] on div "Merge branches" at bounding box center [444, 178] width 94 height 14
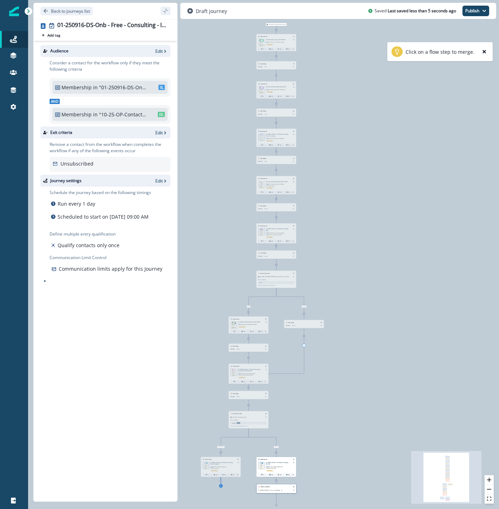
click at [268, 487] on div "Add to static list 01-250916-DS-Onb - Free - Consulting" at bounding box center [276, 488] width 40 height 9
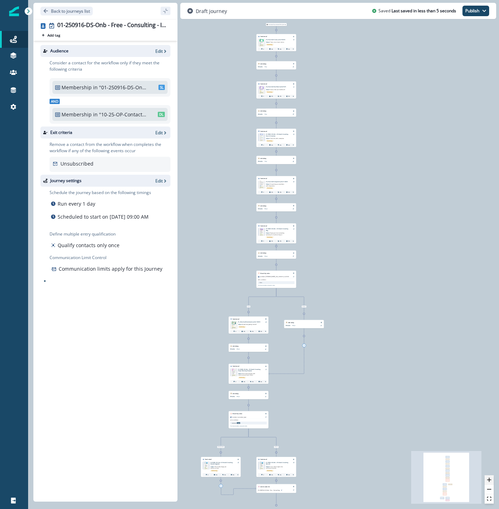
click at [487, 479] on icon "zoom in" at bounding box center [489, 480] width 4 height 4
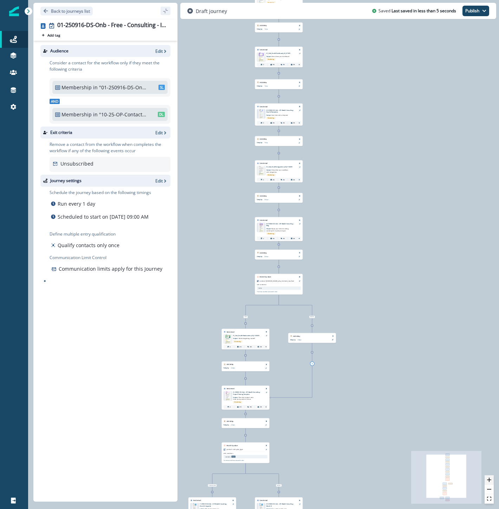
click at [487, 479] on icon "zoom in" at bounding box center [489, 480] width 4 height 4
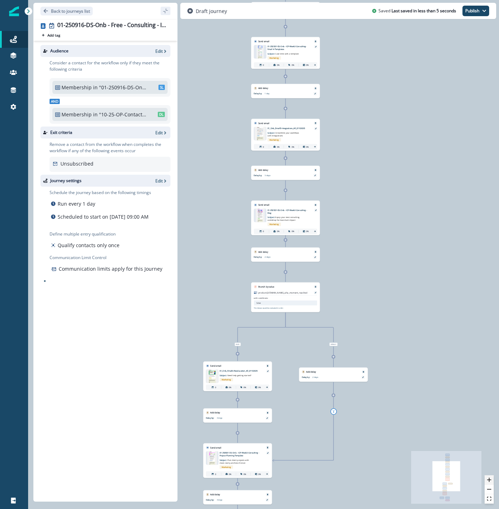
click at [487, 479] on icon "zoom in" at bounding box center [489, 480] width 4 height 4
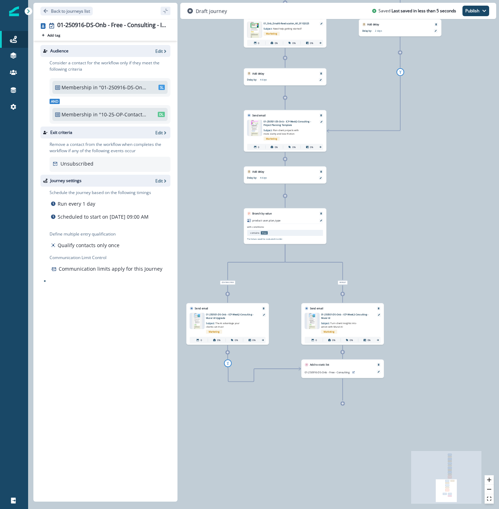
drag, startPoint x: 389, startPoint y: 454, endPoint x: 442, endPoint y: 83, distance: 374.6
click at [442, 83] on div "0 contact has entered the journey Send email Email asset changed, journey repor…" at bounding box center [263, 254] width 471 height 509
click at [379, 372] on icon at bounding box center [379, 372] width 2 height 2
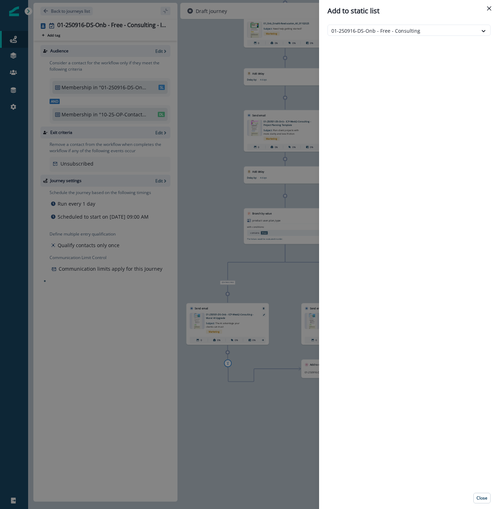
click at [275, 405] on div "Add to static list 01-250916-DS-Onb - Free - Consulting Close" at bounding box center [249, 254] width 499 height 509
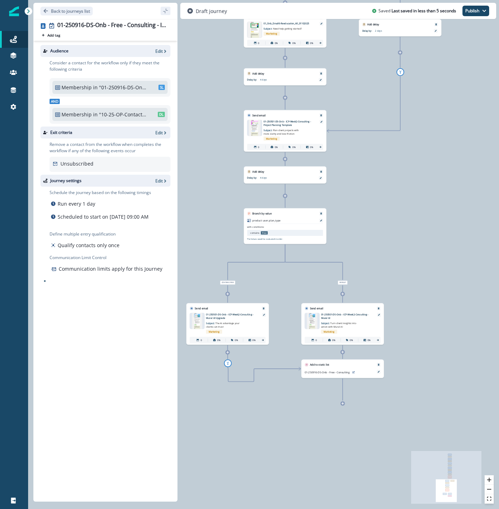
click at [342, 353] on icon at bounding box center [342, 352] width 2 height 2
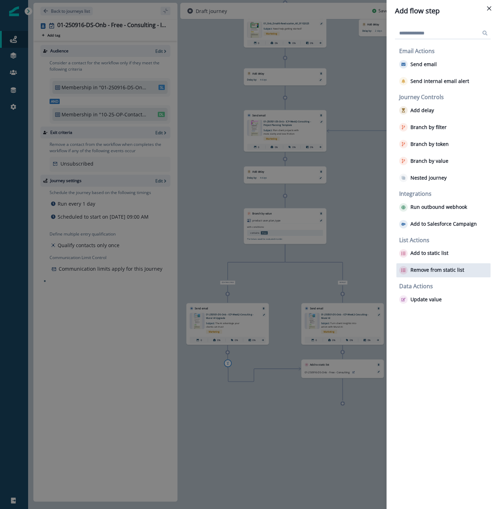
click at [431, 268] on p "Remove from static list" at bounding box center [438, 270] width 54 height 6
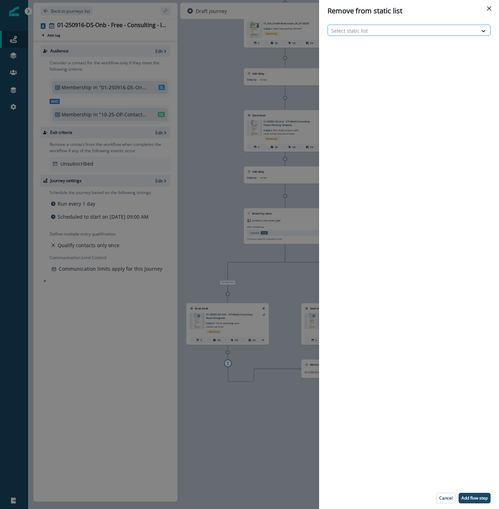
click at [410, 32] on div at bounding box center [402, 30] width 143 height 9
type input "****"
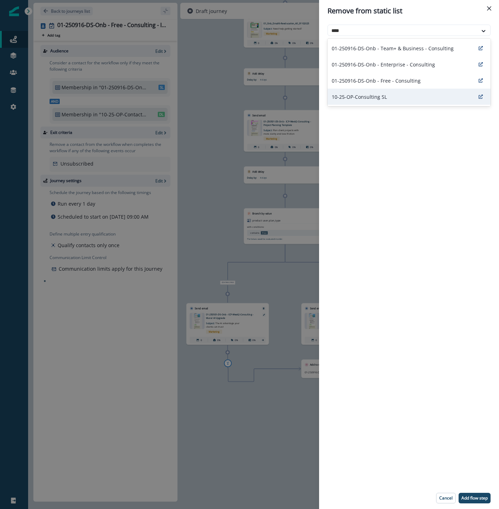
click at [405, 91] on div "10-25-OP-Consulting SL" at bounding box center [409, 97] width 163 height 16
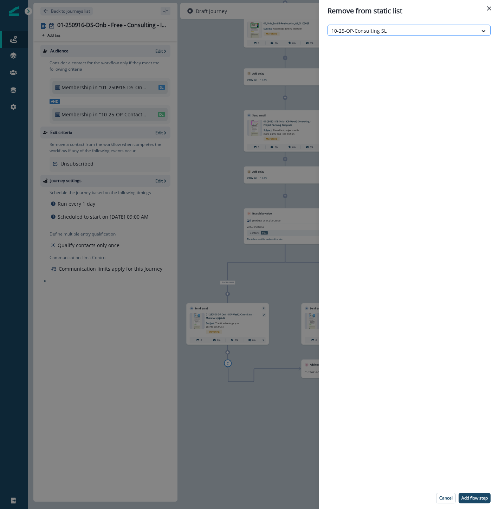
click at [442, 29] on div at bounding box center [402, 30] width 143 height 9
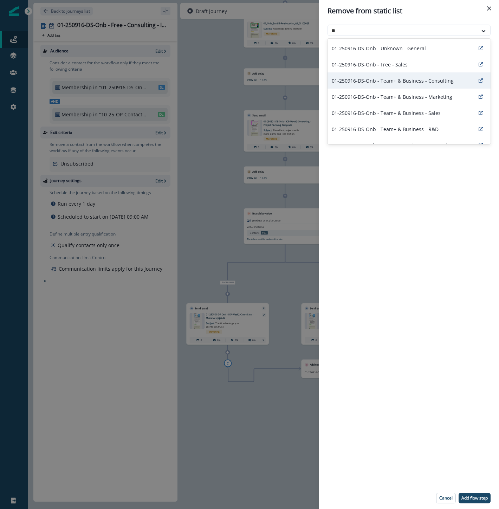
type input "***"
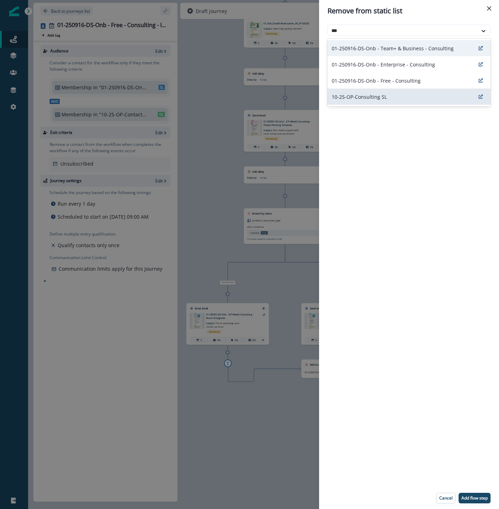
click at [413, 76] on div "01-250916-DS-Onb - Free - Consulting" at bounding box center [409, 80] width 163 height 16
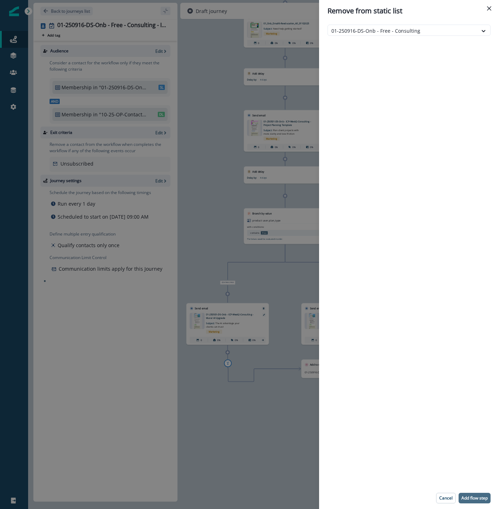
click at [477, 500] on p "Add flow step" at bounding box center [475, 498] width 26 height 5
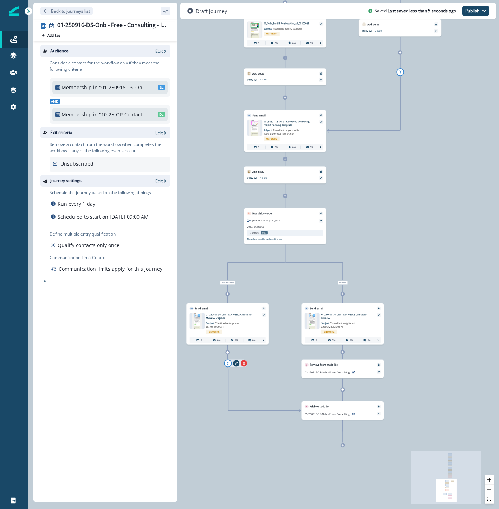
click at [228, 363] on icon "add-goto" at bounding box center [228, 363] width 2 height 3
click at [235, 363] on icon "remove-goto-link" at bounding box center [236, 363] width 3 height 3
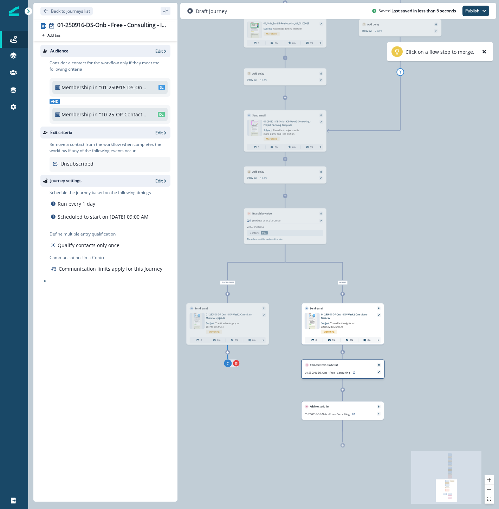
click at [322, 370] on div "Remove from static list 01-250916-DS-Onb - Free - Consulting" at bounding box center [342, 368] width 83 height 19
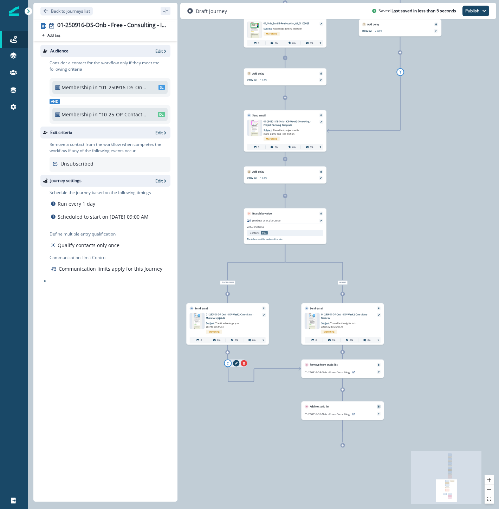
click at [378, 407] on icon "Remove" at bounding box center [379, 406] width 2 height 2
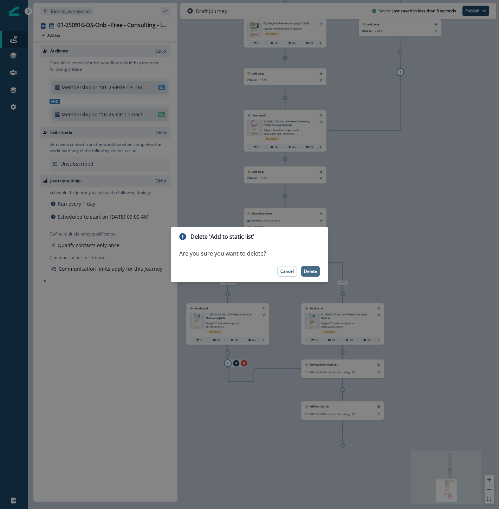
click at [314, 269] on p "Delete" at bounding box center [310, 271] width 13 height 5
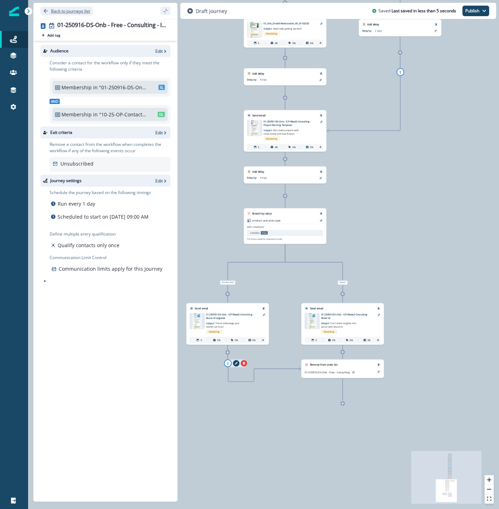
click at [79, 8] on p "Back to journeys list" at bounding box center [70, 11] width 39 height 6
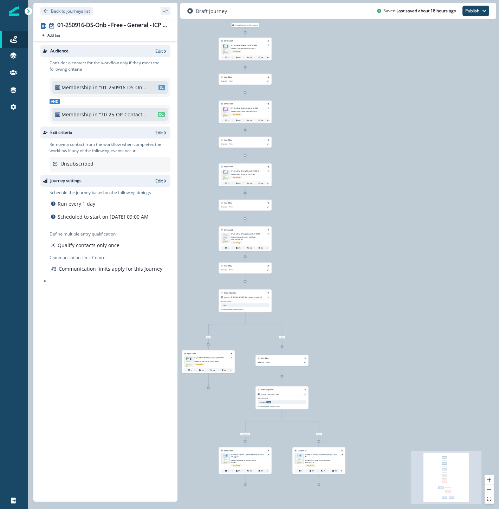
click at [318, 485] on icon at bounding box center [319, 485] width 2 height 2
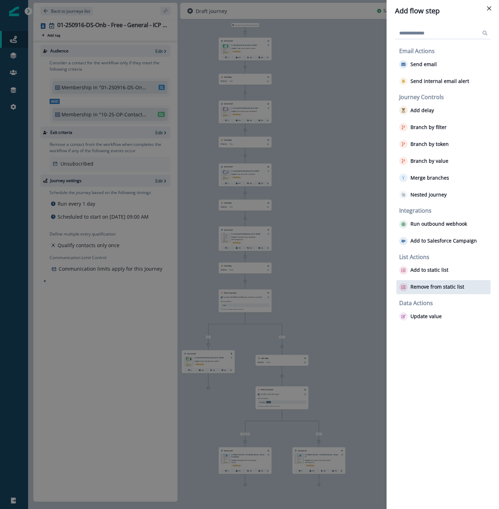
click at [426, 285] on p "Remove from static list" at bounding box center [438, 287] width 54 height 6
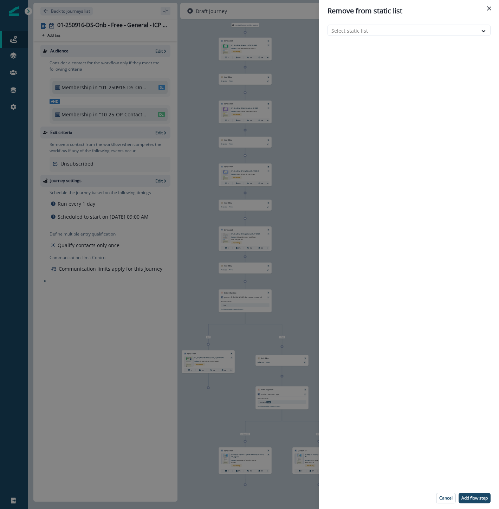
click at [366, 20] on header "Remove from static list" at bounding box center [409, 11] width 180 height 22
click at [364, 36] on div "Select static list" at bounding box center [403, 31] width 150 height 12
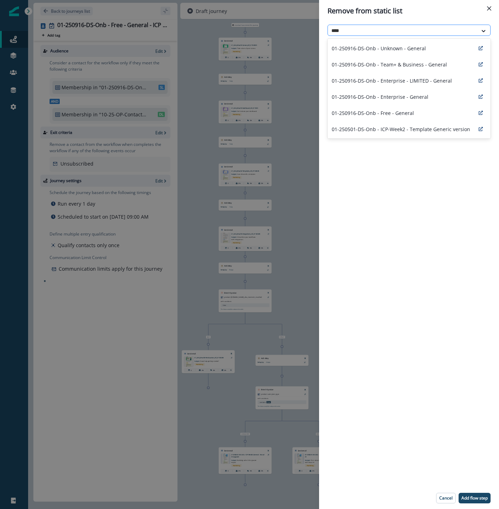
type input "*****"
click at [392, 113] on p "01-250916-DS-Onb - Free - General" at bounding box center [373, 112] width 82 height 7
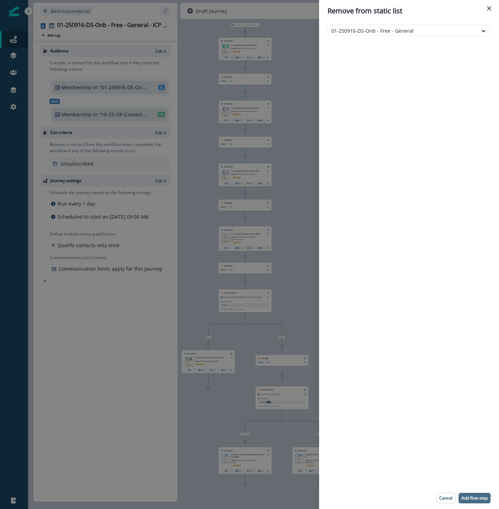
click at [470, 496] on p "Add flow step" at bounding box center [475, 498] width 26 height 5
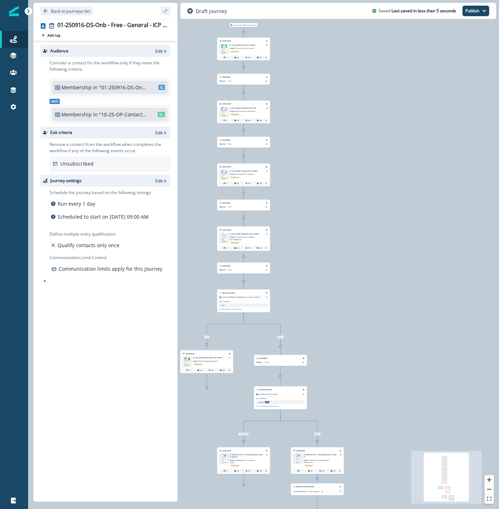
click at [207, 388] on icon at bounding box center [207, 388] width 2 height 2
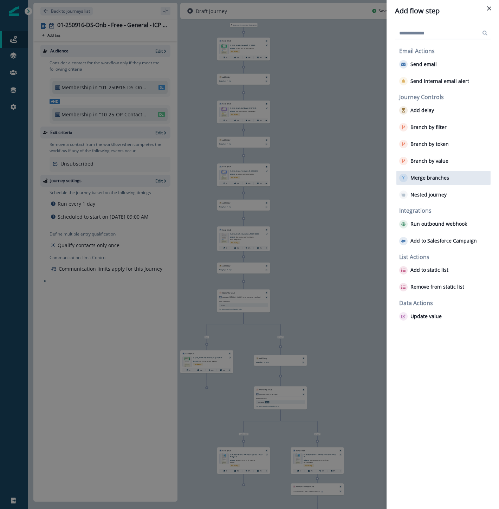
click at [437, 175] on p "Merge branches" at bounding box center [430, 178] width 39 height 6
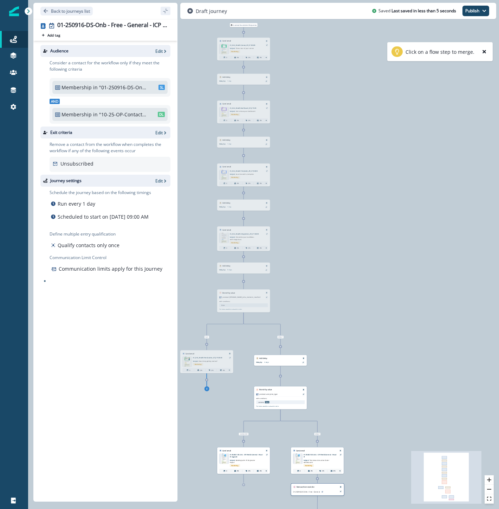
click at [302, 490] on div "Remove from static list 01-250916-DS-Onb - Free - General" at bounding box center [317, 489] width 53 height 12
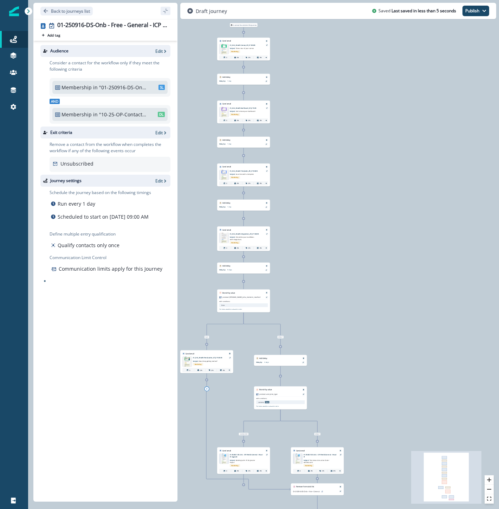
click at [243, 485] on icon at bounding box center [244, 485] width 2 height 2
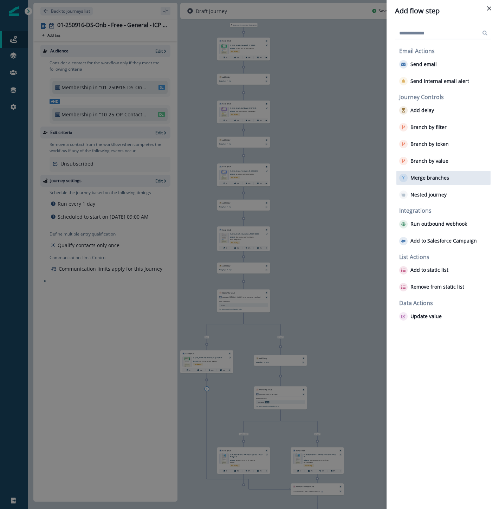
click at [434, 181] on button "Merge branches" at bounding box center [424, 178] width 50 height 8
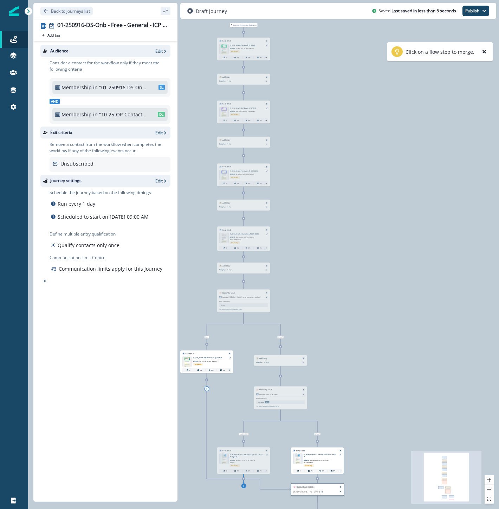
click at [309, 490] on div "Remove from static list 01-250916-DS-Onb - Free - General" at bounding box center [317, 489] width 53 height 12
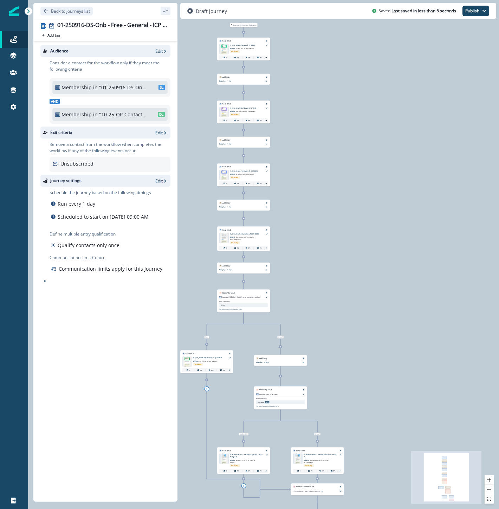
click at [410, 394] on div "0 contact has entered the journey Send email Email asset changed, journey repor…" at bounding box center [263, 254] width 471 height 509
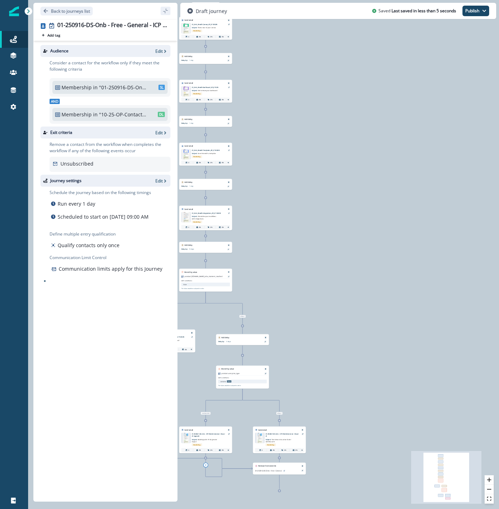
drag, startPoint x: 371, startPoint y: 445, endPoint x: 329, endPoint y: 445, distance: 41.8
click at [329, 448] on div "0 contact has entered the journey Send email Email asset changed, journey repor…" at bounding box center [263, 254] width 471 height 509
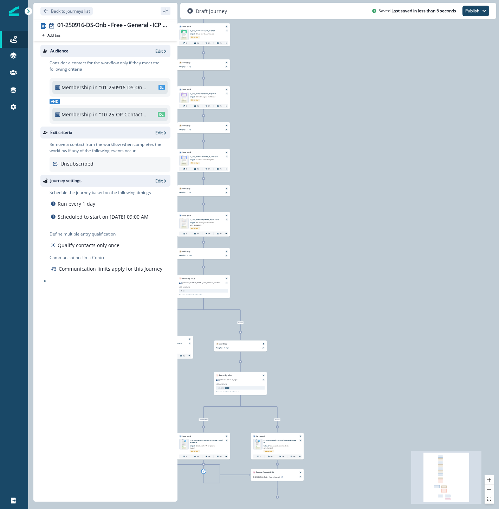
click at [82, 12] on p "Back to journeys list" at bounding box center [70, 11] width 39 height 6
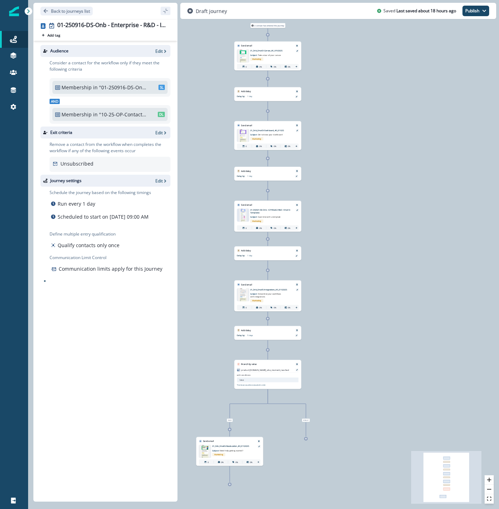
click at [231, 485] on div at bounding box center [230, 485] width 4 height 4
click at [229, 483] on icon at bounding box center [229, 484] width 2 height 2
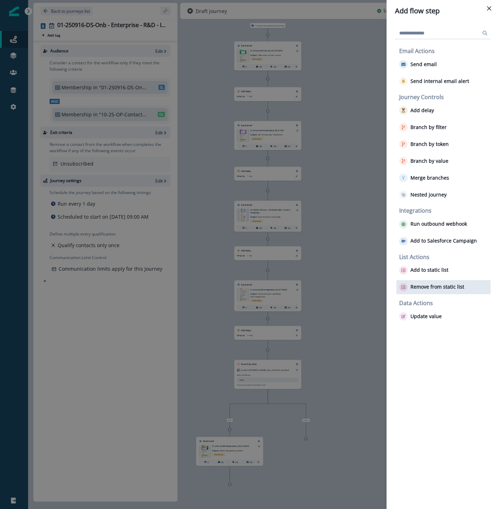
click at [424, 289] on p "Remove from static list" at bounding box center [438, 287] width 54 height 6
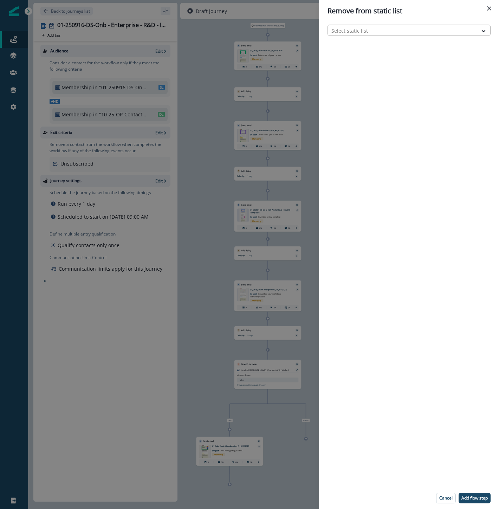
click at [386, 28] on div at bounding box center [402, 30] width 143 height 9
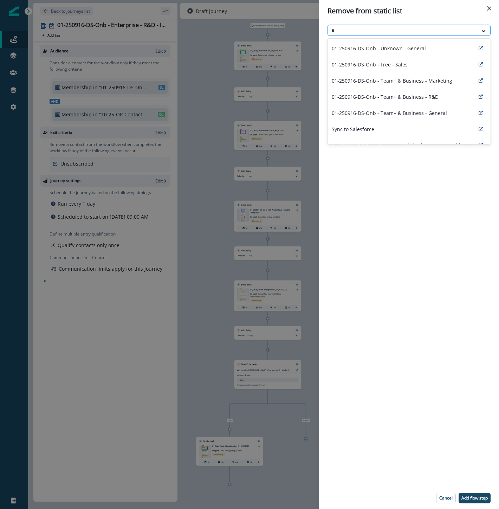
type input "**"
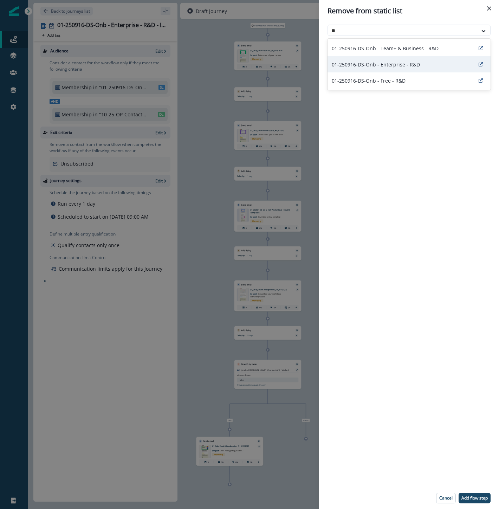
click at [425, 66] on div "01-250916-DS-Onb - Enterprise - R&D" at bounding box center [409, 64] width 163 height 16
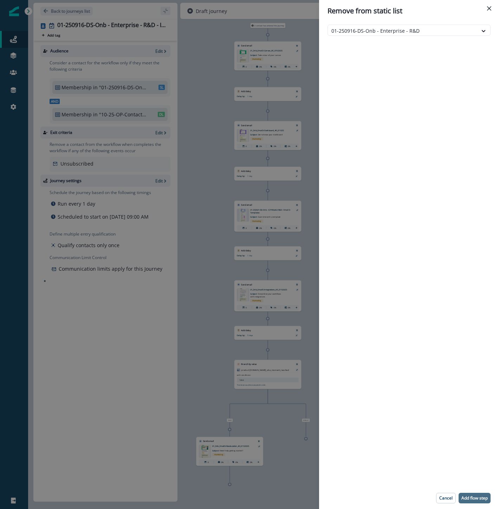
click at [477, 497] on p "Add flow step" at bounding box center [475, 498] width 26 height 5
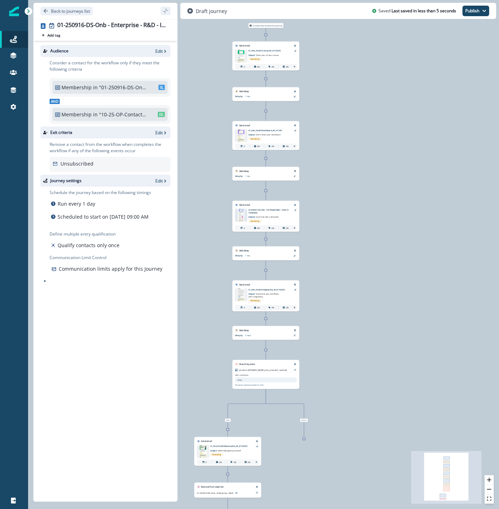
click at [305, 439] on div at bounding box center [304, 439] width 4 height 4
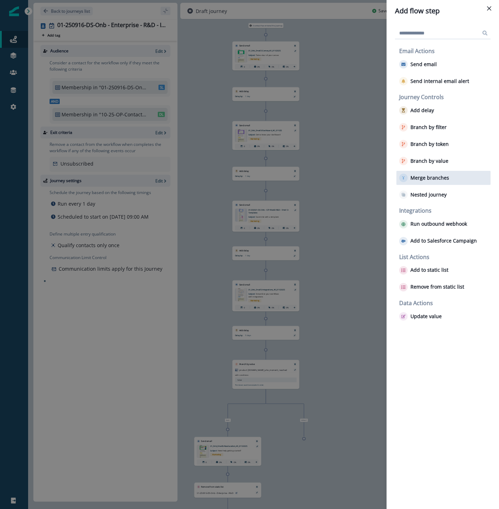
click at [445, 177] on p "Merge branches" at bounding box center [430, 178] width 39 height 6
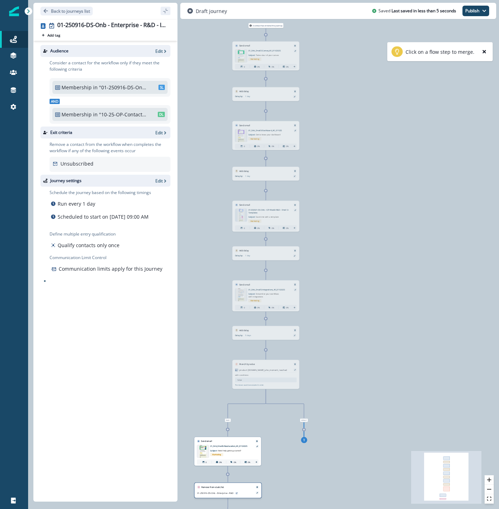
click at [242, 488] on div "Remove from static list 01-250916-DS-Onb - Enterprise - R&D" at bounding box center [227, 491] width 67 height 16
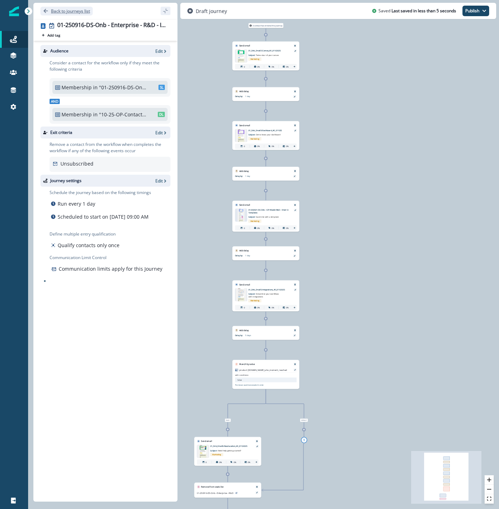
click at [69, 12] on p "Back to journeys list" at bounding box center [70, 11] width 39 height 6
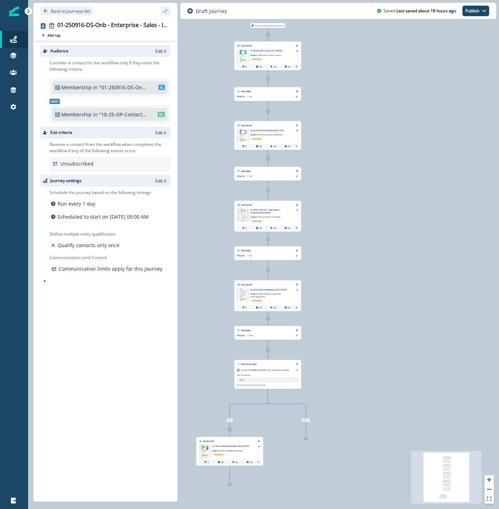
click at [229, 484] on icon at bounding box center [230, 484] width 2 height 2
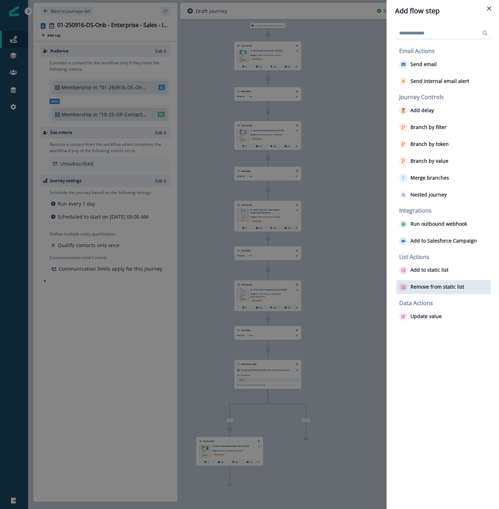
click at [440, 289] on p "Remove from static list" at bounding box center [438, 287] width 54 height 6
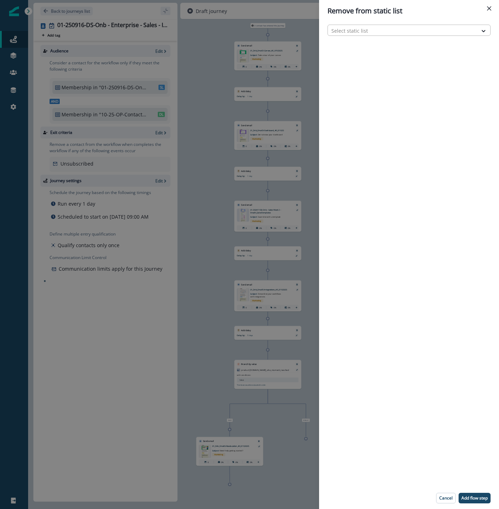
click at [376, 29] on div at bounding box center [402, 30] width 143 height 9
type input "*****"
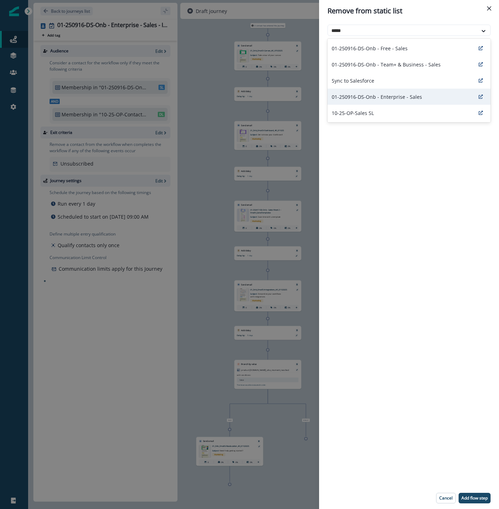
click at [369, 93] on p "01-250916-DS-Onb - Enterprise - Sales" at bounding box center [377, 96] width 90 height 7
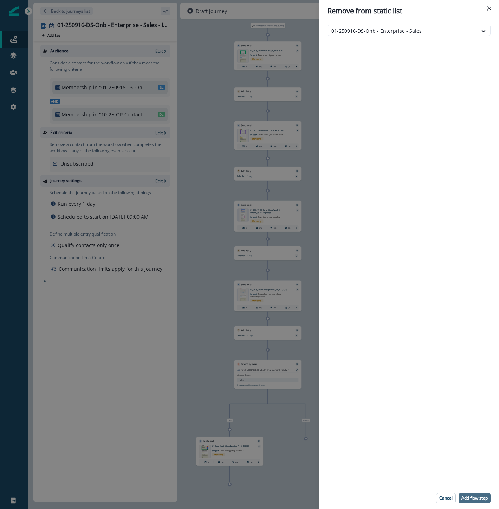
click at [473, 497] on p "Add flow step" at bounding box center [475, 498] width 26 height 5
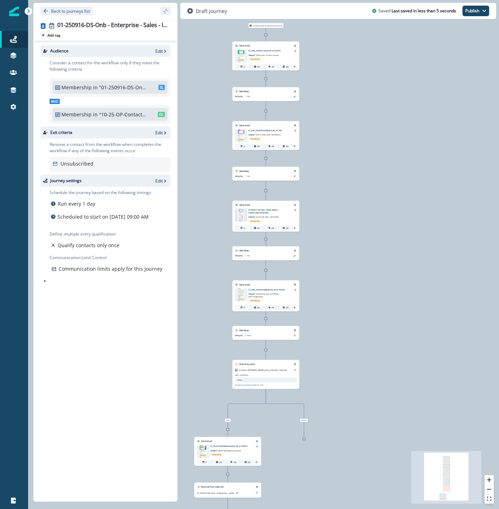
click at [305, 441] on div "0 contact has entered the journey Send email Email asset changed, journey repor…" at bounding box center [263, 254] width 471 height 509
click at [304, 439] on icon at bounding box center [304, 439] width 2 height 2
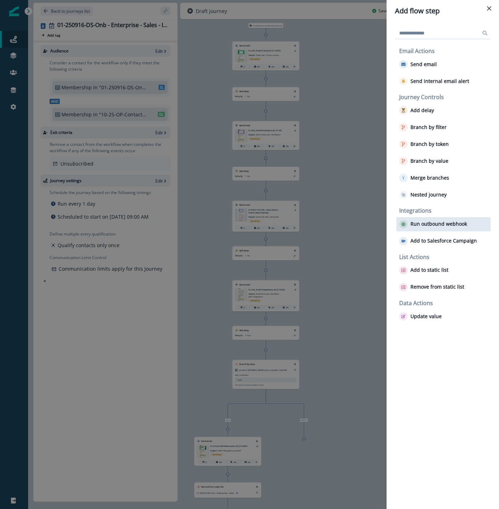
click at [449, 178] on div "Merge branches" at bounding box center [444, 178] width 94 height 14
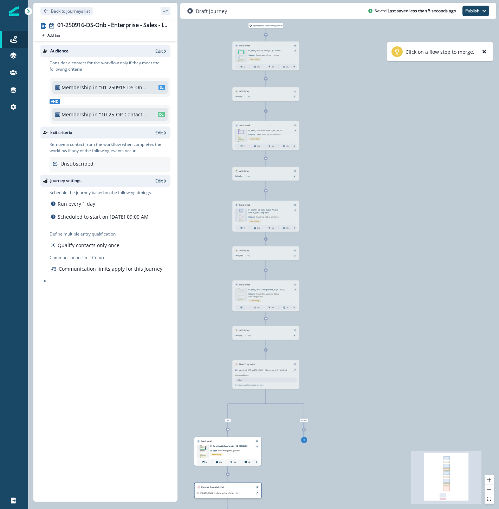
click at [239, 496] on div "Remove from static list 01-250916-DS-Onb - Enterprise - Sales" at bounding box center [227, 491] width 67 height 16
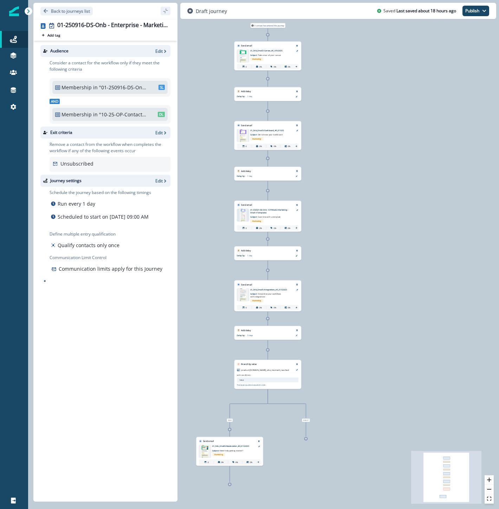
click at [230, 485] on icon at bounding box center [229, 484] width 2 height 2
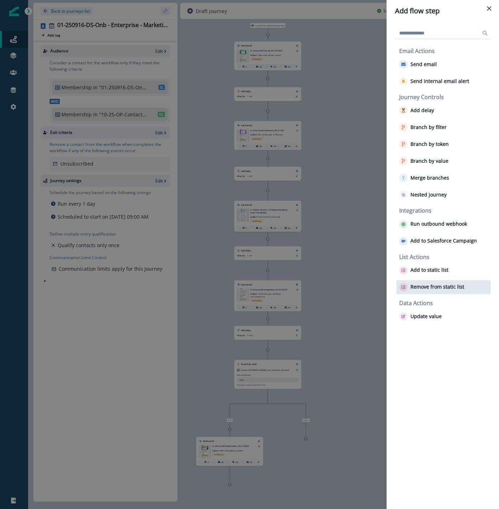
click at [421, 282] on div "Remove from static list" at bounding box center [444, 287] width 94 height 14
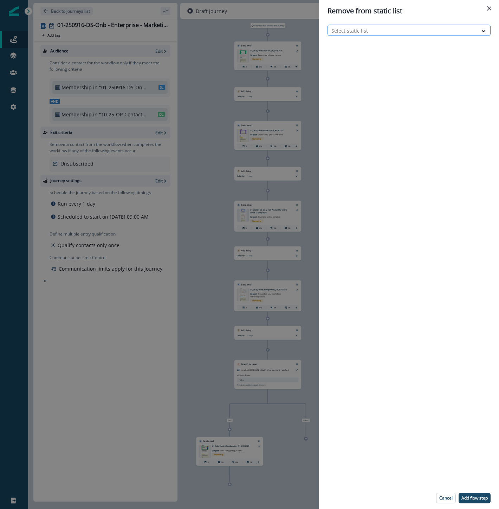
click at [362, 31] on div at bounding box center [402, 30] width 143 height 9
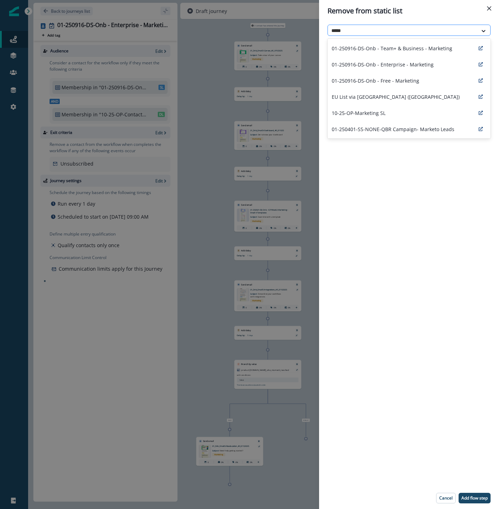
type input "******"
click at [364, 64] on p "01-250916-DS-Onb - Enterprise - Marketing" at bounding box center [383, 64] width 102 height 7
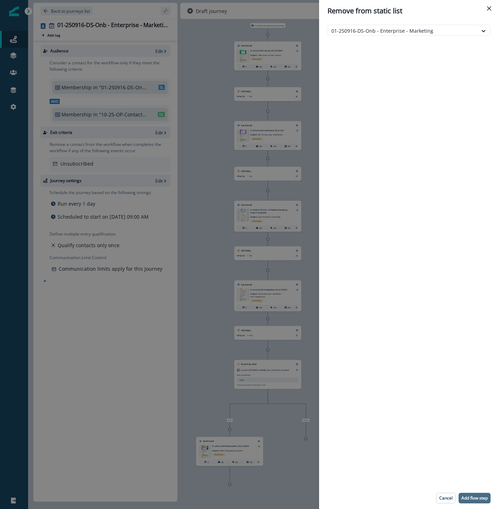
click at [471, 499] on p "Add flow step" at bounding box center [475, 498] width 26 height 5
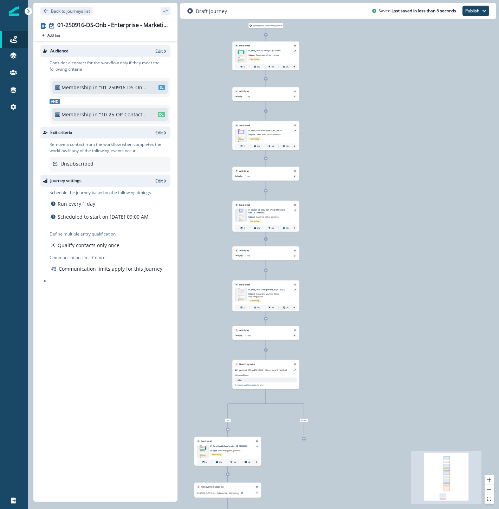
click at [302, 440] on div at bounding box center [304, 439] width 4 height 4
click at [305, 438] on icon at bounding box center [304, 439] width 2 height 2
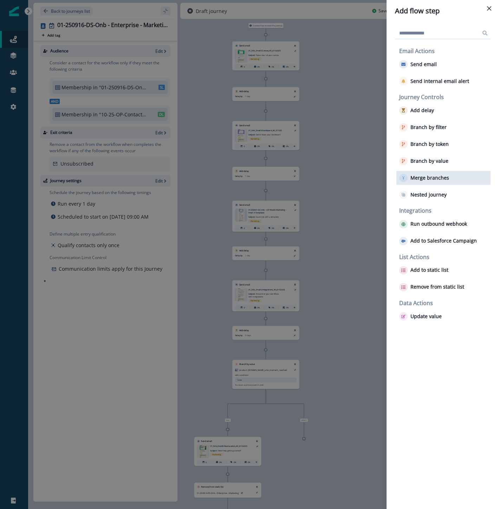
click at [430, 175] on p "Merge branches" at bounding box center [430, 178] width 39 height 6
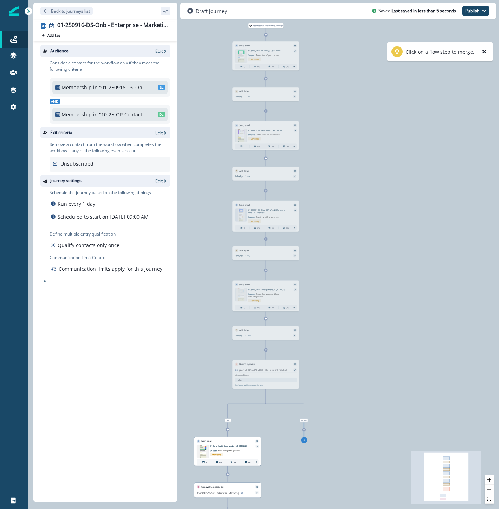
click at [230, 489] on div "Remove from static list 01-250916-DS-Onb - Enterprise - Marketing" at bounding box center [227, 490] width 67 height 15
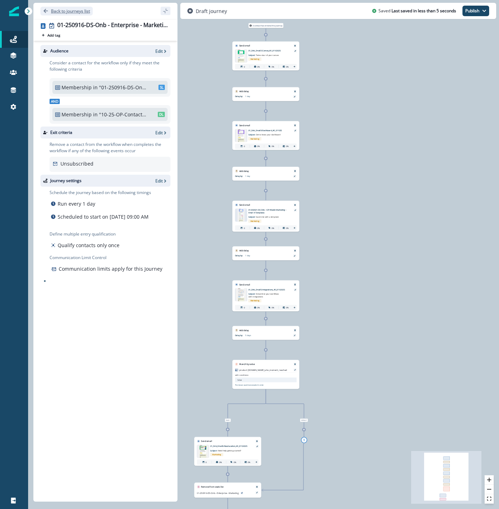
click at [72, 12] on p "Back to journeys list" at bounding box center [70, 11] width 39 height 6
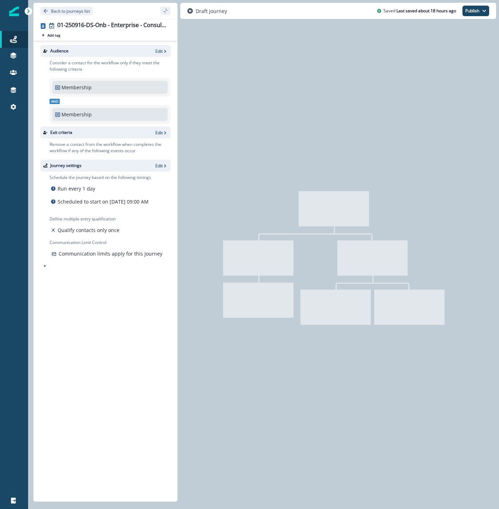
click at [261, 64] on div at bounding box center [263, 254] width 471 height 509
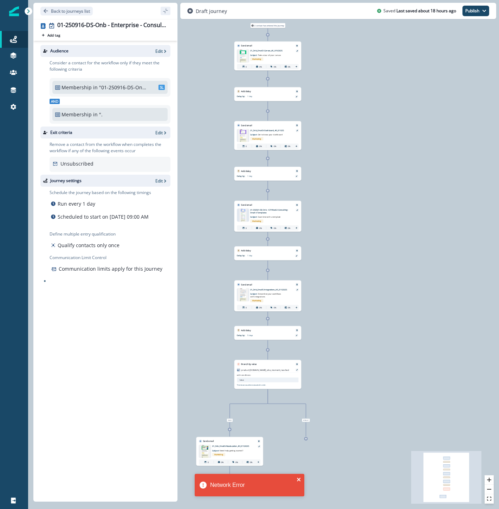
click at [299, 479] on icon "close" at bounding box center [299, 480] width 4 height 4
click at [230, 483] on icon at bounding box center [229, 484] width 2 height 2
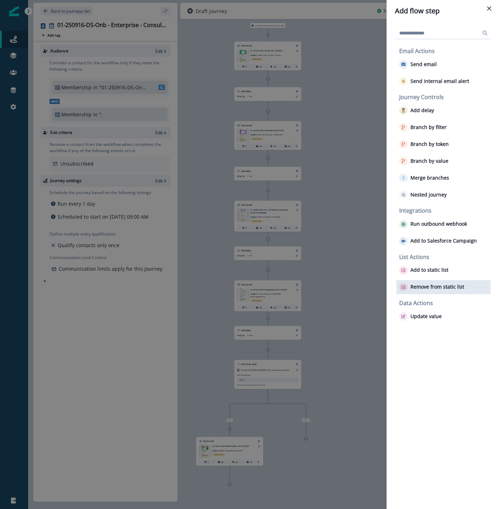
click at [445, 289] on p "Remove from static list" at bounding box center [438, 287] width 54 height 6
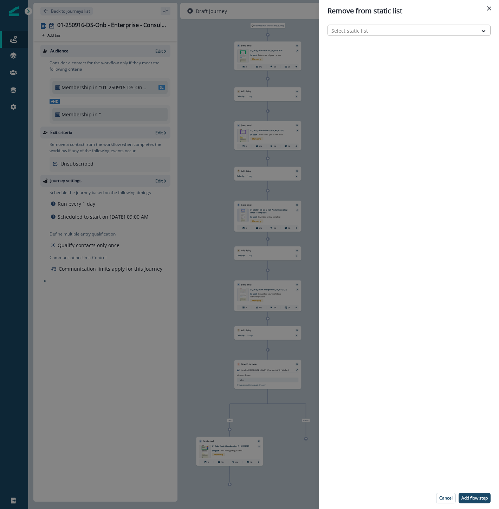
click at [362, 33] on div at bounding box center [402, 30] width 143 height 9
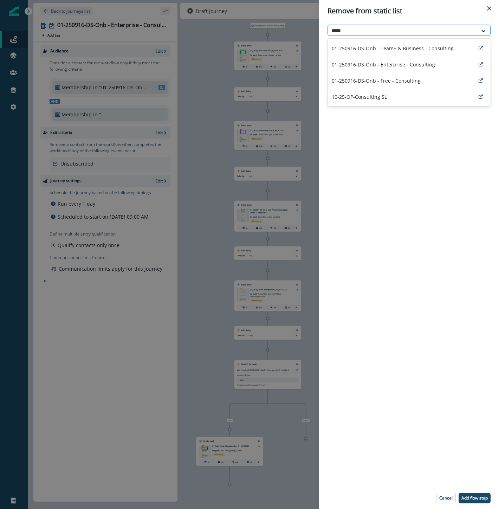
type input "******"
click at [362, 58] on div "01-250916-DS-Onb - Enterprise - Consulting" at bounding box center [409, 64] width 163 height 16
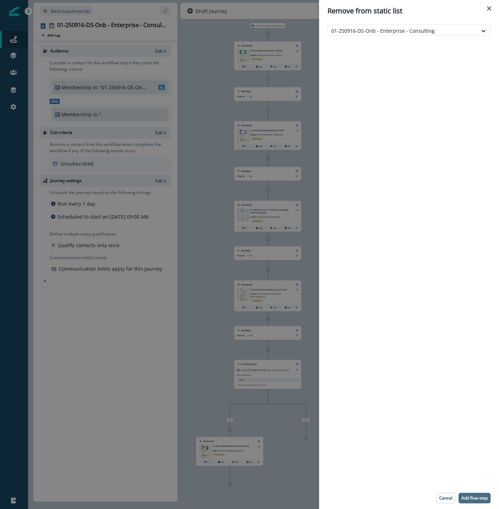
click at [476, 498] on p "Add flow step" at bounding box center [475, 498] width 26 height 5
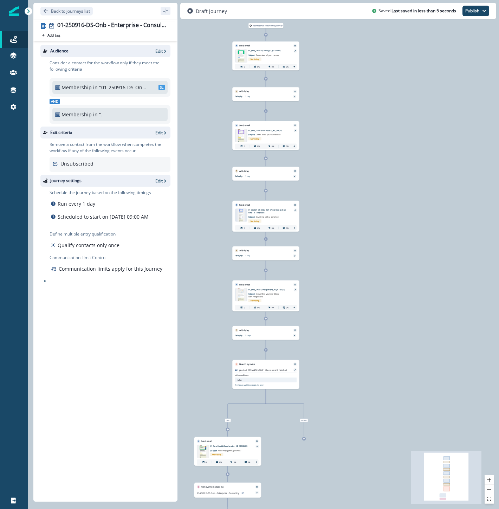
click at [304, 439] on icon at bounding box center [304, 439] width 2 height 2
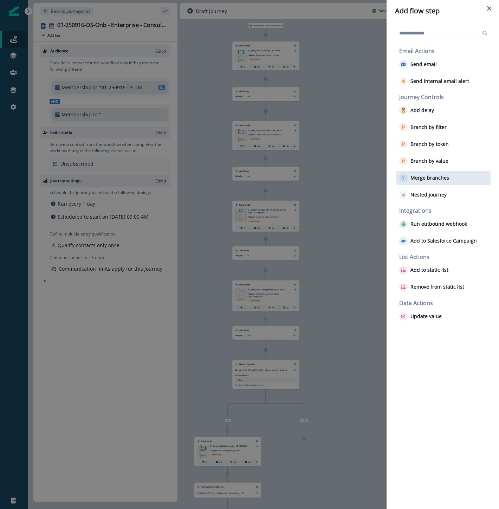
click at [413, 175] on p "Merge branches" at bounding box center [430, 178] width 39 height 6
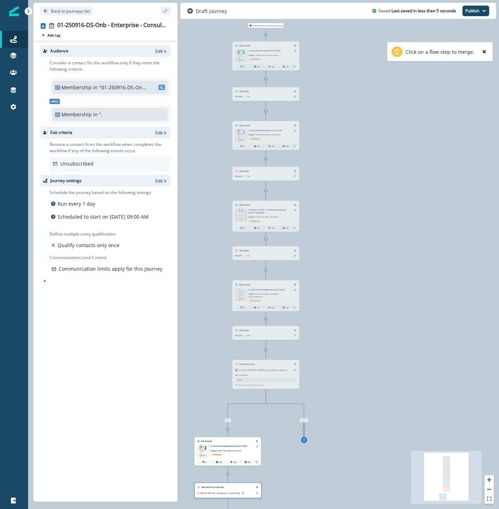
click at [230, 488] on div "Remove from static list 01-250916-DS-Onb - Enterprise - Consulting" at bounding box center [227, 491] width 67 height 16
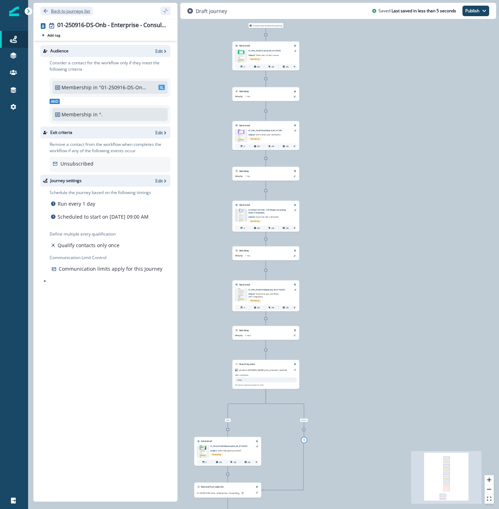
click at [78, 11] on p "Back to journeys list" at bounding box center [70, 11] width 39 height 6
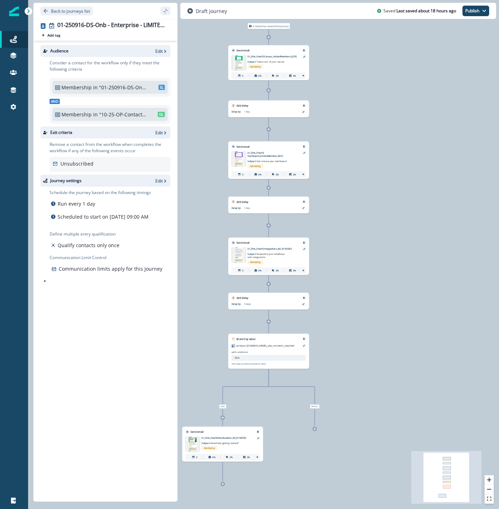
click at [223, 484] on icon at bounding box center [222, 484] width 3 height 3
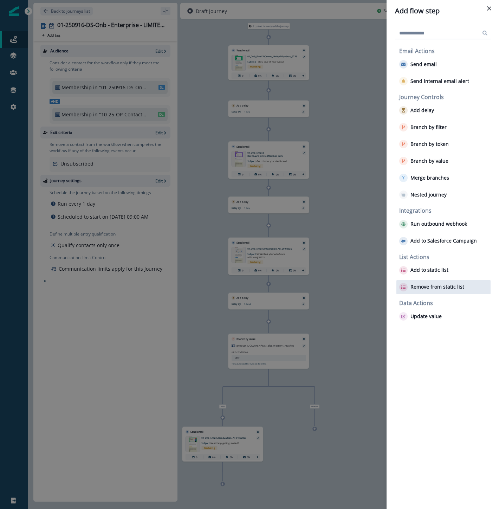
click at [433, 286] on p "Remove from static list" at bounding box center [438, 287] width 54 height 6
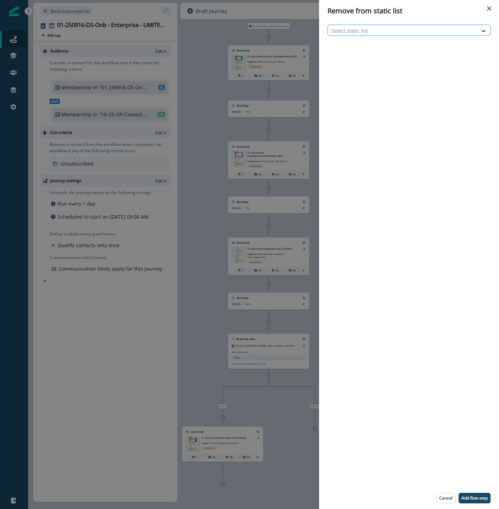
click at [401, 30] on div at bounding box center [402, 30] width 143 height 9
type input "*******"
click at [402, 45] on p "01-250916-DS-Onb - Enterprise - LIMITED - General" at bounding box center [392, 48] width 120 height 7
click at [479, 497] on p "Add flow step" at bounding box center [475, 498] width 26 height 5
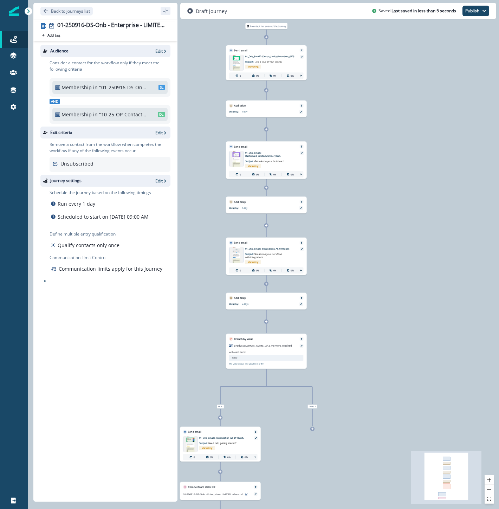
click at [313, 431] on div "0 contact has entered the journey Send email Email asset changed, journey repor…" at bounding box center [263, 254] width 471 height 509
click at [311, 429] on icon at bounding box center [312, 428] width 2 height 2
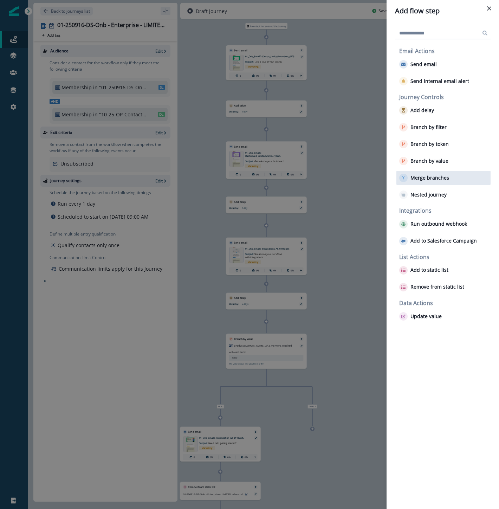
click at [436, 179] on p "Merge branches" at bounding box center [430, 178] width 39 height 6
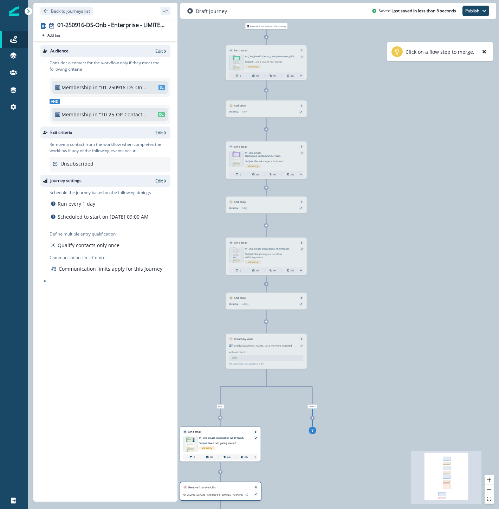
click at [235, 484] on div "Remove from static list 01-250916-DS-Onb - Enterprise - LIMITED - General" at bounding box center [221, 491] width 82 height 19
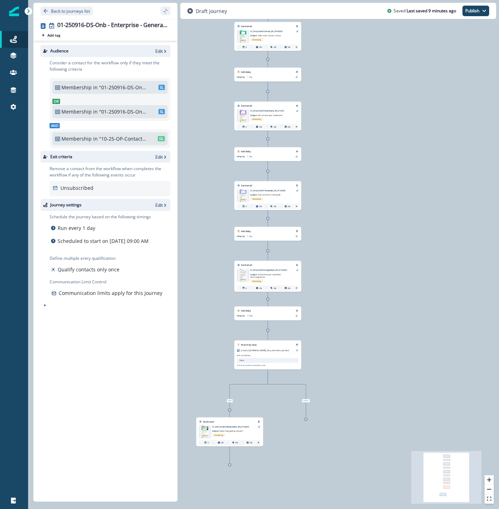
click at [230, 465] on icon at bounding box center [230, 465] width 2 height 2
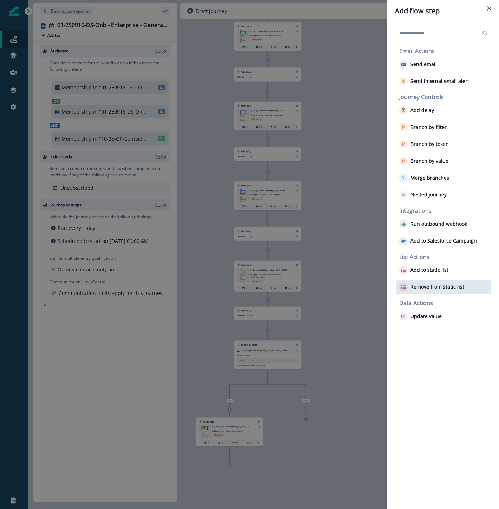
click at [443, 286] on p "Remove from static list" at bounding box center [438, 287] width 54 height 6
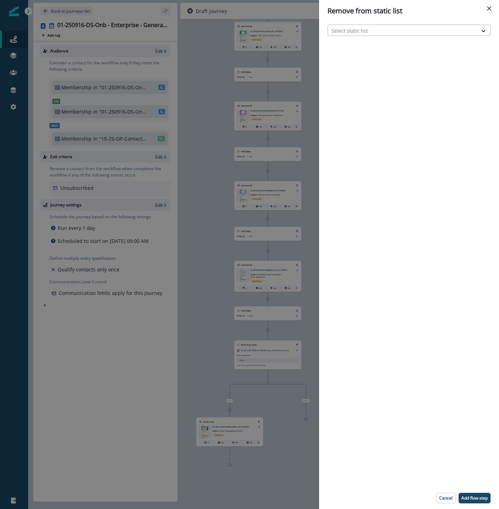
click at [353, 29] on div at bounding box center [402, 30] width 143 height 9
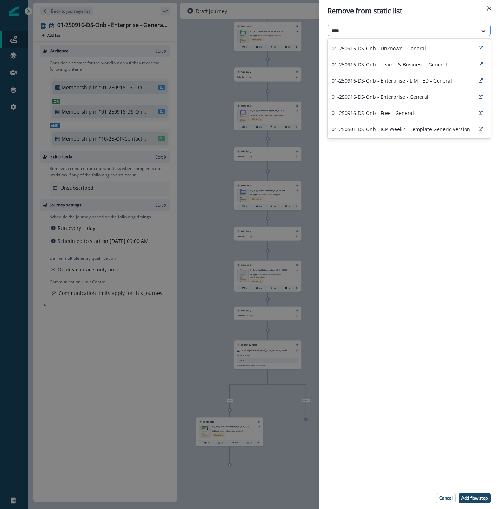
type input "*****"
click at [376, 96] on p "01-250916-DS-Onb - Enterprise - General" at bounding box center [380, 96] width 97 height 7
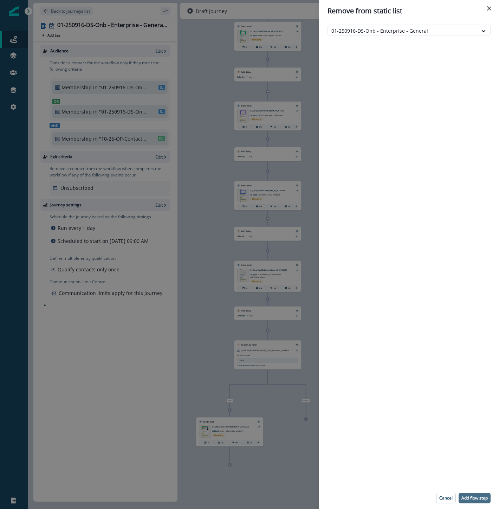
click at [481, 498] on p "Add flow step" at bounding box center [475, 498] width 26 height 5
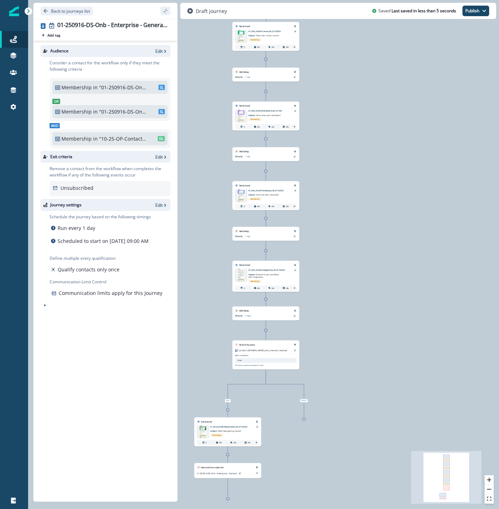
click at [305, 419] on icon at bounding box center [304, 419] width 2 height 2
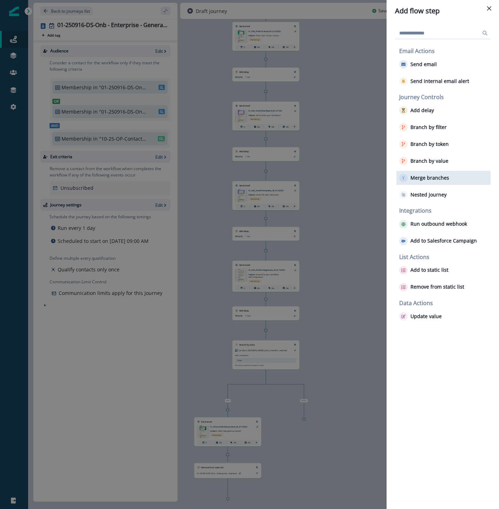
click at [434, 179] on p "Merge branches" at bounding box center [430, 178] width 39 height 6
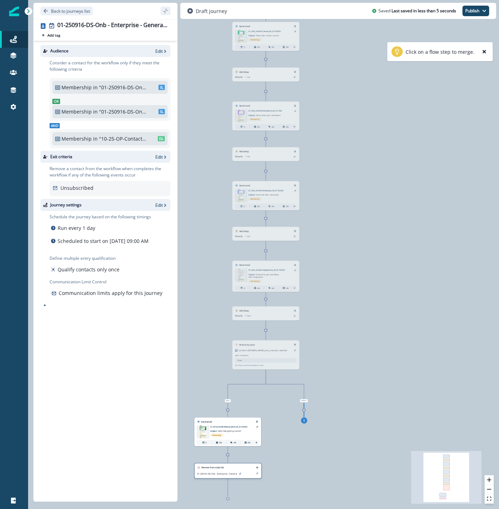
click at [240, 472] on div "Remove from static list 01-250916-DS-Onb - Enterprise - General" at bounding box center [227, 471] width 67 height 16
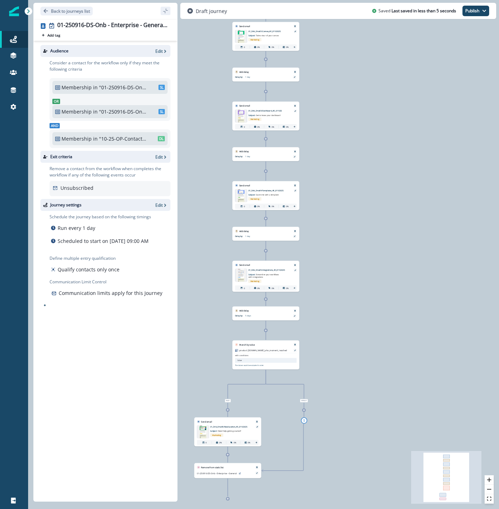
click at [228, 498] on icon at bounding box center [228, 499] width 2 height 2
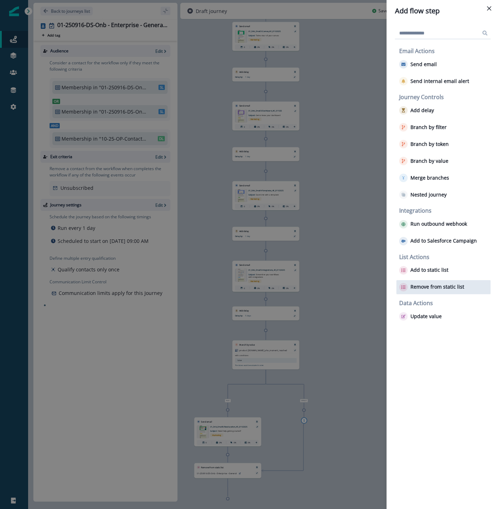
click at [432, 286] on p "Remove from static list" at bounding box center [438, 287] width 54 height 6
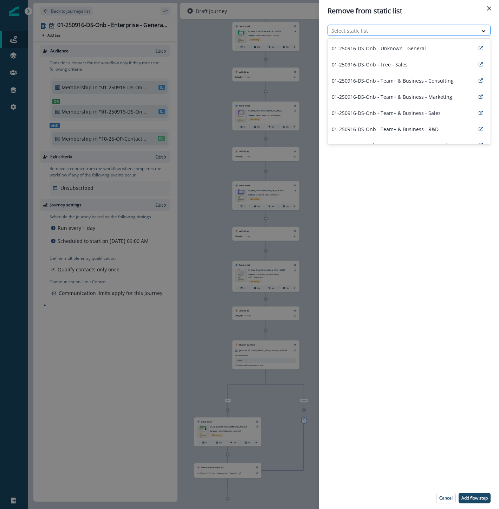
click at [405, 34] on div at bounding box center [402, 30] width 143 height 9
type input "*****"
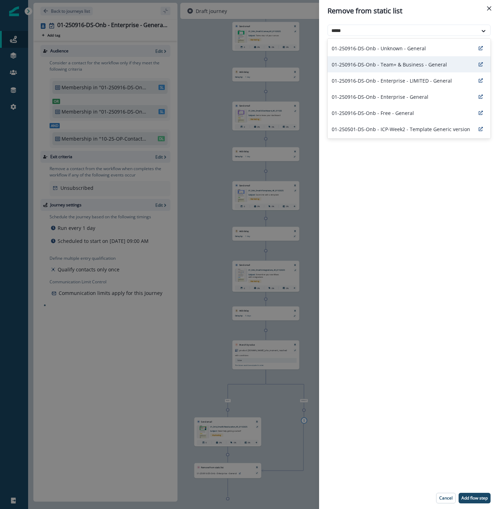
click at [388, 58] on div "01-250916-DS-Onb - Team+ & Business - General" at bounding box center [409, 64] width 163 height 16
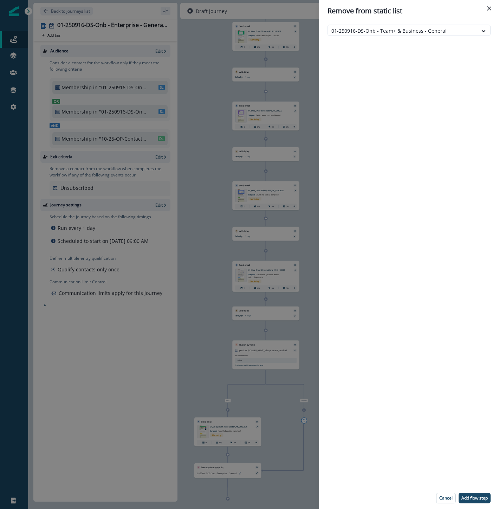
click at [388, 58] on div "01-250916-DS-Onb - Team+ & Business - General" at bounding box center [409, 254] width 180 height 465
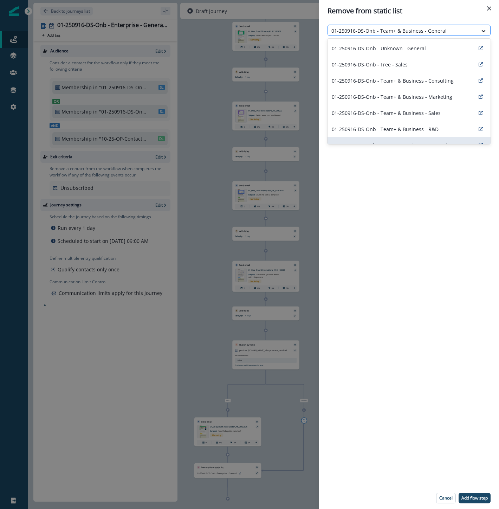
drag, startPoint x: 458, startPoint y: 28, endPoint x: 438, endPoint y: 31, distance: 20.5
click at [438, 31] on div at bounding box center [402, 30] width 143 height 9
click at [412, 53] on div "01-250916-DS-Onb - Unknown - General" at bounding box center [409, 48] width 163 height 16
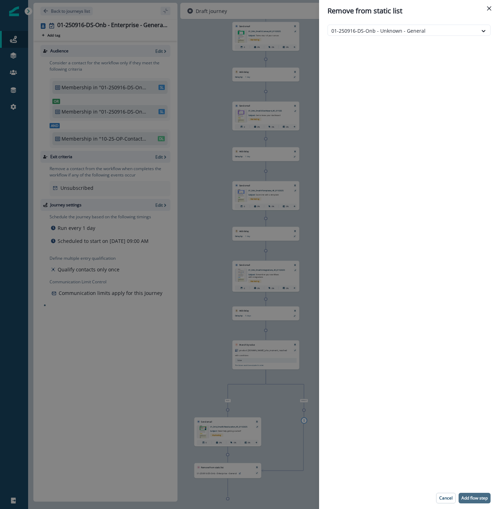
click at [484, 501] on p "Add flow step" at bounding box center [475, 498] width 26 height 5
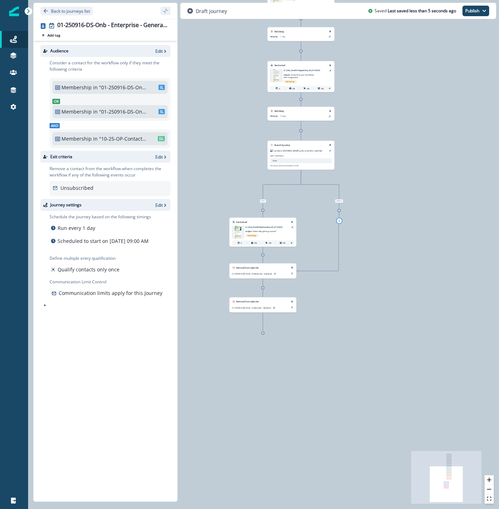
drag, startPoint x: 354, startPoint y: 425, endPoint x: 380, endPoint y: 255, distance: 171.8
click at [380, 255] on div "0 contact has entered the journey Send email Email asset changed, journey repor…" at bounding box center [263, 254] width 471 height 509
click at [299, 384] on div "0 contact has entered the journey Send email Email asset changed, journey repor…" at bounding box center [263, 254] width 471 height 509
click at [489, 478] on icon "zoom in" at bounding box center [489, 480] width 4 height 4
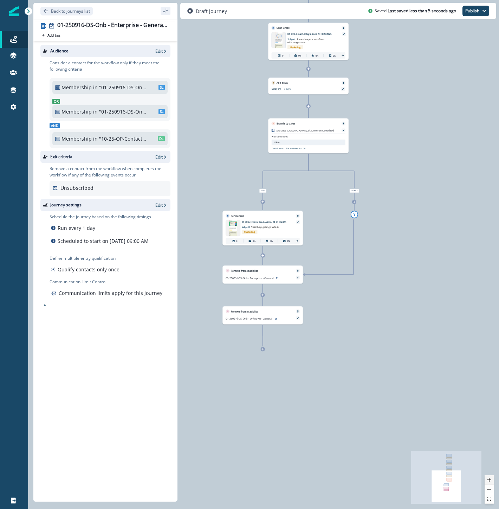
click at [489, 478] on icon "zoom in" at bounding box center [489, 480] width 4 height 4
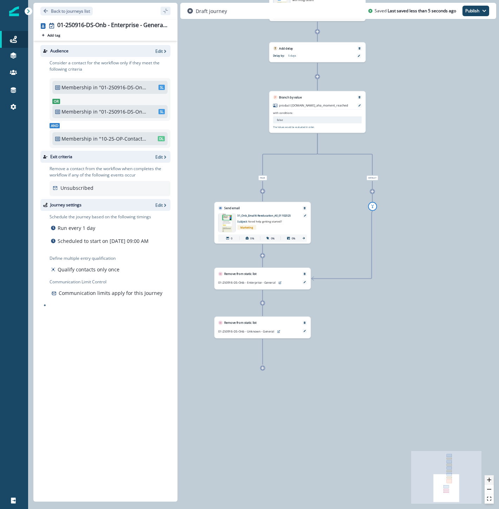
click at [489, 478] on icon "zoom in" at bounding box center [489, 480] width 4 height 4
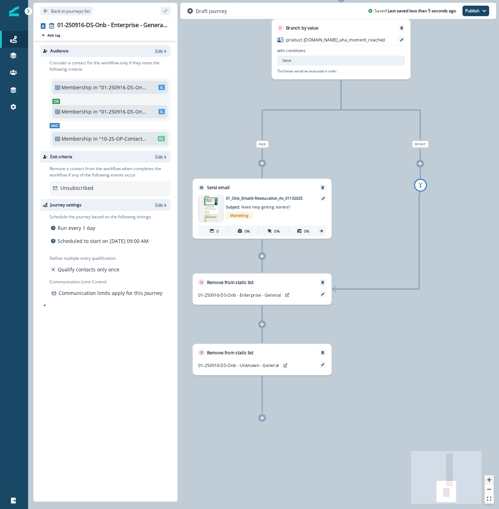
click at [489, 478] on icon "zoom in" at bounding box center [489, 480] width 4 height 4
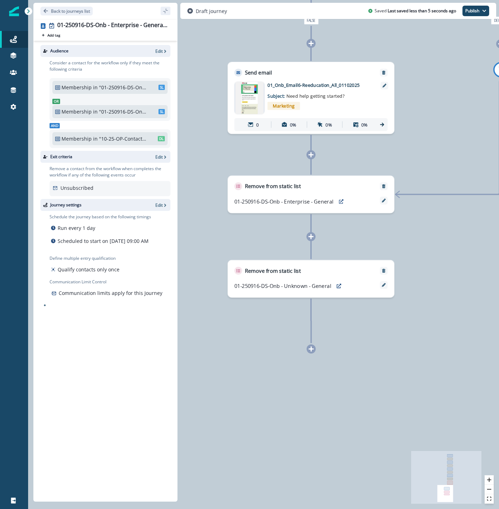
drag, startPoint x: 450, startPoint y: 334, endPoint x: 437, endPoint y: 273, distance: 63.0
click at [468, 273] on div "0 contact has entered the journey Send email Email asset changed, journey repor…" at bounding box center [263, 254] width 471 height 509
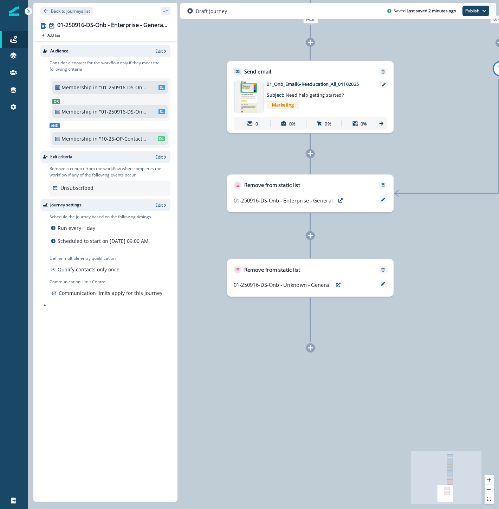
click at [246, 427] on div "0 contact has entered the journey Send email Email asset changed, journey repor…" at bounding box center [263, 254] width 471 height 509
click at [60, 11] on p "Back to journeys list" at bounding box center [70, 11] width 39 height 6
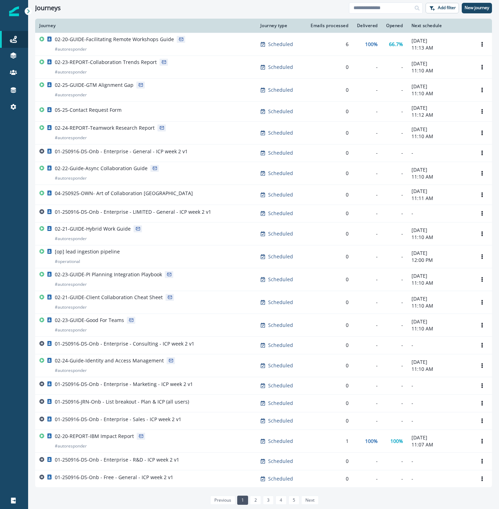
click at [2, 192] on div at bounding box center [14, 308] width 28 height 368
click at [393, 6] on input at bounding box center [386, 7] width 74 height 11
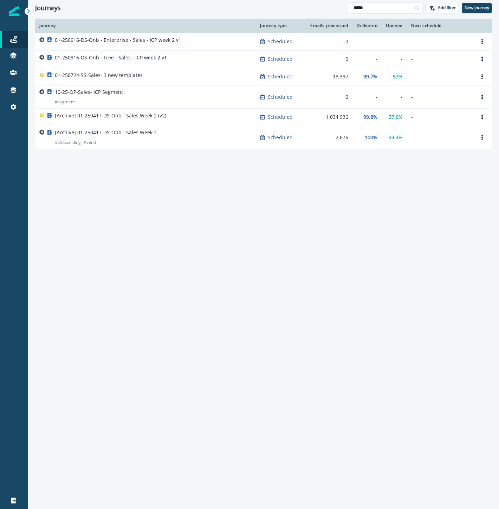
type input "*****"
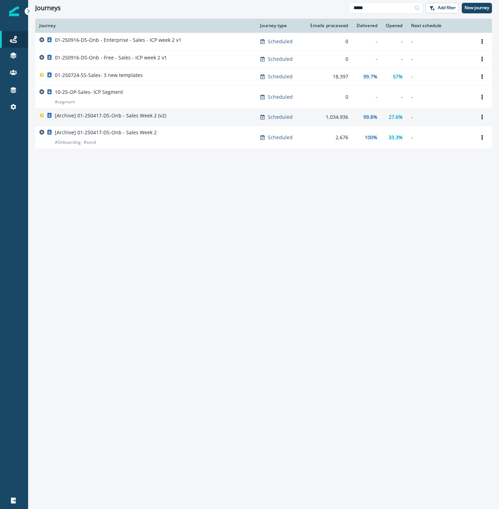
click at [162, 117] on p "[Archive] 01-250417-DS-Onb - Sales Week 2 (v2)" at bounding box center [110, 115] width 111 height 7
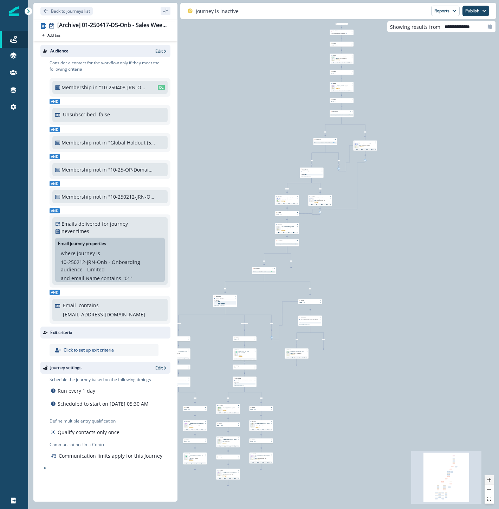
click at [492, 479] on button "zoom in" at bounding box center [489, 479] width 9 height 9
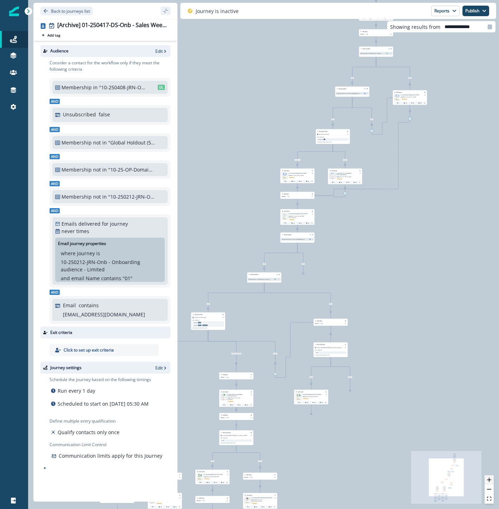
click at [492, 479] on button "zoom in" at bounding box center [489, 479] width 9 height 9
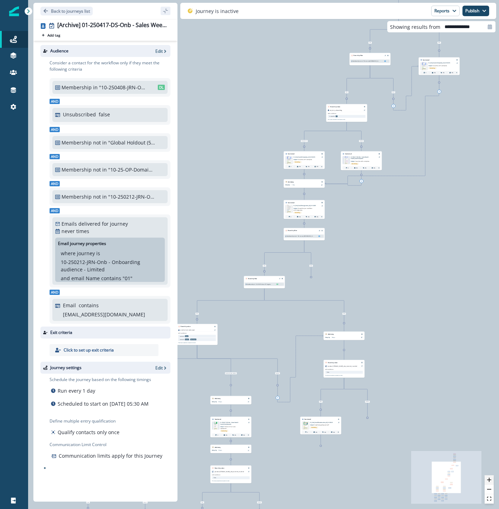
click at [492, 479] on button "zoom in" at bounding box center [489, 479] width 9 height 9
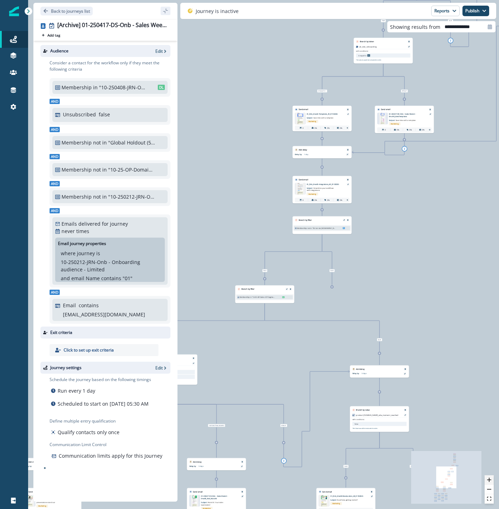
click at [492, 479] on button "zoom in" at bounding box center [489, 479] width 9 height 9
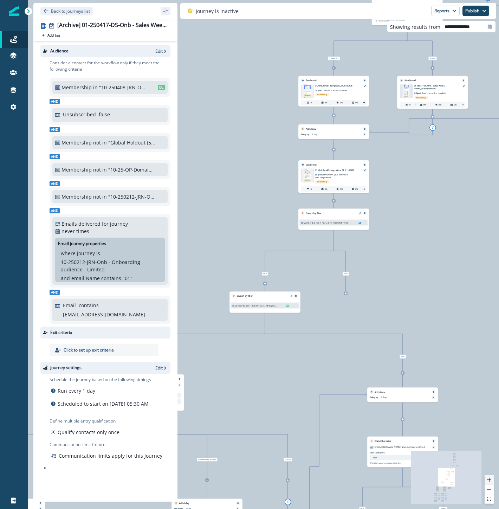
click at [492, 479] on button "zoom in" at bounding box center [489, 479] width 9 height 9
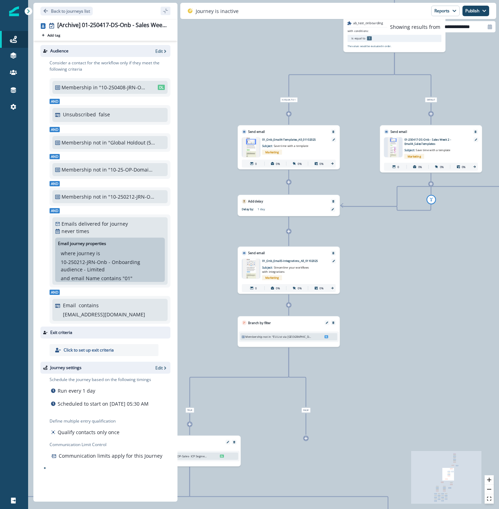
drag, startPoint x: 446, startPoint y: 120, endPoint x: 465, endPoint y: 275, distance: 155.5
click at [369, 240] on div "0 contact has entered the journey Add to static list Entered onboarding (022920…" at bounding box center [263, 254] width 471 height 509
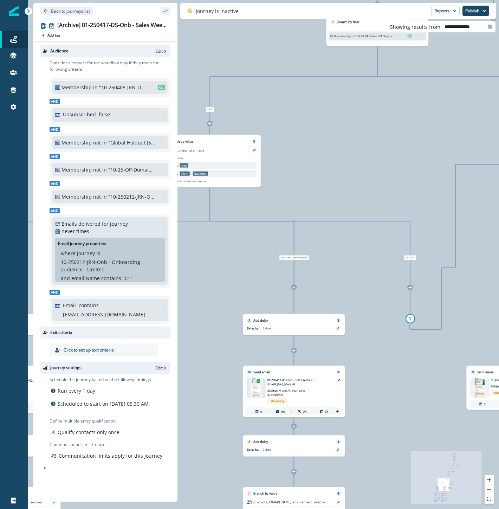
drag, startPoint x: 379, startPoint y: 378, endPoint x: 578, endPoint y: -34, distance: 457.7
click at [499, 0] on html "A newer version of [DOMAIN_NAME] is available. Refresh your page to load the la…" at bounding box center [249, 254] width 499 height 509
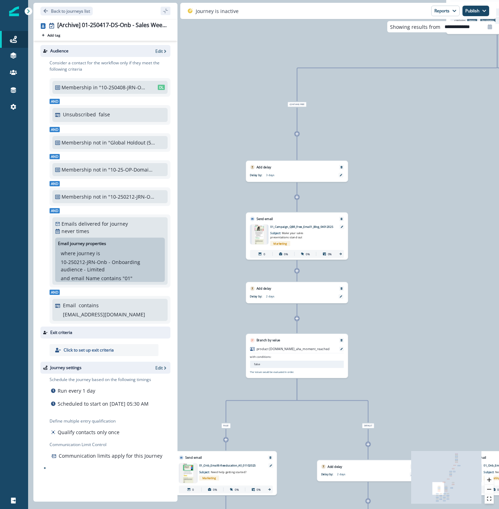
drag, startPoint x: 286, startPoint y: 177, endPoint x: 564, endPoint y: 24, distance: 316.9
click at [499, 24] on html "A newer version of [DOMAIN_NAME] is available. Refresh your page to load the la…" at bounding box center [249, 254] width 499 height 509
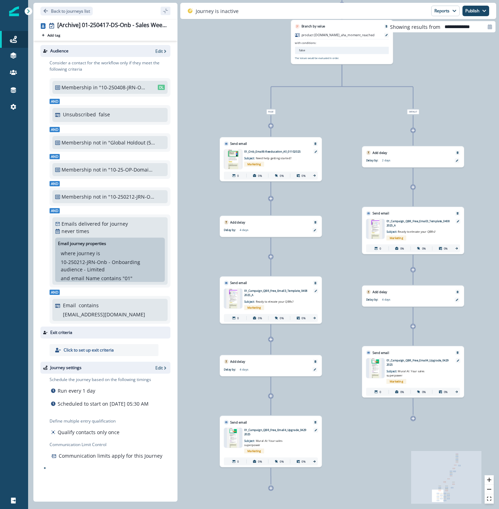
drag, startPoint x: 408, startPoint y: 403, endPoint x: 453, endPoint y: 87, distance: 319.6
click at [453, 87] on div "0 contact has entered the journey Add to static list Entered onboarding (022920…" at bounding box center [263, 254] width 471 height 509
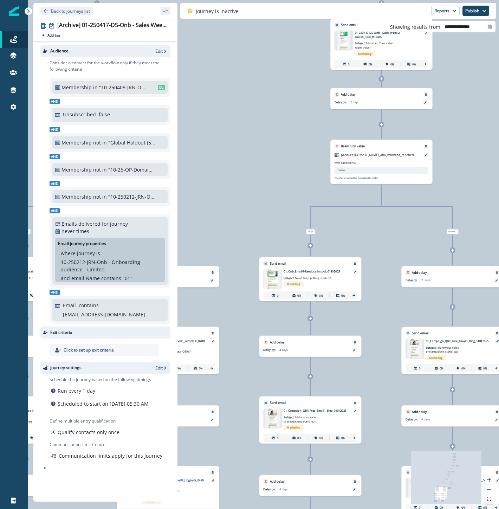
drag, startPoint x: 483, startPoint y: 330, endPoint x: 238, endPoint y: 452, distance: 273.9
click at [238, 452] on div "0 contact has entered the journey Add to static list Entered onboarding (022920…" at bounding box center [263, 254] width 471 height 509
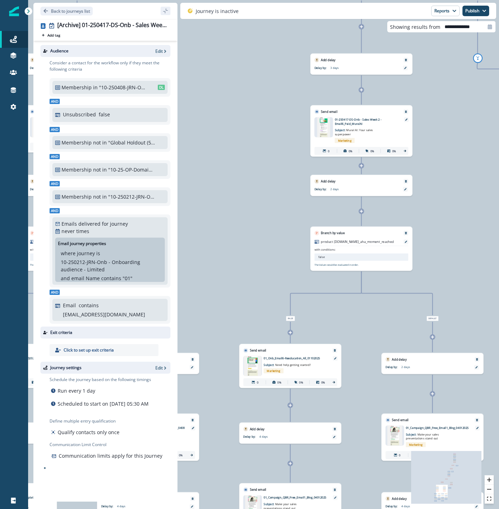
drag, startPoint x: 276, startPoint y: 223, endPoint x: 274, endPoint y: 230, distance: 7.2
click at [274, 230] on div "0 contact has entered the journey Add to static list Entered onboarding (022920…" at bounding box center [263, 254] width 471 height 509
click at [233, 82] on div "0 contact has entered the journey Add to static list Entered onboarding (022920…" at bounding box center [263, 254] width 471 height 509
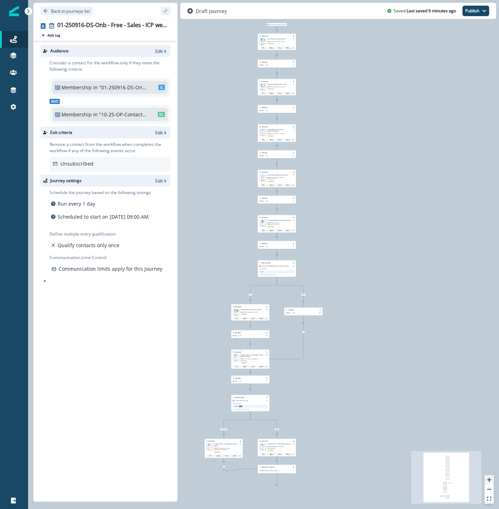
click at [489, 481] on icon "zoom in" at bounding box center [489, 480] width 4 height 4
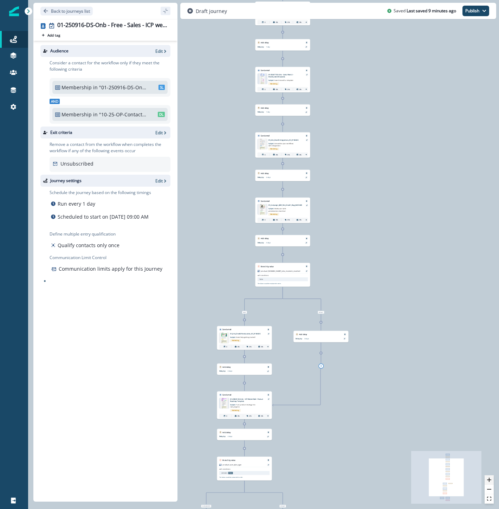
click at [489, 481] on icon "zoom in" at bounding box center [489, 480] width 4 height 4
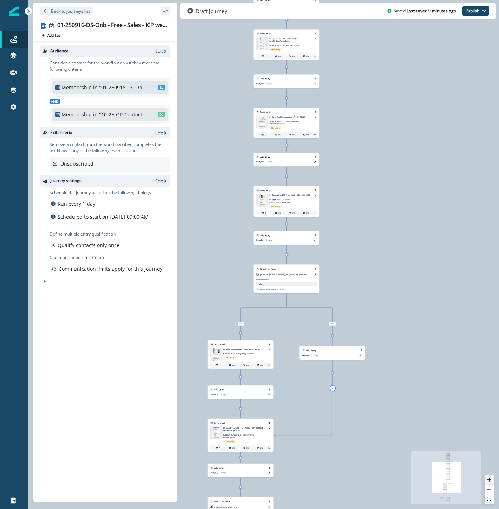
click at [489, 481] on icon "zoom in" at bounding box center [489, 480] width 4 height 4
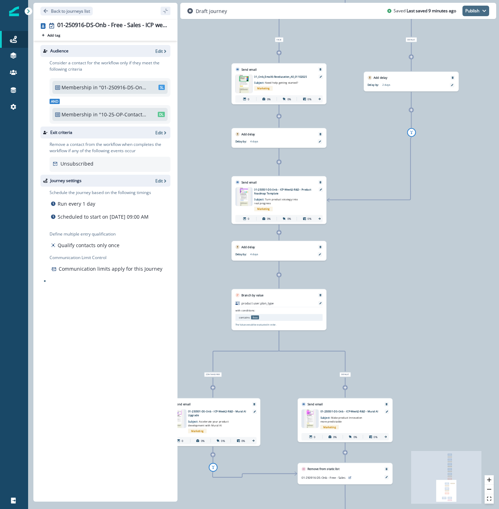
drag, startPoint x: 432, startPoint y: 322, endPoint x: 480, endPoint y: 7, distance: 318.3
click at [480, 7] on div "Back to journeys list 01-250916-DS-Onb - Free - Sales - ICP week 2 v1 Add tag S…" at bounding box center [263, 254] width 471 height 509
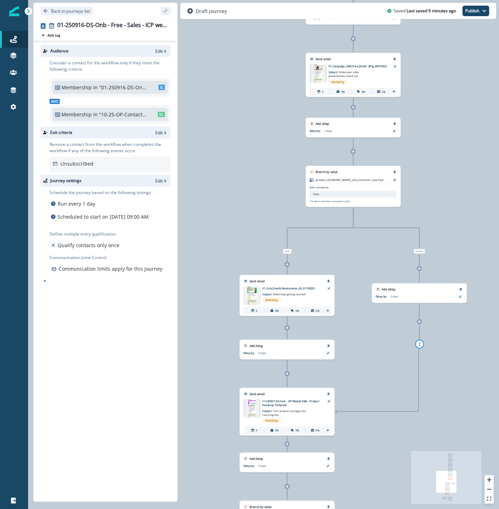
drag, startPoint x: 430, startPoint y: 282, endPoint x: 425, endPoint y: 336, distance: 54.0
click at [438, 505] on div "0 contact has entered the journey Send email Email asset changed, journey repor…" at bounding box center [263, 254] width 471 height 509
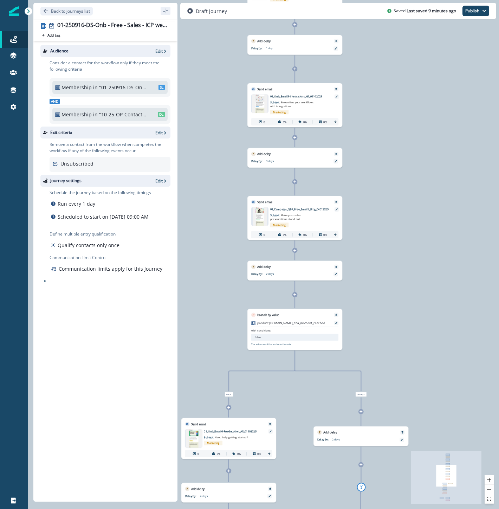
drag, startPoint x: 427, startPoint y: 103, endPoint x: 369, endPoint y: 252, distance: 159.8
click at [369, 252] on div "0 contact has entered the journey Send email Email asset changed, journey repor…" at bounding box center [263, 254] width 471 height 509
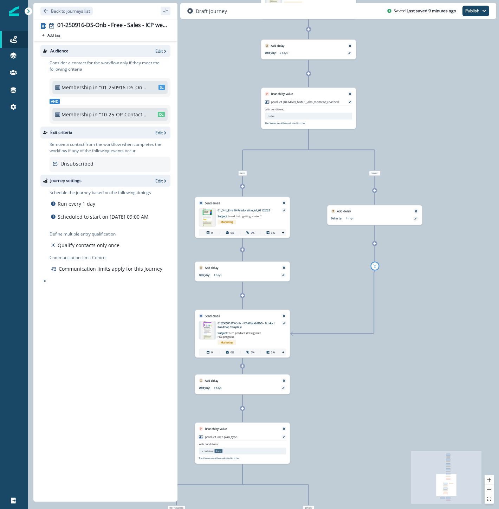
drag, startPoint x: 423, startPoint y: 362, endPoint x: 436, endPoint y: 124, distance: 238.4
click at [436, 124] on div "0 contact has entered the journey Send email Email asset changed, journey repor…" at bounding box center [263, 254] width 471 height 509
click at [243, 295] on icon at bounding box center [242, 295] width 3 height 3
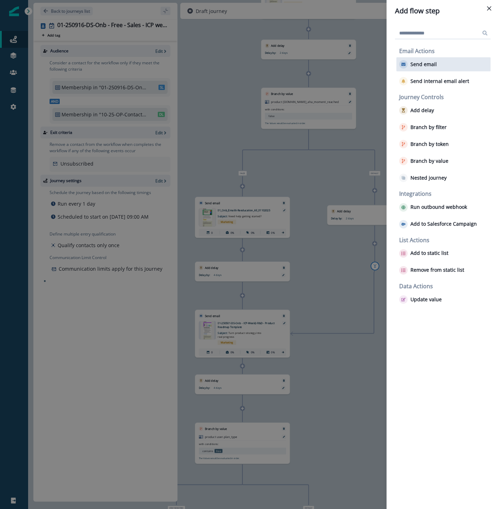
click at [441, 61] on div "Send email" at bounding box center [444, 64] width 94 height 14
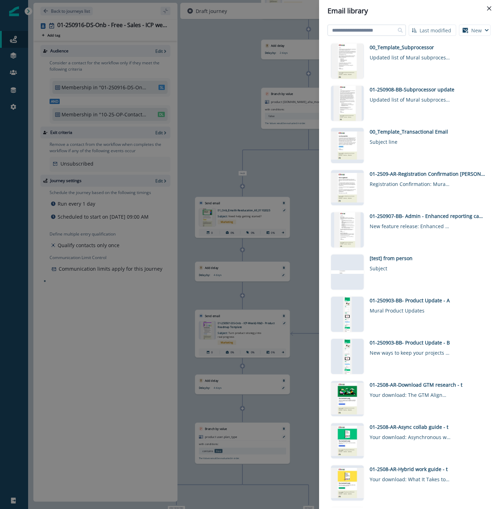
click at [374, 34] on input at bounding box center [367, 30] width 78 height 11
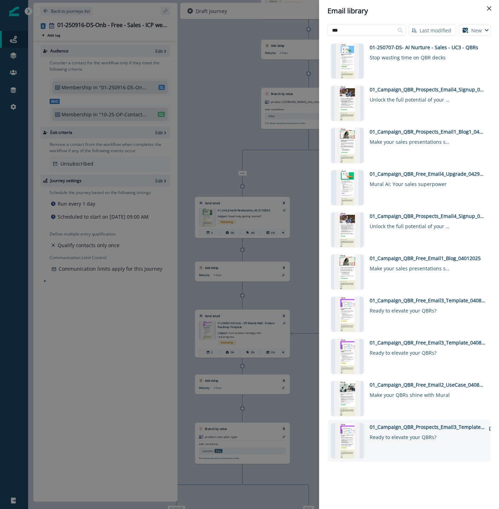
type input "***"
click at [445, 426] on div "01_Campaign_QBR_Prospects_Email3_Template_04082025" at bounding box center [428, 426] width 116 height 7
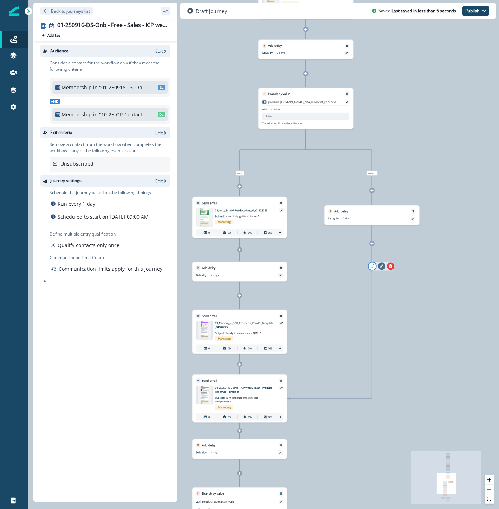
click at [381, 265] on icon "remove-goto-link" at bounding box center [381, 265] width 3 height 3
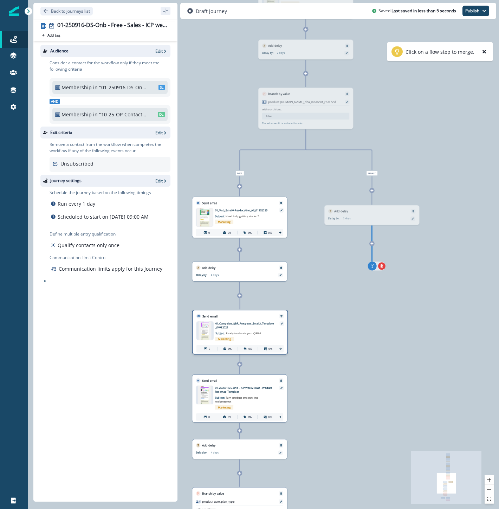
click at [263, 335] on div "Send email Email asset changed, journey reports will be subject to change This …" at bounding box center [240, 332] width 96 height 45
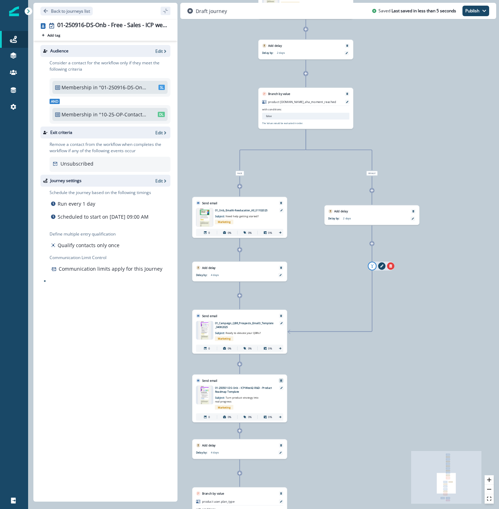
click at [280, 380] on icon "Remove" at bounding box center [281, 380] width 2 height 2
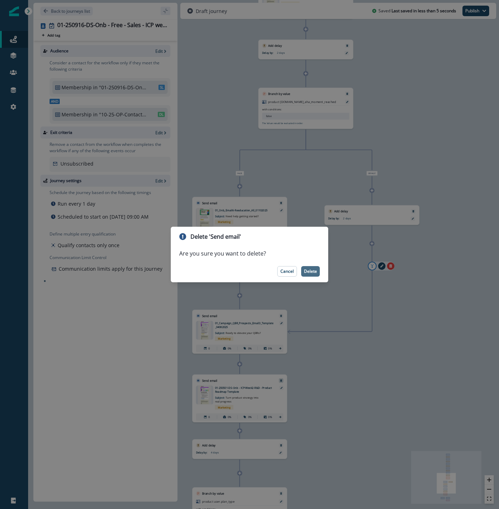
click at [310, 272] on p "Delete" at bounding box center [310, 271] width 13 height 5
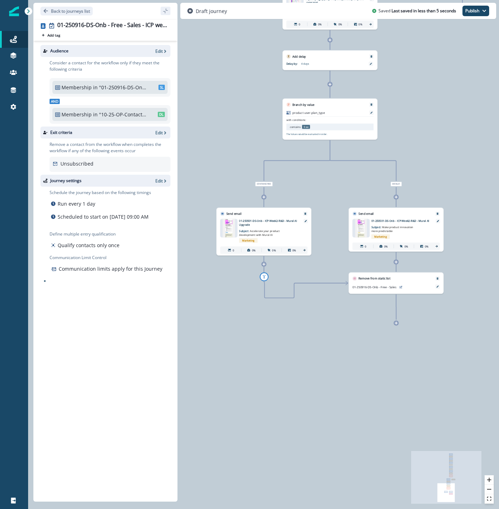
drag, startPoint x: 334, startPoint y: 431, endPoint x: 422, endPoint y: 114, distance: 328.5
click at [422, 114] on div "0 contact has entered the journey Send email Email asset changed, journey repor…" at bounding box center [263, 254] width 471 height 509
click at [263, 196] on icon at bounding box center [263, 196] width 3 height 3
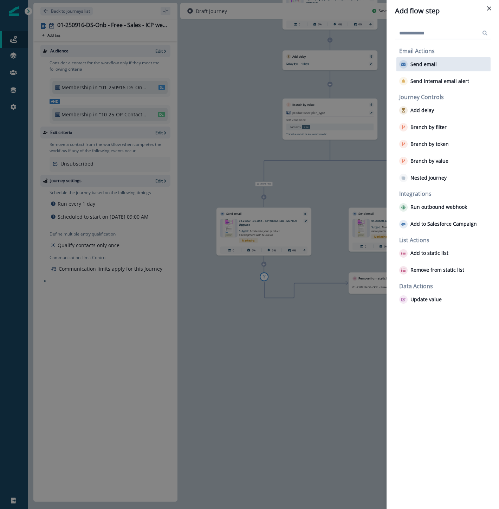
click at [423, 63] on p "Send email" at bounding box center [424, 65] width 26 height 6
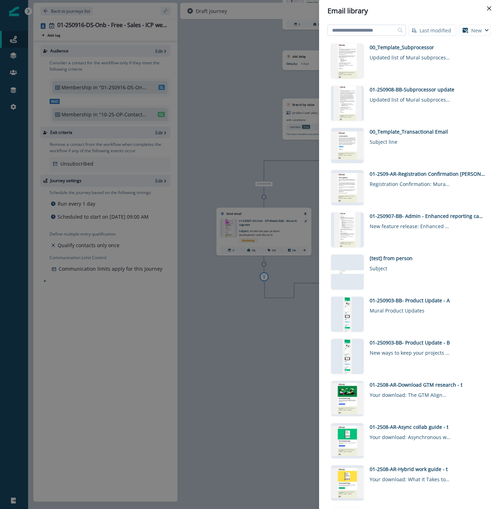
click at [368, 34] on input at bounding box center [367, 30] width 78 height 11
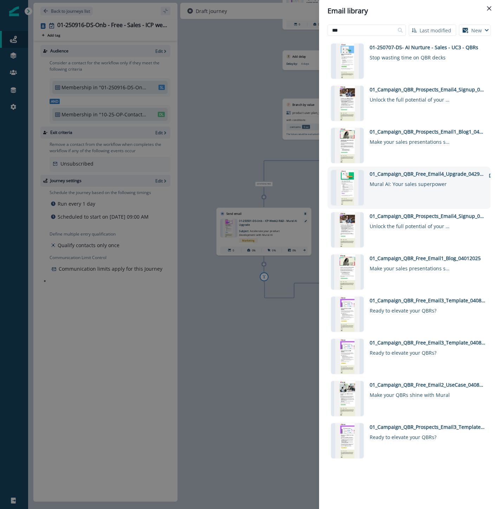
type input "***"
click at [399, 174] on div "01_Campaign_QBR_Free_Email4_Upgrade_04292025" at bounding box center [428, 173] width 116 height 7
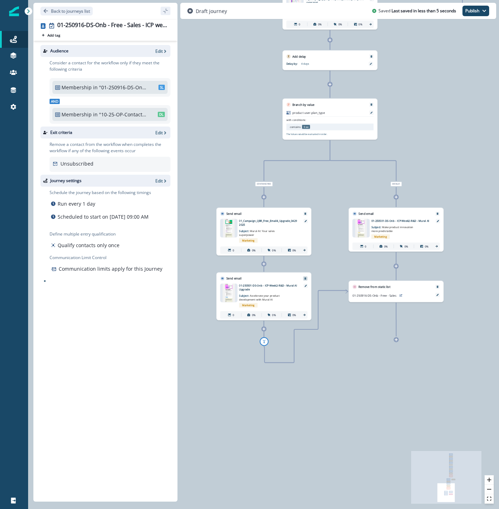
click at [304, 279] on icon "Remove" at bounding box center [305, 278] width 2 height 2
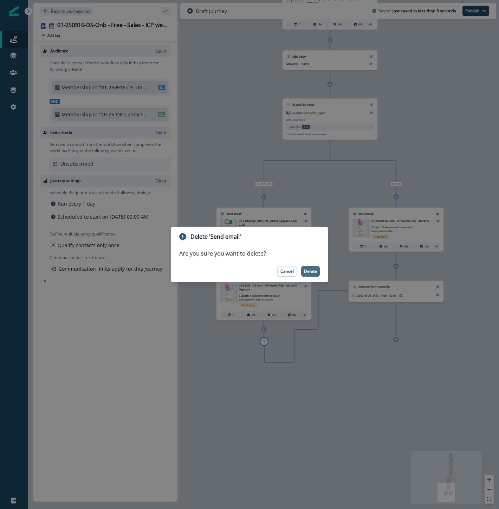
click at [307, 271] on p "Delete" at bounding box center [310, 271] width 13 height 5
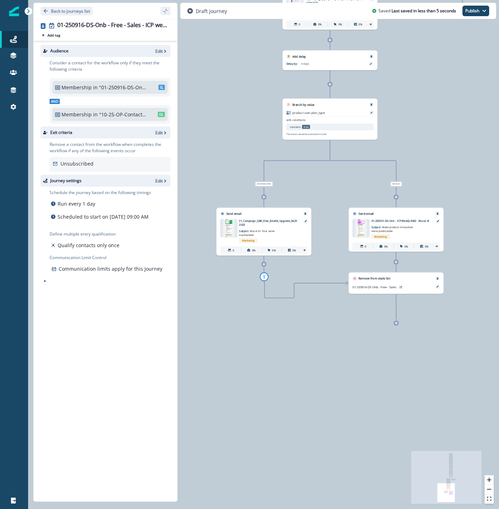
click at [395, 197] on icon at bounding box center [396, 196] width 3 height 3
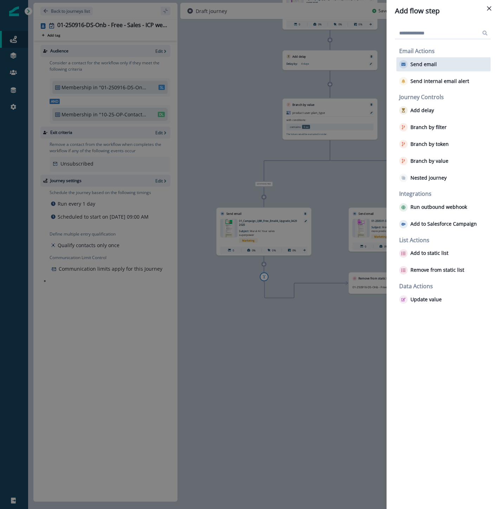
click at [419, 63] on p "Send email" at bounding box center [424, 65] width 26 height 6
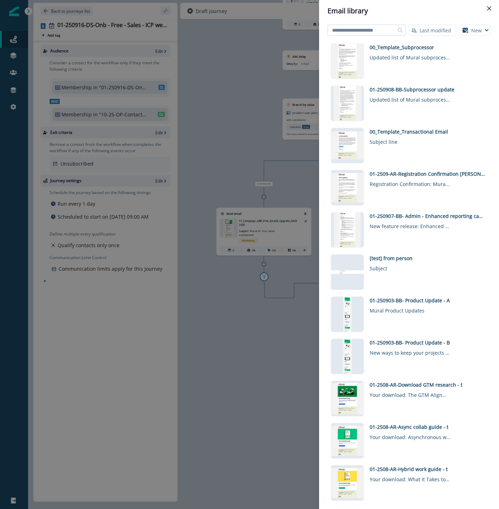
click at [369, 27] on input at bounding box center [367, 30] width 78 height 11
click at [373, 30] on input at bounding box center [367, 30] width 78 height 11
type input "*******"
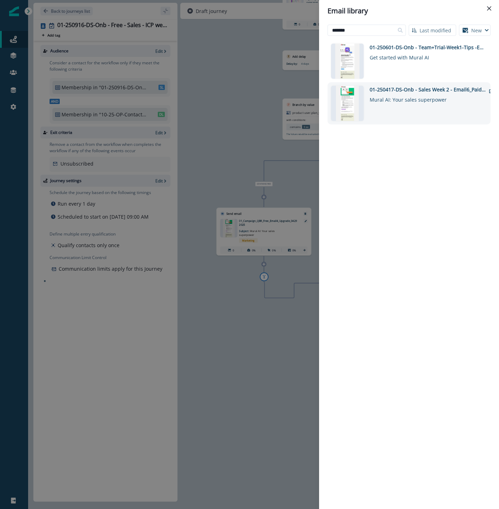
click at [448, 91] on div "01-250417-DS-Onb - Sales Week 2 - Email6_Paid_MuralAI" at bounding box center [428, 89] width 116 height 7
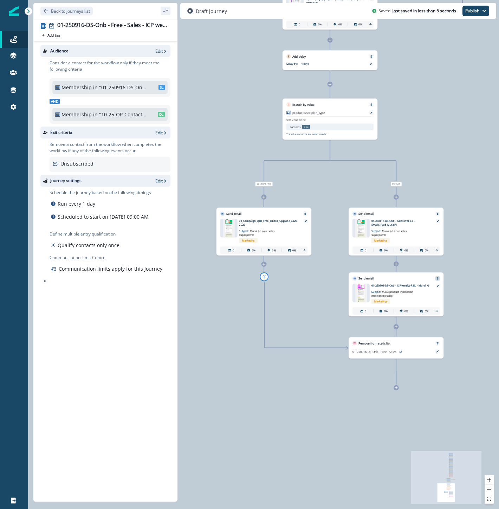
click at [438, 279] on icon "Remove" at bounding box center [438, 278] width 2 height 2
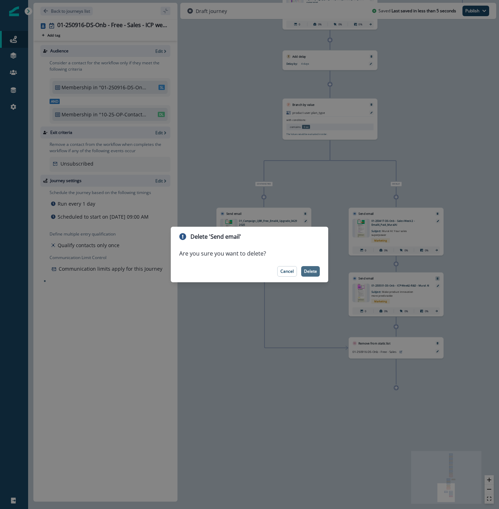
click at [309, 272] on p "Delete" at bounding box center [310, 271] width 13 height 5
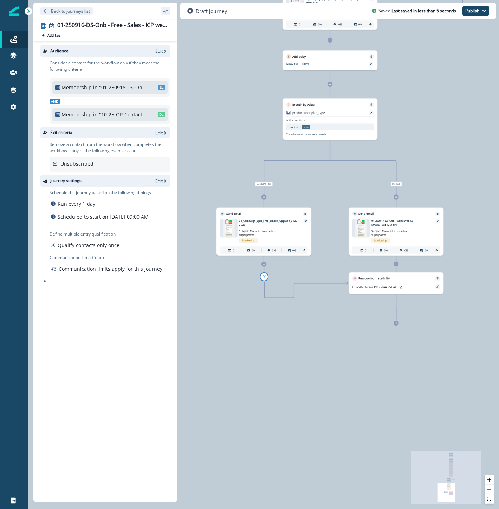
click at [454, 162] on div "0 contact has entered the journey Send email Email asset changed, journey repor…" at bounding box center [263, 254] width 471 height 509
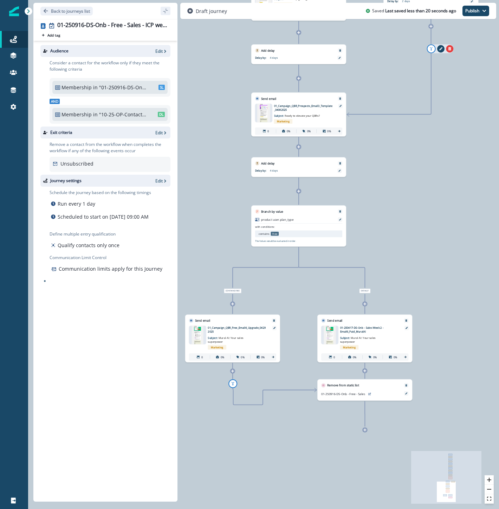
drag, startPoint x: 454, startPoint y: 162, endPoint x: 423, endPoint y: 269, distance: 111.4
click at [423, 269] on div "0 contact has entered the journey Send email Email asset changed, journey repor…" at bounding box center [263, 254] width 471 height 509
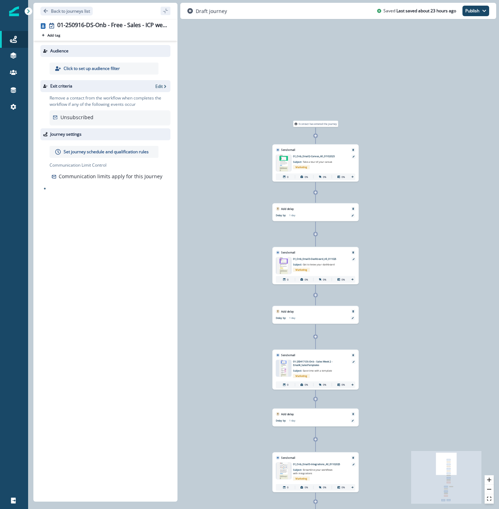
drag, startPoint x: 456, startPoint y: 82, endPoint x: 421, endPoint y: 378, distance: 297.4
click at [421, 378] on div "0 contact has entered the journey Send email Email asset changed, journey repor…" at bounding box center [263, 254] width 471 height 509
click at [302, 156] on p "01_Onb_Email2-Canvas_All_01102025" at bounding box center [320, 157] width 54 height 4
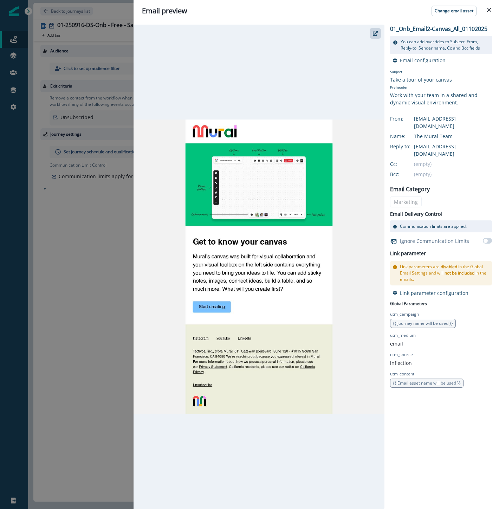
click at [273, 19] on header "Email preview Change email asset" at bounding box center [317, 11] width 366 height 22
click at [487, 12] on button "Close" at bounding box center [489, 9] width 11 height 11
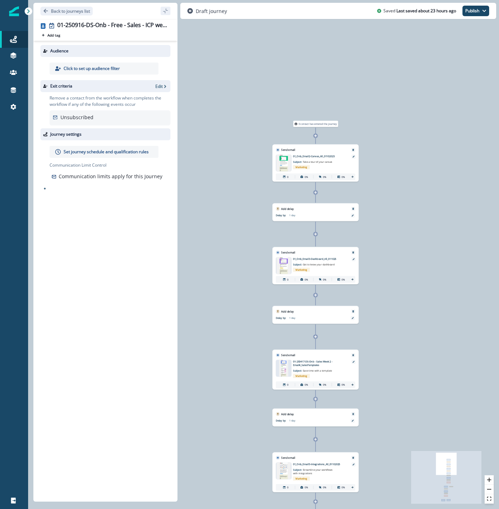
click at [318, 258] on p "01_Onb_Email3-Dashboard_All_011025" at bounding box center [320, 259] width 54 height 4
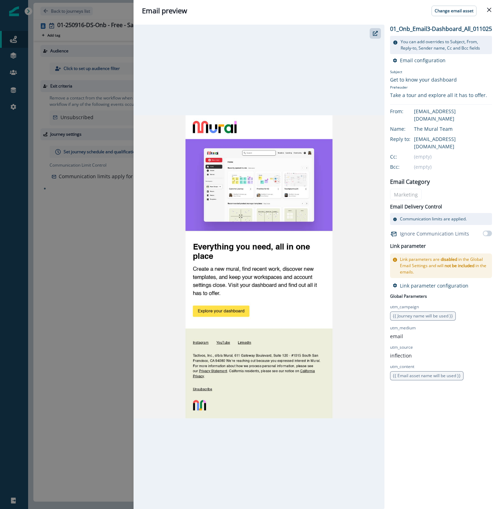
click at [75, 457] on div "Email preview Change email asset 01_Onb_Email3-Dashboard_All_011025 You can add…" at bounding box center [249, 254] width 499 height 509
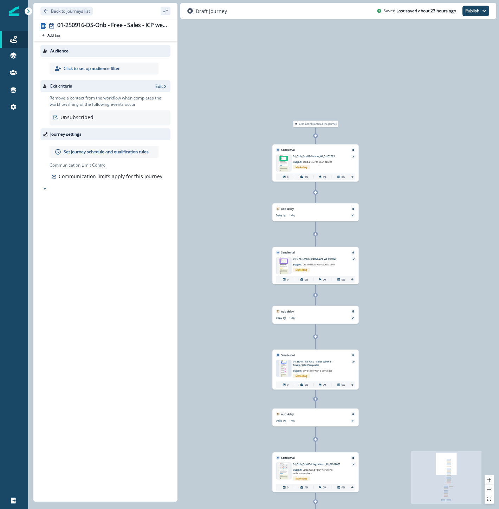
click at [312, 363] on p "01-250417-DS-Onb - Sales Week 2 - Email4_SalesTemplates" at bounding box center [320, 363] width 54 height 7
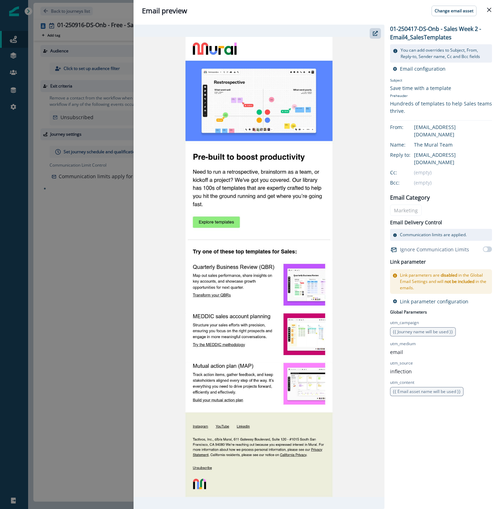
click at [89, 422] on div "Email preview Change email asset 01-250417-DS-Onb - Sales Week 2 - Email4_Sales…" at bounding box center [249, 254] width 499 height 509
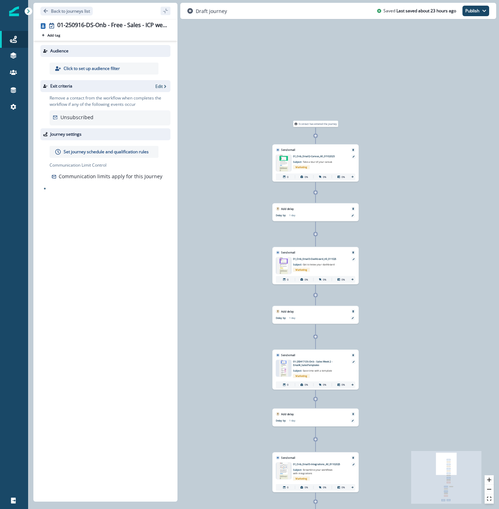
click at [324, 463] on p "01_Onb_Email5-Integrations_All_01102025" at bounding box center [320, 465] width 54 height 4
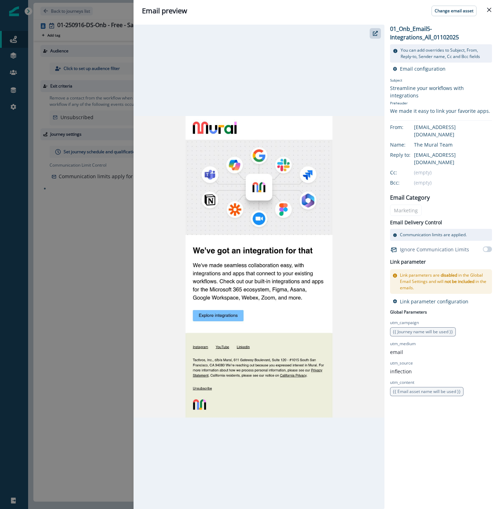
click at [278, 432] on div at bounding box center [259, 267] width 251 height 484
click at [48, 286] on div "Email preview Change email asset 01_Onb_Email5-Integrations_All_01102025 You ca…" at bounding box center [249, 254] width 499 height 509
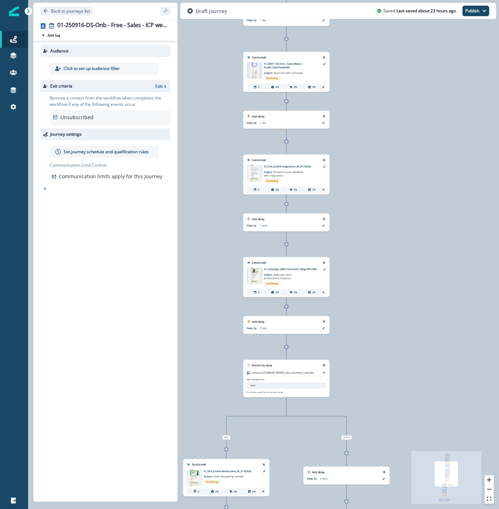
drag, startPoint x: 445, startPoint y: 309, endPoint x: 449, endPoint y: 120, distance: 189.2
click at [449, 120] on div "0 contact has entered the journey Send email Email asset changed, journey repor…" at bounding box center [263, 254] width 471 height 509
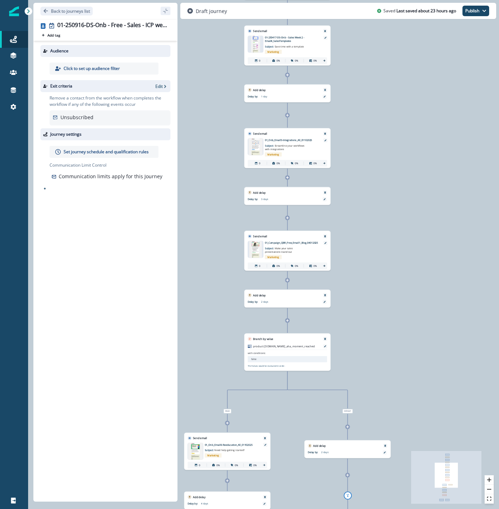
click at [283, 243] on p "01_Campaign_QBR_Free_Email1_Blog_04012025" at bounding box center [292, 243] width 54 height 4
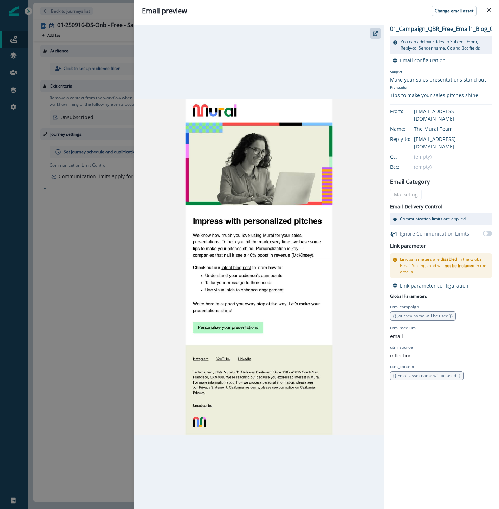
click at [75, 347] on div "Email preview Change email asset 01_Campaign_QBR_Free_Email1_Blog_04012025 You …" at bounding box center [249, 254] width 499 height 509
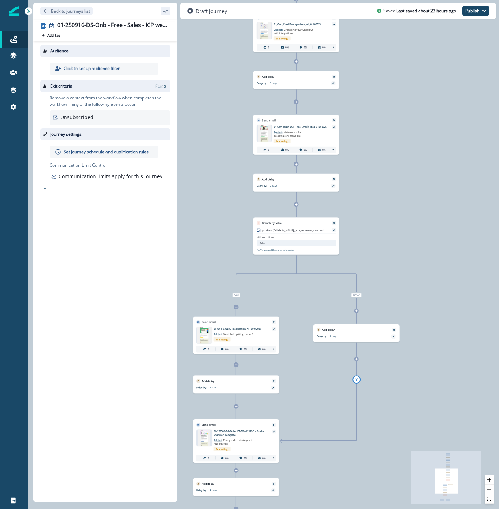
drag, startPoint x: 300, startPoint y: 465, endPoint x: 309, endPoint y: 347, distance: 118.4
click at [309, 349] on div "0 contact has entered the journey Send email Email asset changed, journey repor…" at bounding box center [263, 254] width 471 height 509
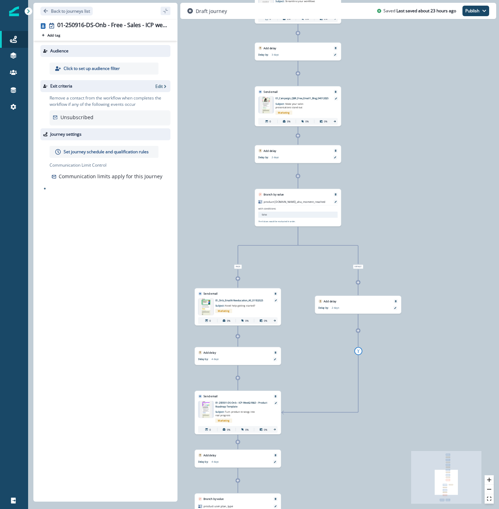
click at [239, 300] on p "01_Onb_Email6-Reeducation_All_01102025" at bounding box center [242, 300] width 54 height 4
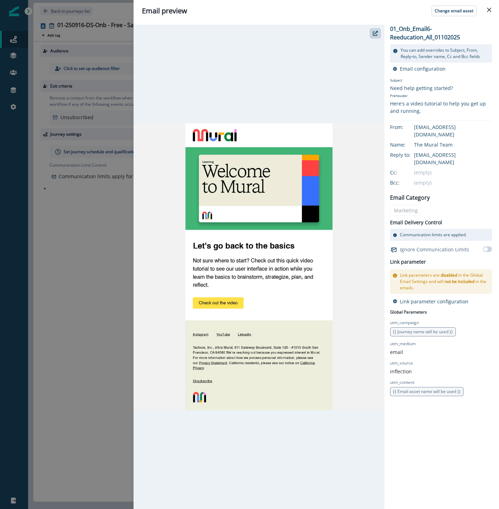
click at [91, 405] on div "Email preview Change email asset 01_Onb_Email6-Reeducation_All_01102025 You can…" at bounding box center [249, 254] width 499 height 509
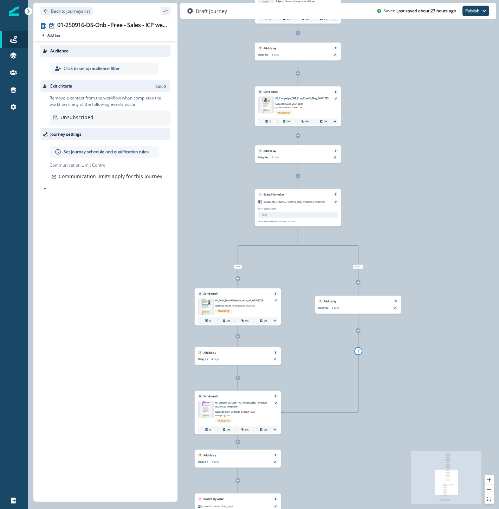
click at [226, 403] on p "01-250501-DS-Onb - ICP-Week2-R&D - Product Roadmap Template" at bounding box center [242, 404] width 54 height 7
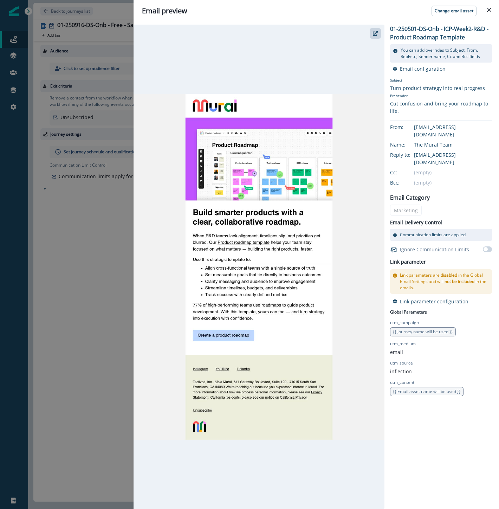
click at [44, 365] on div "Email preview Change email asset 01-250501-DS-Onb - ICP-Week2-R&D - Product Roa…" at bounding box center [249, 254] width 499 height 509
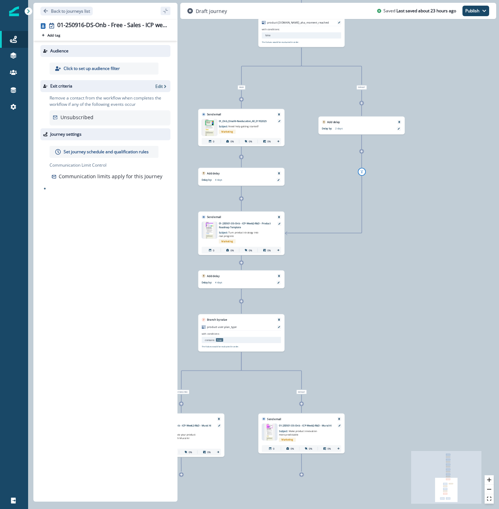
drag, startPoint x: 379, startPoint y: 467, endPoint x: 363, endPoint y: 250, distance: 217.8
click at [364, 250] on div "0 contact has entered the journey Send email Email asset changed, journey repor…" at bounding box center [263, 254] width 471 height 509
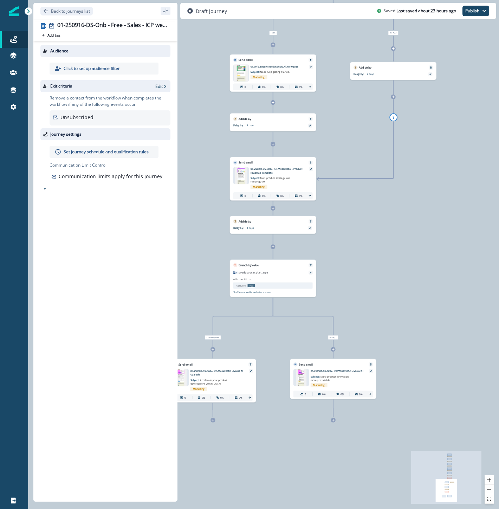
drag, startPoint x: 389, startPoint y: 313, endPoint x: 442, endPoint y: 289, distance: 57.6
click at [483, 282] on div "0 contact has entered the journey Send email Email asset changed, journey repor…" at bounding box center [263, 254] width 471 height 509
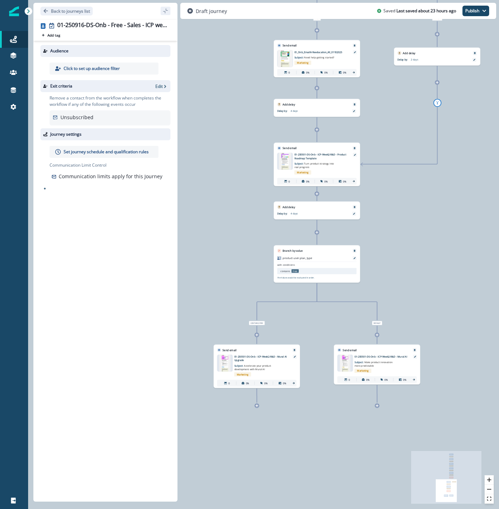
click at [264, 357] on p "01-250501-DS-Onb - ICP-Week2-R&D - Mural AI Upgrade" at bounding box center [261, 358] width 54 height 7
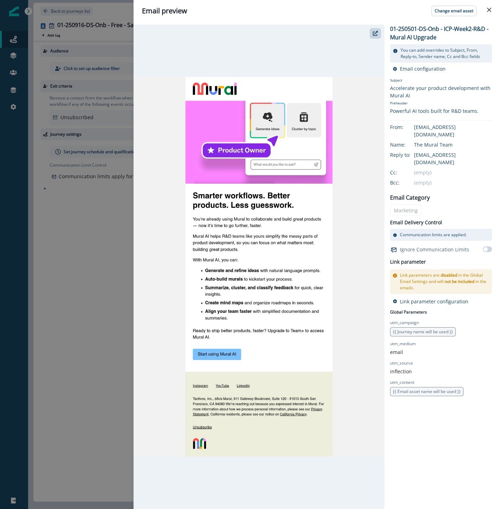
click at [78, 346] on div "Email preview Change email asset 01-250501-DS-Onb - ICP-Week2-R&D - Mural AI Up…" at bounding box center [249, 254] width 499 height 509
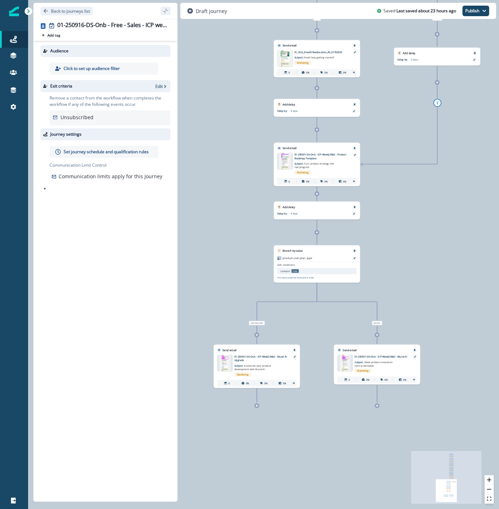
click at [378, 355] on p "01-250501-DS-Onb - ICP-Week2-R&D - Mural AI" at bounding box center [382, 357] width 54 height 4
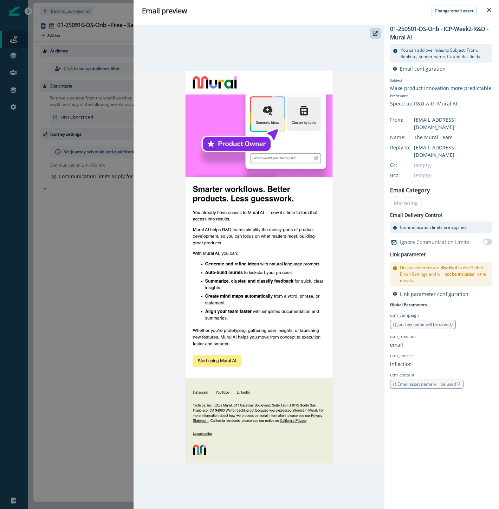
click at [56, 264] on div "Email preview Change email asset 01-250501-DS-Onb - ICP-Week2-R&D - Mural AI Yo…" at bounding box center [249, 254] width 499 height 509
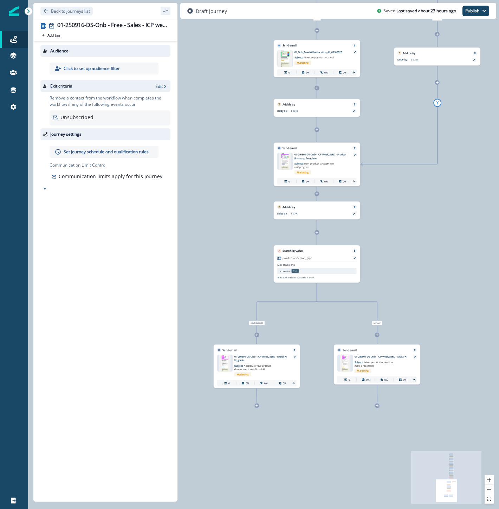
click at [258, 333] on div at bounding box center [257, 335] width 5 height 5
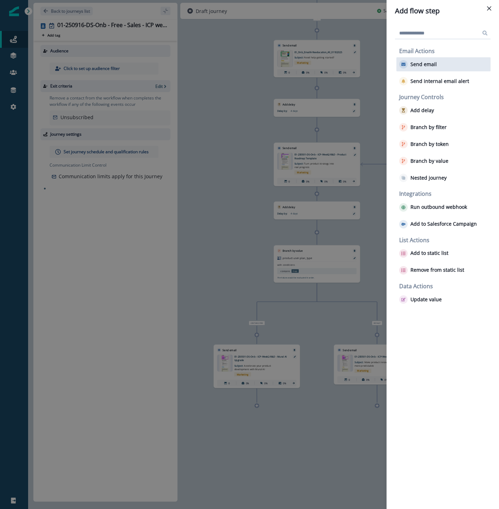
click at [416, 65] on p "Send email" at bounding box center [424, 65] width 26 height 6
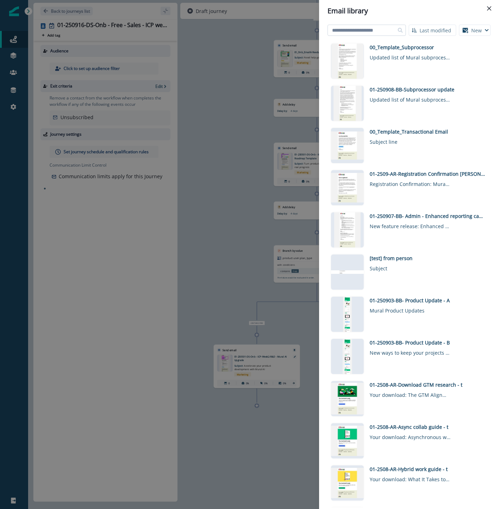
click at [371, 30] on input at bounding box center [367, 30] width 78 height 11
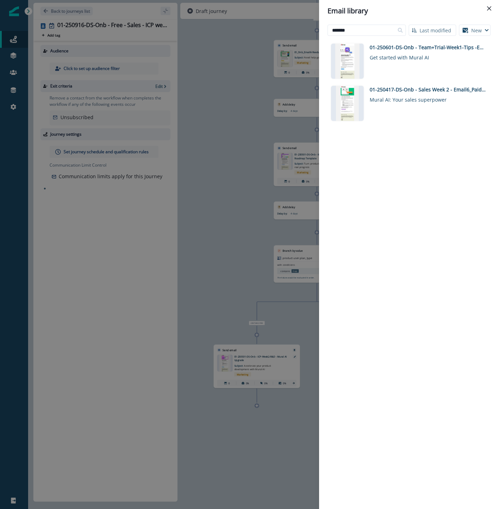
drag, startPoint x: 356, startPoint y: 30, endPoint x: 300, endPoint y: 26, distance: 56.1
click at [300, 26] on div "Email library ******* Last modified Name (A-Z) Last modified Last created New V…" at bounding box center [249, 254] width 499 height 509
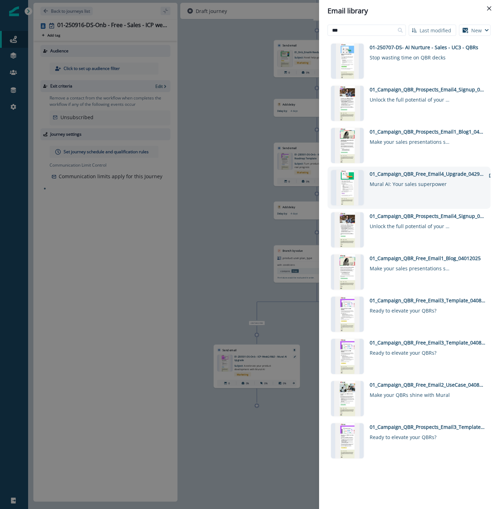
type input "***"
click at [422, 170] on div "01_Campaign_QBR_Free_Email4_Upgrade_04292025" at bounding box center [428, 173] width 116 height 7
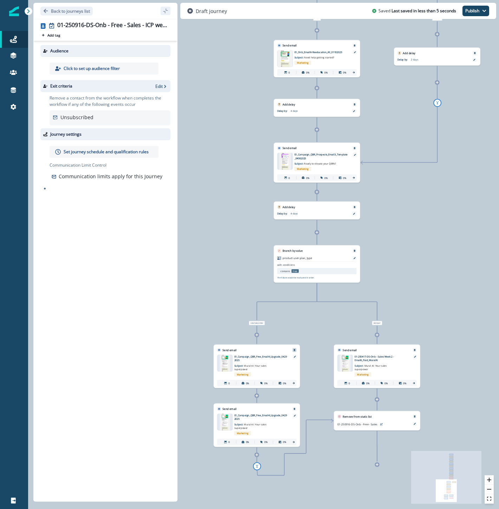
click at [294, 350] on icon "Remove" at bounding box center [295, 350] width 2 height 2
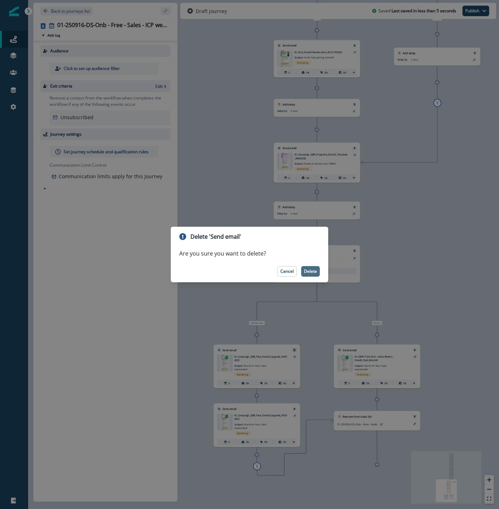
click at [312, 271] on p "Delete" at bounding box center [310, 271] width 13 height 5
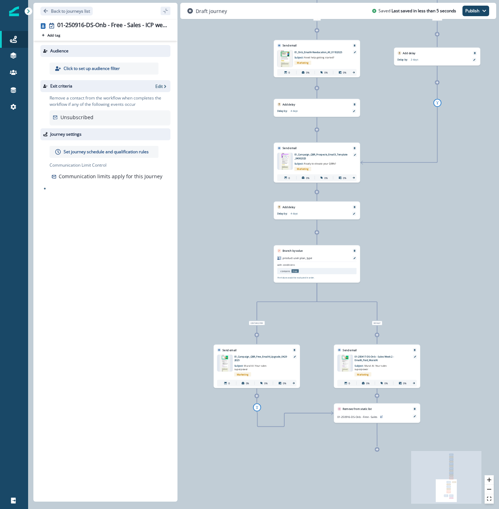
click at [247, 355] on p "01_Campaign_QBR_Free_Email4_Upgrade_04292025" at bounding box center [261, 358] width 54 height 7
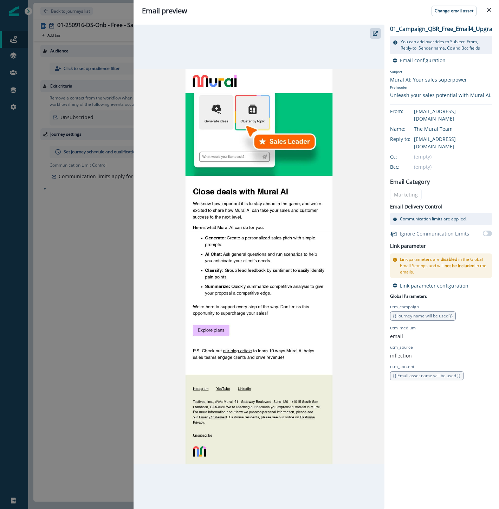
click at [92, 292] on div "Email preview Change email asset 01_Campaign_QBR_Free_Email4_Upgrade_04292025 Y…" at bounding box center [249, 254] width 499 height 509
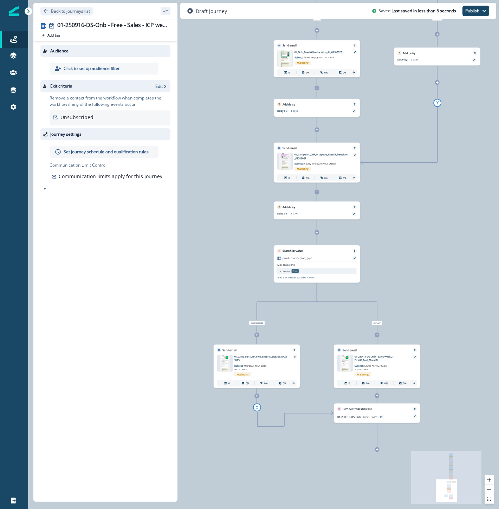
click at [81, 16] on div "Back to journeys list" at bounding box center [105, 11] width 144 height 16
click at [81, 11] on p "Back to journeys list" at bounding box center [70, 11] width 39 height 6
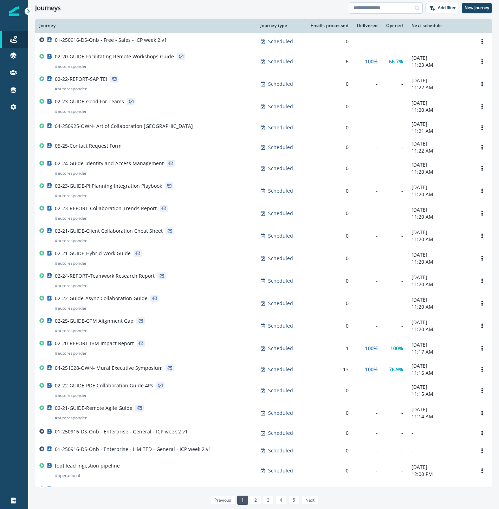
click at [397, 6] on input at bounding box center [386, 7] width 74 height 11
type input "***"
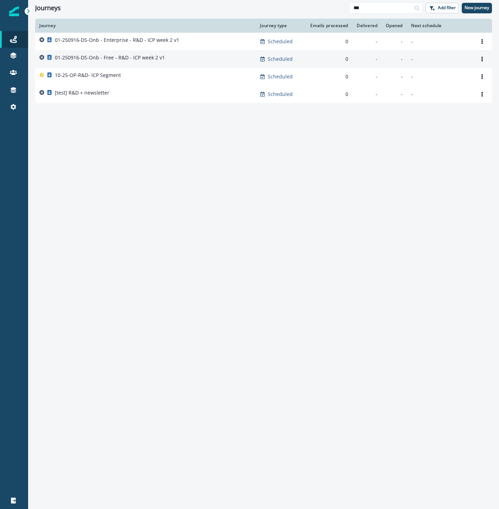
click at [135, 62] on div "01-250916-DS-Onb - Free - R&D - ICP week 2 v1" at bounding box center [110, 59] width 110 height 10
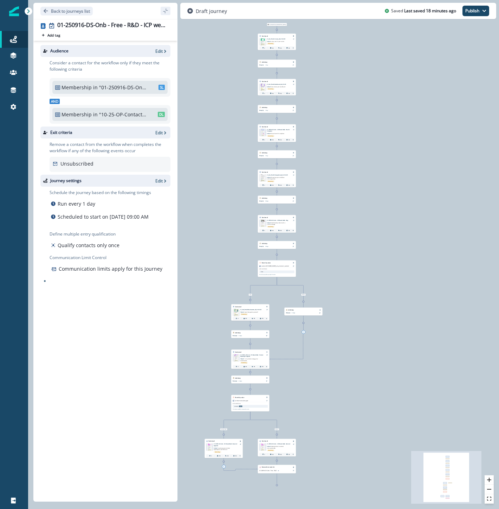
click at [264, 133] on img at bounding box center [263, 132] width 4 height 7
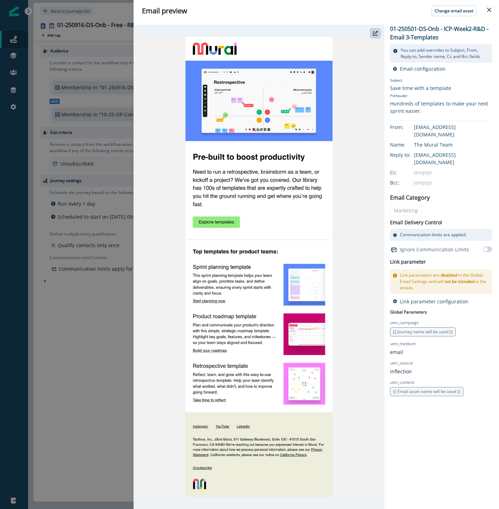
drag, startPoint x: 111, startPoint y: 395, endPoint x: 112, endPoint y: 388, distance: 6.6
click at [111, 394] on div "Email preview Change email asset 01-250501-DS-Onb - ICP-Week2-R&D - Email 3-Tem…" at bounding box center [249, 254] width 499 height 509
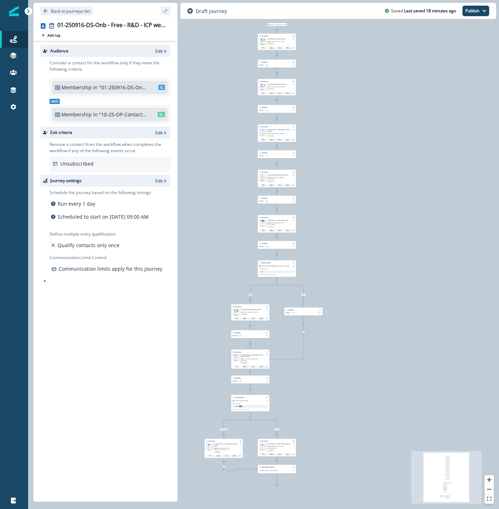
click at [282, 220] on p "01-250501-DS-Onb - ICP-Week2-R&D - Blog" at bounding box center [279, 219] width 24 height 1
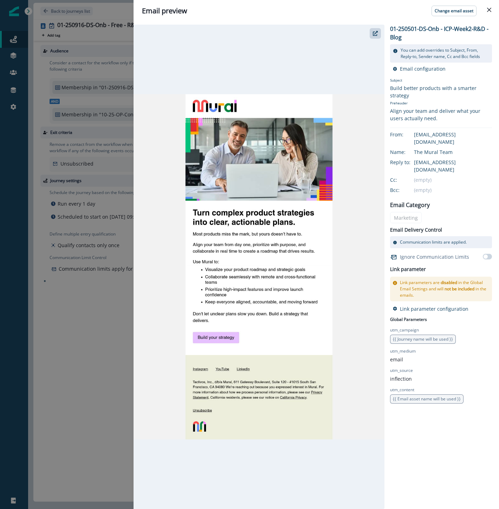
click at [83, 367] on div "Email preview Change email asset 01-250501-DS-Onb - ICP-Week2-R&D - Blog You ca…" at bounding box center [249, 254] width 499 height 509
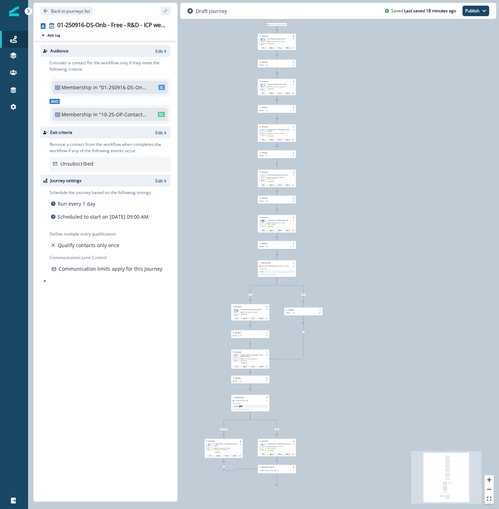
click at [246, 355] on p "01-250501-DS-Onb - ICP-Week2-R&D - Product Roadmap Template" at bounding box center [252, 355] width 24 height 3
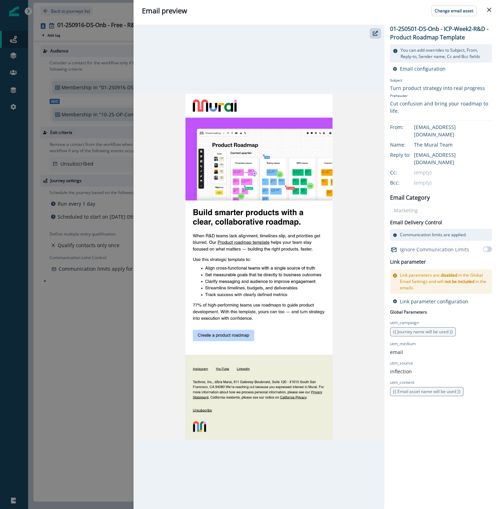
click at [62, 388] on div "Email preview Change email asset 01-250501-DS-Onb - ICP-Week2-R&D - Product Roa…" at bounding box center [249, 254] width 499 height 509
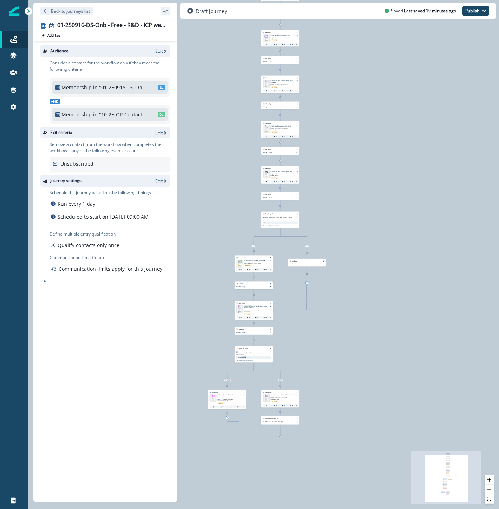
drag, startPoint x: 349, startPoint y: 465, endPoint x: 329, endPoint y: 380, distance: 87.8
click at [354, 386] on div "0 contact has entered the journey Send email Email asset changed, journey repor…" at bounding box center [263, 254] width 471 height 509
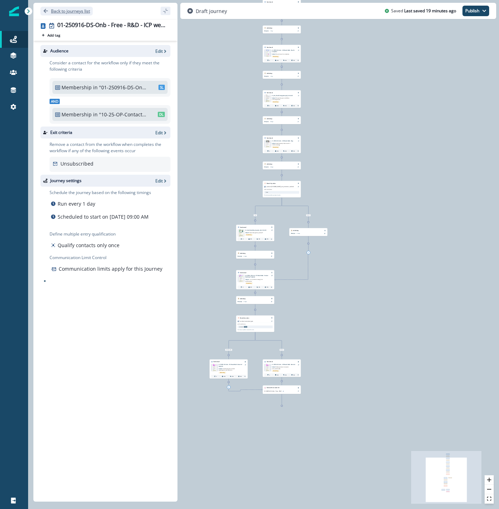
click at [78, 10] on p "Back to journeys list" at bounding box center [70, 11] width 39 height 6
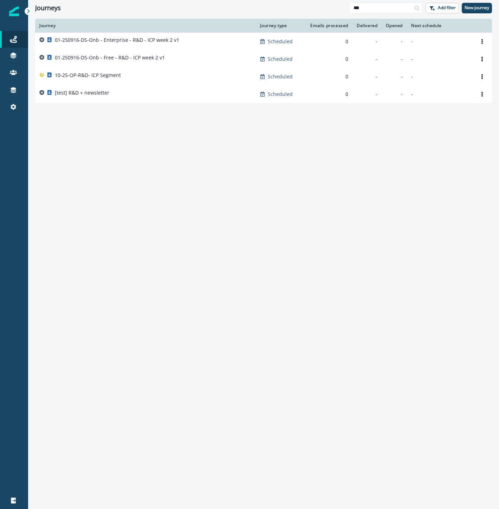
drag, startPoint x: 364, startPoint y: 4, endPoint x: 329, endPoint y: 2, distance: 34.9
click at [330, 2] on div "Journeys *** Add filter New journey" at bounding box center [263, 8] width 471 height 16
type input "*********"
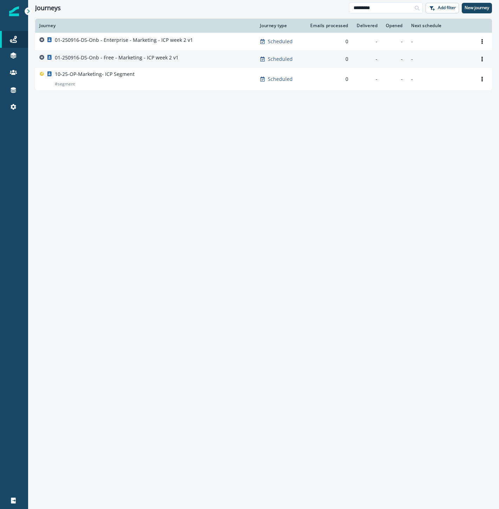
click at [96, 60] on p "01-250916-DS-Onb - Free - Marketing - ICP week 2 v1" at bounding box center [117, 57] width 124 height 7
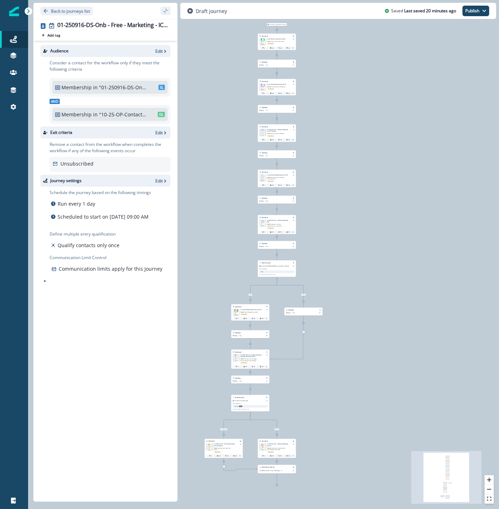
click at [282, 130] on p "01-250501-DS-Onb - ICP-Week2-Marketing - Email 4-Templates" at bounding box center [279, 130] width 24 height 3
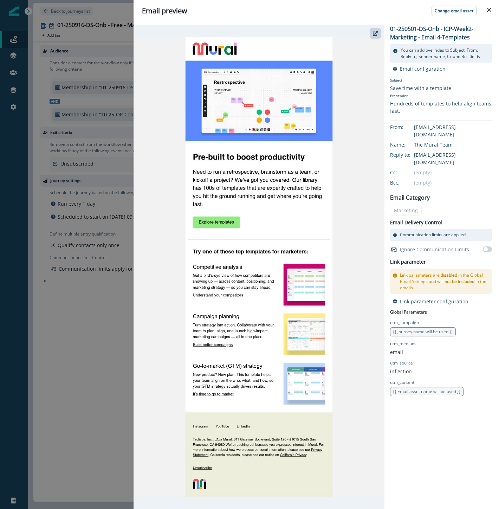
click at [101, 344] on div "Email preview Change email asset 01-250501-DS-Onb - ICP-Week2-Marketing - Email…" at bounding box center [249, 254] width 499 height 509
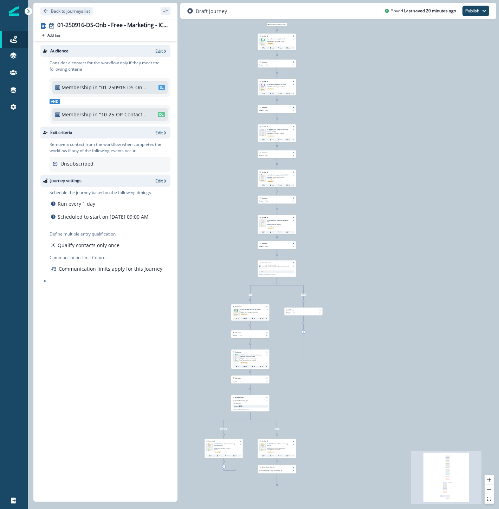
click at [276, 220] on p "01-250501-DS-Onb - ICP-Week2-Marketing - Blog" at bounding box center [279, 220] width 24 height 3
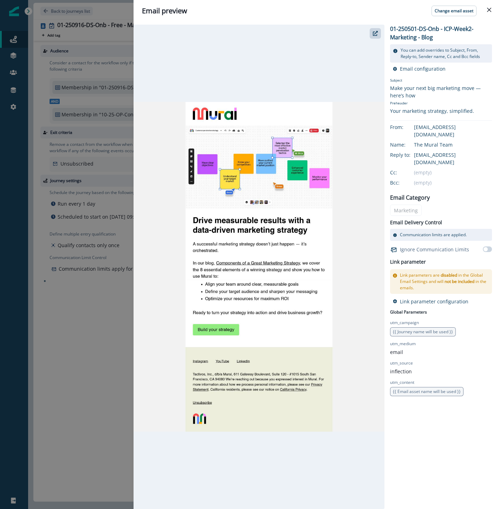
click at [74, 362] on div "Email preview Change email asset 01-250501-DS-Onb - ICP-Week2-Marketing - Blog …" at bounding box center [249, 254] width 499 height 509
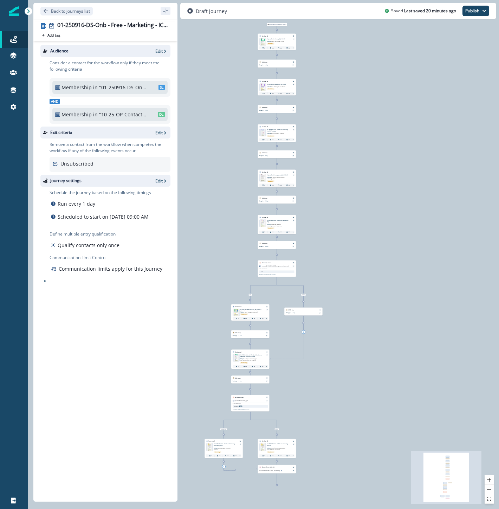
click at [221, 444] on p "01-250501-DS-Onb - ICP-Week2-Marketing - Mural AI Upgrade" at bounding box center [226, 444] width 24 height 3
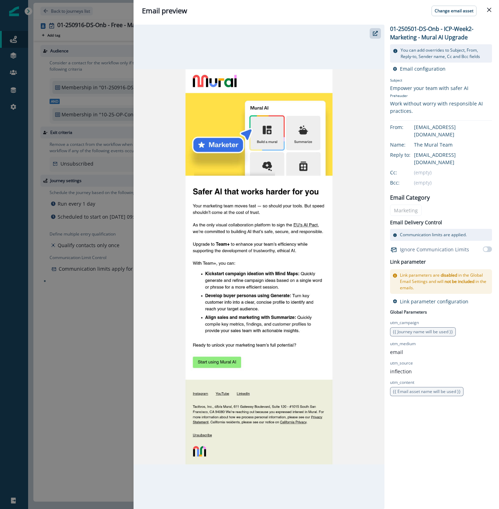
click at [98, 343] on div "Email preview Change email asset 01-250501-DS-Onb - ICP-Week2-Marketing - Mural…" at bounding box center [249, 254] width 499 height 509
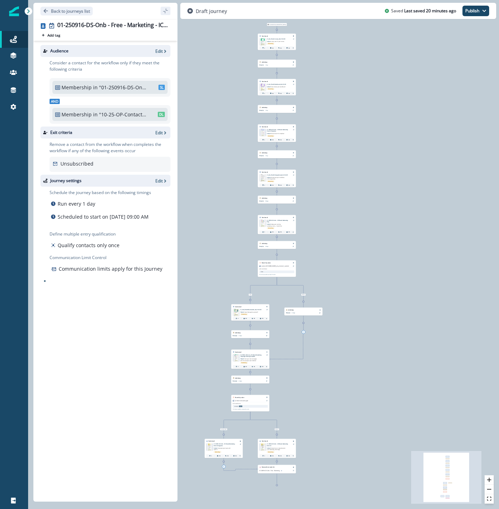
click at [244, 356] on p "01-250501-DS-Onb - ICP-Week2-Marketing - Campaign Planning Template" at bounding box center [252, 355] width 24 height 3
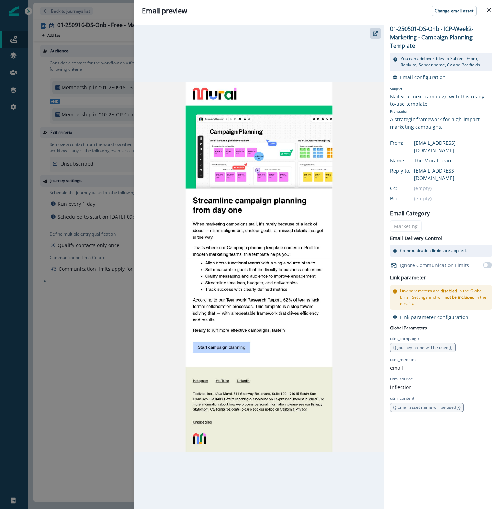
click at [82, 335] on div "Email preview Change email asset 01-250501-DS-Onb - ICP-Week2-Marketing - Campa…" at bounding box center [249, 254] width 499 height 509
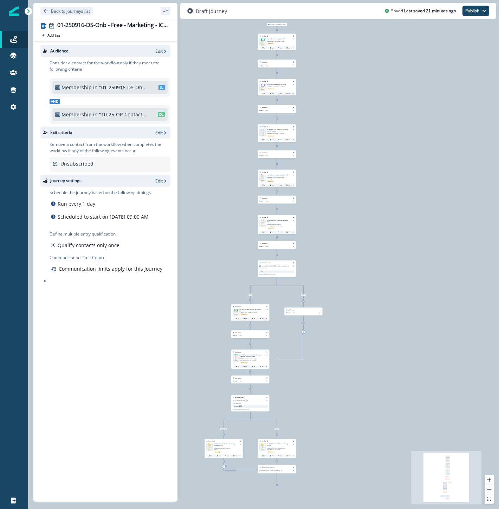
click at [62, 11] on p "Back to journeys list" at bounding box center [70, 11] width 39 height 6
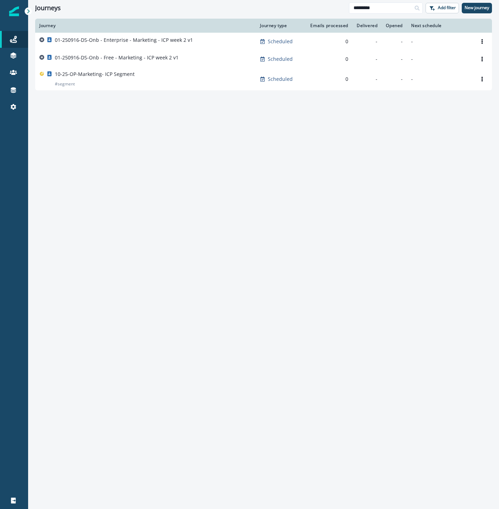
drag, startPoint x: 378, startPoint y: 8, endPoint x: 307, endPoint y: 2, distance: 71.6
click at [318, 1] on div "Journeys ********* Add filter New journey" at bounding box center [263, 8] width 471 height 16
type input "**********"
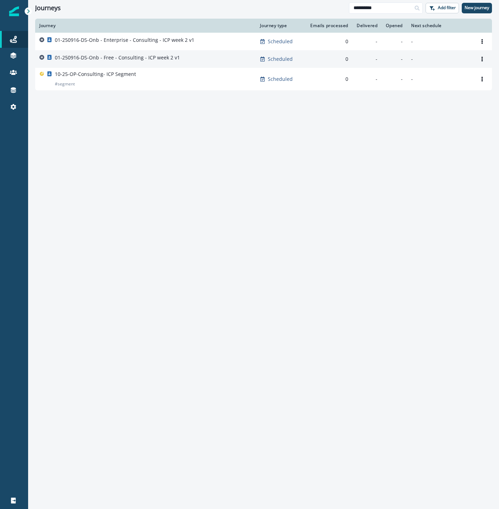
click at [166, 53] on td "01-250916-DS-Onb - Free - Consulting - ICP week 2 v1" at bounding box center [145, 59] width 221 height 18
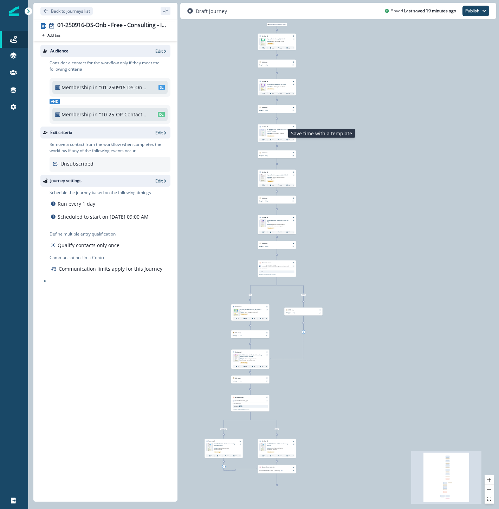
click at [272, 132] on p "Subject: Save time with a template" at bounding box center [276, 133] width 19 height 2
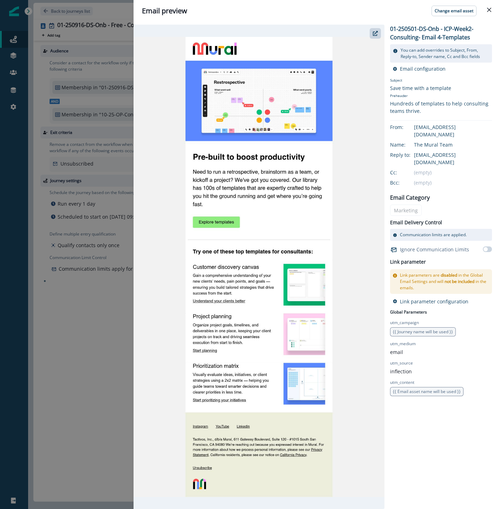
click at [82, 415] on div "Email preview Change email asset 01-250501-DS-Onb - ICP-Week2-Consulting- Email…" at bounding box center [249, 254] width 499 height 509
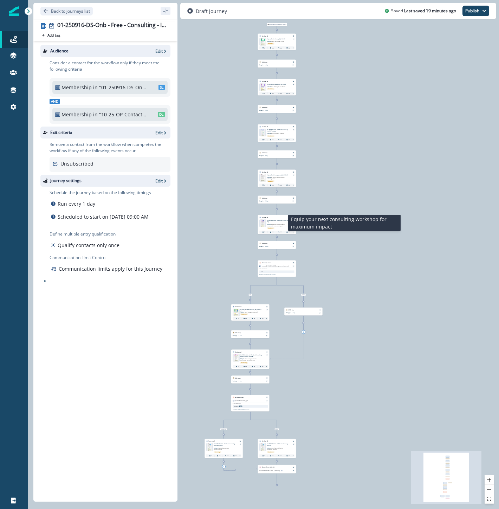
click at [273, 224] on span "Equip your next consulting workshop for maximum impact" at bounding box center [276, 225] width 18 height 3
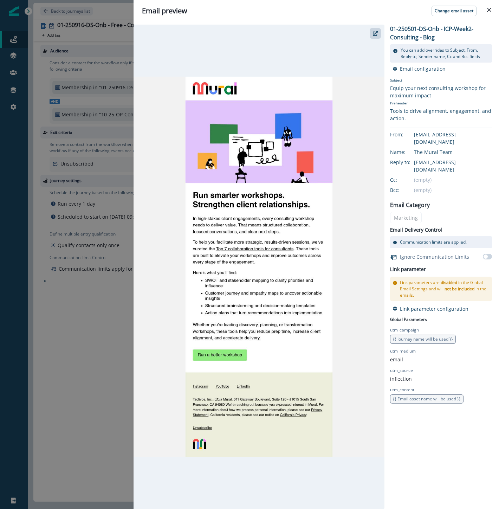
click at [110, 348] on div "Email preview Change email asset 01-250501-DS-Onb - ICP-Week2-Consulting - Blog…" at bounding box center [249, 254] width 499 height 509
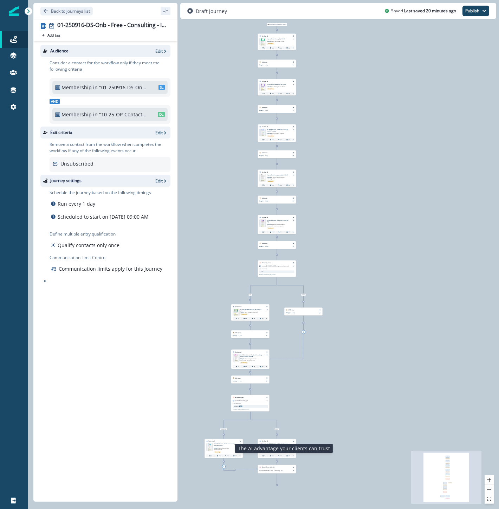
click at [220, 447] on p "Subject: The AI advantage your clients can trust" at bounding box center [223, 448] width 19 height 4
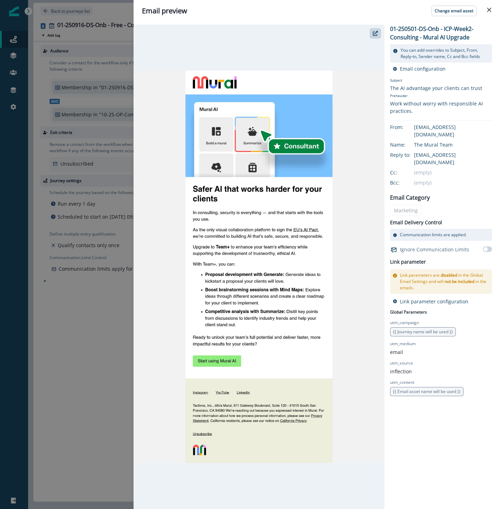
click at [92, 377] on div "Email preview Change email asset 01-250501-DS-Onb - ICP-Week2-Consulting - Mura…" at bounding box center [249, 254] width 499 height 509
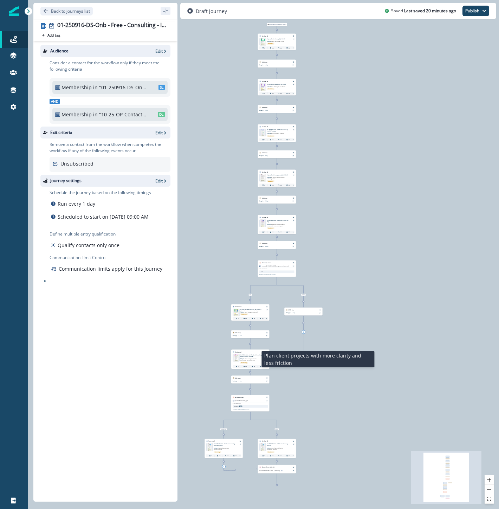
click at [250, 359] on span "Plan client projects with more clarity and less friction" at bounding box center [248, 359] width 16 height 3
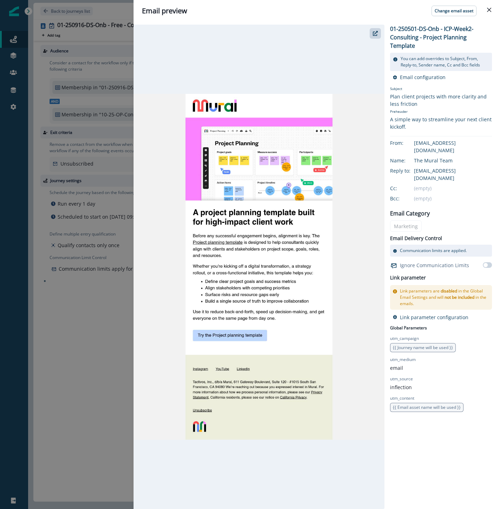
click at [95, 460] on div "Email preview Change email asset 01-250501-DS-Onb - ICP-Week2-Consulting - Proj…" at bounding box center [249, 254] width 499 height 509
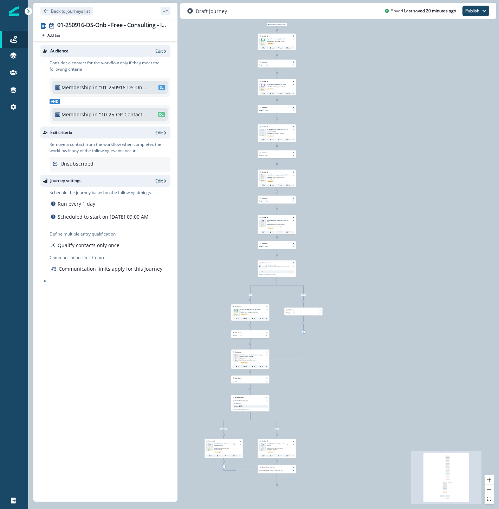
click at [82, 10] on p "Back to journeys list" at bounding box center [70, 11] width 39 height 6
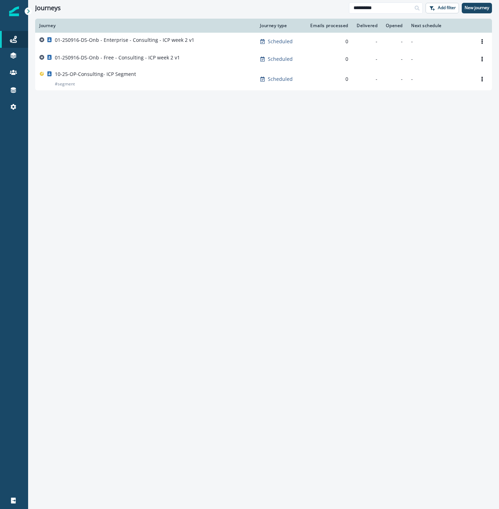
drag, startPoint x: 382, startPoint y: 8, endPoint x: 325, endPoint y: 7, distance: 56.6
click at [326, 7] on div "**********" at bounding box center [263, 8] width 471 height 16
type input "*******"
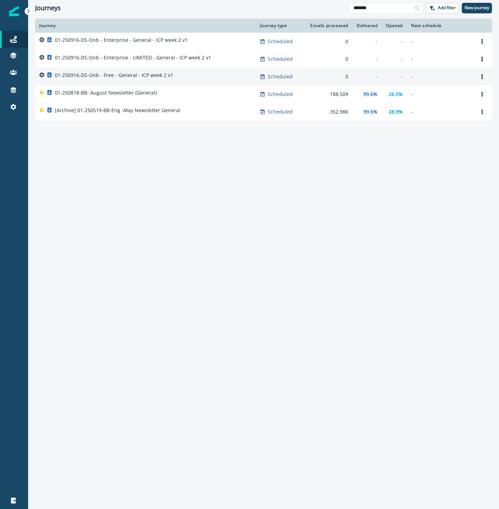
click at [169, 73] on p "01-250916-DS-Onb - Free - General - ICP week 2 v1" at bounding box center [114, 75] width 118 height 7
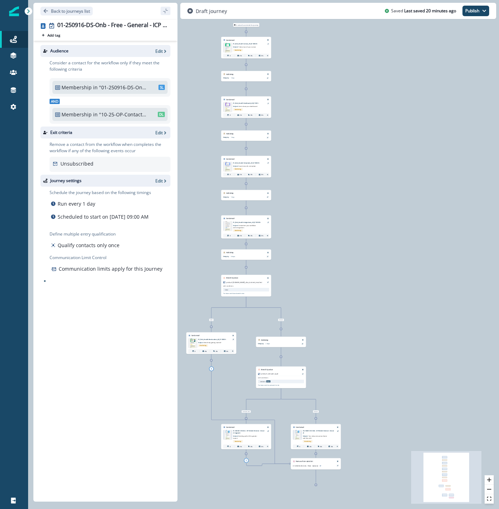
click at [238, 433] on p "01-250501-DS-Onb - ICP-Week2-General - Mural AI Upgrade" at bounding box center [248, 432] width 31 height 4
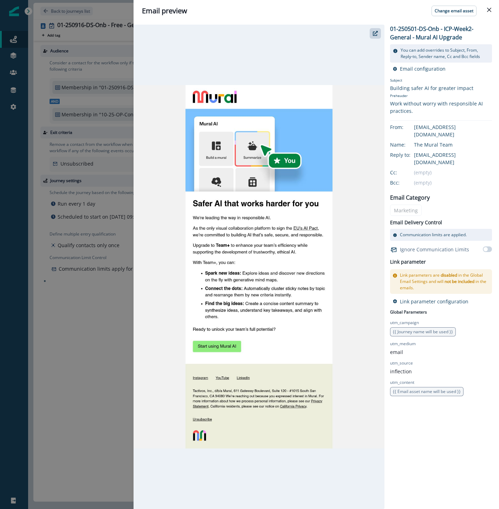
click at [76, 357] on div "Email preview Change email asset 01-250501-DS-Onb - ICP-Week2-General - Mural A…" at bounding box center [249, 254] width 499 height 509
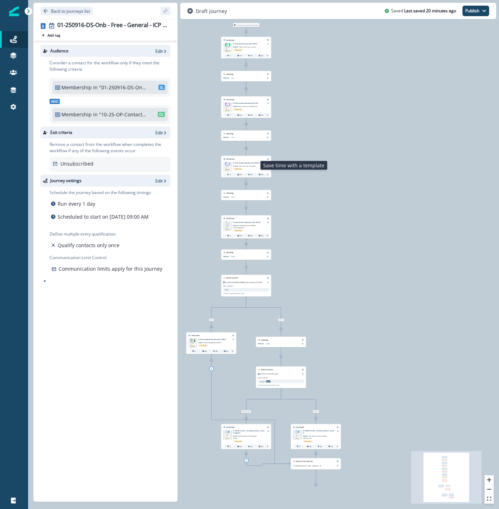
click at [236, 164] on p "Subject: Save time with a template" at bounding box center [245, 165] width 24 height 3
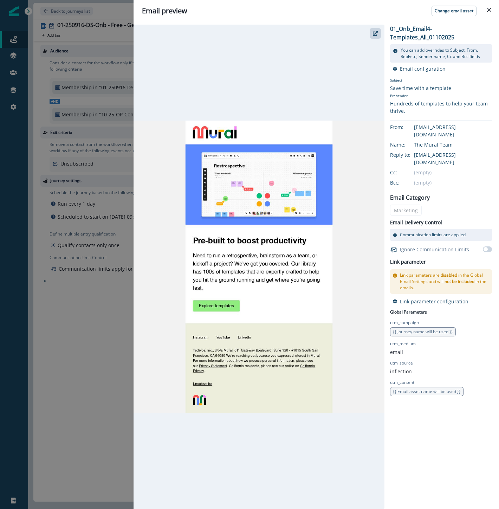
click at [76, 384] on div "Email preview Change email asset 01_Onb_Email4-Templates_All_01102025 You can a…" at bounding box center [249, 254] width 499 height 509
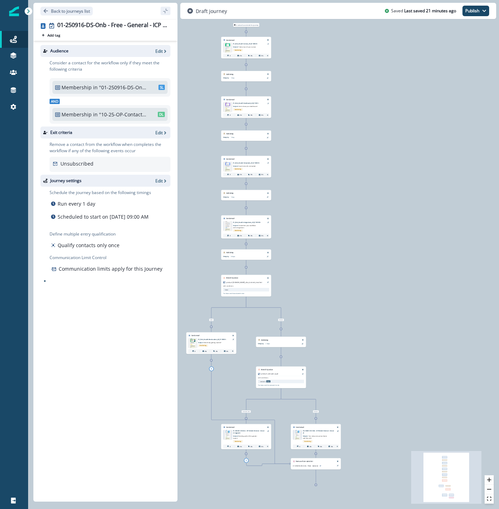
click at [104, 354] on div "Audience Edit Consider a contact for the workflow only if they meet the followi…" at bounding box center [105, 270] width 144 height 458
click at [11, 37] on icon at bounding box center [13, 39] width 7 height 7
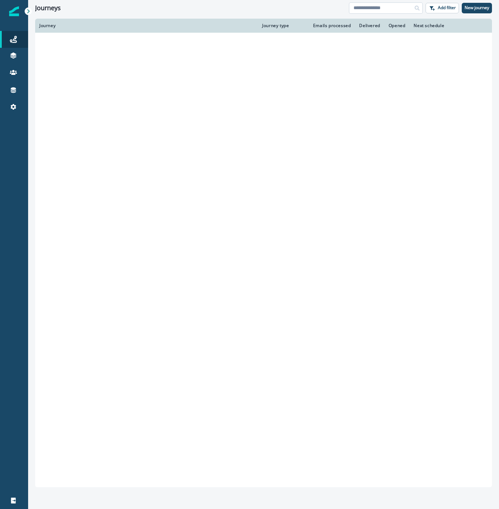
click at [393, 9] on input at bounding box center [386, 7] width 74 height 11
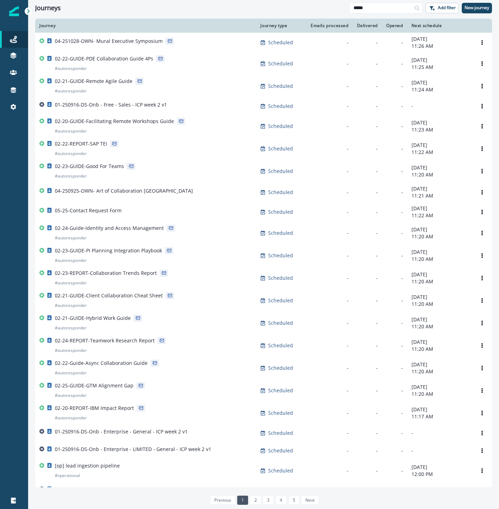
type input "*****"
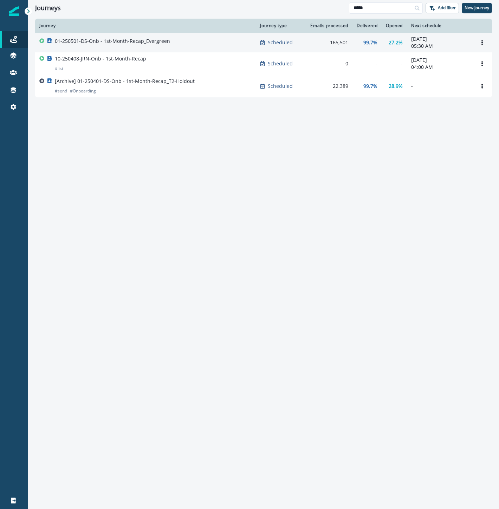
click at [155, 46] on div "01-250501-DS-Onb - 1st-Month-Recap_Evergreen" at bounding box center [112, 43] width 115 height 10
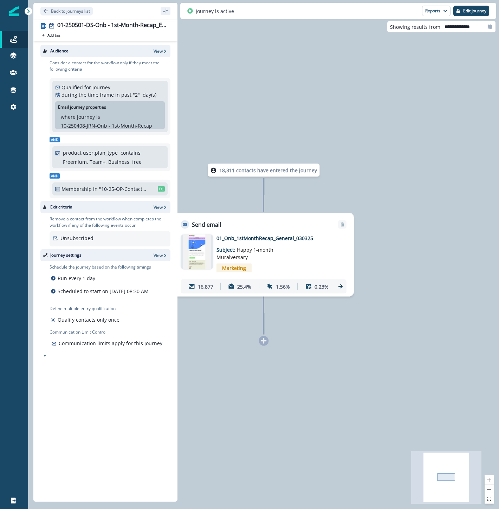
click at [235, 237] on p "01_Onb_1stMonthRecap_General_030325" at bounding box center [273, 237] width 112 height 7
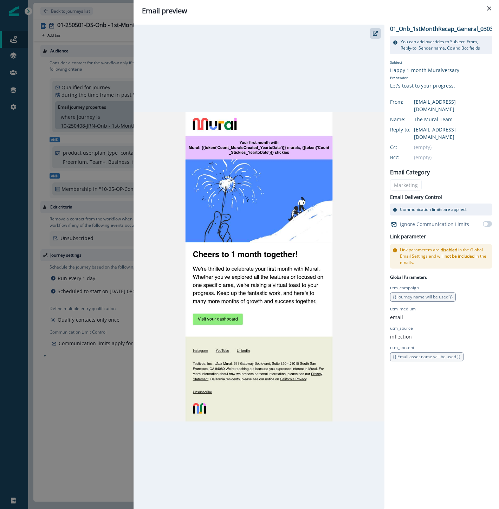
click at [336, 53] on div at bounding box center [259, 267] width 251 height 484
drag, startPoint x: 83, startPoint y: 413, endPoint x: 85, endPoint y: 405, distance: 7.8
click at [83, 412] on div "Email preview 01_Onb_1stMonthRecap_General_030325 You can add overrides to Subj…" at bounding box center [249, 254] width 499 height 509
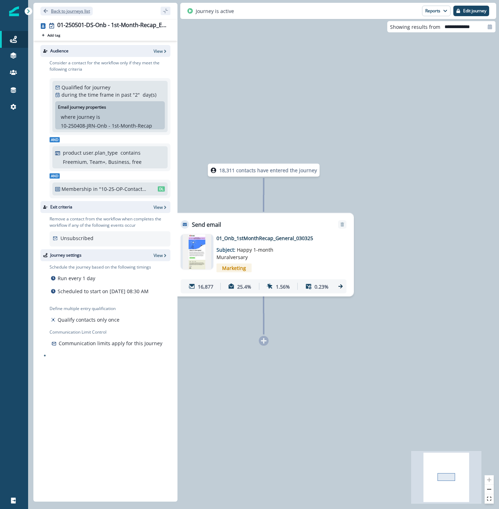
click at [71, 9] on p "Back to journeys list" at bounding box center [70, 11] width 39 height 6
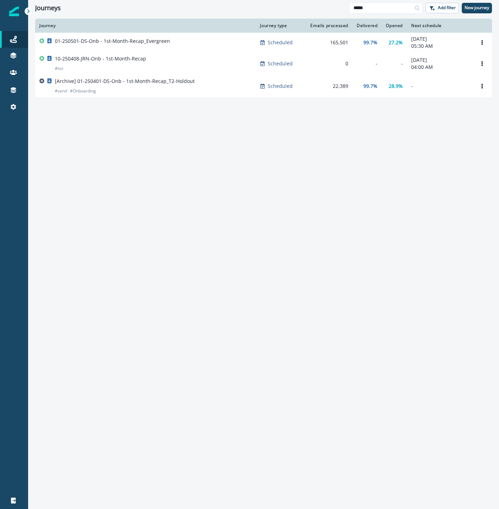
drag, startPoint x: 380, startPoint y: 9, endPoint x: 300, endPoint y: 3, distance: 80.1
click at [303, 3] on div "Journeys ***** Add filter New journey" at bounding box center [263, 8] width 471 height 16
type input "*"
click at [444, 6] on p "Add filter" at bounding box center [447, 7] width 18 height 5
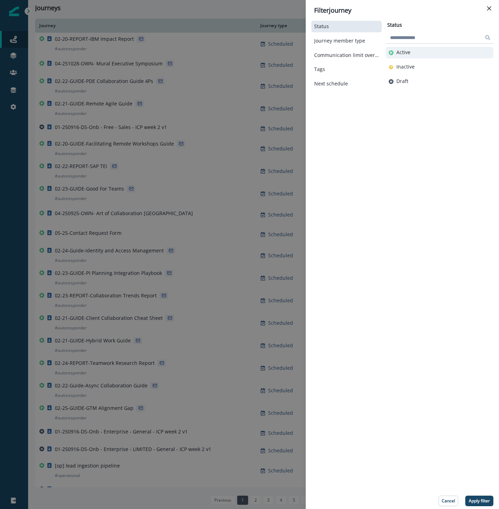
click at [404, 50] on p "Active" at bounding box center [404, 53] width 14 height 6
click at [489, 500] on p "Apply filter" at bounding box center [479, 500] width 21 height 5
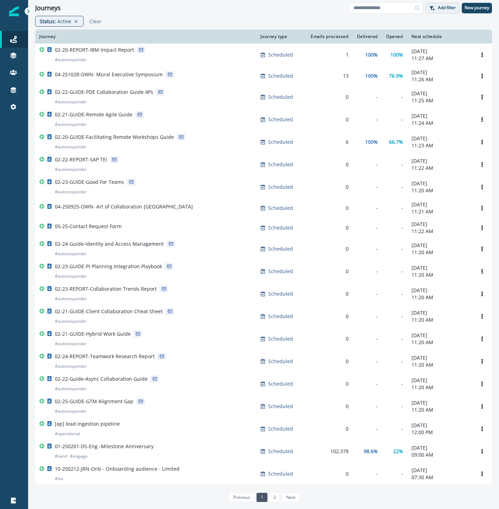
click at [453, 6] on p "Add filter" at bounding box center [447, 7] width 18 height 5
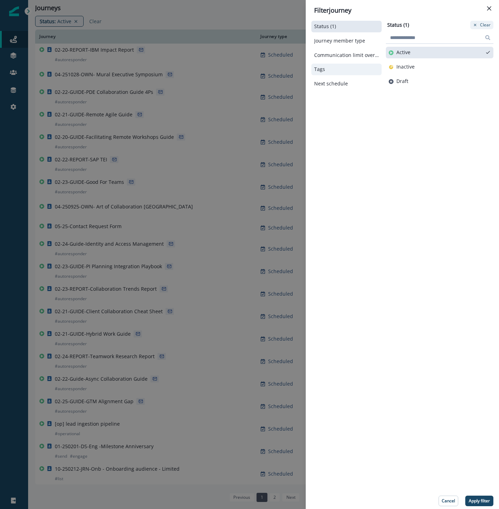
click at [326, 71] on button "Tags" at bounding box center [346, 69] width 65 height 6
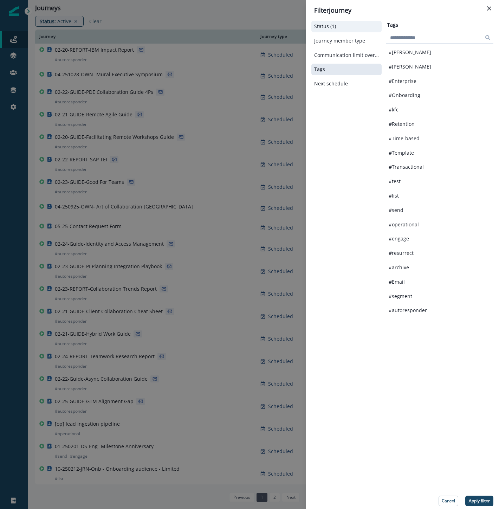
click at [330, 27] on p "Status (1)" at bounding box center [325, 27] width 22 height 6
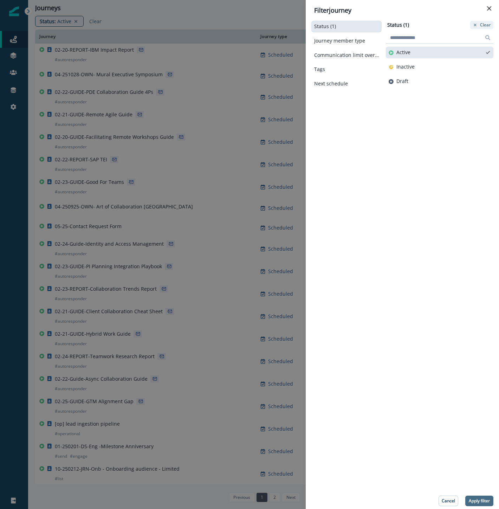
click at [481, 497] on button "Apply filter" at bounding box center [479, 501] width 28 height 11
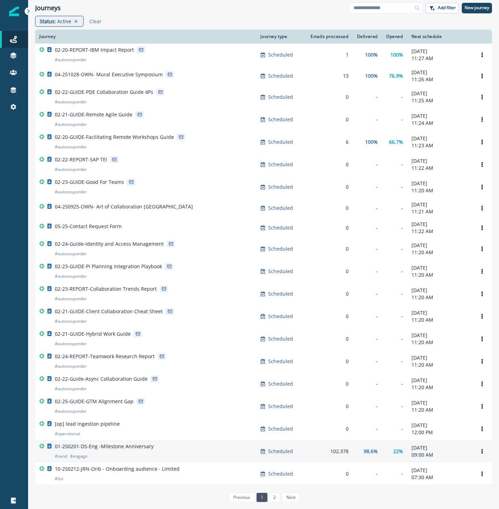
scroll to position [39, 0]
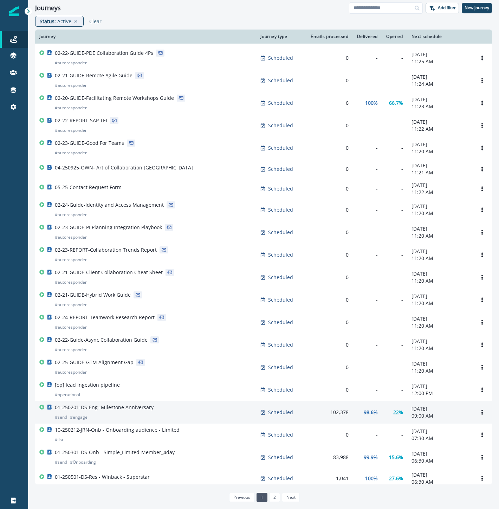
click at [179, 421] on div "01-250201-DS-Eng -Milestone Anniversary # send # engage" at bounding box center [145, 412] width 213 height 17
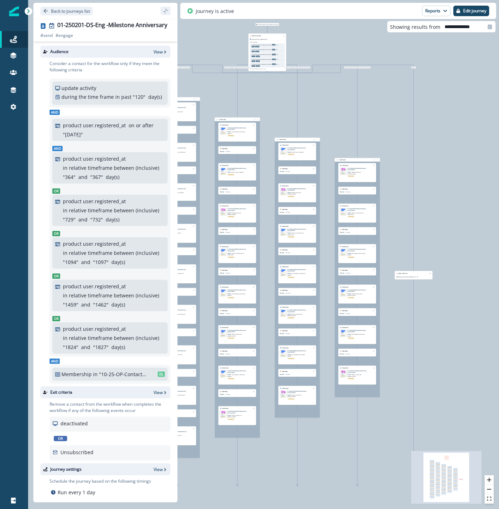
click at [283, 152] on img at bounding box center [283, 150] width 7 height 7
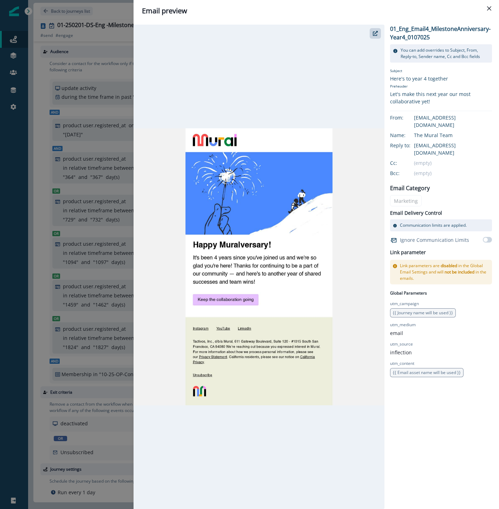
click at [37, 82] on div "Email preview 01_Eng_Email4_MilestoneAnniversary-Year4_0107025 You can add over…" at bounding box center [249, 254] width 499 height 509
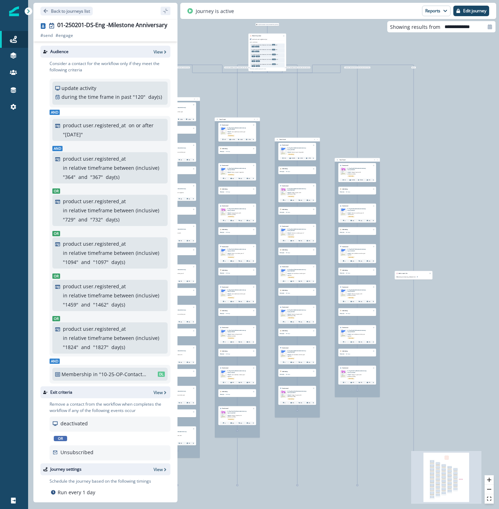
click at [285, 191] on img at bounding box center [283, 191] width 7 height 7
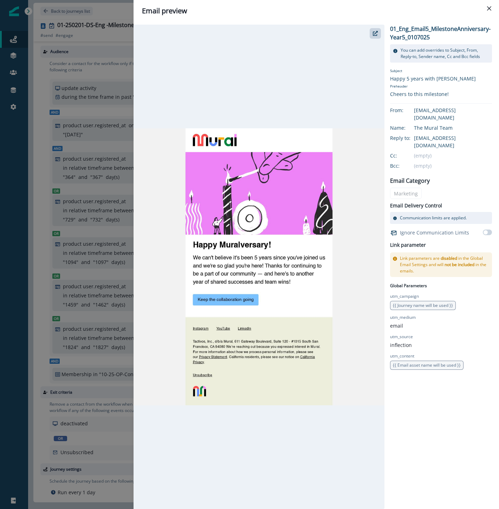
click at [331, 77] on div at bounding box center [259, 267] width 251 height 484
click at [35, 355] on div "Email preview 01_Eng_Email5_MilestoneAnniversary-Year5_0107025 You can add over…" at bounding box center [249, 254] width 499 height 509
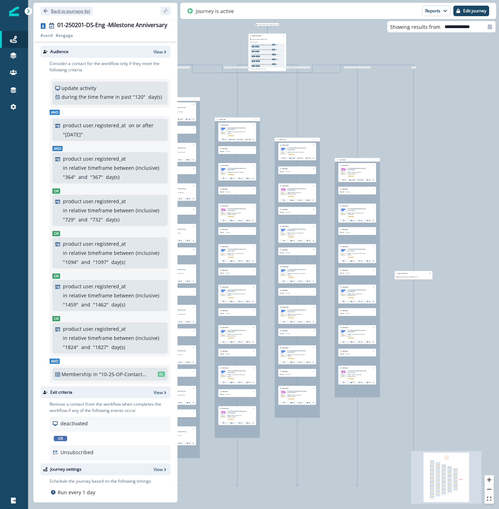
click at [59, 13] on p "Back to journeys list" at bounding box center [70, 11] width 39 height 6
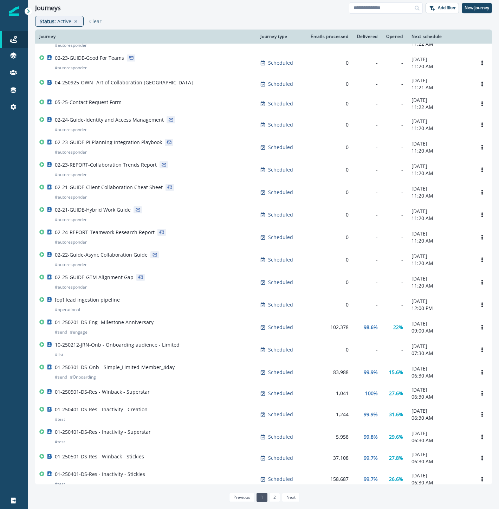
scroll to position [156, 0]
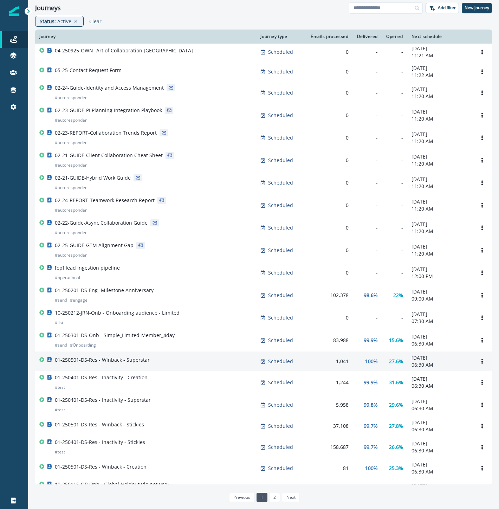
click at [171, 366] on div "01-250501-DS-Res - Winback - Superstar" at bounding box center [145, 361] width 213 height 10
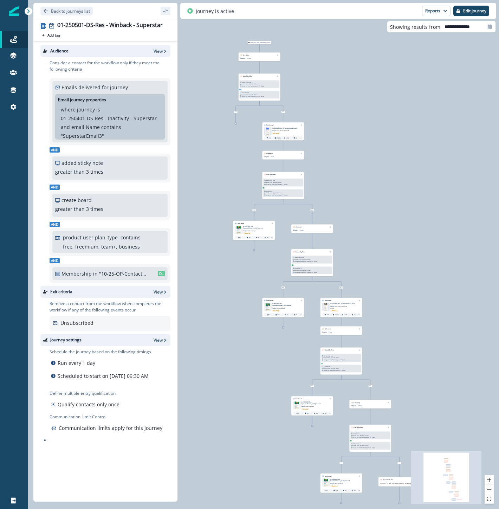
drag, startPoint x: 331, startPoint y: 116, endPoint x: 381, endPoint y: 130, distance: 51.1
click at [387, 133] on div "29 contacts have entered the journey Add delay Delay by: 15 days Delay details …" at bounding box center [263, 254] width 471 height 509
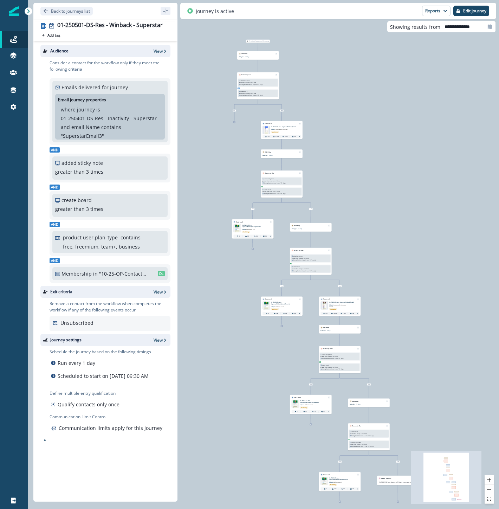
click at [265, 128] on img at bounding box center [266, 130] width 5 height 8
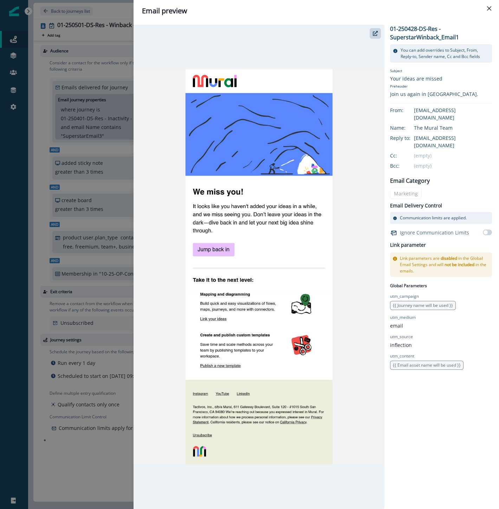
click at [85, 449] on div "Email preview 01-250428-DS-Res - SuperstarWinback_Email1 You can add overrides …" at bounding box center [249, 254] width 499 height 509
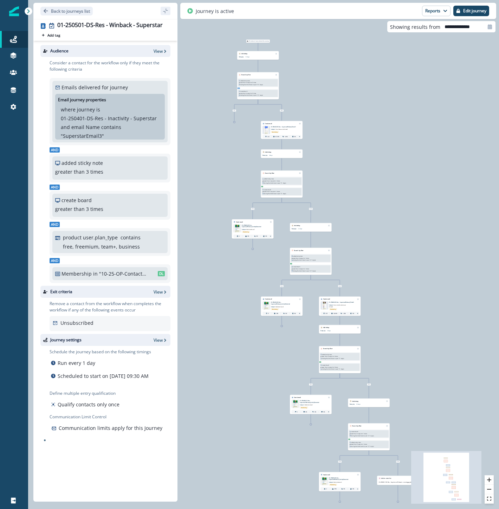
click at [238, 228] on img at bounding box center [237, 228] width 7 height 8
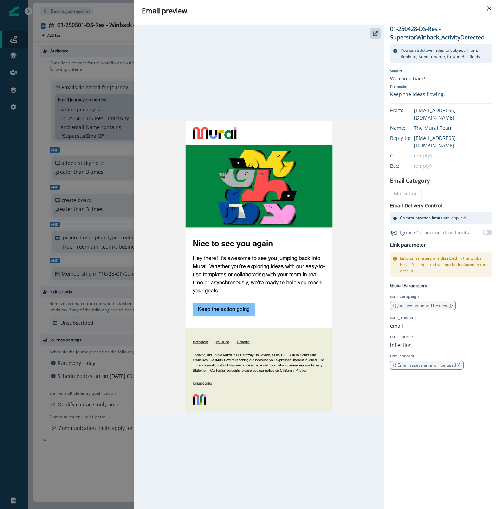
click at [83, 463] on div "Email preview 01-250428-DS-Res - SuperstarWinback_ActivityDetected You can add …" at bounding box center [249, 254] width 499 height 509
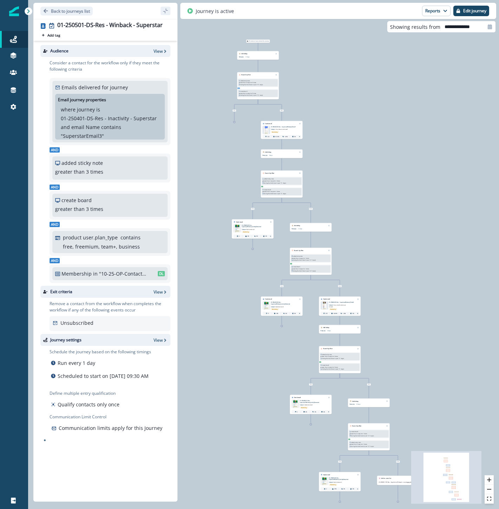
click at [328, 305] on div at bounding box center [324, 306] width 7 height 8
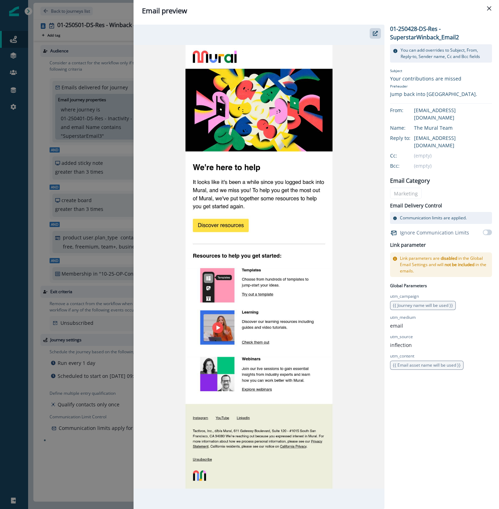
click at [97, 477] on div "Email preview 01-250428-DS-Res - SuperstarWinback_Email2 You can add overrides …" at bounding box center [249, 254] width 499 height 509
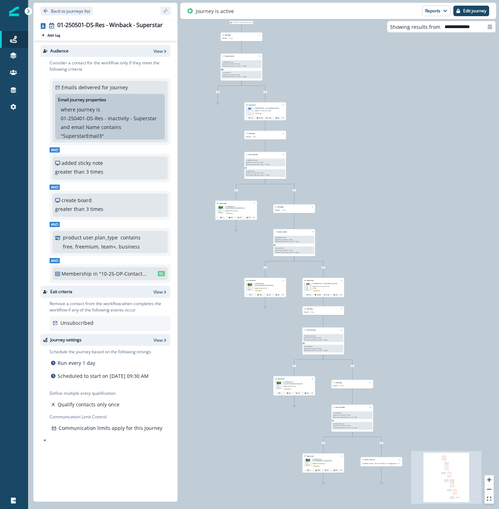
drag, startPoint x: 429, startPoint y: 384, endPoint x: 413, endPoint y: 366, distance: 24.9
click at [413, 366] on div "29 contacts have entered the journey Add delay Delay by: 15 days Delay details …" at bounding box center [263, 254] width 471 height 509
click at [71, 12] on p "Back to journeys list" at bounding box center [70, 11] width 39 height 6
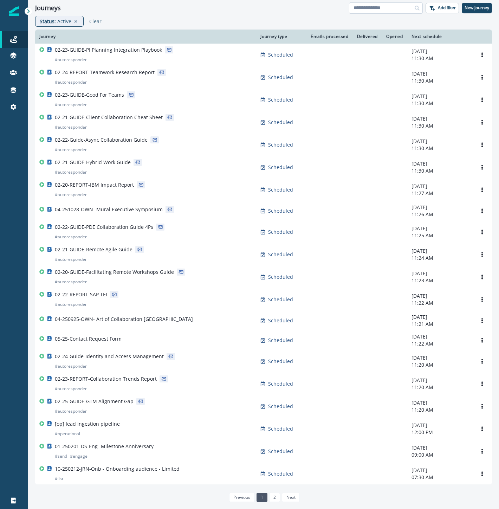
click at [360, 11] on input at bounding box center [386, 7] width 74 height 11
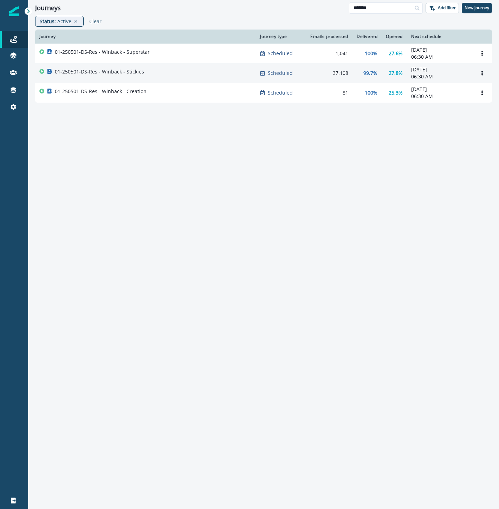
type input "*******"
click at [170, 77] on div "01-250501-DS-Res - Winback - Stickies" at bounding box center [145, 73] width 212 height 10
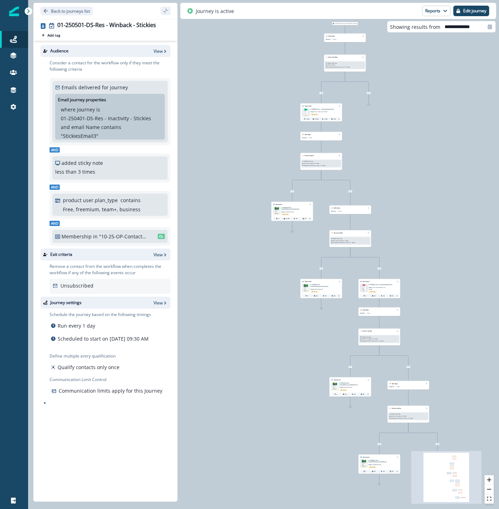
drag, startPoint x: 330, startPoint y: 182, endPoint x: 431, endPoint y: 181, distance: 101.2
click at [431, 181] on div "31,594 contacts have entered the journey Add delay Delay by: 15 days Delay deta…" at bounding box center [263, 254] width 471 height 509
click at [305, 112] on img at bounding box center [305, 112] width 5 height 8
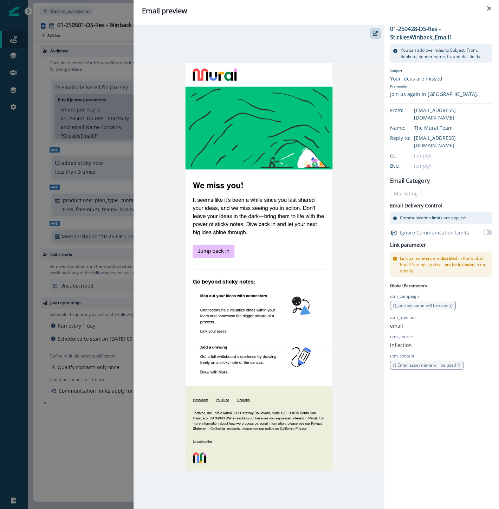
click at [316, 9] on div "Email preview" at bounding box center [316, 11] width 349 height 11
click at [77, 435] on div "Email preview 01-250428-DS-Res - StickiesWinback_Email1 You can add overrides t…" at bounding box center [249, 254] width 499 height 509
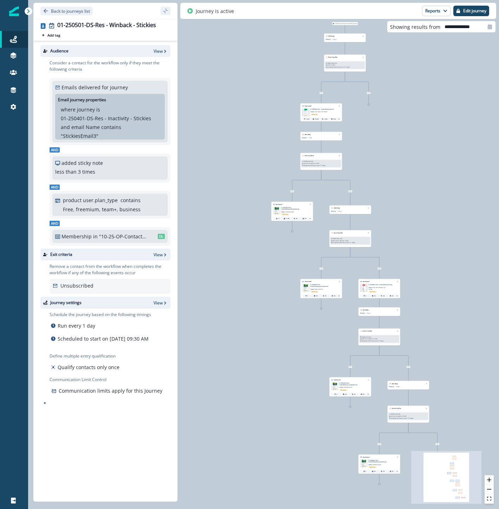
click at [371, 285] on p "01-250428-DS-Res - StickiesWinback_Email2" at bounding box center [381, 285] width 26 height 2
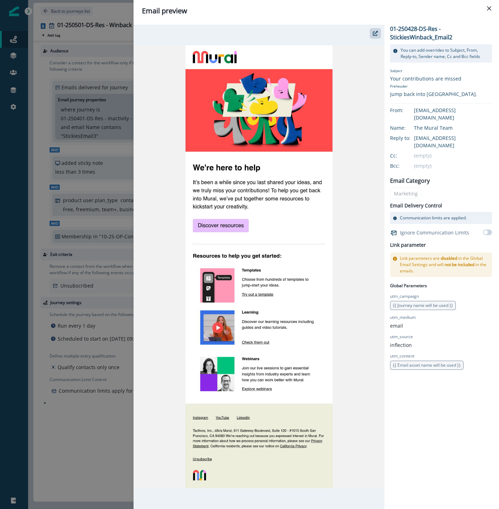
click at [69, 440] on div "Email preview 01-250428-DS-Res - StickiesWinback_Email2 You can add overrides t…" at bounding box center [249, 254] width 499 height 509
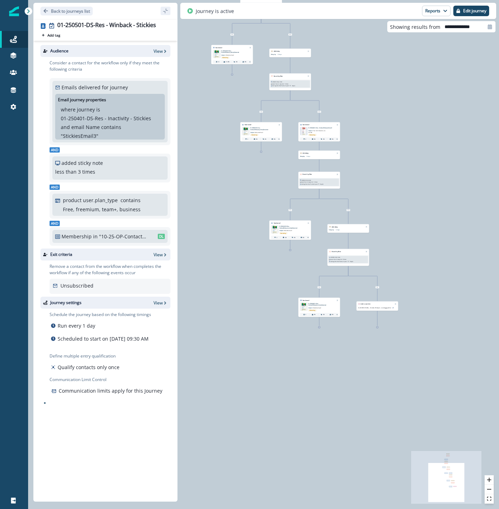
drag, startPoint x: 458, startPoint y: 393, endPoint x: 398, endPoint y: 236, distance: 167.9
click at [398, 236] on div "31,594 contacts have entered the journey Add delay Delay by: 15 days Delay deta…" at bounding box center [263, 254] width 471 height 509
click at [78, 8] on p "Back to journeys list" at bounding box center [70, 11] width 39 height 6
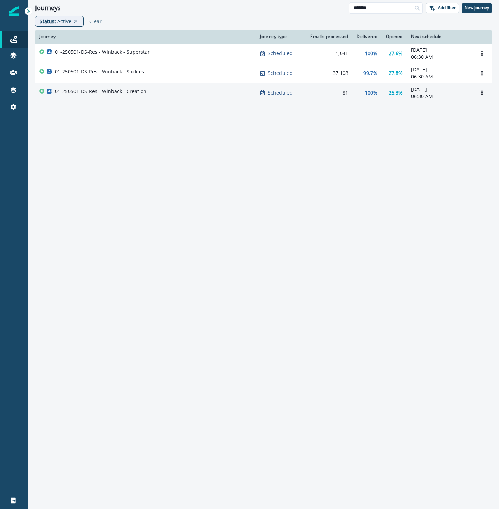
click at [145, 95] on div "01-250501-DS-Res - Winback - Creation" at bounding box center [145, 93] width 212 height 10
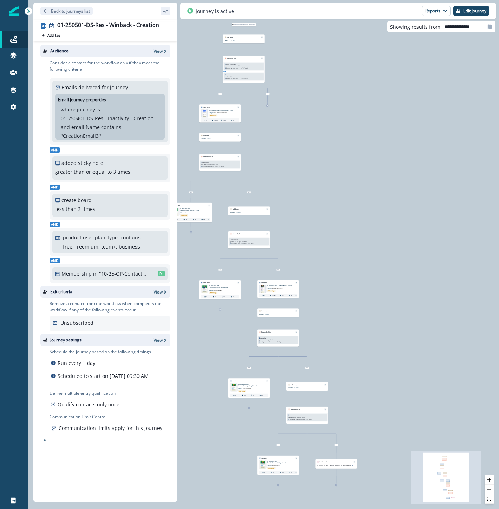
click at [207, 112] on img at bounding box center [204, 113] width 5 height 8
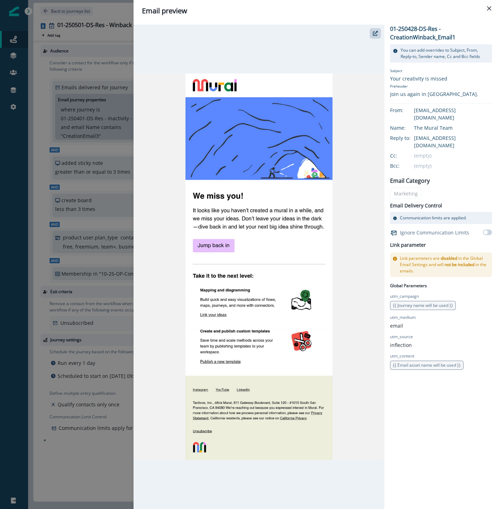
click at [87, 476] on div "Email preview 01-250428-DS-Res - CreationWinback_Email1 You can add overrides t…" at bounding box center [249, 254] width 499 height 509
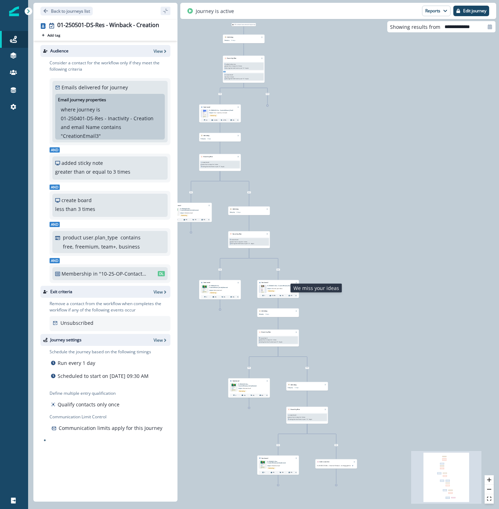
click at [274, 288] on span "We miss your ideas" at bounding box center [277, 288] width 11 height 1
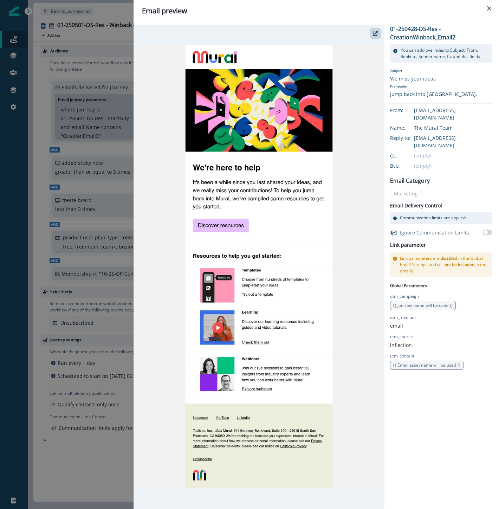
click at [78, 482] on div "Email preview 01-250428-DS-Res - CreationWinback_Email2 You can add overrides t…" at bounding box center [249, 254] width 499 height 509
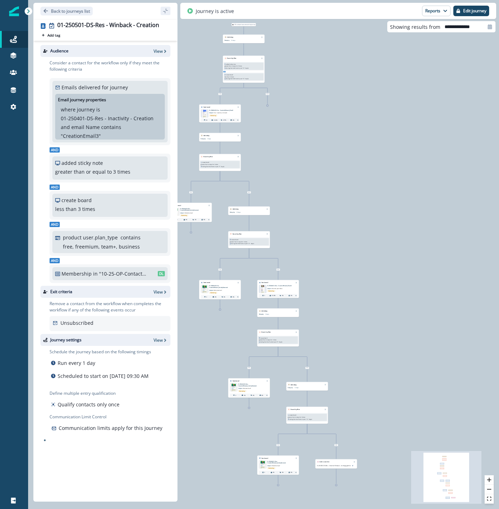
click at [72, 6] on div "Back to journeys list" at bounding box center [105, 11] width 144 height 16
click at [72, 9] on p "Back to journeys list" at bounding box center [70, 11] width 39 height 6
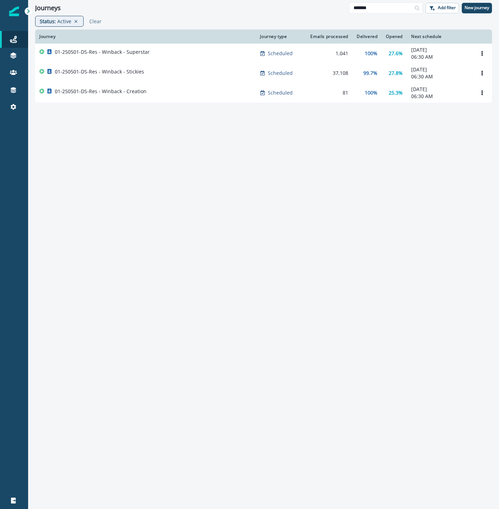
drag, startPoint x: 392, startPoint y: 8, endPoint x: 285, endPoint y: 1, distance: 107.4
click at [285, 1] on div "Journeys ******* Add filter New journey" at bounding box center [263, 8] width 471 height 16
type input "**********"
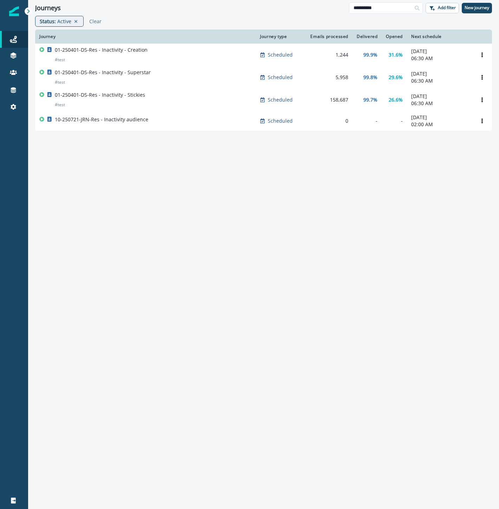
click at [438, 185] on div "Journey Journey type Emails processed Delivered Opened Next schedule 01-250401-…" at bounding box center [263, 268] width 471 height 476
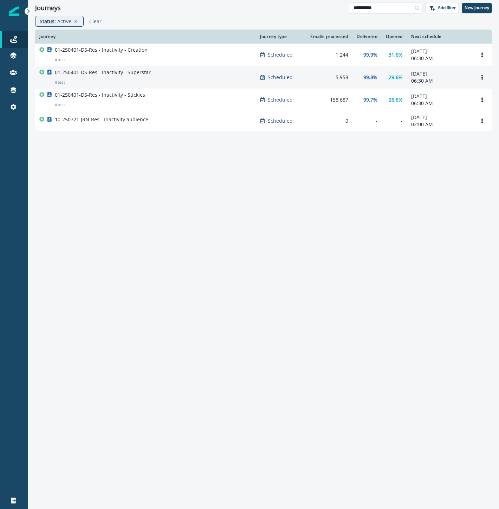
click at [149, 75] on div "01-250401-DS-Res - Inactivity - Superstar # test" at bounding box center [145, 77] width 212 height 17
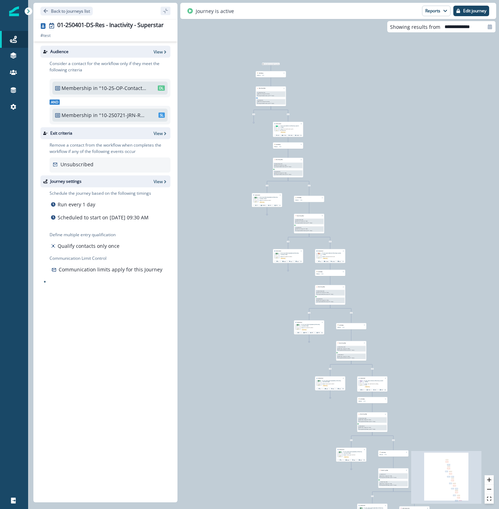
drag, startPoint x: 317, startPoint y: 96, endPoint x: 398, endPoint y: 135, distance: 89.9
click at [398, 135] on div "859 contacts have entered the journey Add delay Delay by: 7 days Delay details …" at bounding box center [263, 254] width 471 height 509
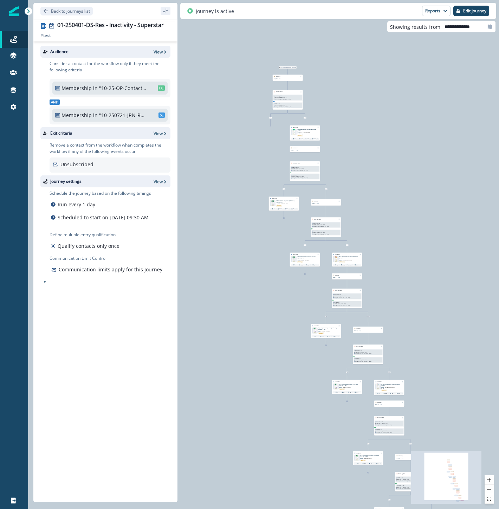
click at [294, 133] on img at bounding box center [293, 132] width 3 height 6
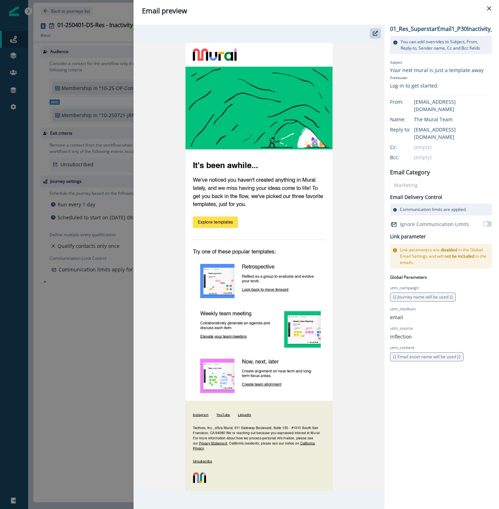
click at [92, 362] on div "Email preview 01_Res_SuperstarEmail1_P30Inactivity_Superstar_FY26Q1 You can add…" at bounding box center [249, 254] width 499 height 509
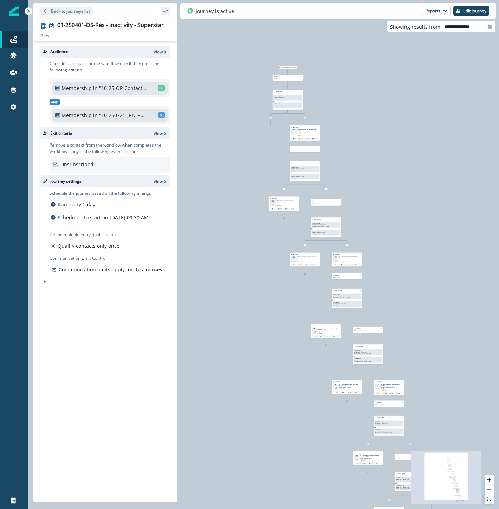
click at [272, 205] on img at bounding box center [273, 203] width 4 height 6
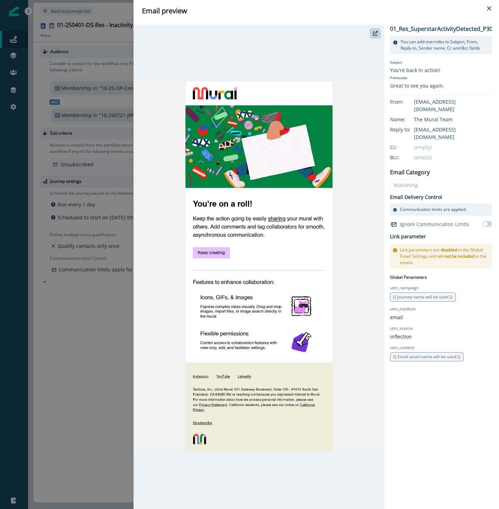
click at [71, 426] on div "Email preview 01_Res_SuperstarActivityDetected_P30Inactivity_Superstar_FY26Q1 Y…" at bounding box center [249, 254] width 499 height 509
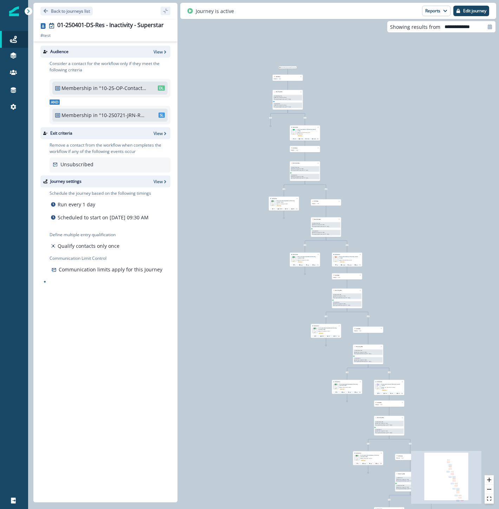
click at [335, 260] on img at bounding box center [336, 259] width 4 height 6
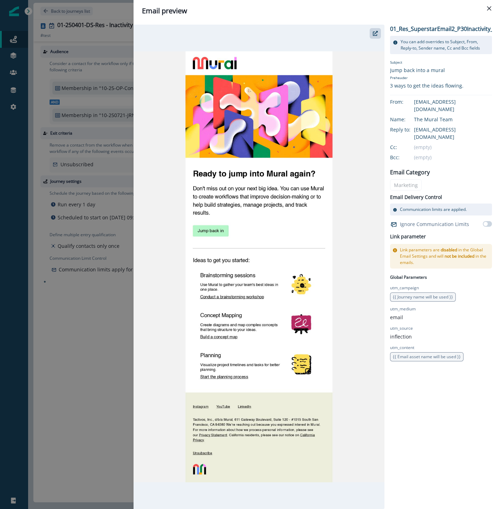
click at [41, 437] on div "Email preview 01_Res_SuperstarEmail2_P30Inactivity_Superstar_FY26Q1 You can add…" at bounding box center [249, 254] width 499 height 509
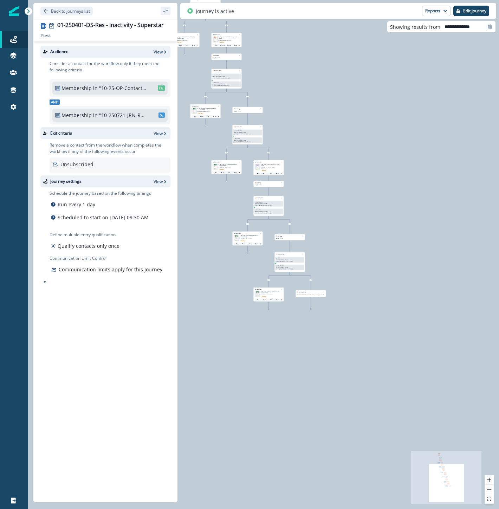
drag, startPoint x: 311, startPoint y: 466, endPoint x: 190, endPoint y: 246, distance: 250.9
click at [190, 246] on div "859 contacts have entered the journey Add delay Delay by: 7 days Delay details …" at bounding box center [263, 254] width 471 height 509
click at [256, 165] on img at bounding box center [258, 166] width 4 height 6
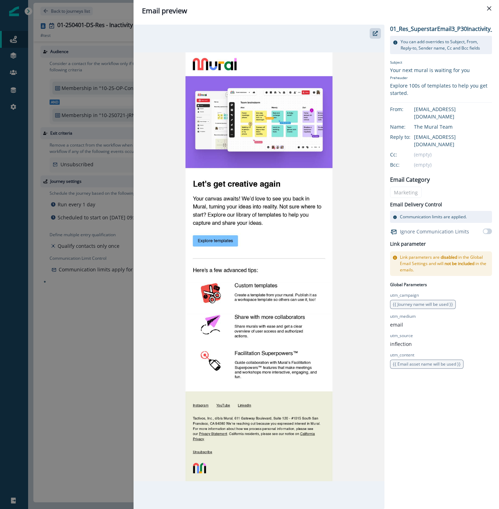
click at [89, 371] on div "Email preview 01_Res_SuperstarEmail3_P30Inactivity_Superstar_FY26Q1 You can add…" at bounding box center [249, 254] width 499 height 509
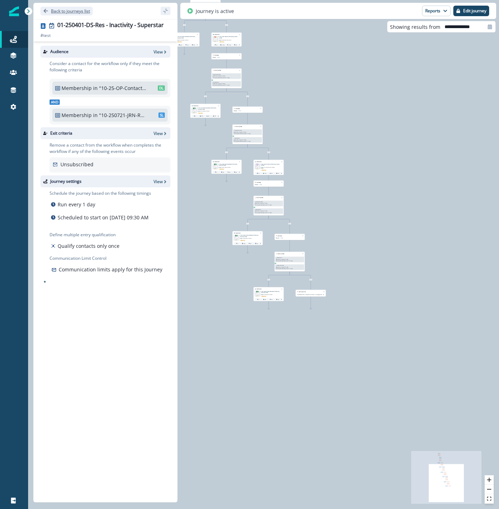
click at [79, 11] on p "Back to journeys list" at bounding box center [70, 11] width 39 height 6
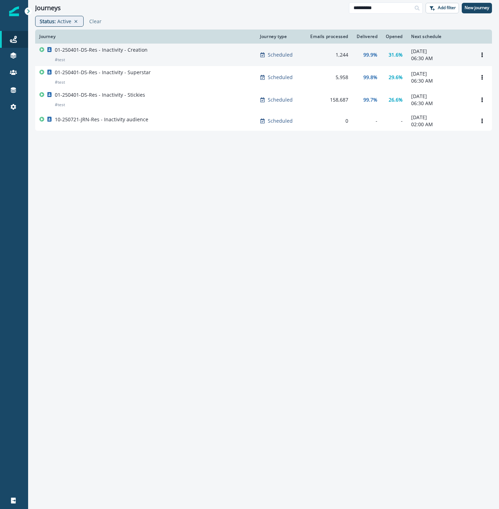
click at [124, 48] on p "01-250401-DS-Res - Inactivity - Creation" at bounding box center [101, 49] width 93 height 7
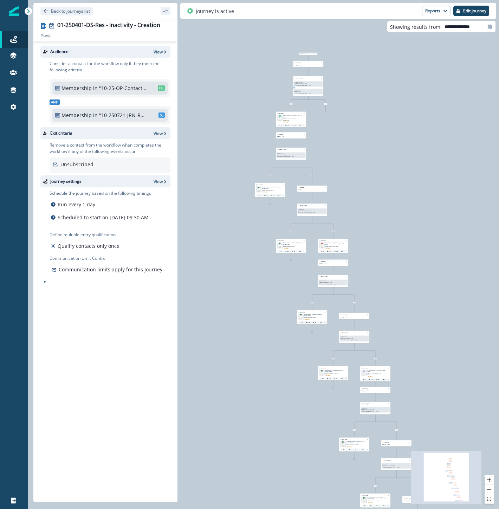
drag, startPoint x: 280, startPoint y: 111, endPoint x: 360, endPoint y: 140, distance: 85.6
click at [360, 140] on div "8,027 contacts have entered the journey Add delay Delay by: 7 days Delay detail…" at bounding box center [263, 254] width 471 height 509
click at [281, 117] on img at bounding box center [281, 118] width 3 height 6
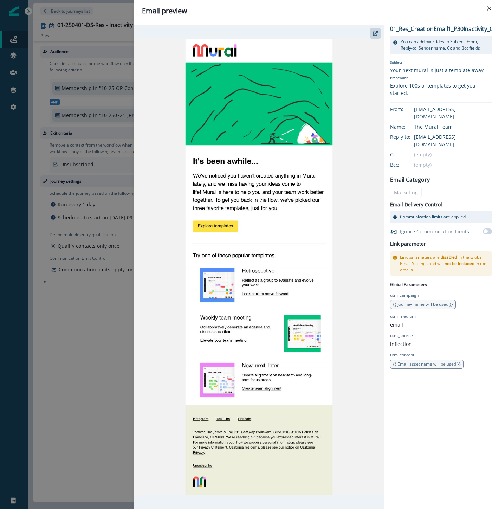
click at [82, 389] on div "Email preview 01_Res_CreationEmail1_P30Inactivity_Creation_FY26Q1 You can add o…" at bounding box center [249, 254] width 499 height 509
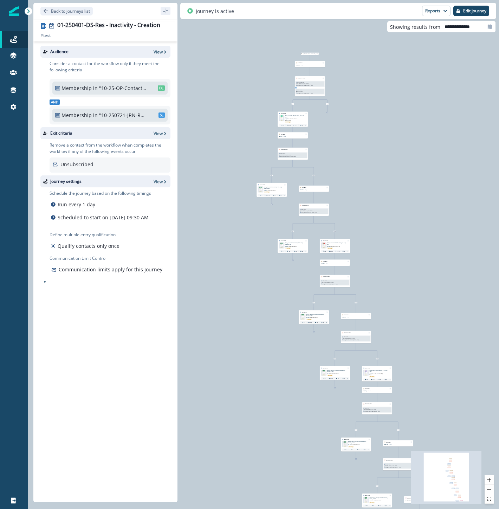
click at [325, 244] on img at bounding box center [324, 246] width 4 height 6
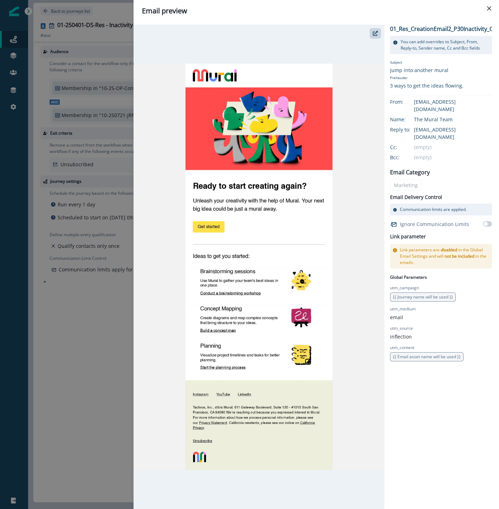
click at [78, 340] on div "Email preview 01_Res_CreationEmail2_P30Inactivity_Creation_FY26Q1 You can add o…" at bounding box center [249, 254] width 499 height 509
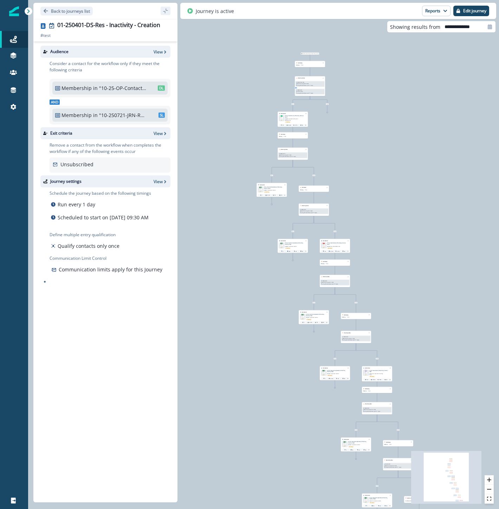
click at [366, 373] on img at bounding box center [366, 373] width 4 height 6
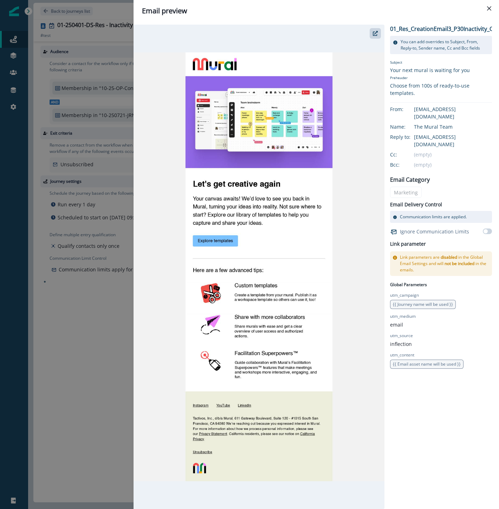
click at [94, 406] on div "Email preview 01_Res_CreationEmail3_P30Inactivity_Creation_FY26Q1 You can add o…" at bounding box center [249, 254] width 499 height 509
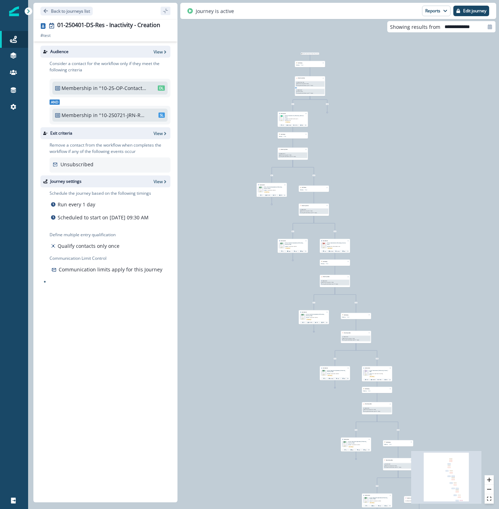
click at [345, 445] on img at bounding box center [345, 444] width 4 height 6
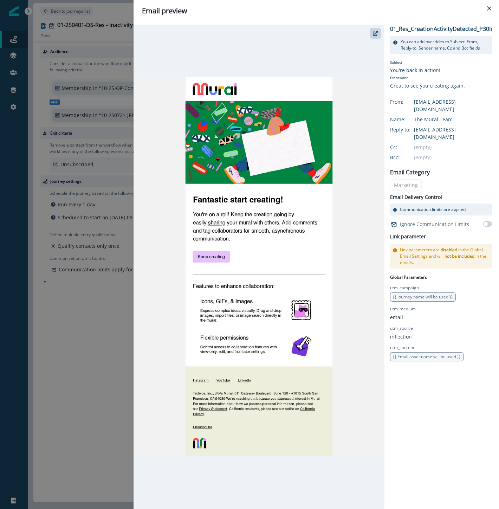
click at [114, 360] on div "Email preview 01_Res_CreationActivityDetected_P30Inactivity_Creation_FY26Q1 You…" at bounding box center [249, 254] width 499 height 509
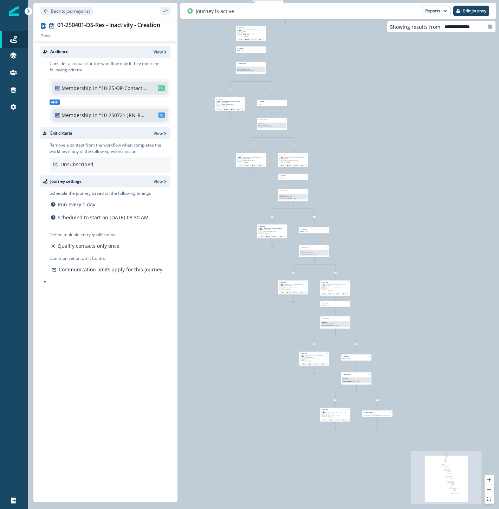
drag, startPoint x: 304, startPoint y: 477, endPoint x: 263, endPoint y: 391, distance: 95.4
click at [263, 391] on div "8,027 contacts have entered the journey Add delay Delay by: 7 days Delay detail…" at bounding box center [263, 254] width 471 height 509
click at [76, 8] on p "Back to journeys list" at bounding box center [70, 11] width 39 height 6
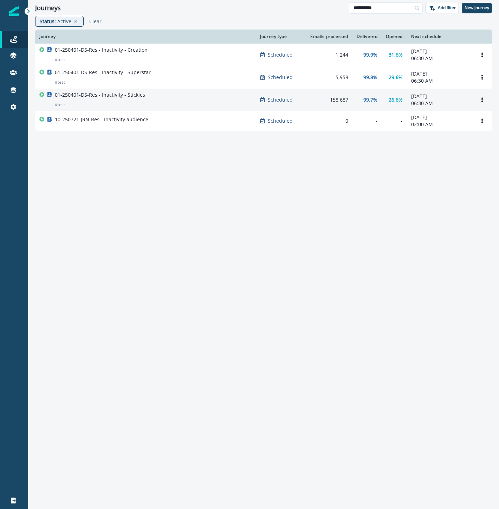
click at [139, 98] on p "01-250401-DS-Res - Inactivity - Stickies" at bounding box center [100, 94] width 90 height 7
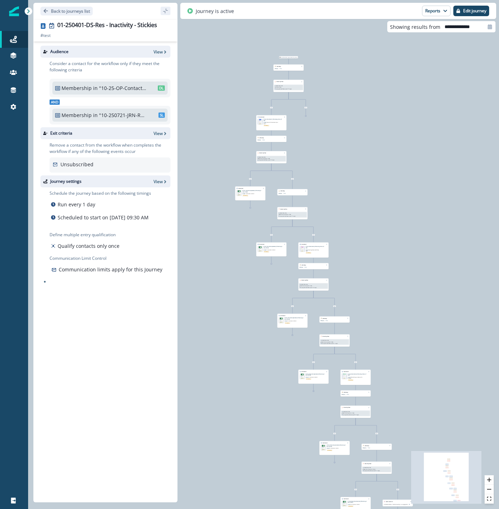
drag, startPoint x: 407, startPoint y: 131, endPoint x: 446, endPoint y: 156, distance: 46.3
click at [446, 156] on div "32,928 contacts have entered the journey Add delay Delay by: 7 days Delay detai…" at bounding box center [263, 254] width 471 height 509
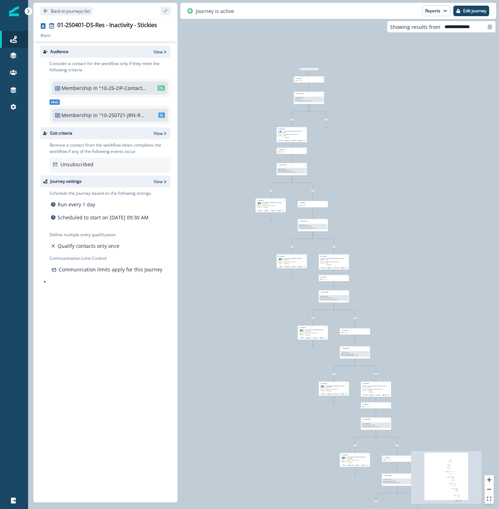
click at [282, 134] on img at bounding box center [281, 134] width 4 height 6
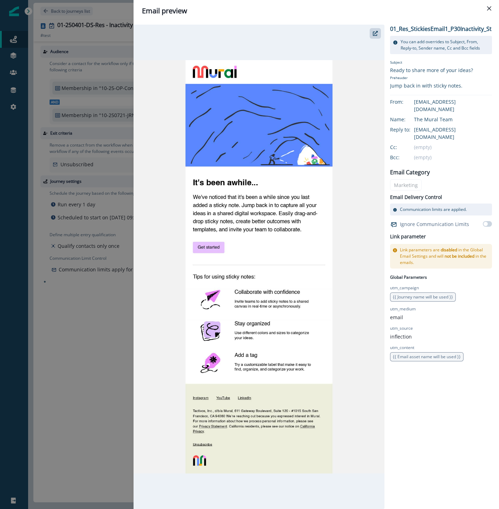
click at [97, 325] on div "Email preview 01_Res_StickiesEmail1_P30Inactivity_Stickies_FY26Q1 You can add o…" at bounding box center [249, 254] width 499 height 509
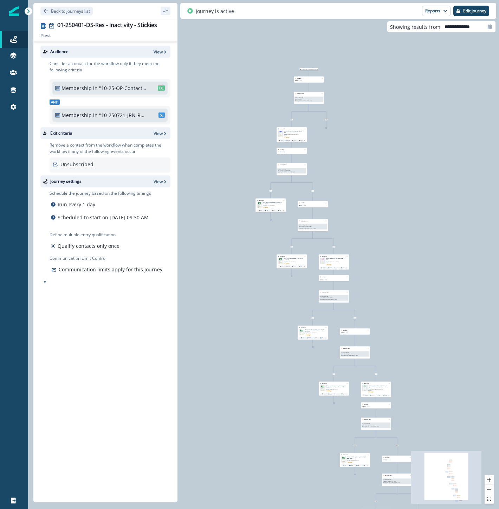
click at [323, 262] on img at bounding box center [323, 261] width 4 height 6
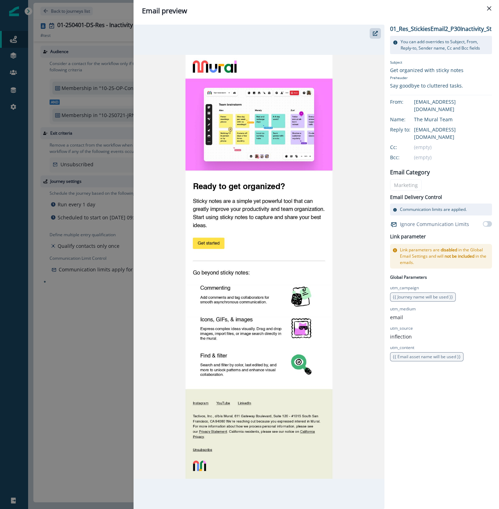
click at [84, 453] on div "Email preview 01_Res_StickiesEmail2_P30Inactivity_Stickies_FY26Q1 You can add o…" at bounding box center [249, 254] width 499 height 509
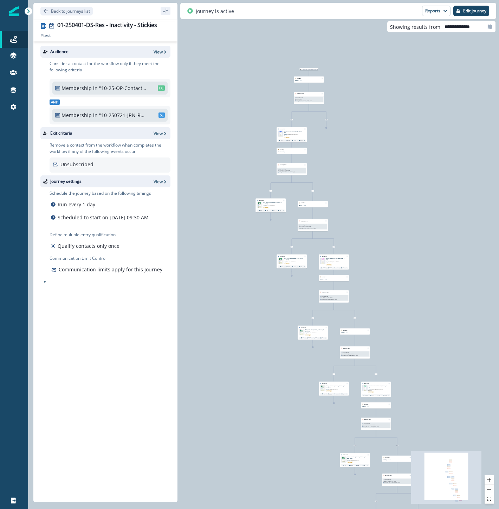
click at [366, 389] on img at bounding box center [365, 388] width 4 height 6
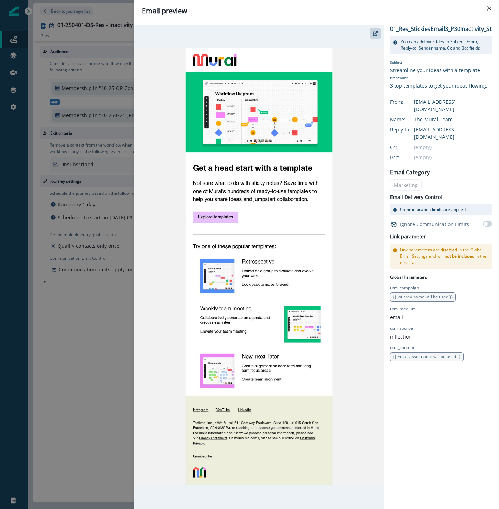
click at [86, 383] on div "Email preview 01_Res_StickiesEmail3_P30Inactivity_Stickies_FY26Q1 You can add o…" at bounding box center [249, 254] width 499 height 509
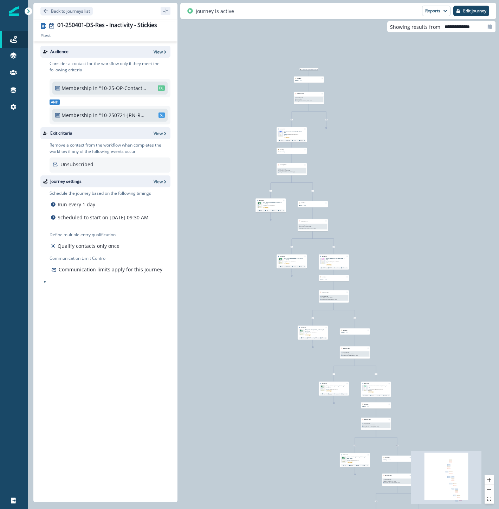
click at [343, 457] on img at bounding box center [343, 460] width 5 height 6
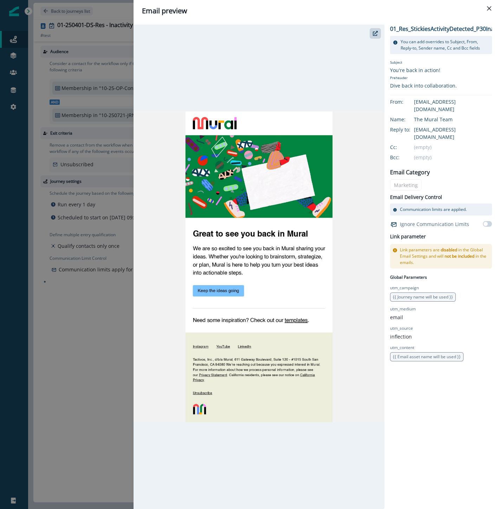
drag, startPoint x: 58, startPoint y: 359, endPoint x: 56, endPoint y: 282, distance: 77.0
click at [58, 359] on div "Email preview 01_Res_StickiesActivityDetected_P30Inactivity_Stickies_FY26Q1 You…" at bounding box center [249, 254] width 499 height 509
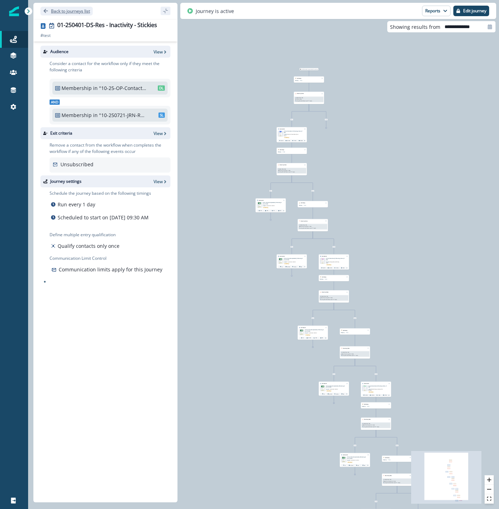
click at [69, 11] on p "Back to journeys list" at bounding box center [70, 11] width 39 height 6
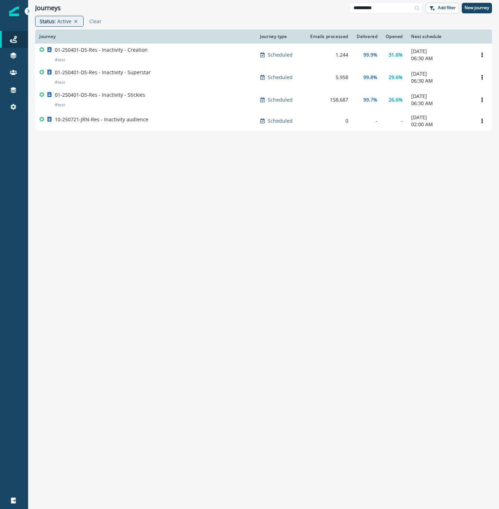
click at [69, 11] on div "Journeys" at bounding box center [192, 8] width 314 height 8
drag, startPoint x: 379, startPoint y: 5, endPoint x: 296, endPoint y: 2, distance: 83.0
click at [301, 0] on html "**********" at bounding box center [249, 254] width 499 height 509
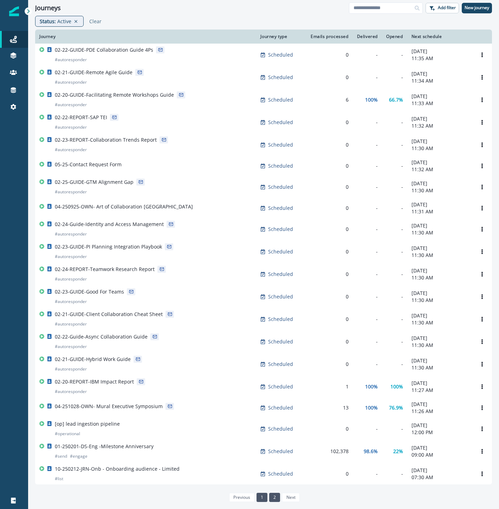
click at [273, 498] on link "2" at bounding box center [274, 497] width 11 height 9
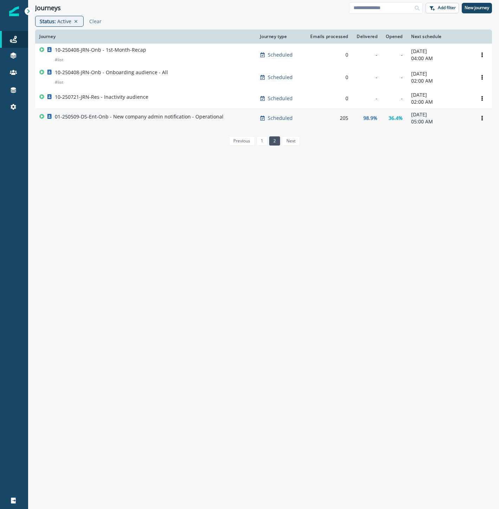
click at [128, 123] on div "01-250509-DS-Ent-Onb - New company admin notification - Operational" at bounding box center [139, 118] width 169 height 10
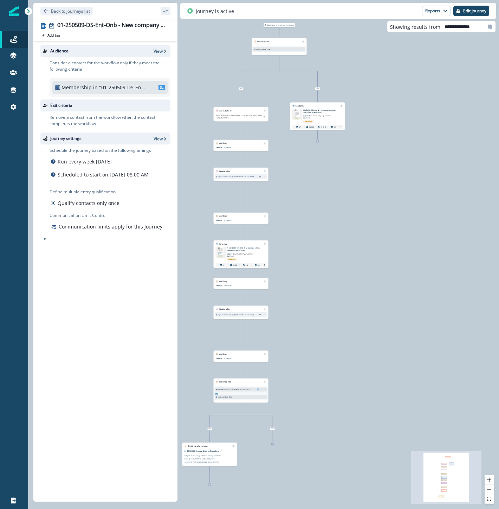
click at [66, 11] on p "Back to journeys list" at bounding box center [70, 11] width 39 height 6
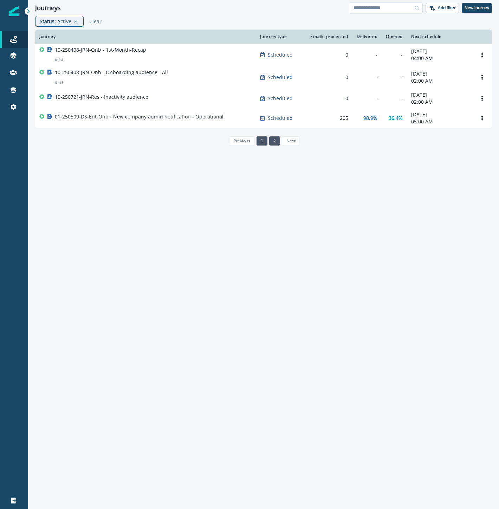
click at [260, 143] on link "1" at bounding box center [262, 140] width 11 height 9
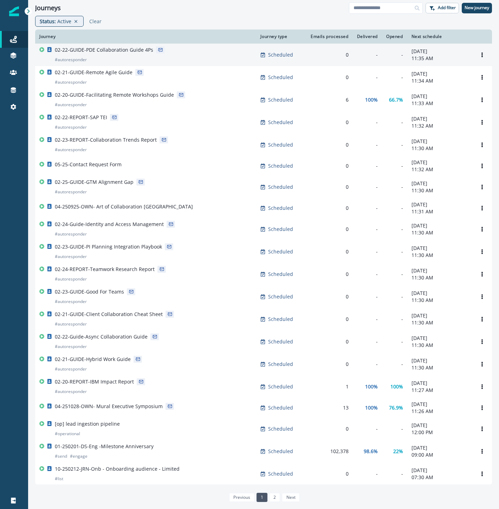
click at [137, 57] on div "02-22-GUIDE-PDE Collaboration Guide 4Ps # autoresponder" at bounding box center [104, 54] width 98 height 17
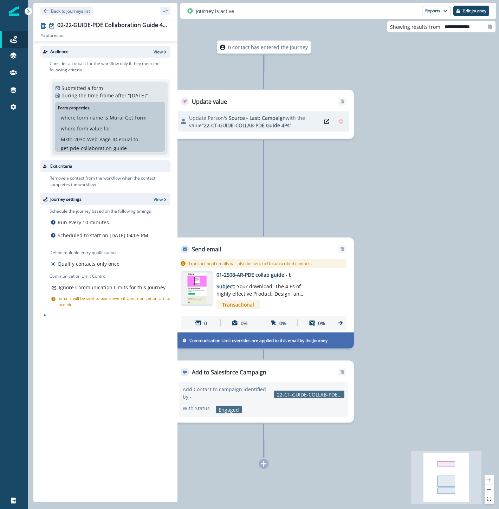
click at [194, 287] on img at bounding box center [197, 289] width 33 height 32
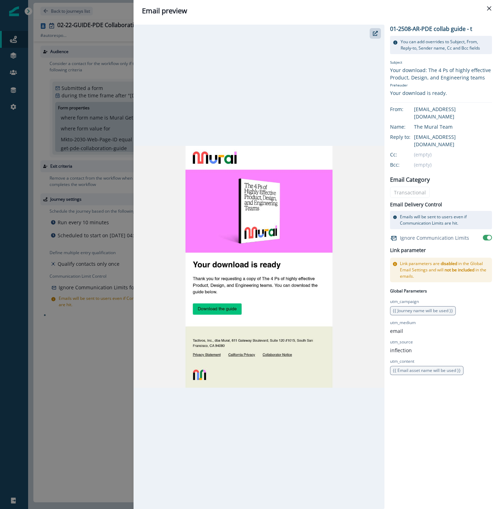
click at [101, 354] on div "Email preview 01-2508-AR-PDE collab guide - t You can add overrides to Subject,…" at bounding box center [249, 254] width 499 height 509
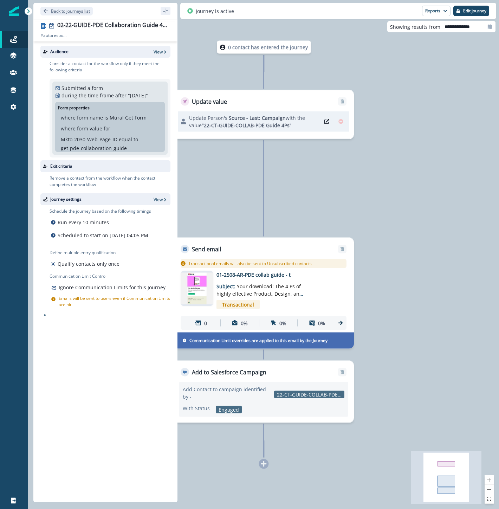
click at [60, 10] on p "Back to journeys list" at bounding box center [70, 11] width 39 height 6
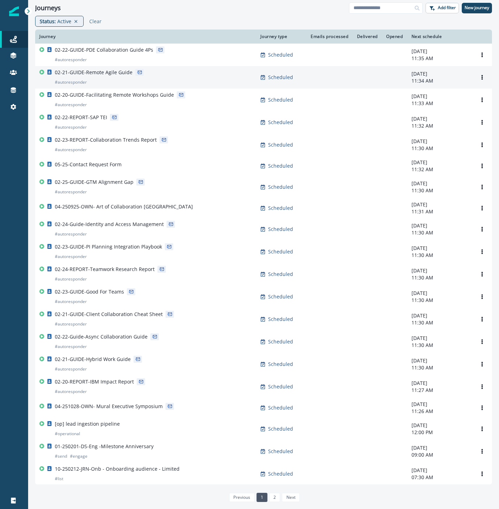
click at [92, 75] on p "02-21-GUIDE-Remote Agile Guide" at bounding box center [94, 72] width 78 height 7
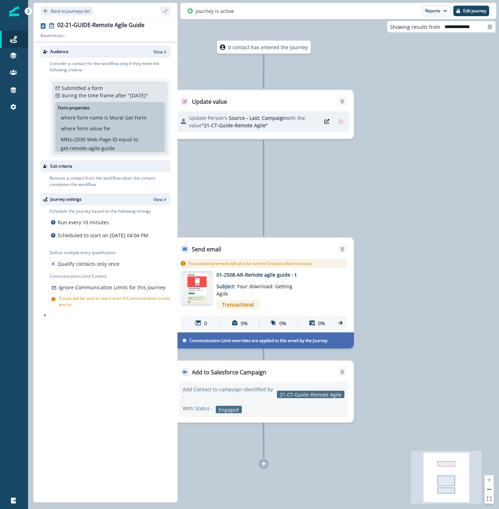
click at [195, 293] on img at bounding box center [197, 288] width 33 height 31
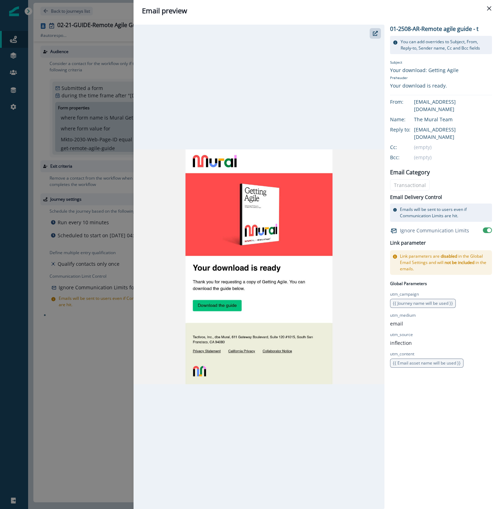
click at [111, 371] on div "Email preview 01-2508-AR-Remote agile guide - t You can add overrides to Subjec…" at bounding box center [249, 254] width 499 height 509
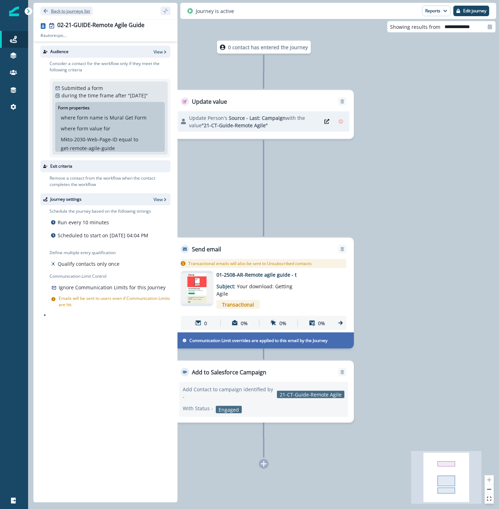
click at [61, 11] on p "Back to journeys list" at bounding box center [70, 11] width 39 height 6
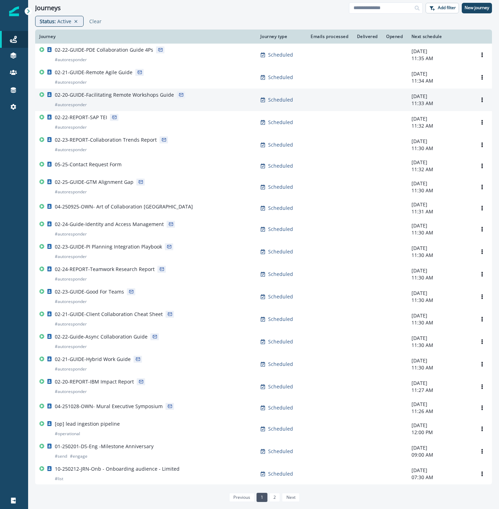
click at [103, 101] on div "02-20-GUIDE-Facilitating Remote Workshops Guide # autoresponder" at bounding box center [114, 99] width 119 height 17
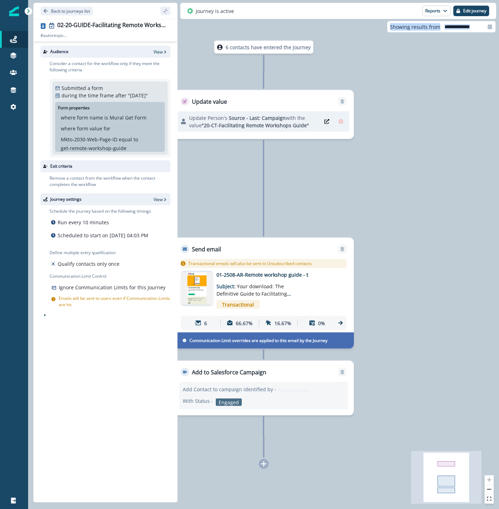
drag, startPoint x: -174, startPoint y: 406, endPoint x: 234, endPoint y: 314, distance: 418.4
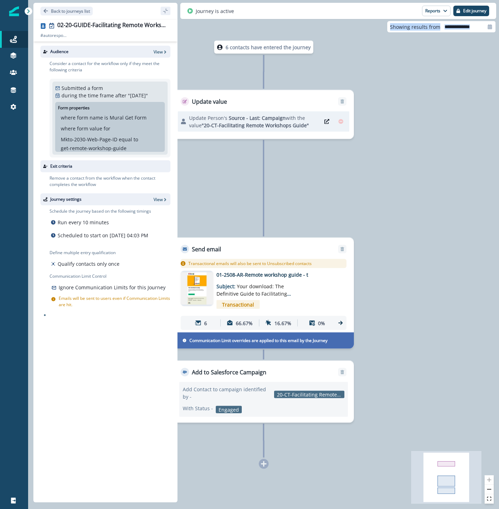
click at [200, 285] on img at bounding box center [197, 288] width 33 height 32
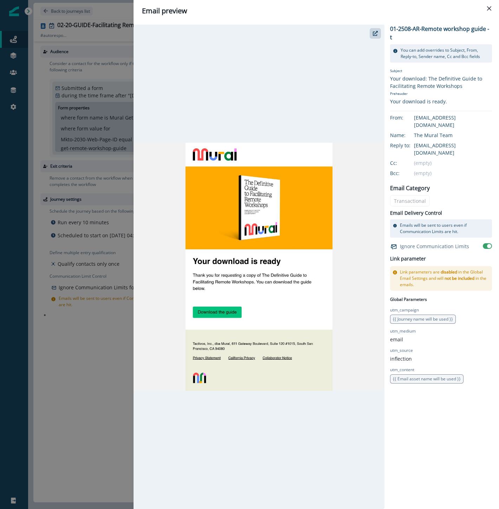
click at [71, 385] on div "Email preview 01-2508-AR-Remote workshop guide - t You can add overrides to Sub…" at bounding box center [249, 254] width 499 height 509
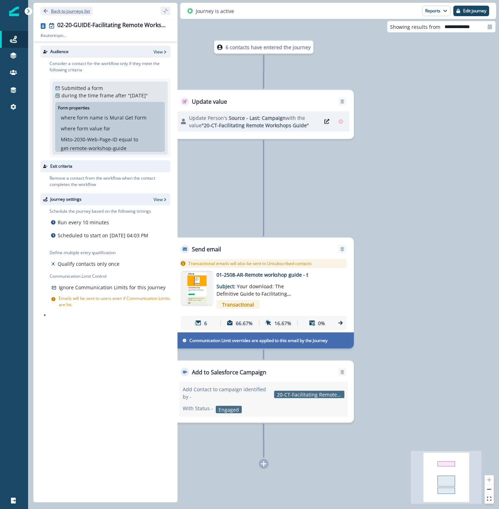
click at [64, 9] on p "Back to journeys list" at bounding box center [70, 11] width 39 height 6
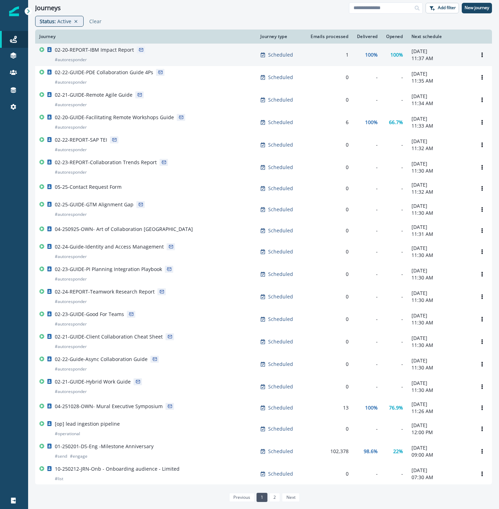
click at [166, 52] on div "02-20-REPORT-IBM Impact Report # autoresponder" at bounding box center [145, 54] width 213 height 17
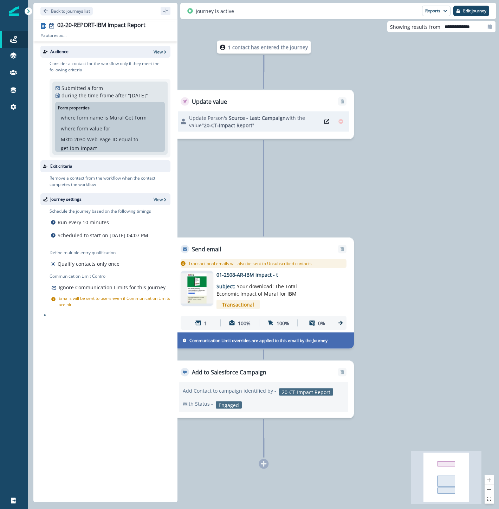
click at [205, 292] on img at bounding box center [197, 288] width 33 height 31
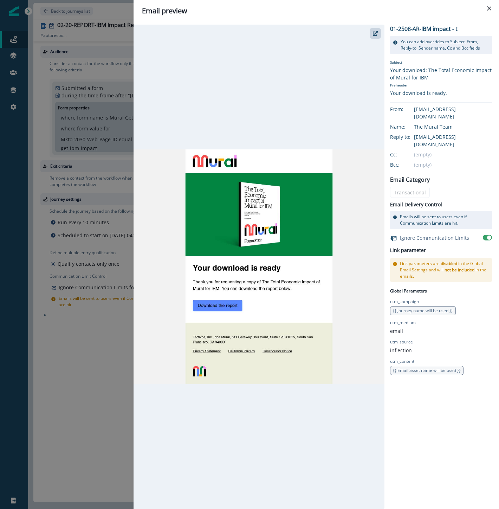
click at [117, 8] on div "Email preview 01-2508-AR-IBM impact - t You can add overrides to Subject, From,…" at bounding box center [249, 254] width 499 height 509
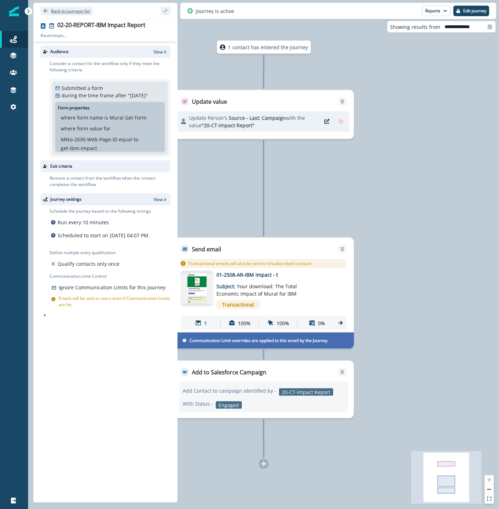
click at [64, 11] on p "Back to journeys list" at bounding box center [70, 11] width 39 height 6
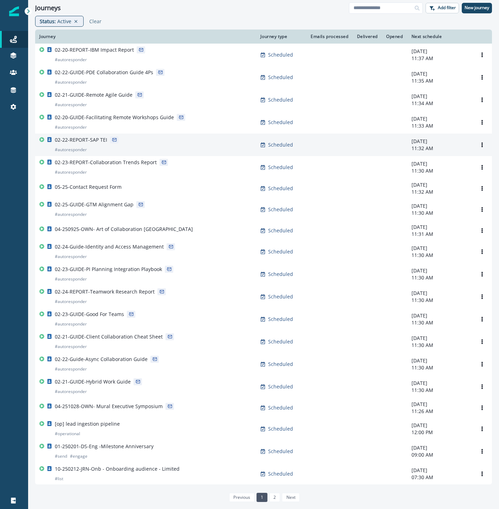
click at [127, 145] on div "02-22-REPORT-SAP TEI # autoresponder" at bounding box center [145, 144] width 213 height 17
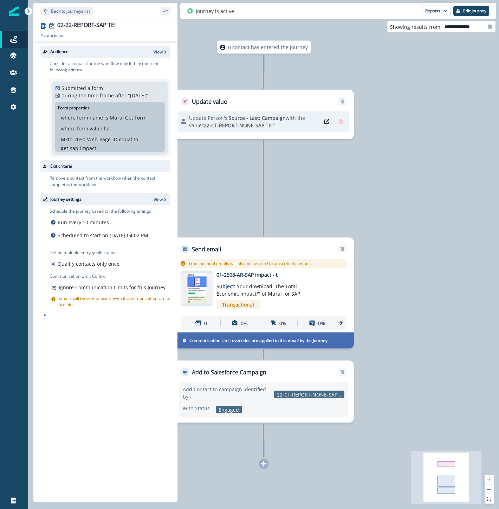
click at [196, 292] on img at bounding box center [197, 288] width 33 height 31
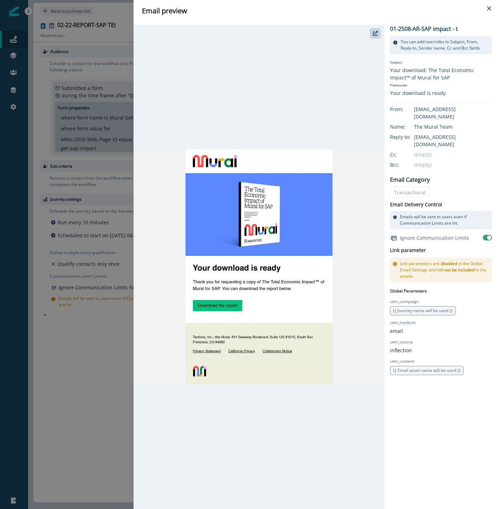
drag, startPoint x: 57, startPoint y: 383, endPoint x: 60, endPoint y: 376, distance: 7.2
click at [57, 383] on div "Email preview 01-2508-AR-SAP impact - t You can add overrides to Subject, From,…" at bounding box center [249, 254] width 499 height 509
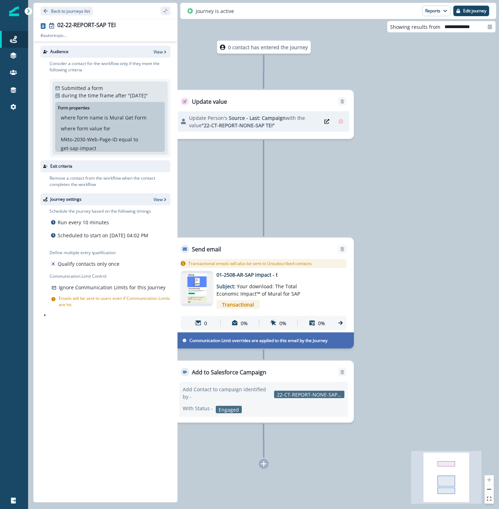
click at [63, 18] on div "Back to journeys list" at bounding box center [105, 11] width 144 height 16
click at [67, 8] on p "Back to journeys list" at bounding box center [70, 11] width 39 height 6
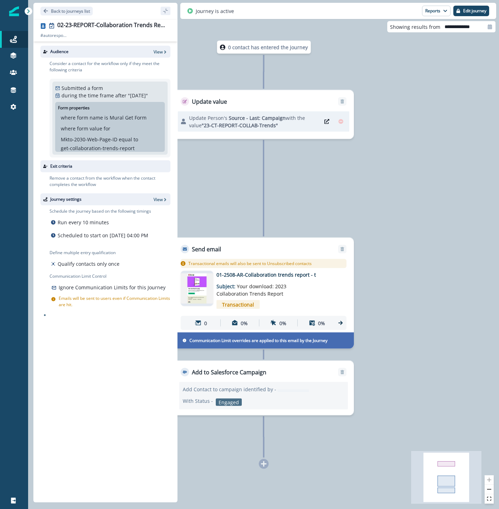
click at [201, 292] on img at bounding box center [197, 288] width 33 height 31
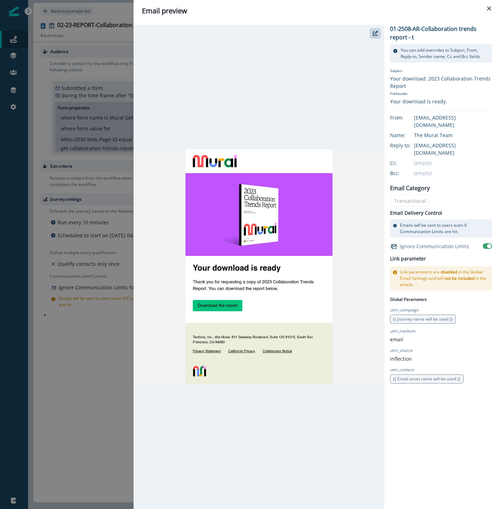
drag, startPoint x: 99, startPoint y: 352, endPoint x: 97, endPoint y: 337, distance: 15.2
click at [99, 352] on div "Email preview 01-2508-AR-Collaboration trends report - t You can add overrides …" at bounding box center [249, 254] width 499 height 509
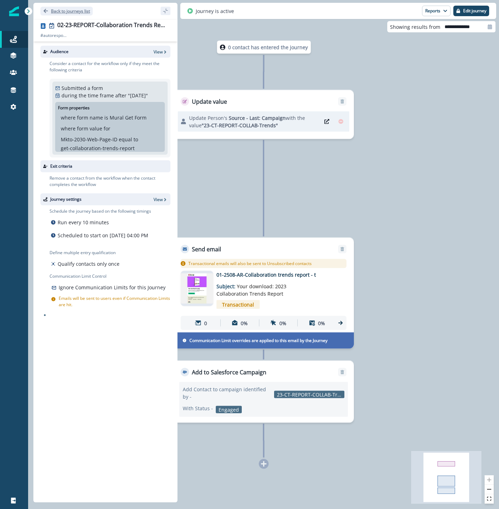
click at [81, 12] on p "Back to journeys list" at bounding box center [70, 11] width 39 height 6
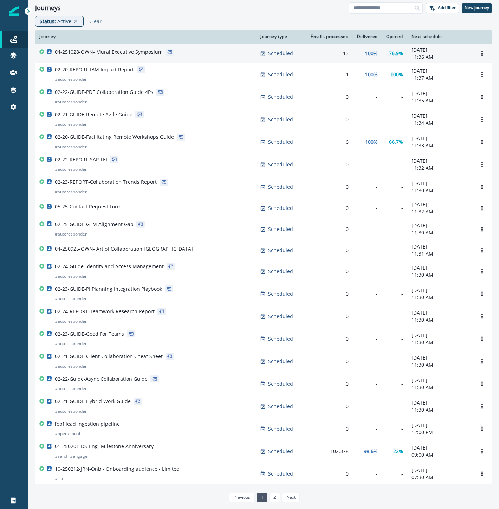
click at [184, 58] on div "04-251028-OWN- Mural Executive Symposium" at bounding box center [145, 54] width 213 height 10
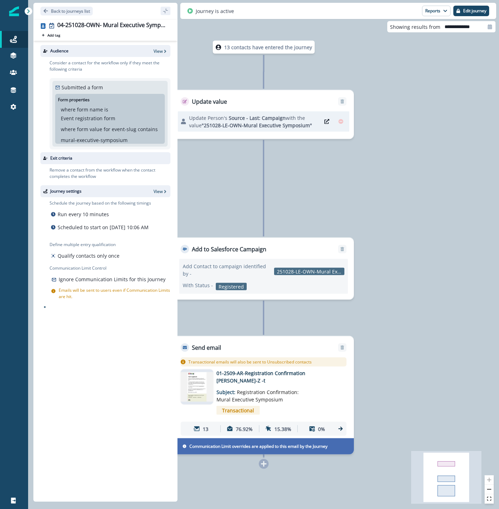
click at [195, 386] on img at bounding box center [197, 387] width 33 height 30
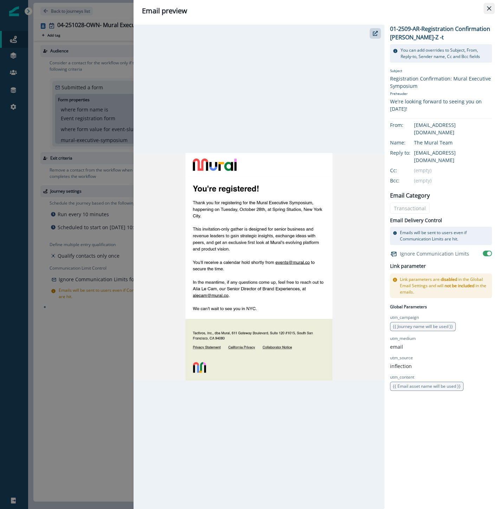
click at [492, 10] on button "Close" at bounding box center [489, 8] width 11 height 11
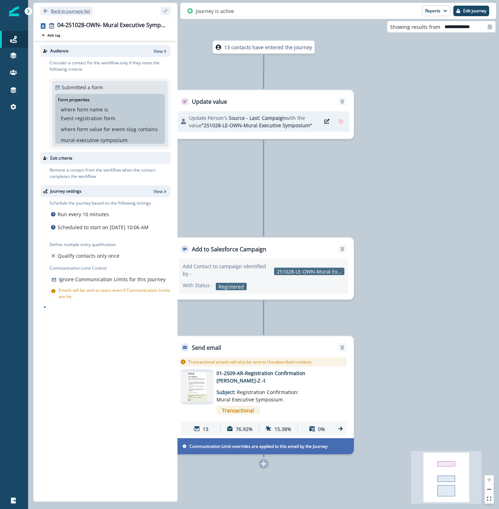
click at [72, 11] on p "Back to journeys list" at bounding box center [70, 11] width 39 height 6
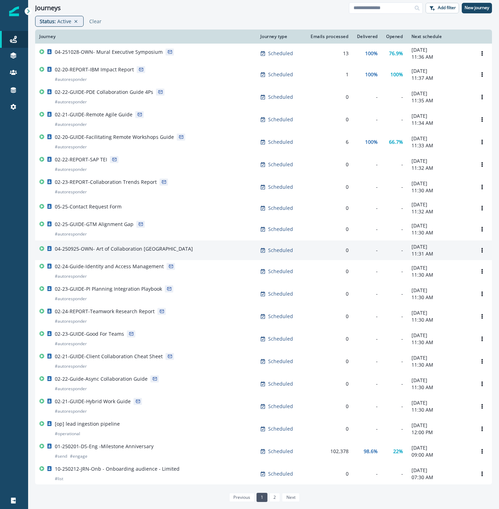
click at [179, 253] on div "04-250925-OWN- Art of Collaboration [GEOGRAPHIC_DATA]" at bounding box center [145, 250] width 213 height 10
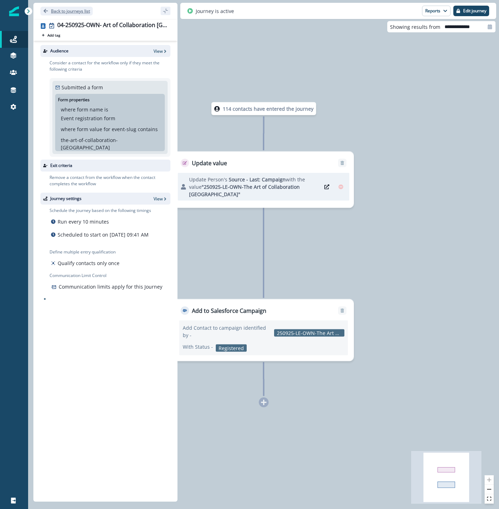
click at [69, 12] on p "Back to journeys list" at bounding box center [70, 11] width 39 height 6
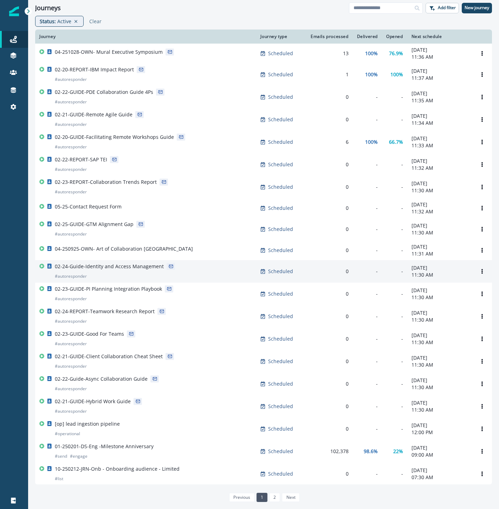
click at [131, 275] on div "02-24-Guide-Identity and Access Management # autoresponder" at bounding box center [109, 271] width 109 height 17
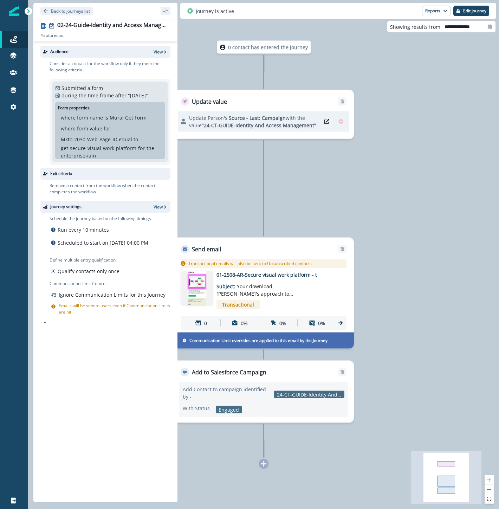
click at [197, 284] on img at bounding box center [197, 288] width 32 height 35
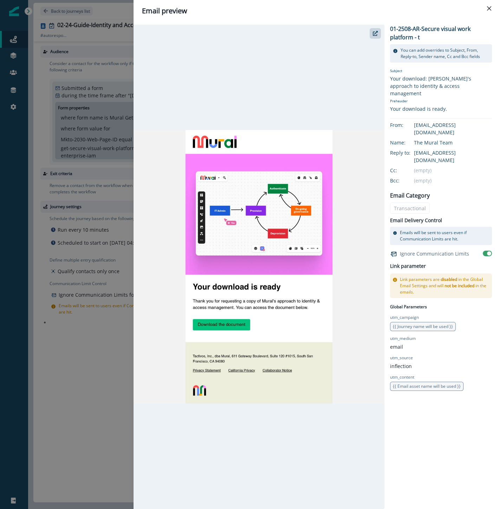
click at [77, 371] on div "Email preview 01-2508-AR-Secure visual work platform - t You can add overrides …" at bounding box center [249, 254] width 499 height 509
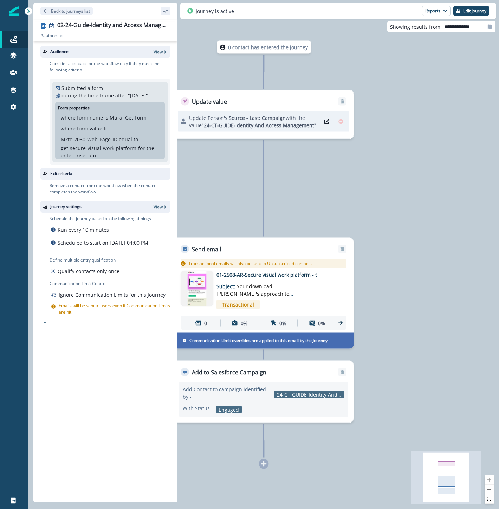
click at [80, 12] on p "Back to journeys list" at bounding box center [70, 11] width 39 height 6
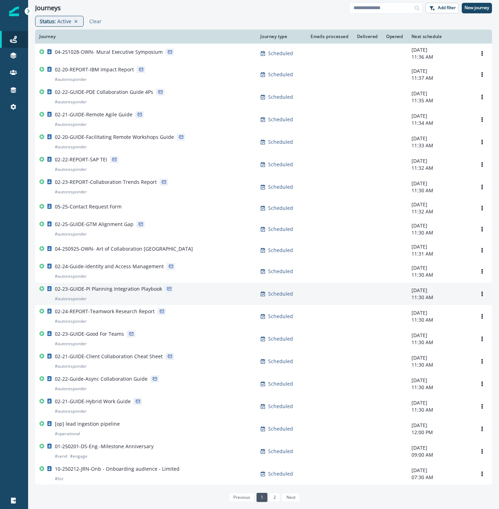
click at [135, 299] on div "02-23-GUIDE-PI Planning Integration Playbook # autoresponder" at bounding box center [108, 293] width 107 height 17
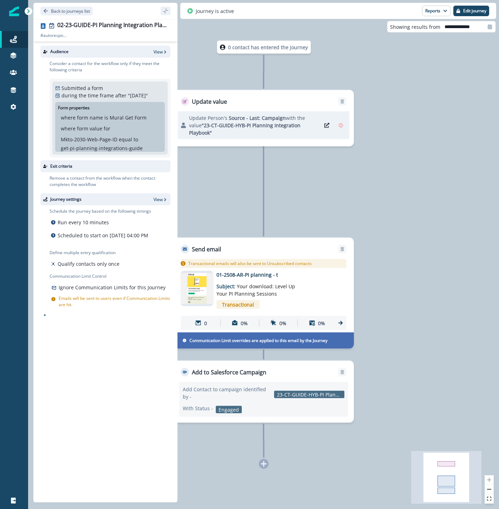
click at [201, 291] on img at bounding box center [197, 288] width 33 height 31
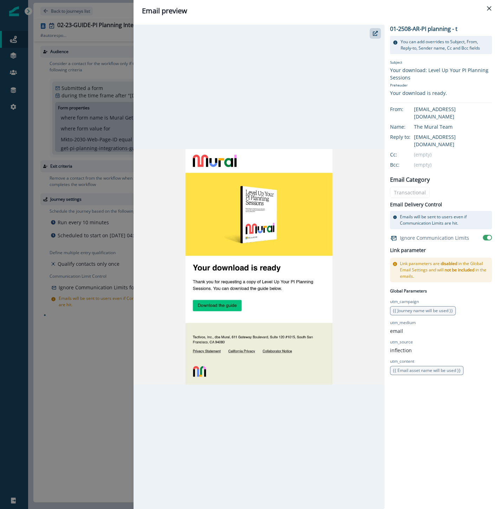
click at [250, 72] on div at bounding box center [259, 267] width 251 height 484
click at [95, 401] on div "Email preview 01-2508-AR-PI planning - t You can add overrides to Subject, From…" at bounding box center [249, 254] width 499 height 509
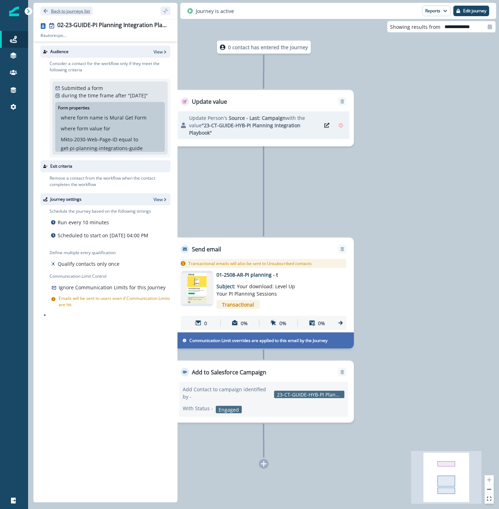
click at [70, 13] on p "Back to journeys list" at bounding box center [70, 11] width 39 height 6
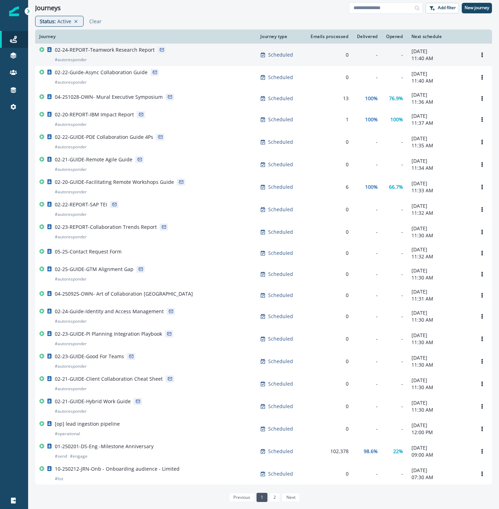
click at [169, 58] on div "02-24-REPORT-Teamwork Research Report # autoresponder" at bounding box center [145, 54] width 213 height 17
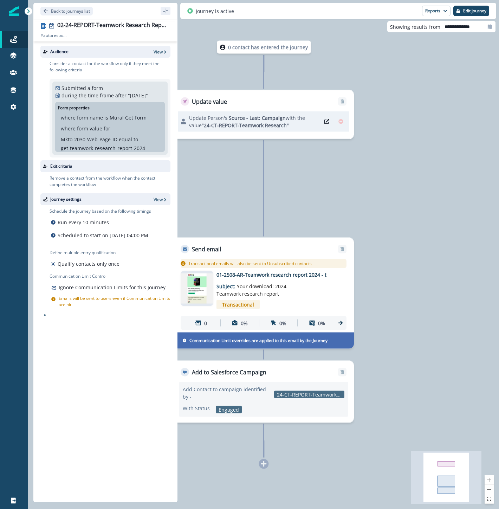
click at [209, 299] on img at bounding box center [197, 288] width 33 height 31
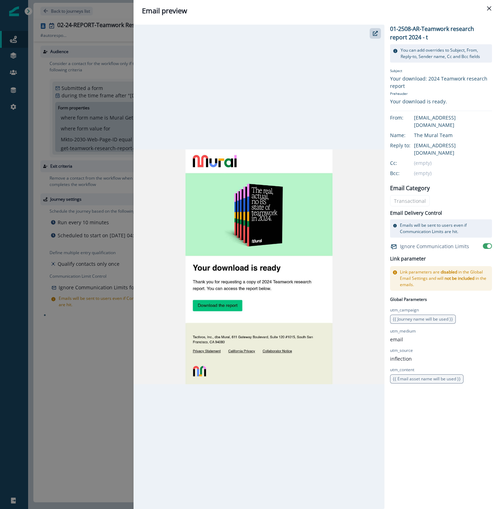
click at [89, 394] on div "Email preview 01-2508-AR-Teamwork research report 2024 - t You can add override…" at bounding box center [249, 254] width 499 height 509
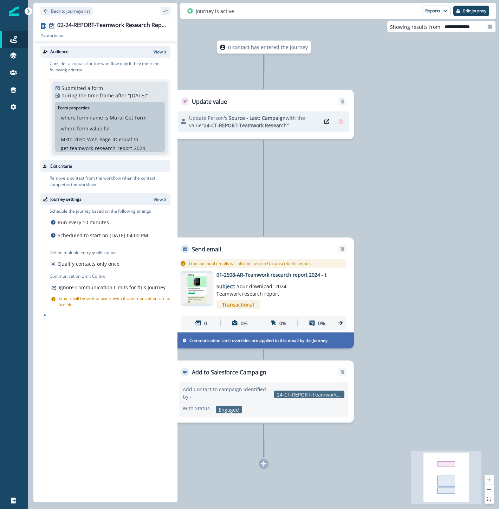
click at [51, 15] on div "Back to journeys list" at bounding box center [105, 11] width 144 height 16
click at [54, 12] on p "Back to journeys list" at bounding box center [70, 11] width 39 height 6
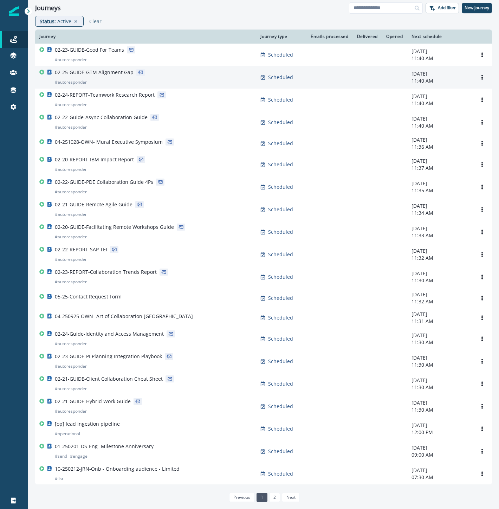
click at [103, 79] on div "02-25-GUIDE-GTM Alignment Gap # autoresponder" at bounding box center [94, 77] width 79 height 17
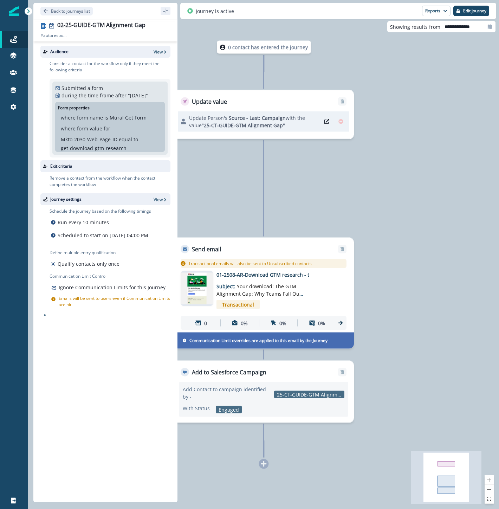
click at [194, 288] on img at bounding box center [197, 289] width 33 height 32
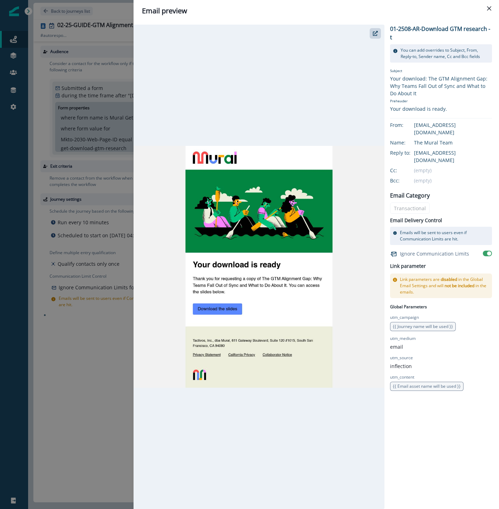
click at [94, 413] on div "Email preview 01-2508-AR-Download GTM research - t You can add overrides to Sub…" at bounding box center [249, 254] width 499 height 509
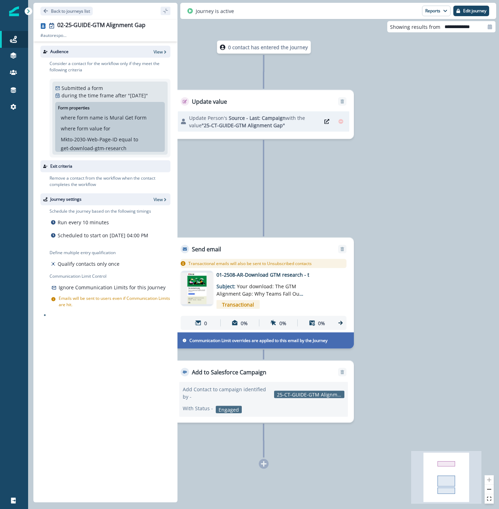
click at [60, 15] on div "Back to journeys list" at bounding box center [105, 11] width 144 height 16
click at [64, 12] on p "Back to journeys list" at bounding box center [70, 11] width 39 height 6
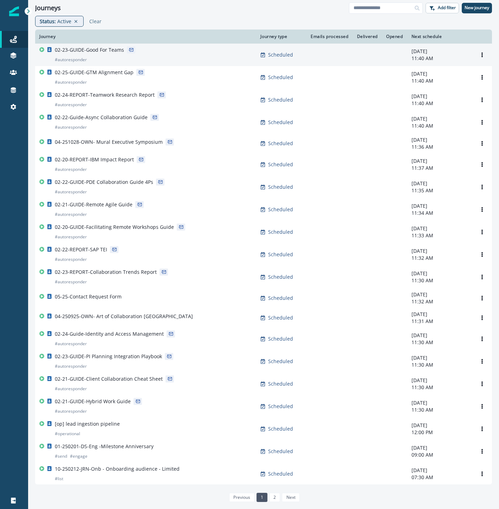
click at [150, 53] on div "02-23-GUIDE-Good For Teams # autoresponder" at bounding box center [145, 54] width 213 height 17
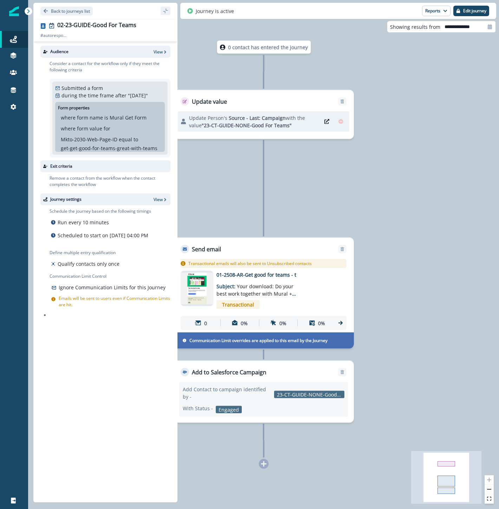
click at [195, 285] on img at bounding box center [197, 289] width 33 height 32
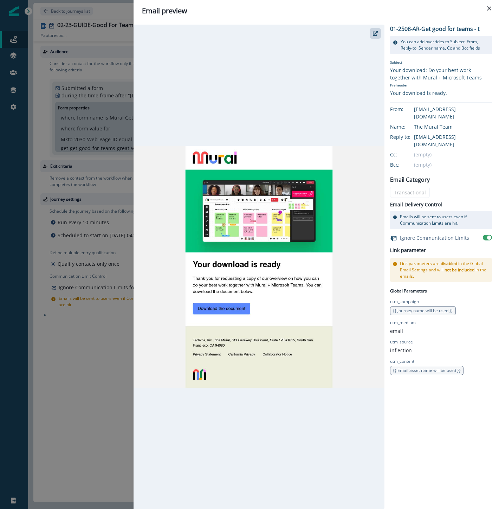
click at [80, 352] on div "Email preview 01-2508-AR-Get good for teams - t You can add overrides to Subjec…" at bounding box center [249, 254] width 499 height 509
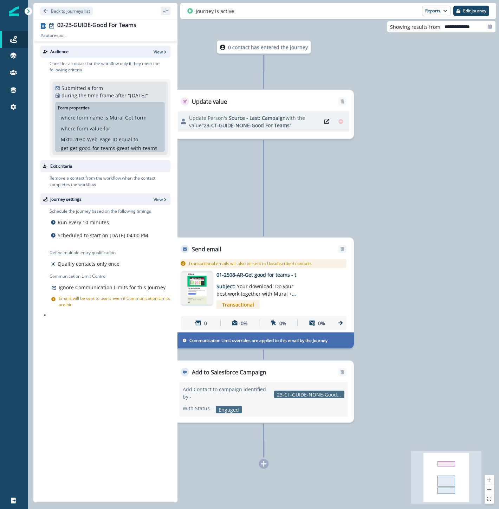
click at [62, 11] on p "Back to journeys list" at bounding box center [70, 11] width 39 height 6
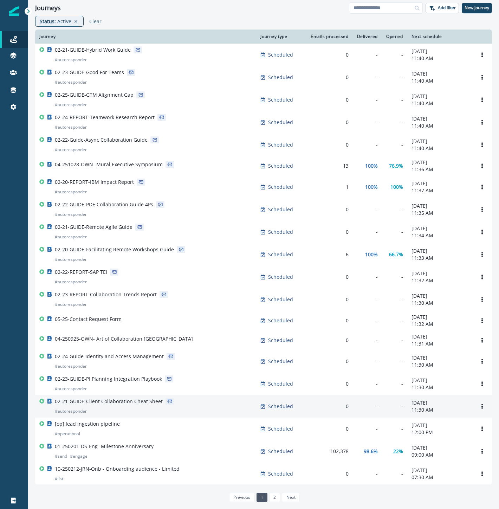
click at [183, 408] on div "02-21-GUIDE-Client Collaboration Cheat Sheet # autoresponder" at bounding box center [145, 406] width 213 height 17
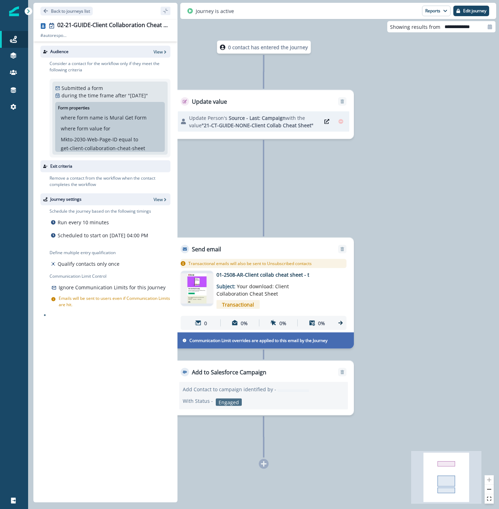
click at [204, 290] on img at bounding box center [197, 288] width 33 height 31
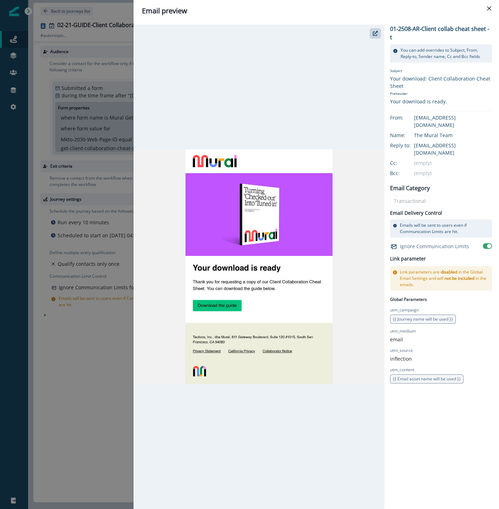
drag, startPoint x: 84, startPoint y: 359, endPoint x: 90, endPoint y: 352, distance: 9.0
click at [84, 359] on div "Email preview 01-2508-AR-Client collab cheat sheet - t You can add overrides to…" at bounding box center [249, 254] width 499 height 509
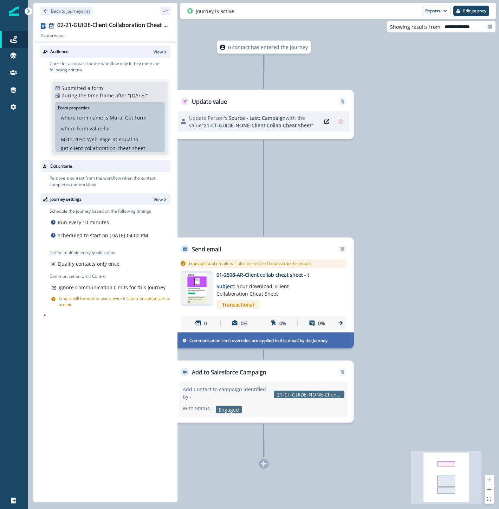
click at [72, 12] on p "Back to journeys list" at bounding box center [70, 11] width 39 height 6
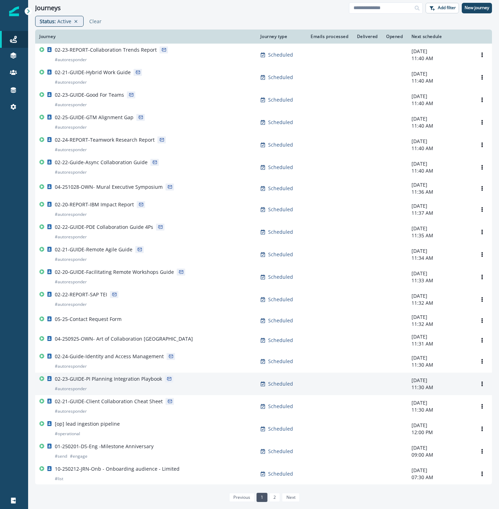
click at [215, 392] on div "02-23-GUIDE-PI Planning Integration Playbook # autoresponder" at bounding box center [145, 383] width 213 height 17
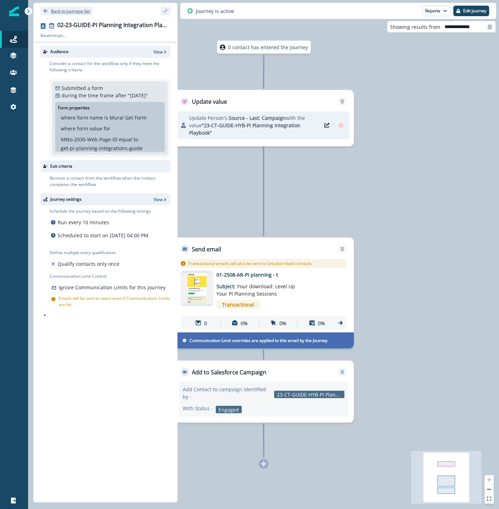
click at [54, 14] on button "Back to journeys list" at bounding box center [66, 11] width 52 height 9
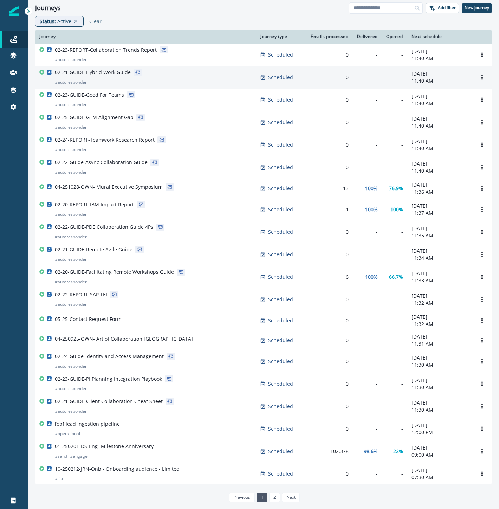
click at [163, 76] on div "02-21-GUIDE-Hybrid Work Guide # autoresponder" at bounding box center [145, 77] width 213 height 17
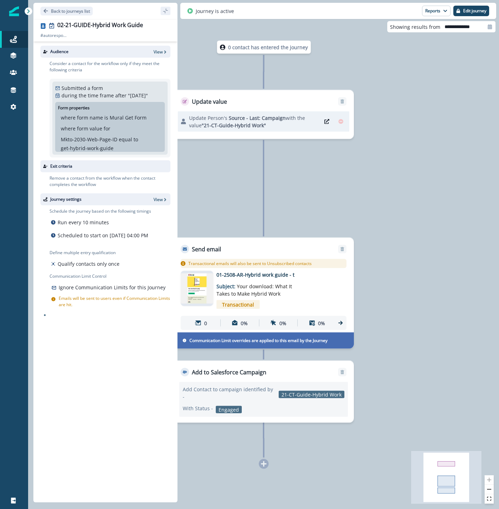
click at [202, 285] on img at bounding box center [197, 288] width 33 height 31
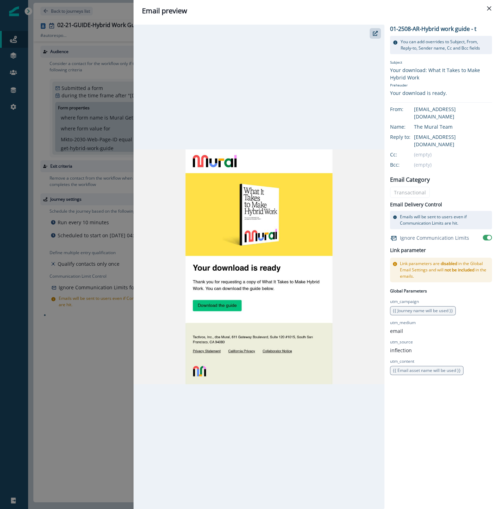
click at [84, 410] on div "Email preview 01-2508-AR-Hybrid work guide - t You can add overrides to Subject…" at bounding box center [249, 254] width 499 height 509
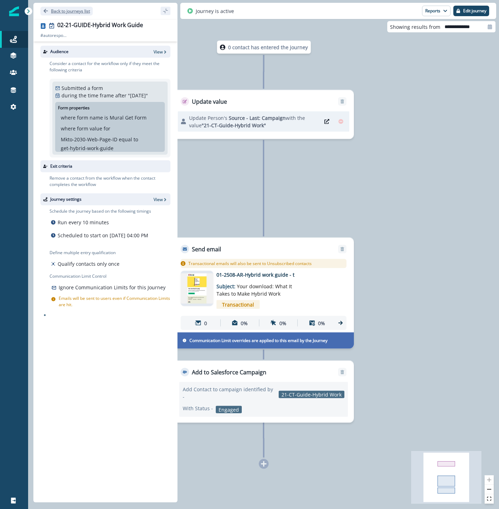
click at [69, 12] on p "Back to journeys list" at bounding box center [70, 11] width 39 height 6
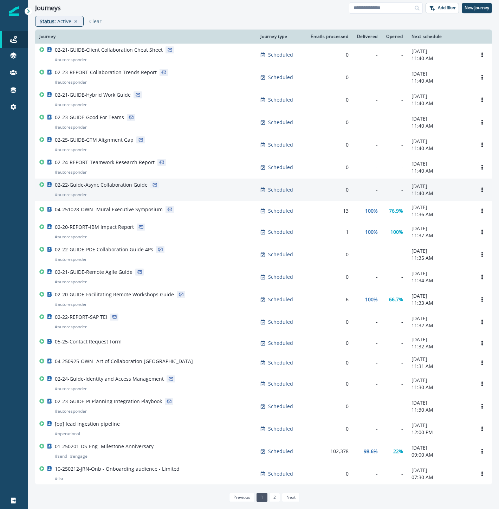
click at [135, 193] on div "02-22-Guide-Async Collaboration Guide # autoresponder" at bounding box center [101, 189] width 93 height 17
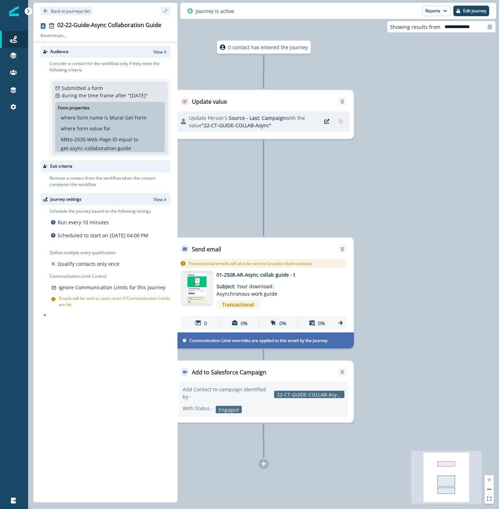
click at [193, 285] on img at bounding box center [197, 288] width 33 height 31
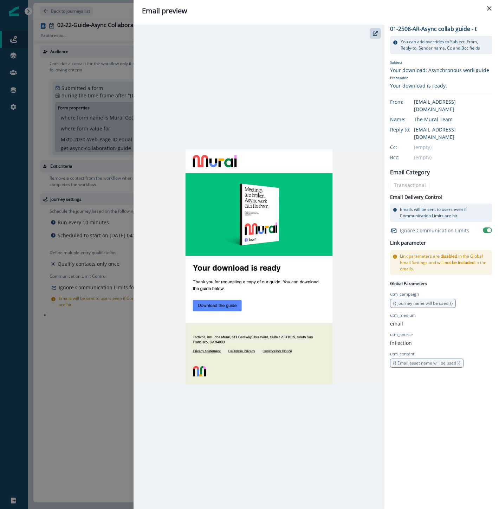
click at [316, 70] on div at bounding box center [259, 267] width 251 height 484
click at [493, 8] on button "Close" at bounding box center [489, 8] width 11 height 11
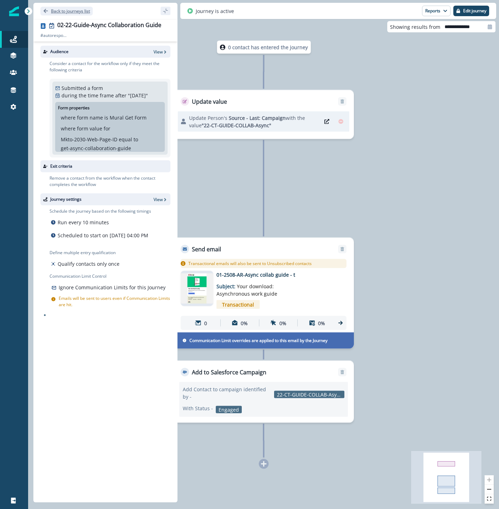
click at [67, 12] on p "Back to journeys list" at bounding box center [70, 11] width 39 height 6
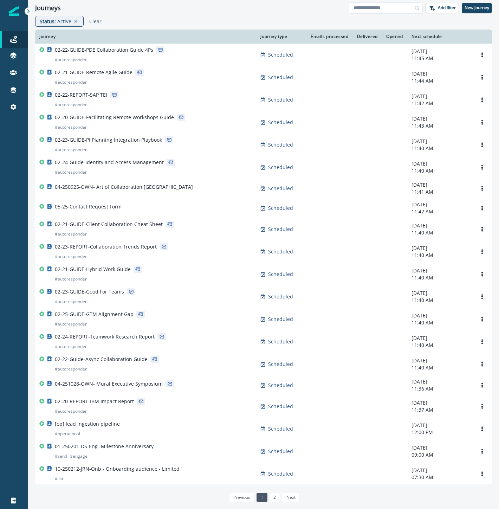
drag, startPoint x: 18, startPoint y: 60, endPoint x: 47, endPoint y: 51, distance: 30.8
click at [18, 60] on link at bounding box center [14, 56] width 28 height 17
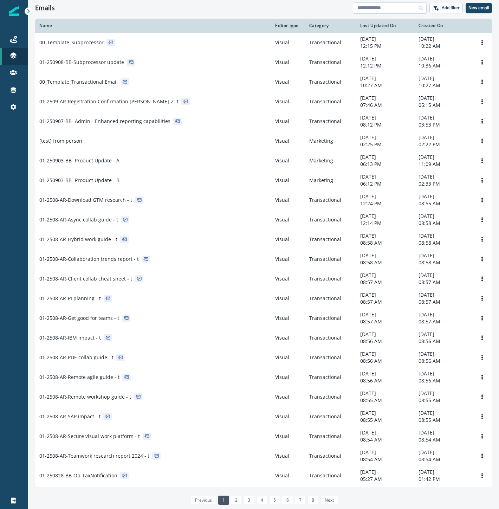
click at [378, 7] on input at bounding box center [390, 7] width 74 height 11
click at [452, 11] on button "Add filter" at bounding box center [446, 8] width 33 height 11
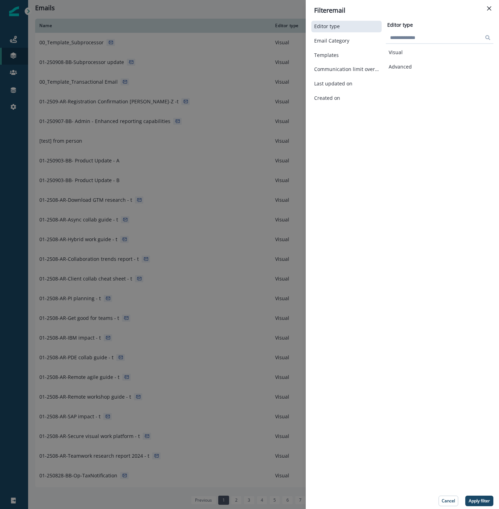
click at [418, 38] on input at bounding box center [440, 37] width 108 height 11
type input "*"
click at [346, 50] on div "Templates" at bounding box center [346, 56] width 70 height 12
click at [342, 37] on div "Email Category" at bounding box center [346, 41] width 70 height 12
click at [340, 23] on div "Editor type" at bounding box center [346, 27] width 70 height 12
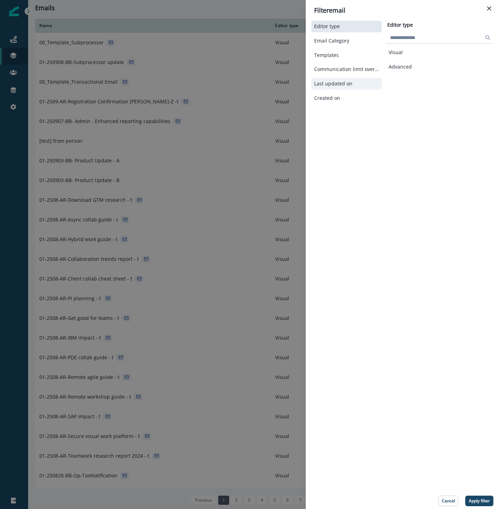
drag, startPoint x: 327, startPoint y: 101, endPoint x: 329, endPoint y: 89, distance: 12.1
click at [328, 101] on div "Created on" at bounding box center [346, 98] width 70 height 12
select select "**"
select select "****"
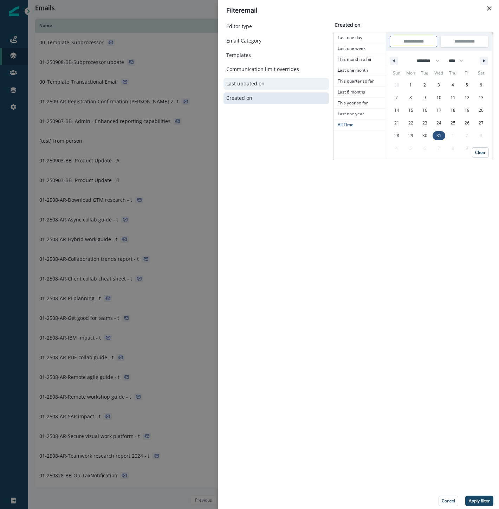
click at [258, 85] on p "Last updated on" at bounding box center [245, 84] width 38 height 6
click at [259, 73] on div "Communication limit overrides" at bounding box center [276, 70] width 105 height 12
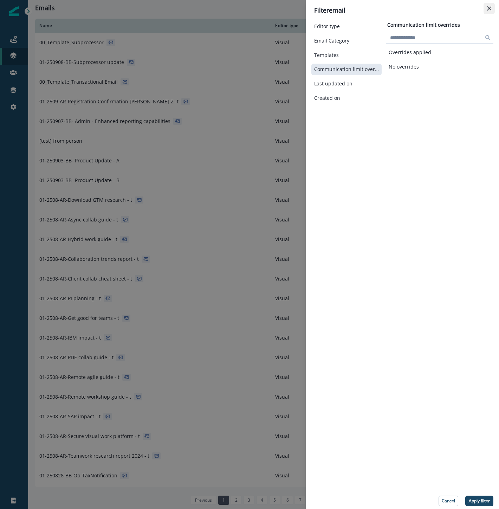
click at [490, 9] on icon "Close" at bounding box center [489, 8] width 4 height 4
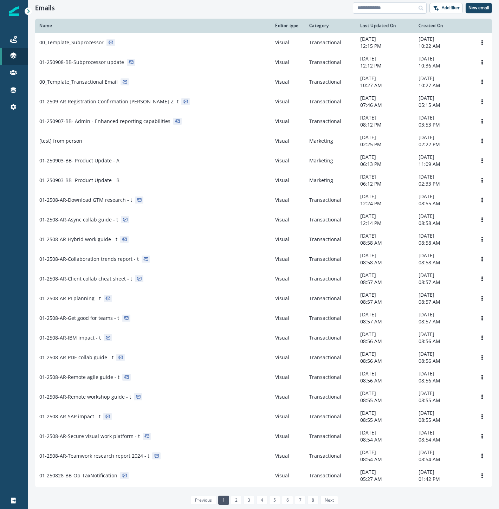
click at [393, 9] on input at bounding box center [390, 7] width 74 height 11
type input "**"
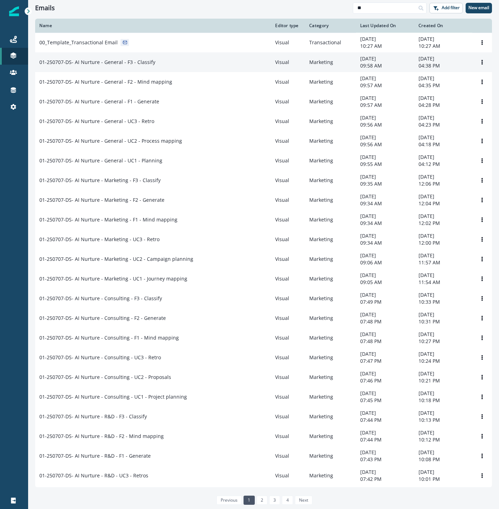
click at [173, 64] on div "01-250707-DS- AI Nurture - General - F3 - Classify" at bounding box center [152, 62] width 227 height 7
